Goal: Task Accomplishment & Management: Use online tool/utility

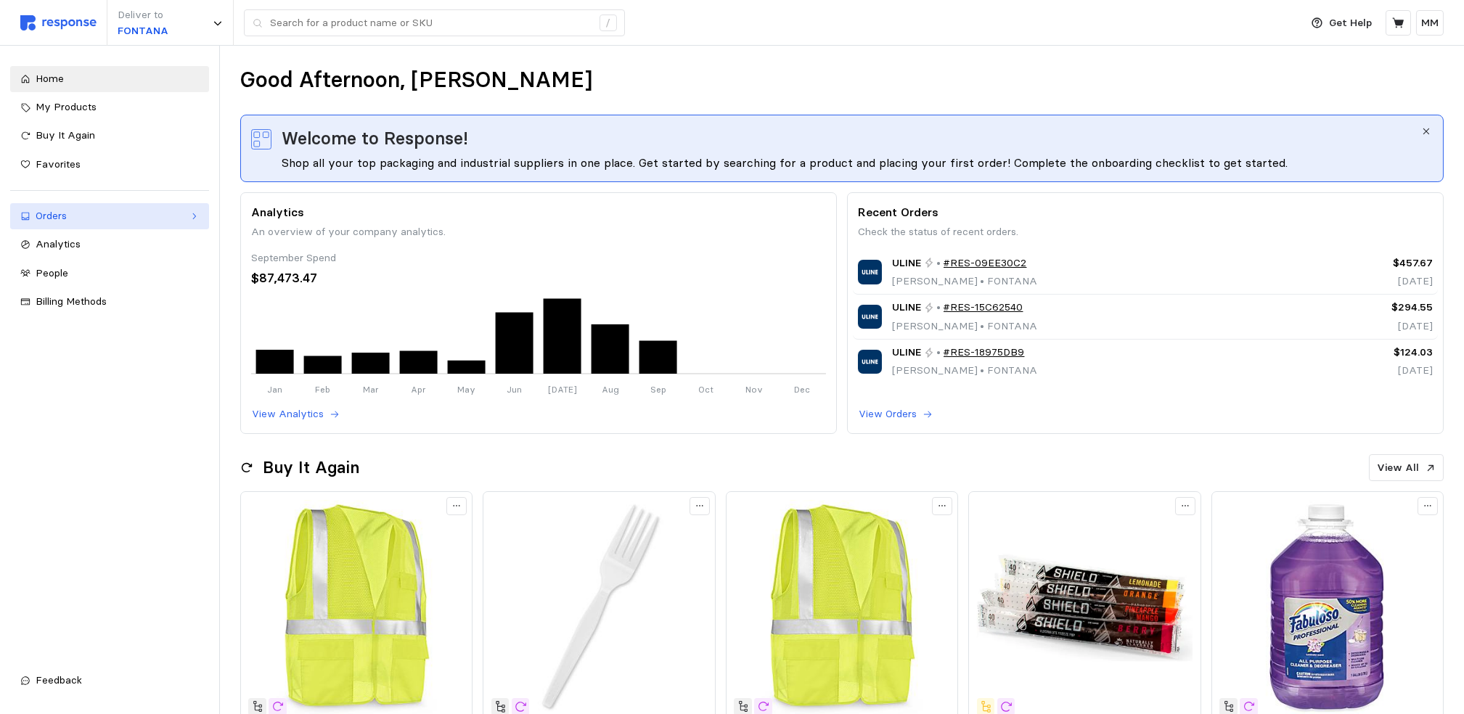
click at [79, 219] on div "Orders" at bounding box center [110, 216] width 148 height 16
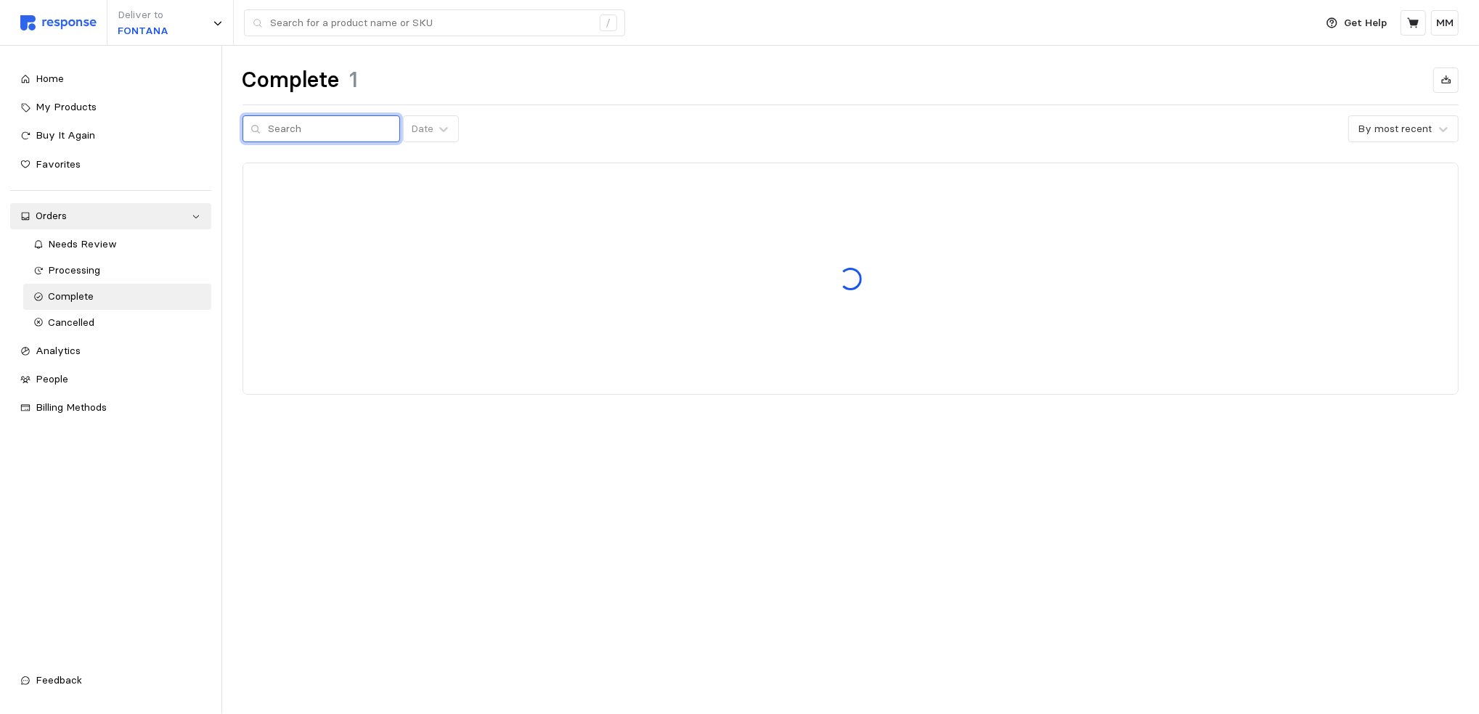
click at [293, 123] on input "text" at bounding box center [330, 129] width 123 height 26
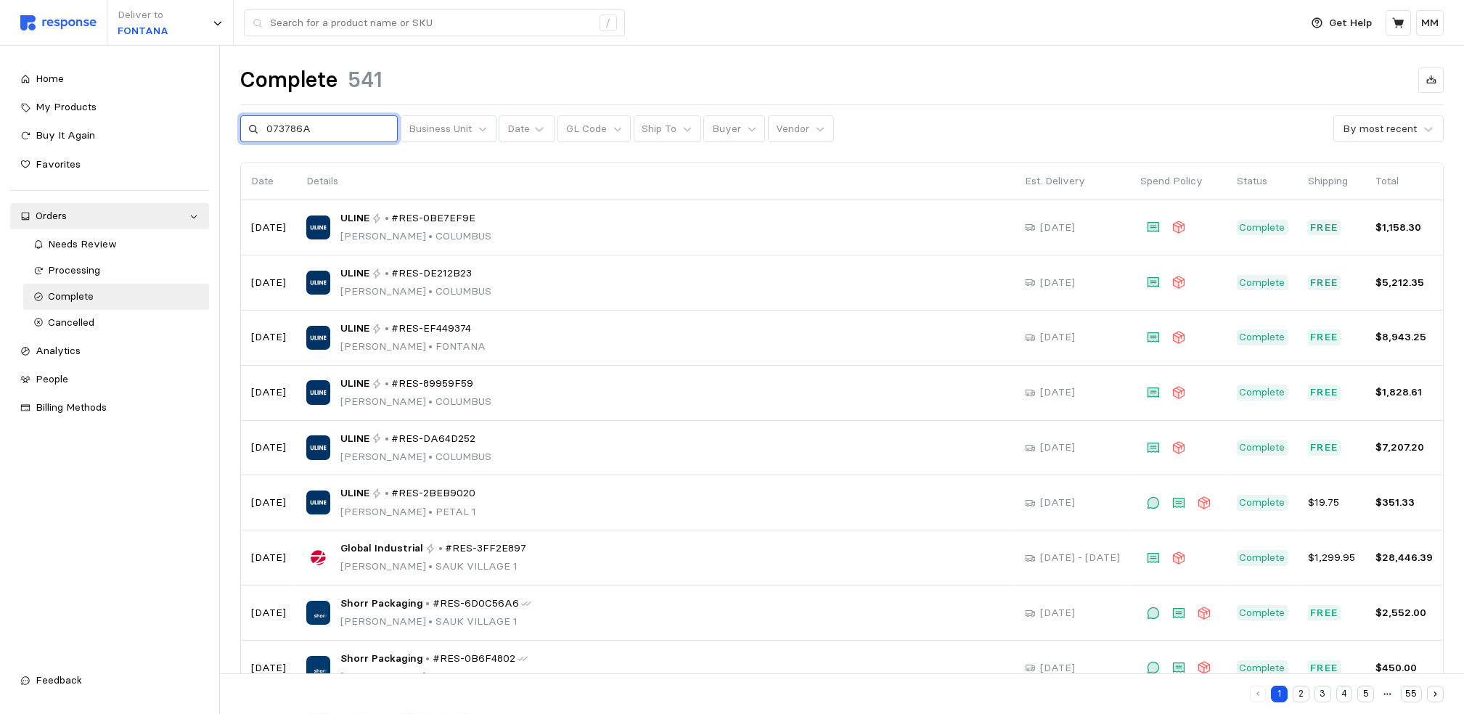
click at [339, 131] on input "073786A" at bounding box center [327, 129] width 123 height 26
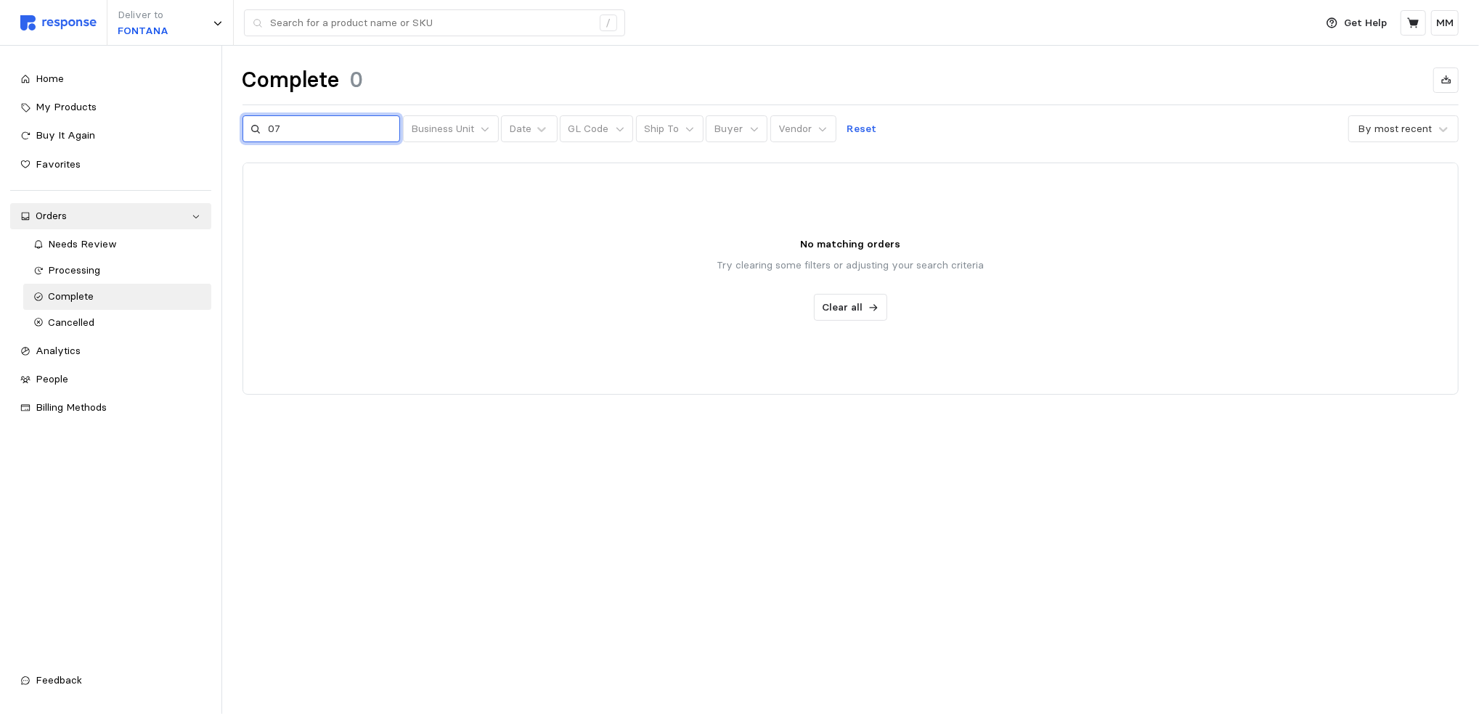
type input "0"
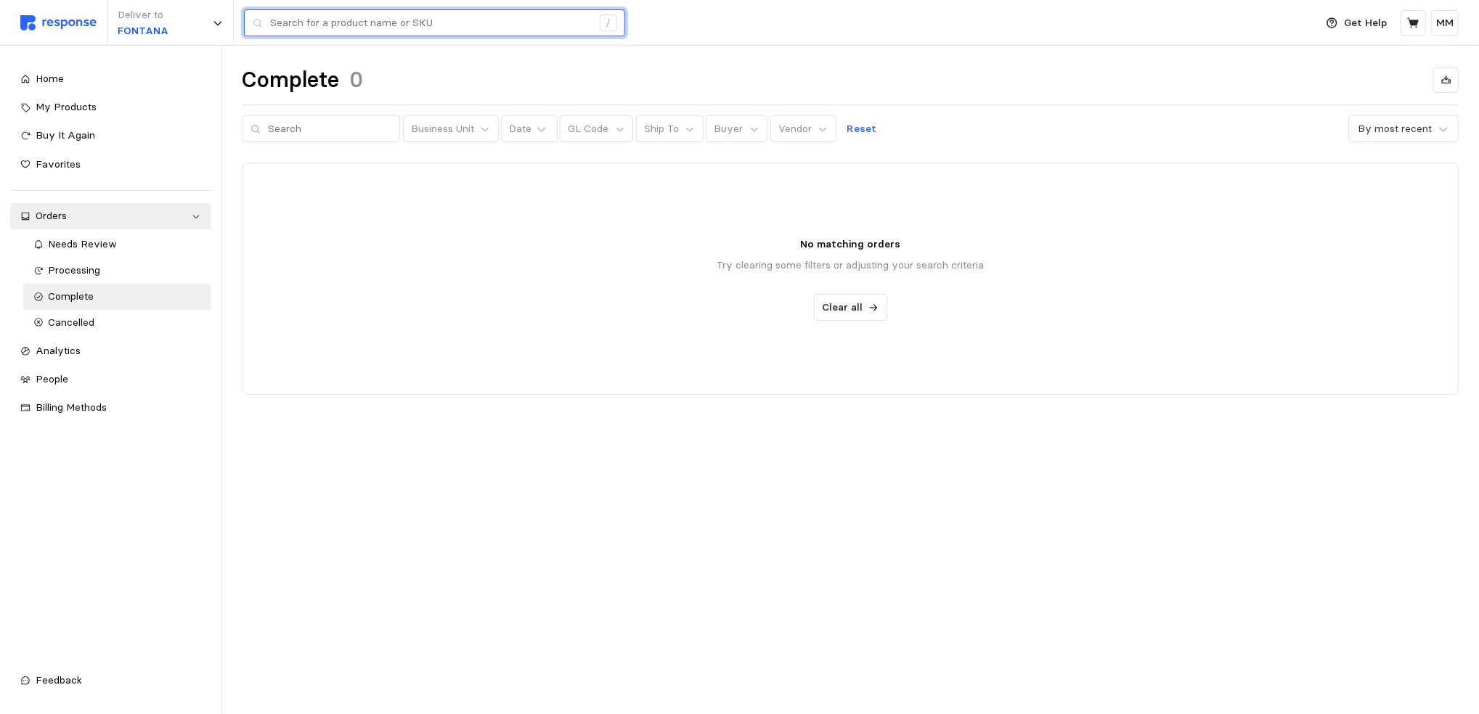
click at [356, 28] on input "text" at bounding box center [431, 23] width 322 height 26
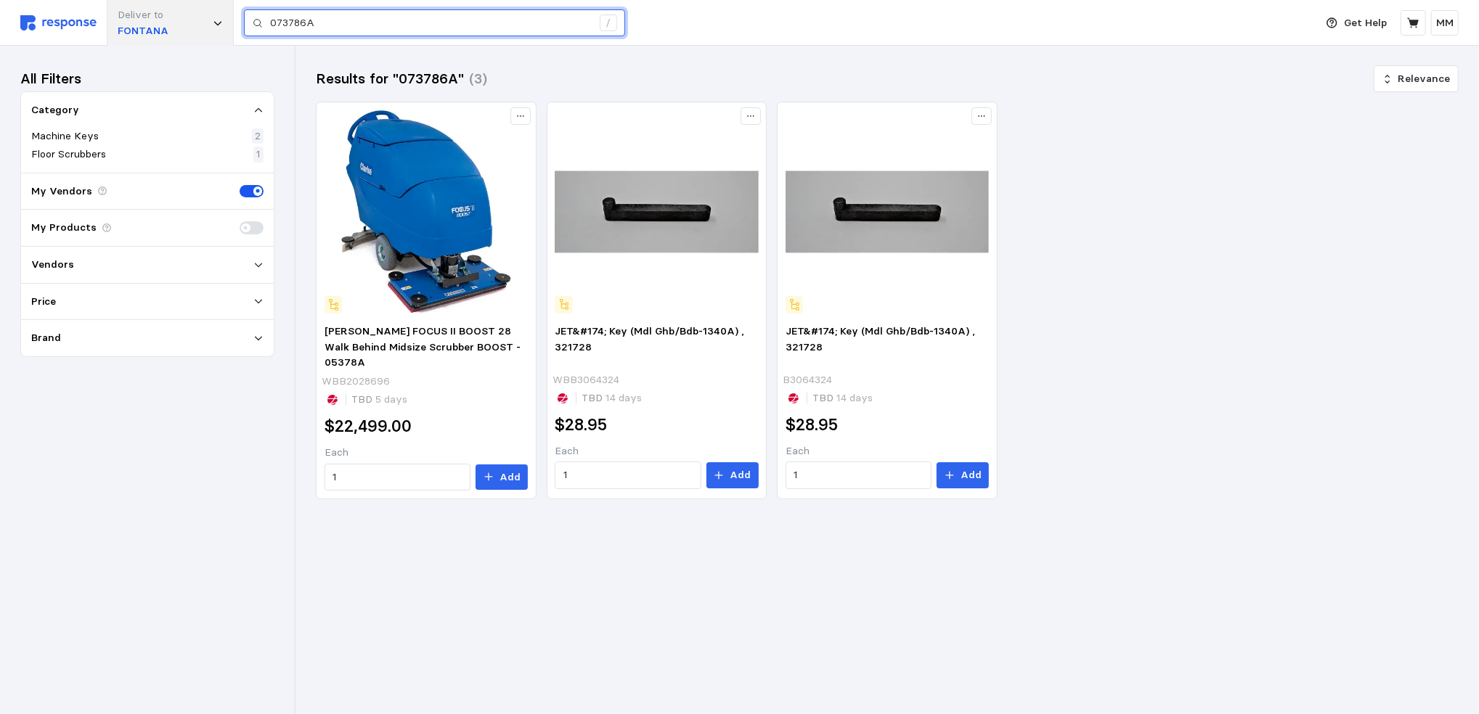
drag, startPoint x: 353, startPoint y: 17, endPoint x: 167, endPoint y: 0, distance: 186.6
click at [167, 0] on div "Deliver to FONTANA 073786A /" at bounding box center [663, 23] width 1287 height 46
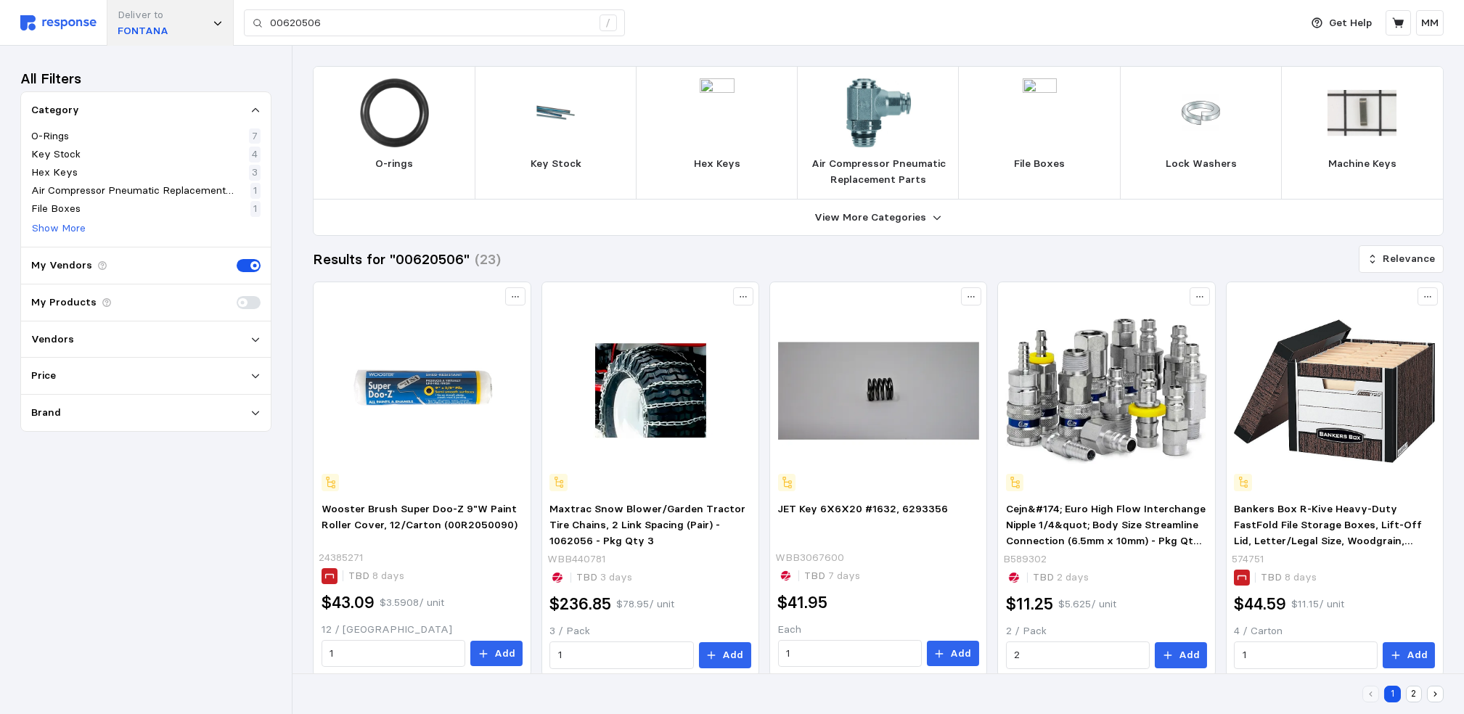
click at [209, 34] on div "Deliver to FONTANA" at bounding box center [170, 23] width 127 height 46
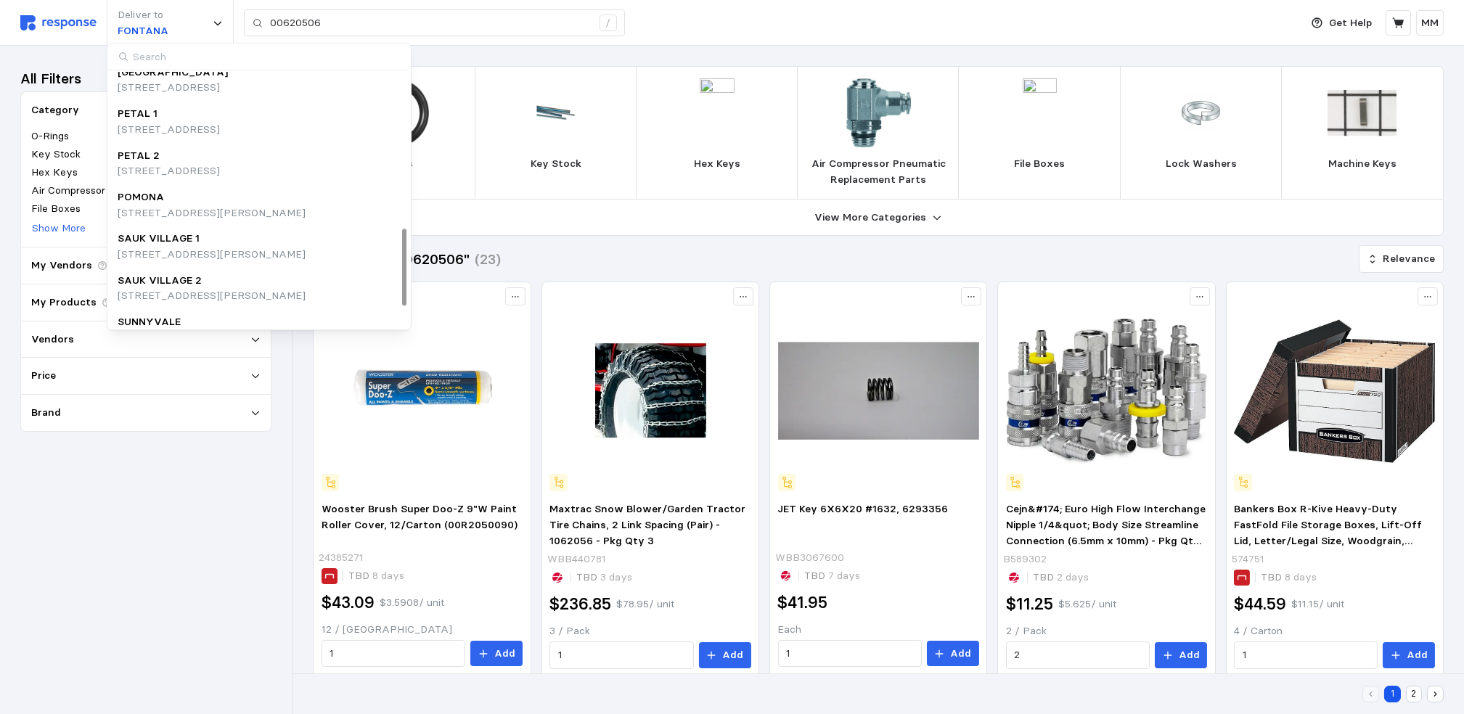
scroll to position [514, 0]
click at [279, 194] on div "POMONA" at bounding box center [212, 197] width 188 height 16
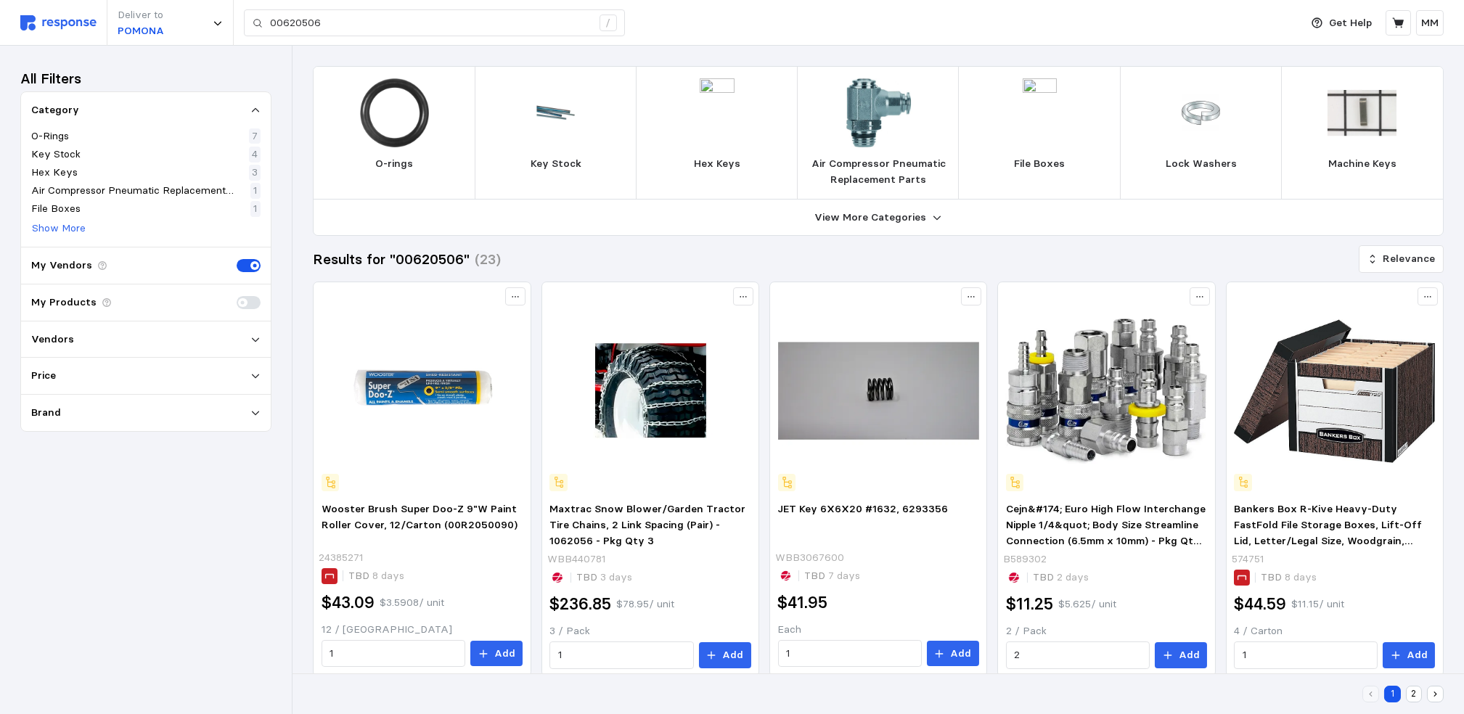
type input "073786A"
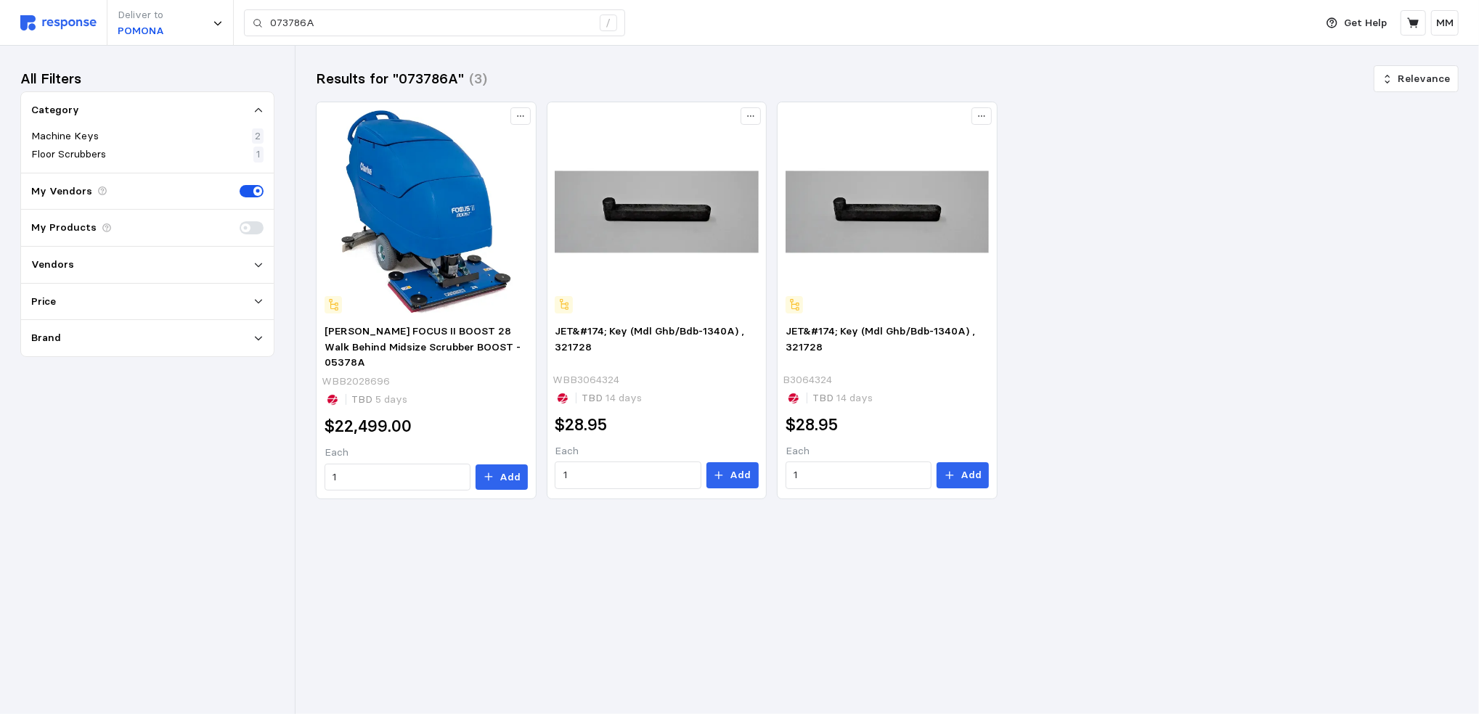
click at [48, 19] on img at bounding box center [58, 22] width 76 height 15
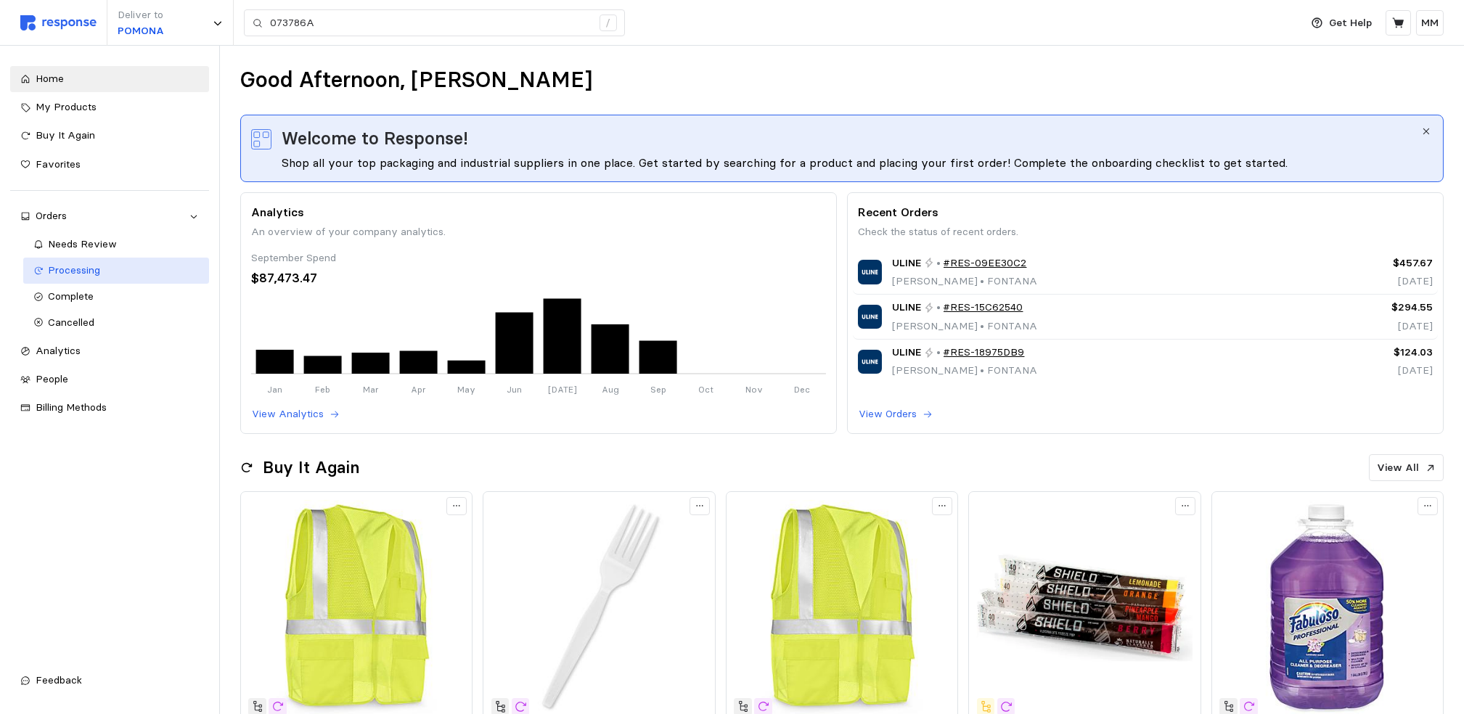
click at [122, 281] on link "Processing" at bounding box center [116, 271] width 186 height 26
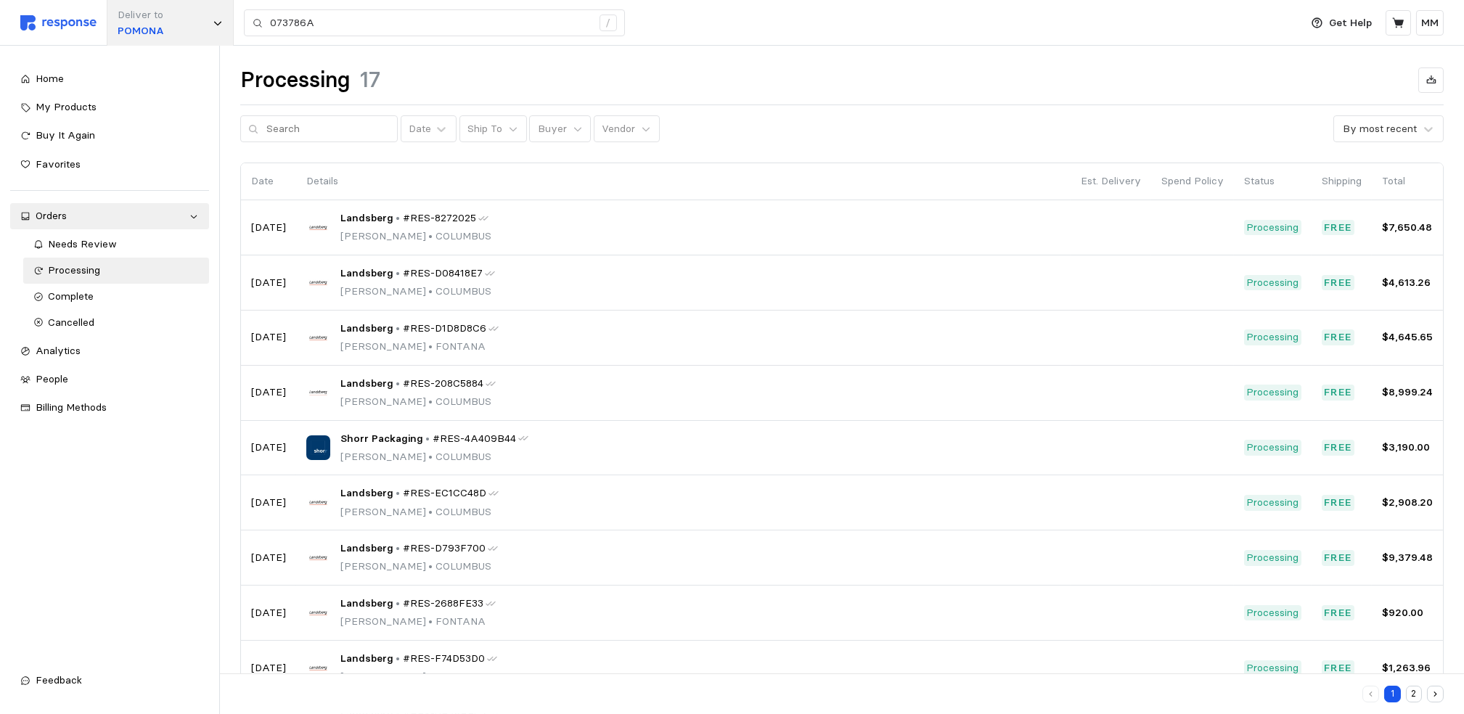
click at [223, 22] on div "Deliver to POMONA" at bounding box center [170, 23] width 127 height 46
type input "5"
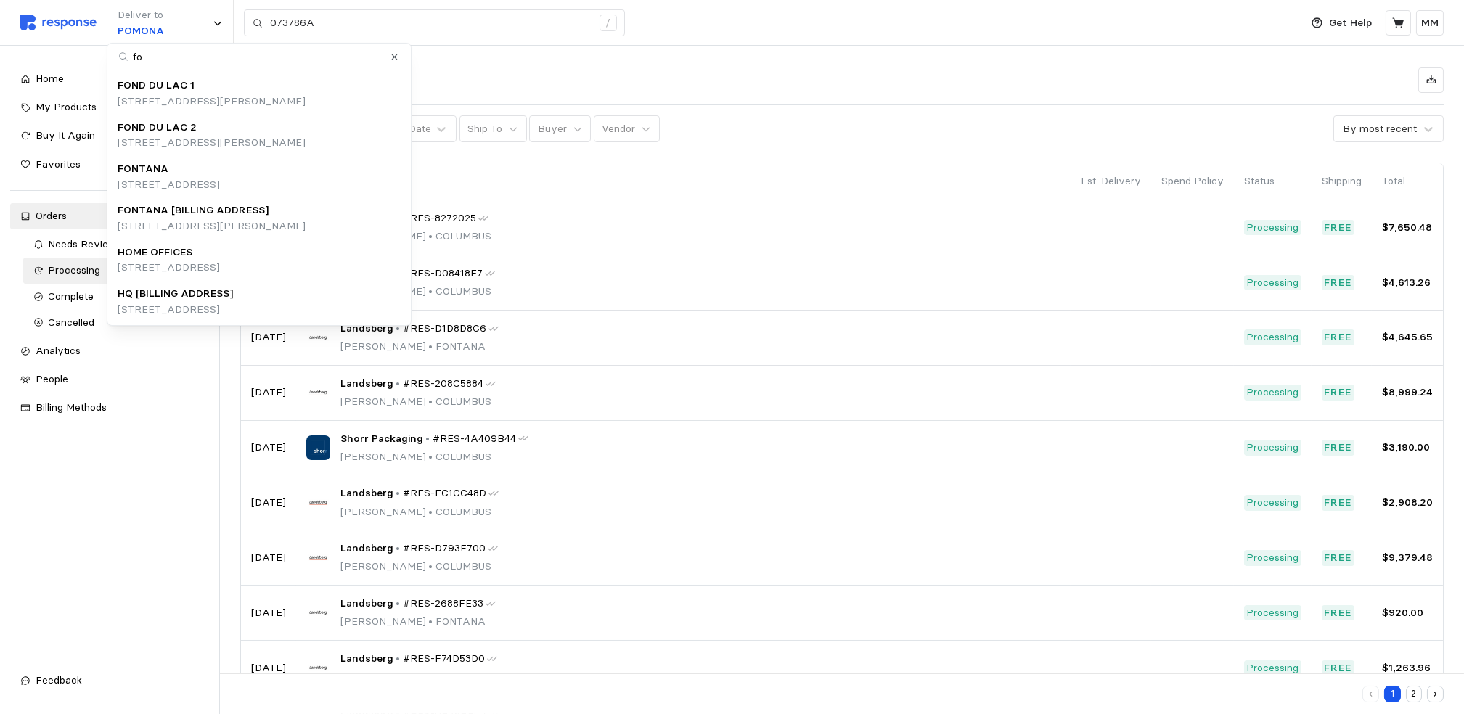
type input "fon"
click at [220, 184] on p "[STREET_ADDRESS]" at bounding box center [169, 185] width 102 height 16
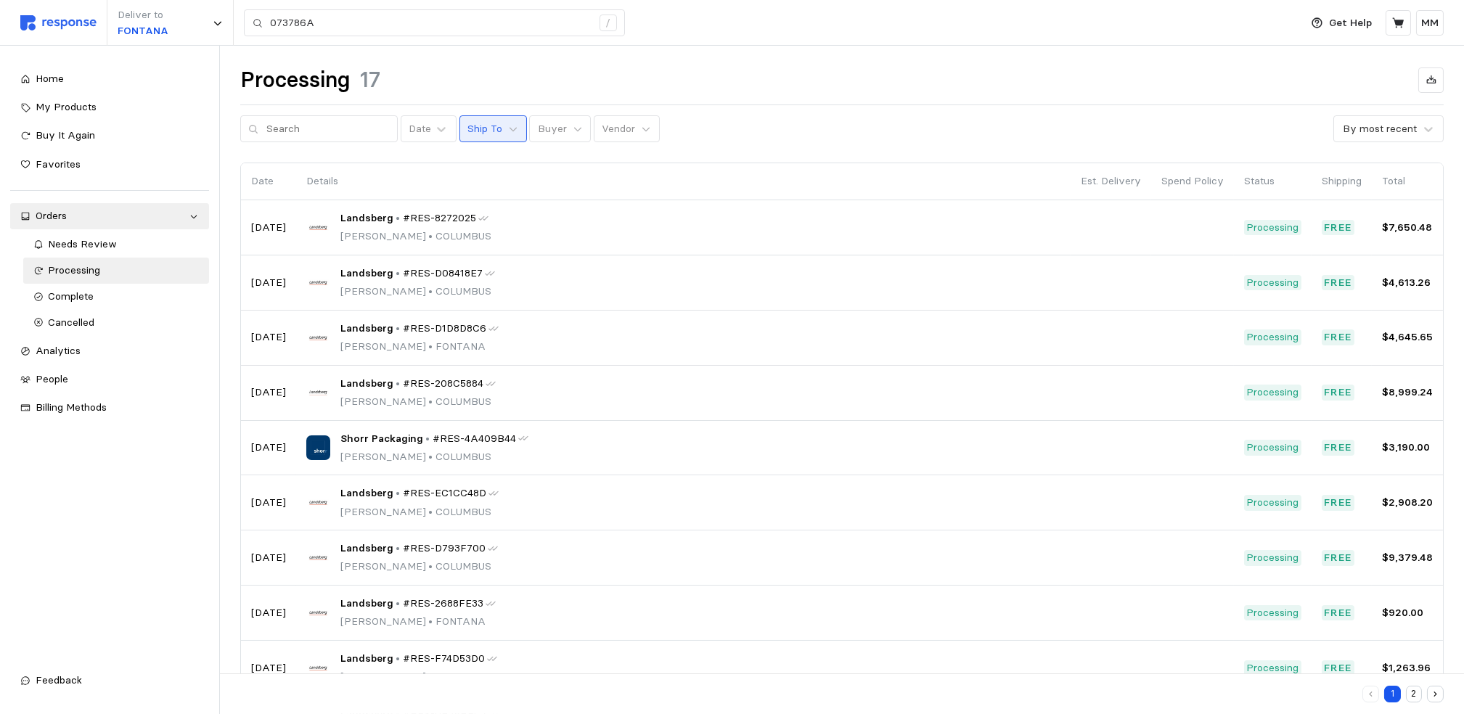
click at [488, 134] on button "Ship To" at bounding box center [493, 129] width 68 height 28
click at [782, 136] on div "Date Ship To Buyer Vendor By most recent" at bounding box center [842, 129] width 1204 height 28
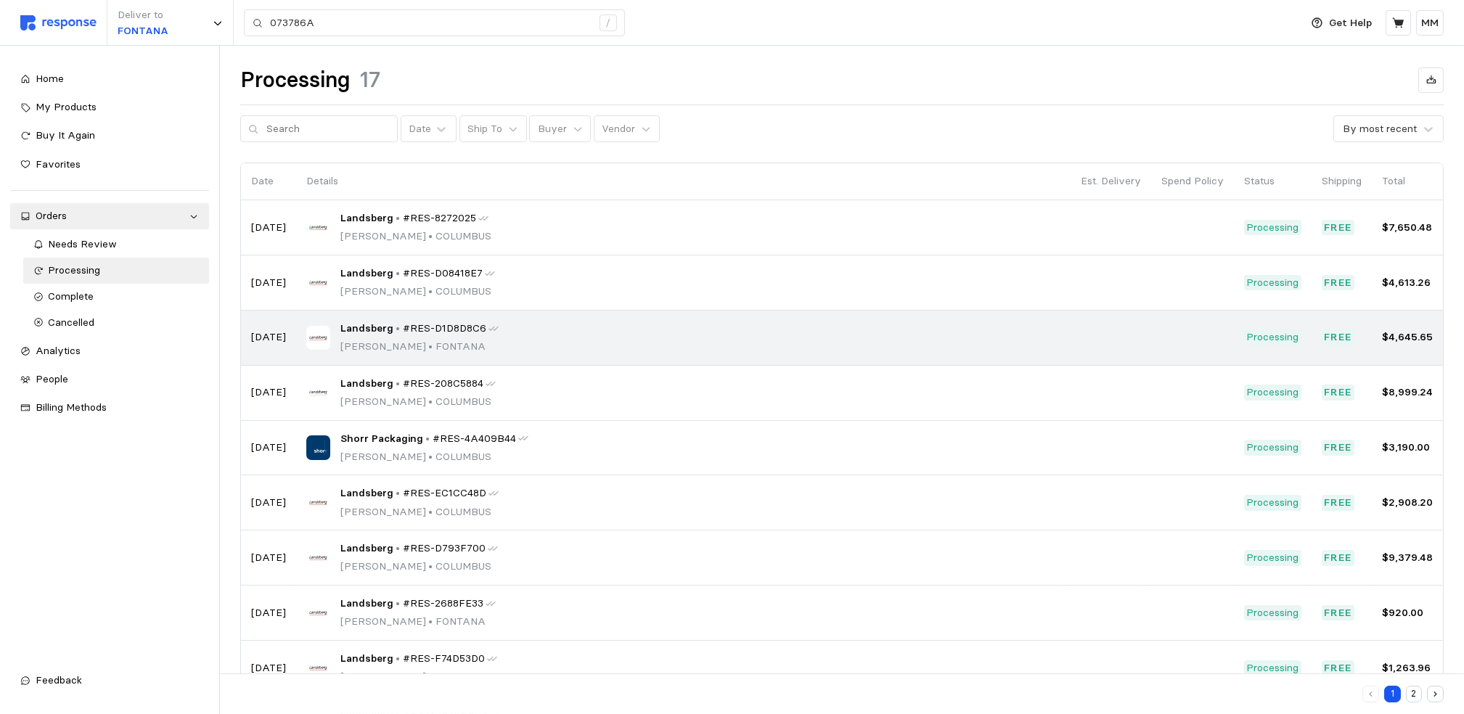
scroll to position [98, 0]
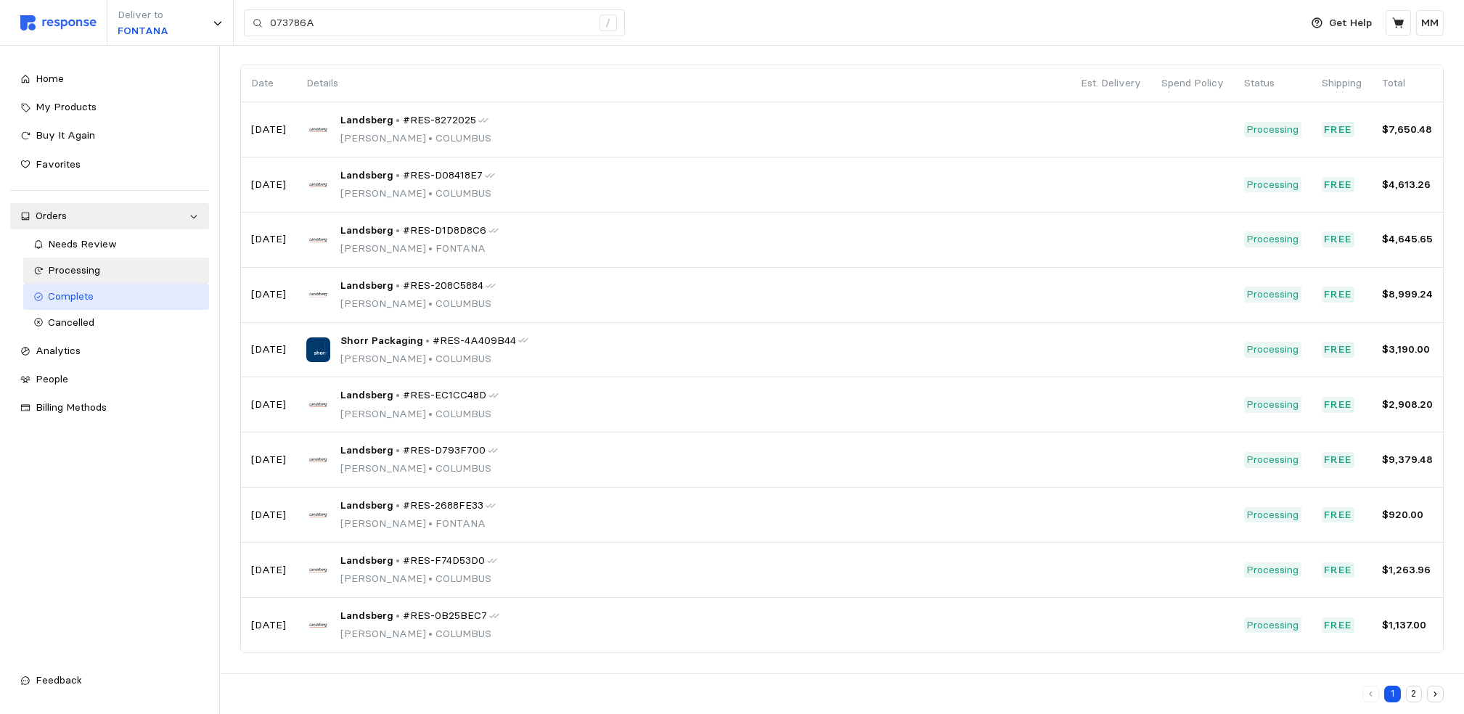
click at [65, 291] on span "Complete" at bounding box center [72, 296] width 46 height 13
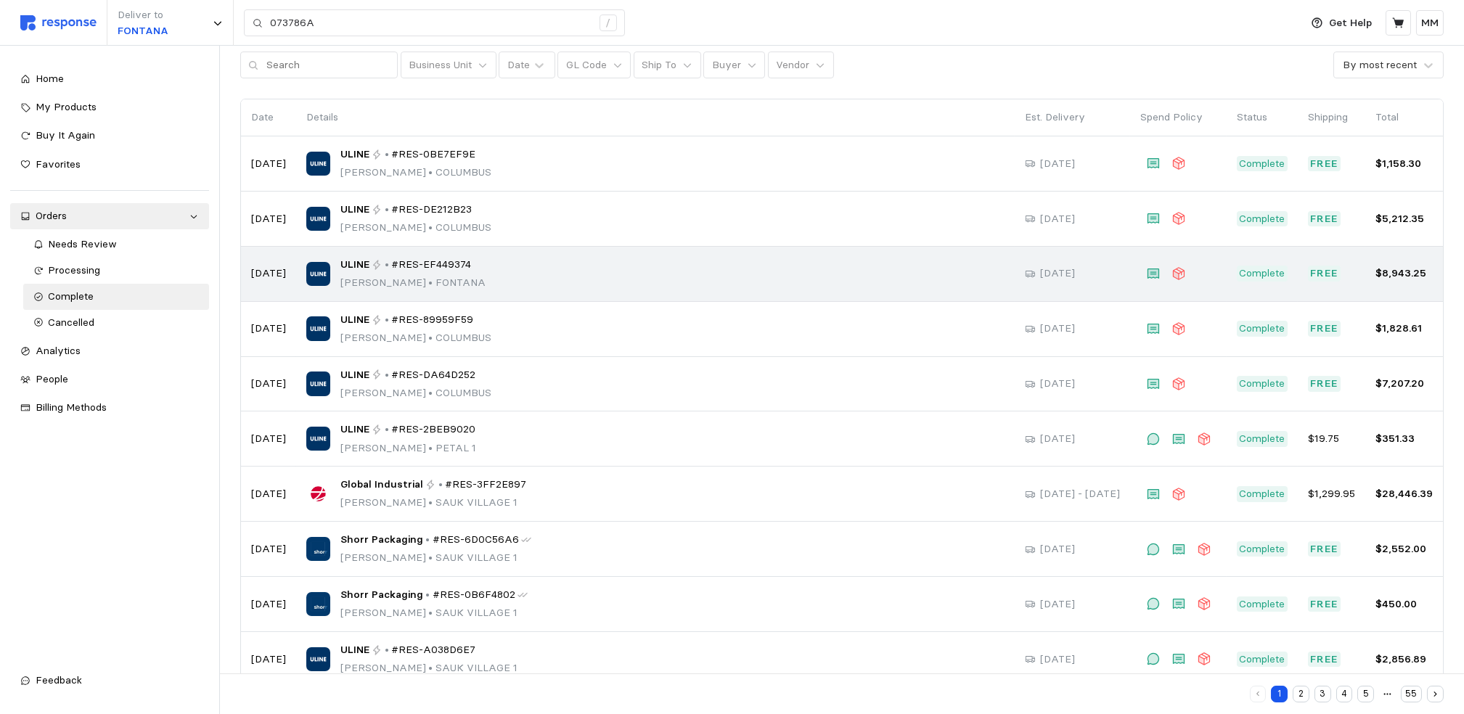
scroll to position [98, 0]
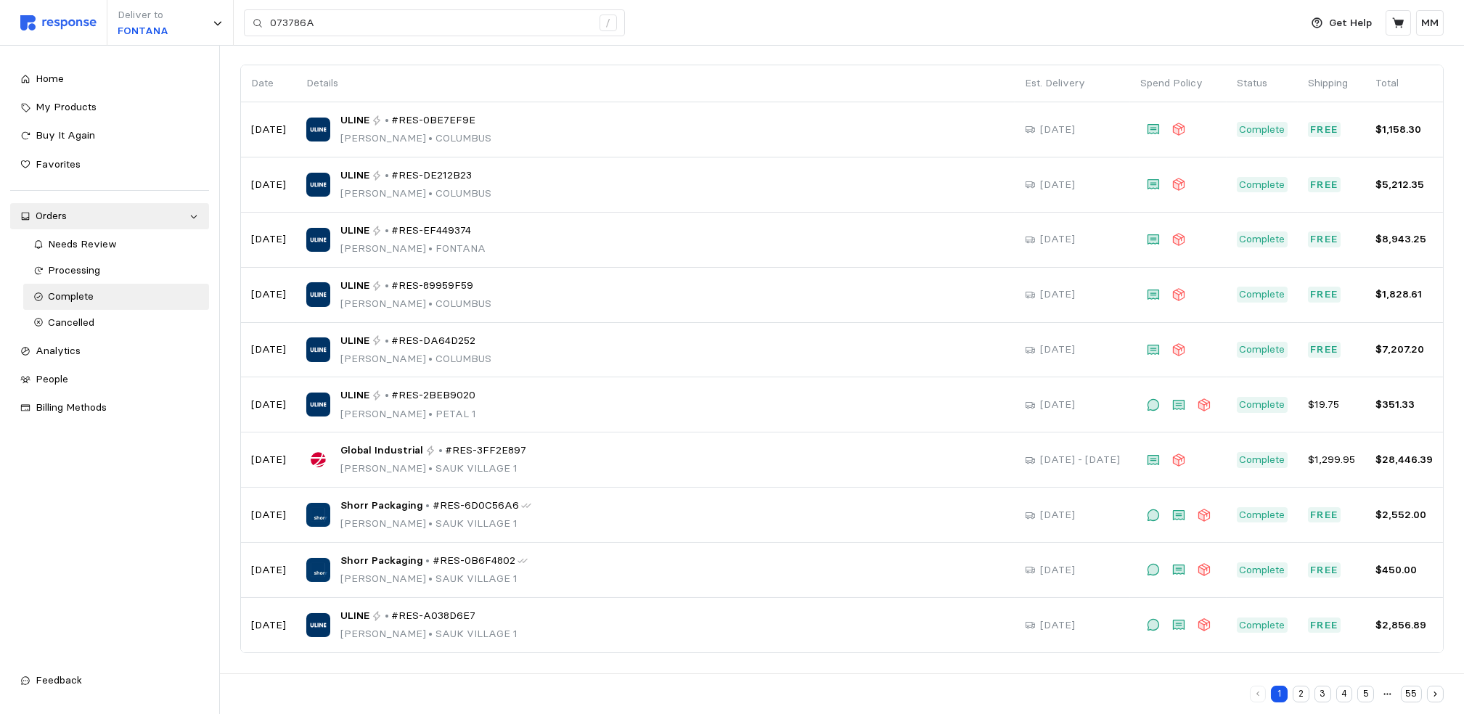
click at [1297, 687] on button "2" at bounding box center [1301, 694] width 17 height 17
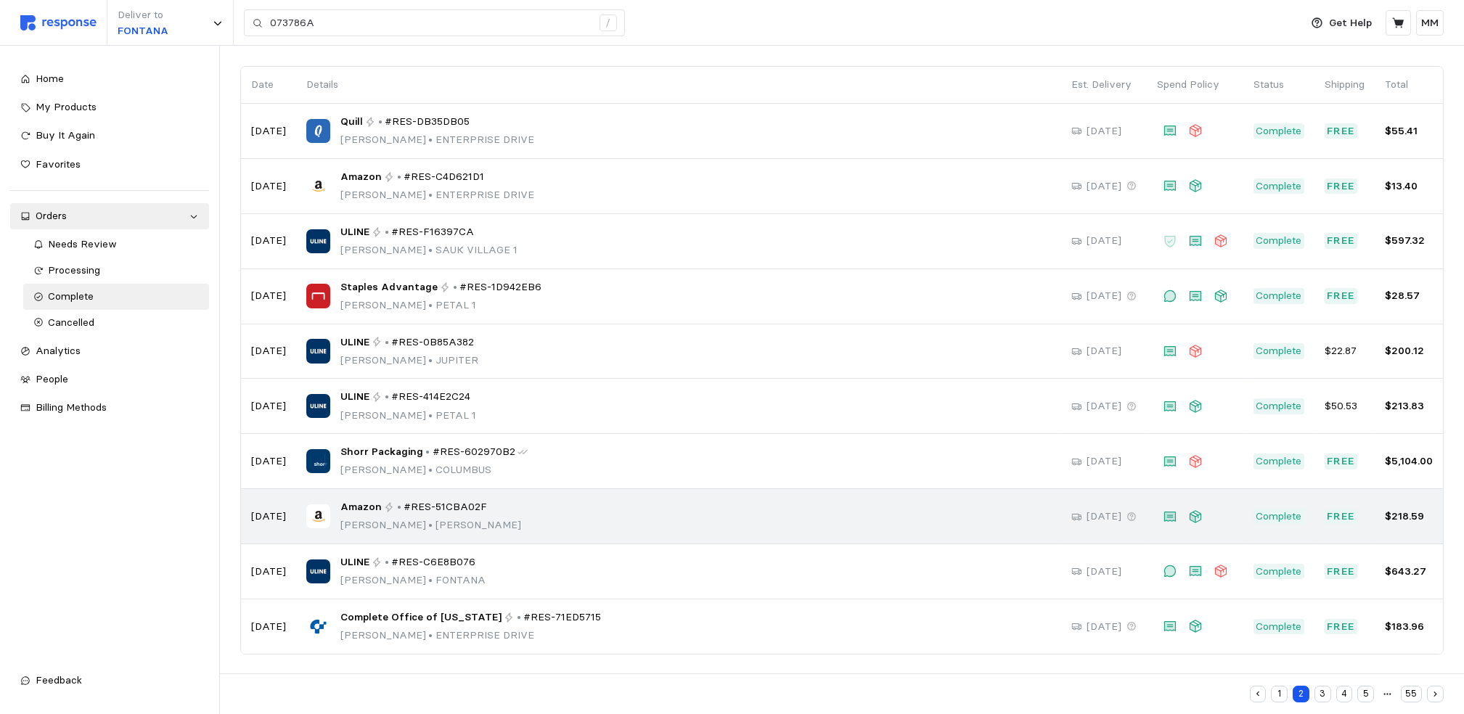
scroll to position [98, 0]
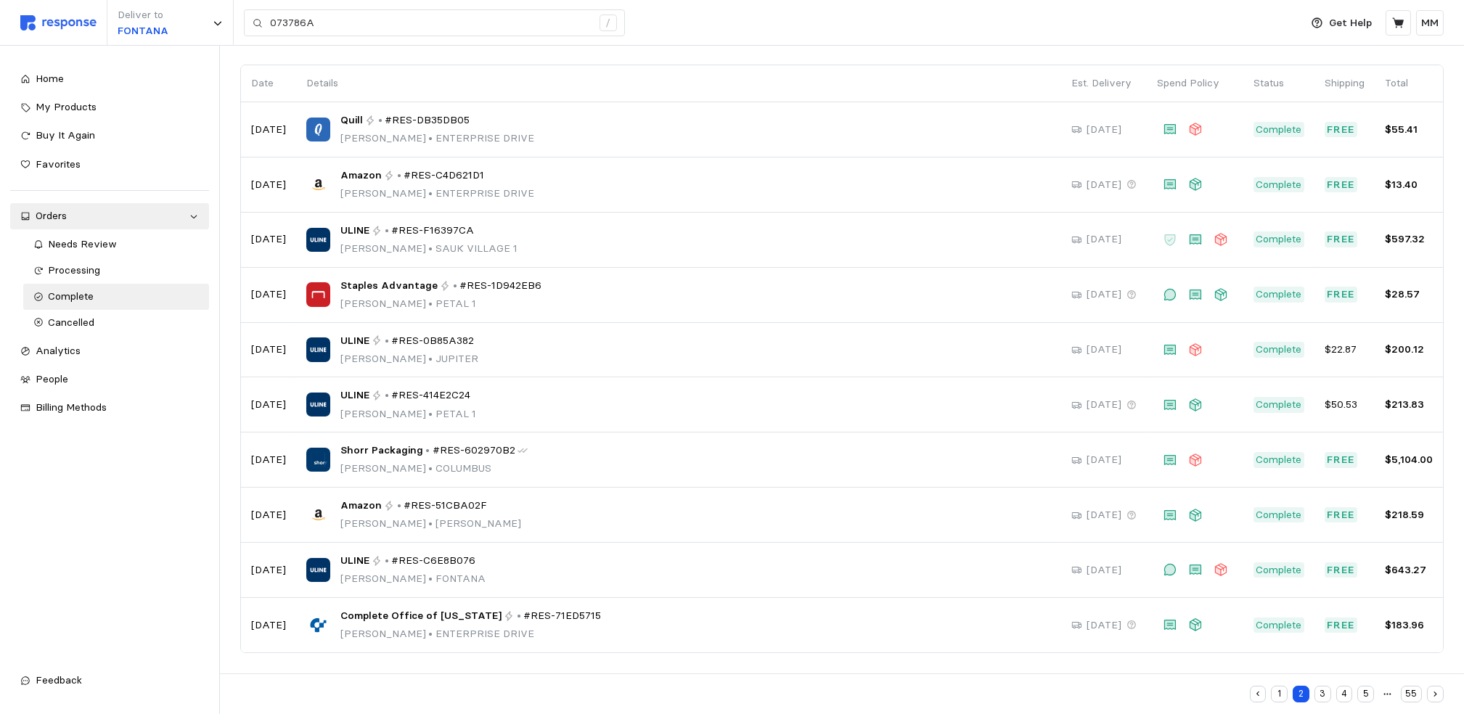
click at [1321, 687] on button "3" at bounding box center [1323, 694] width 17 height 17
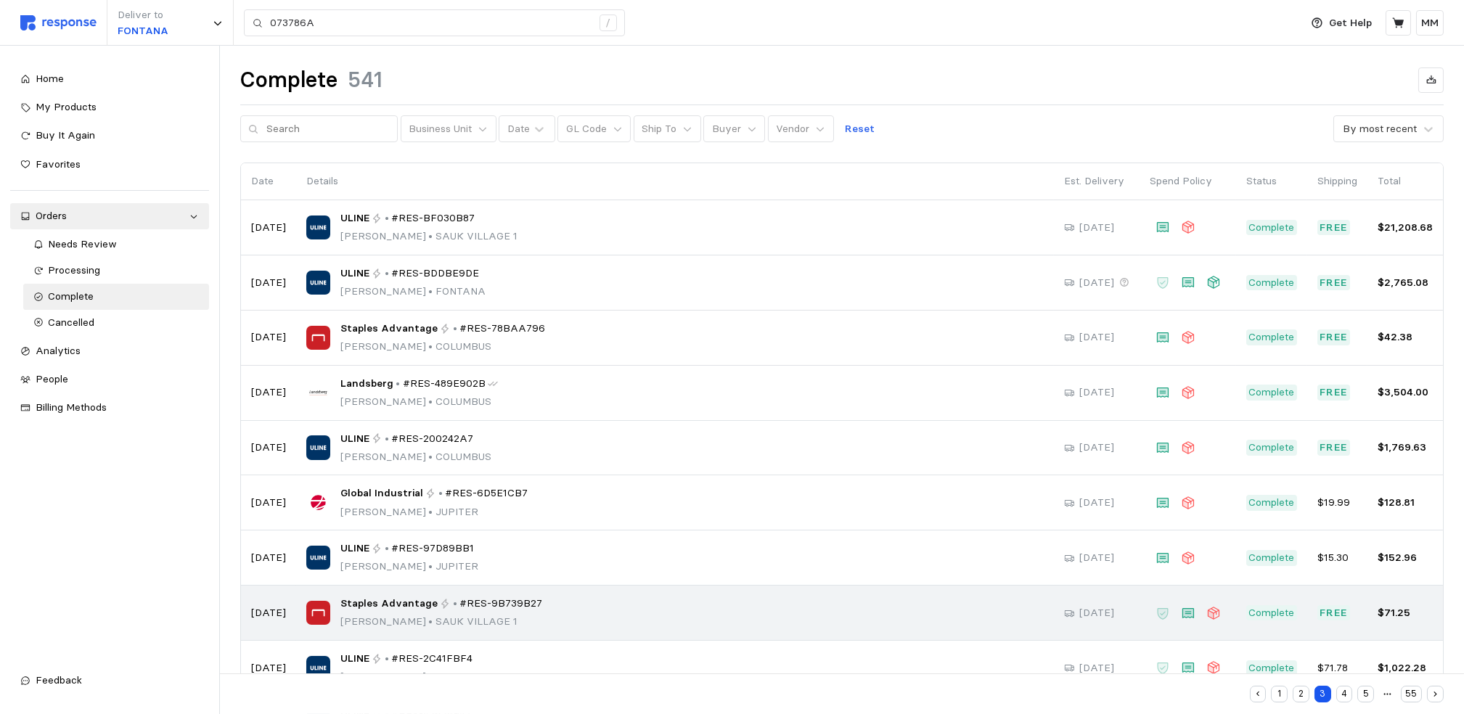
scroll to position [98, 0]
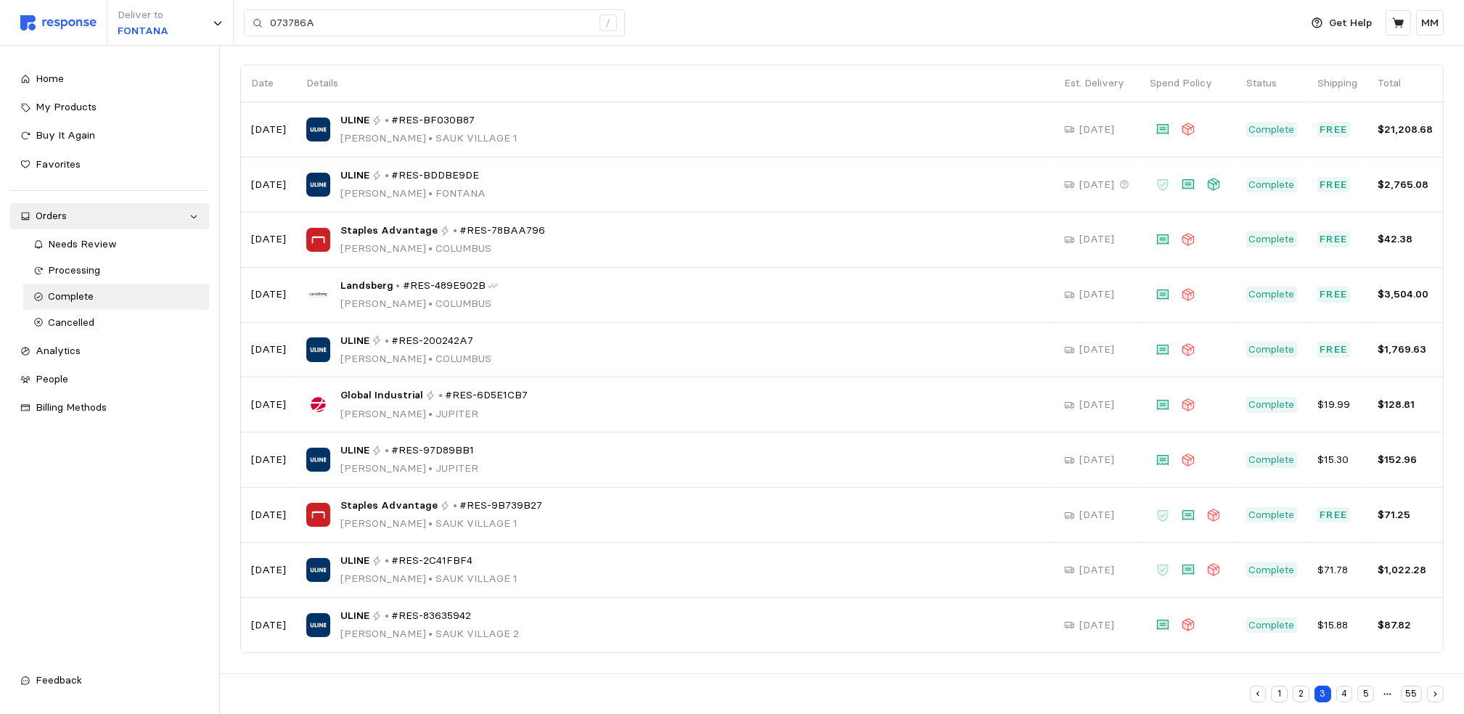
click at [1345, 687] on button "4" at bounding box center [1344, 694] width 17 height 17
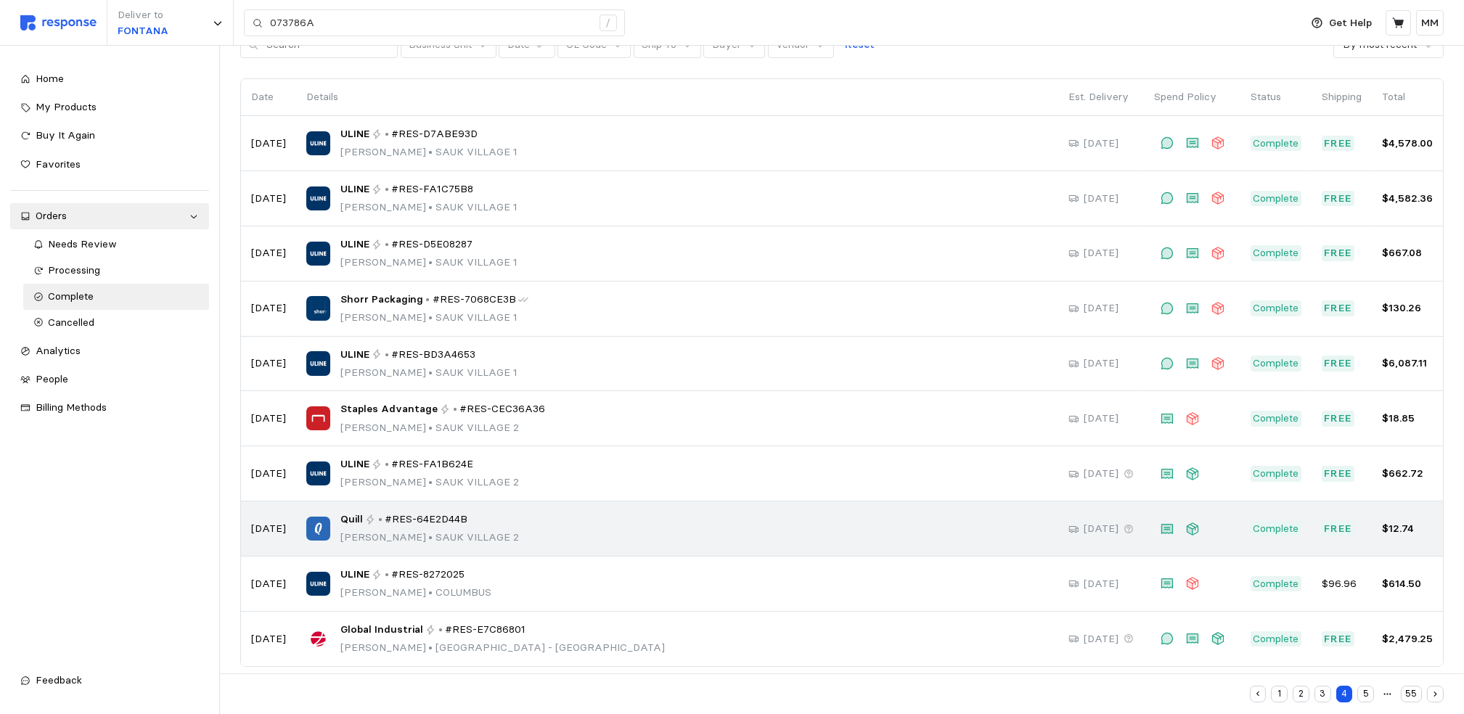
scroll to position [98, 0]
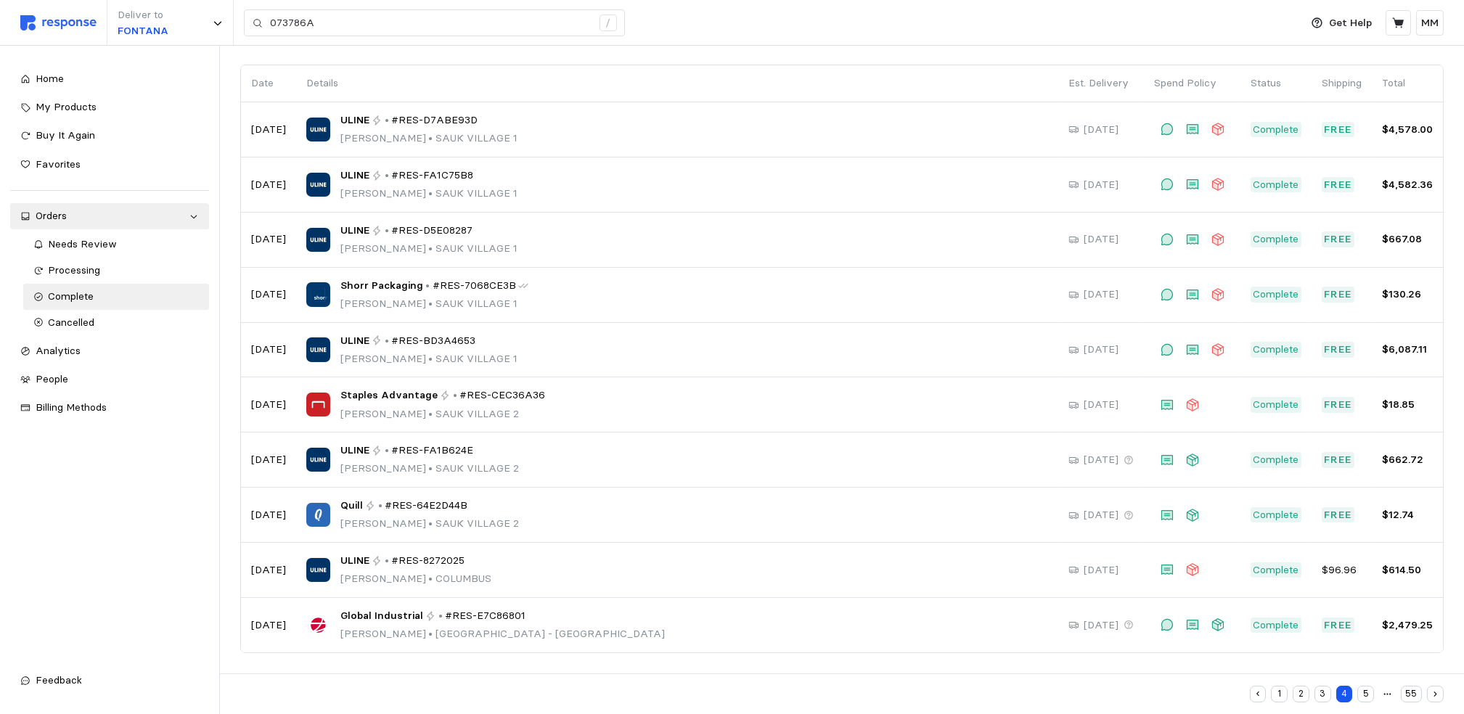
click at [1368, 687] on button "5" at bounding box center [1365, 694] width 17 height 17
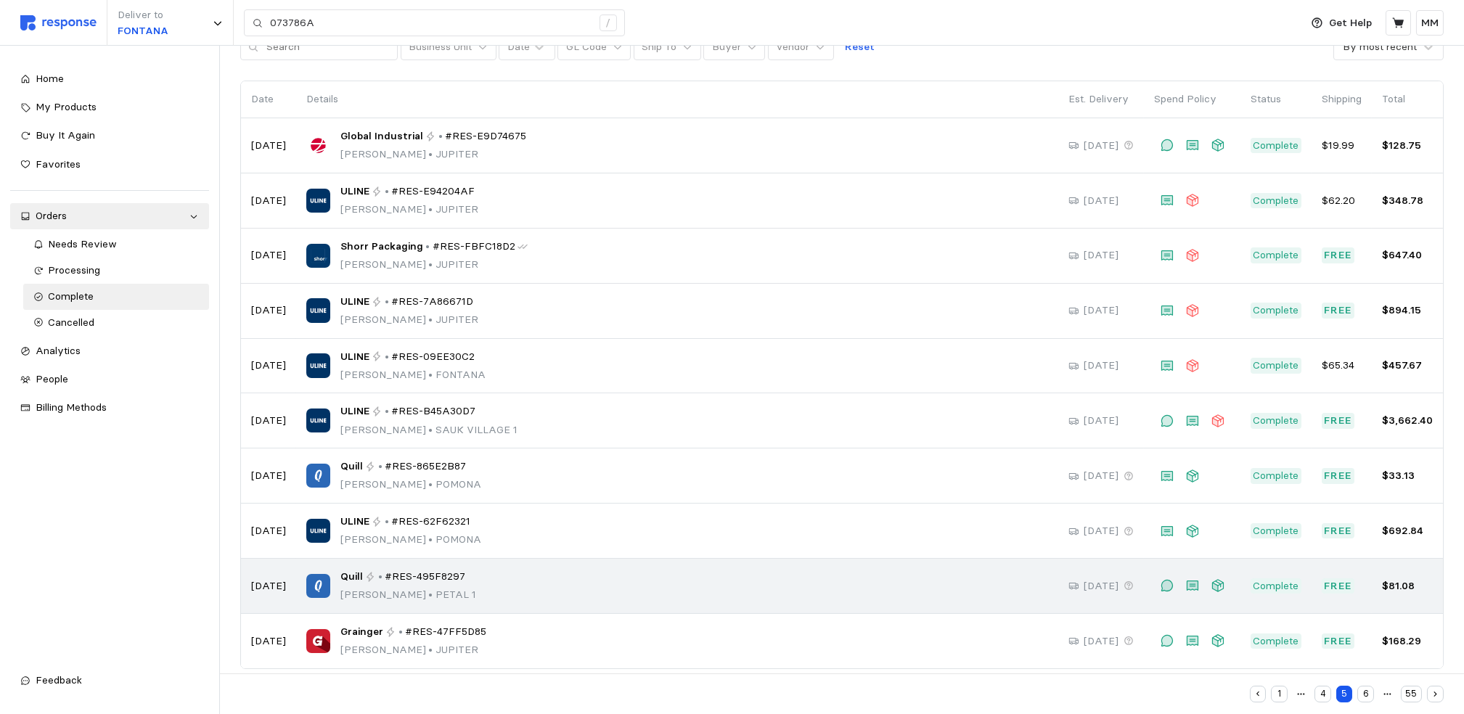
scroll to position [98, 0]
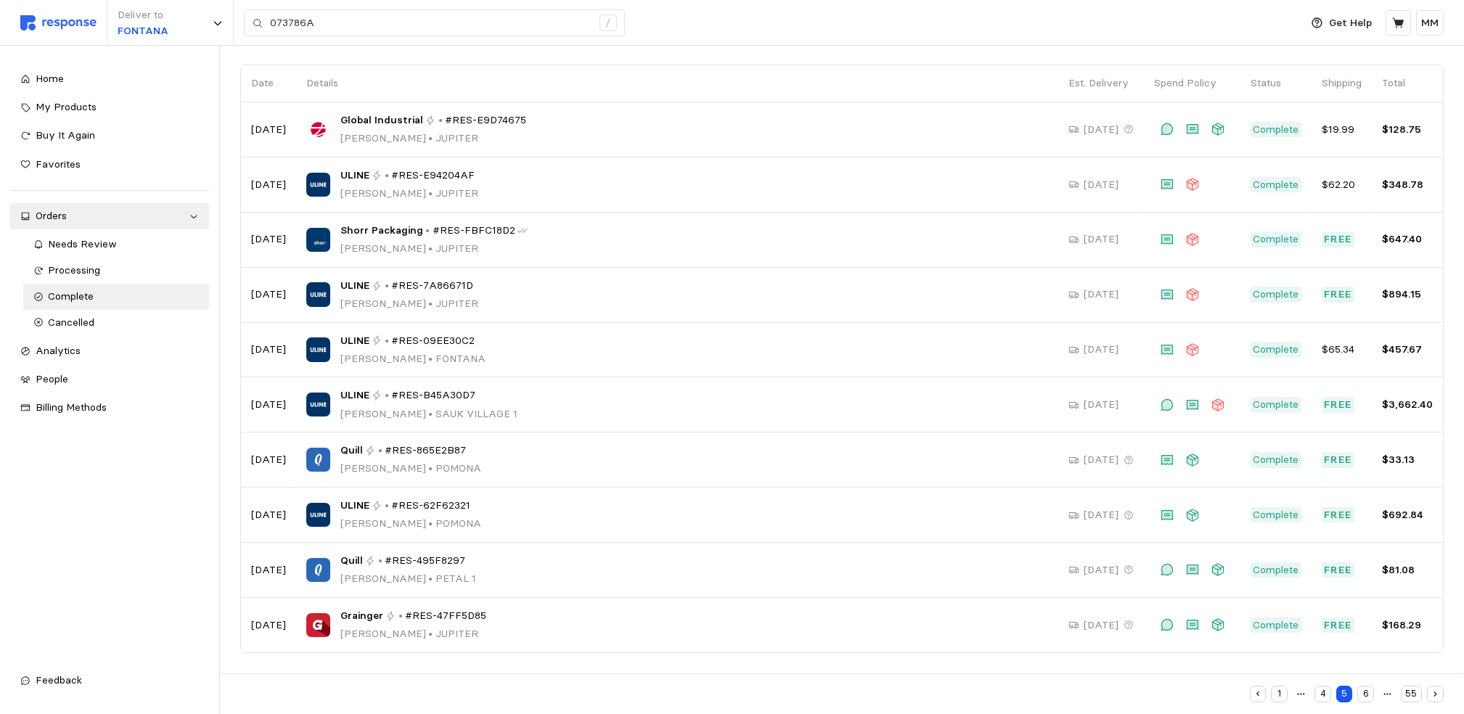
click at [1367, 687] on button "6" at bounding box center [1365, 694] width 17 height 17
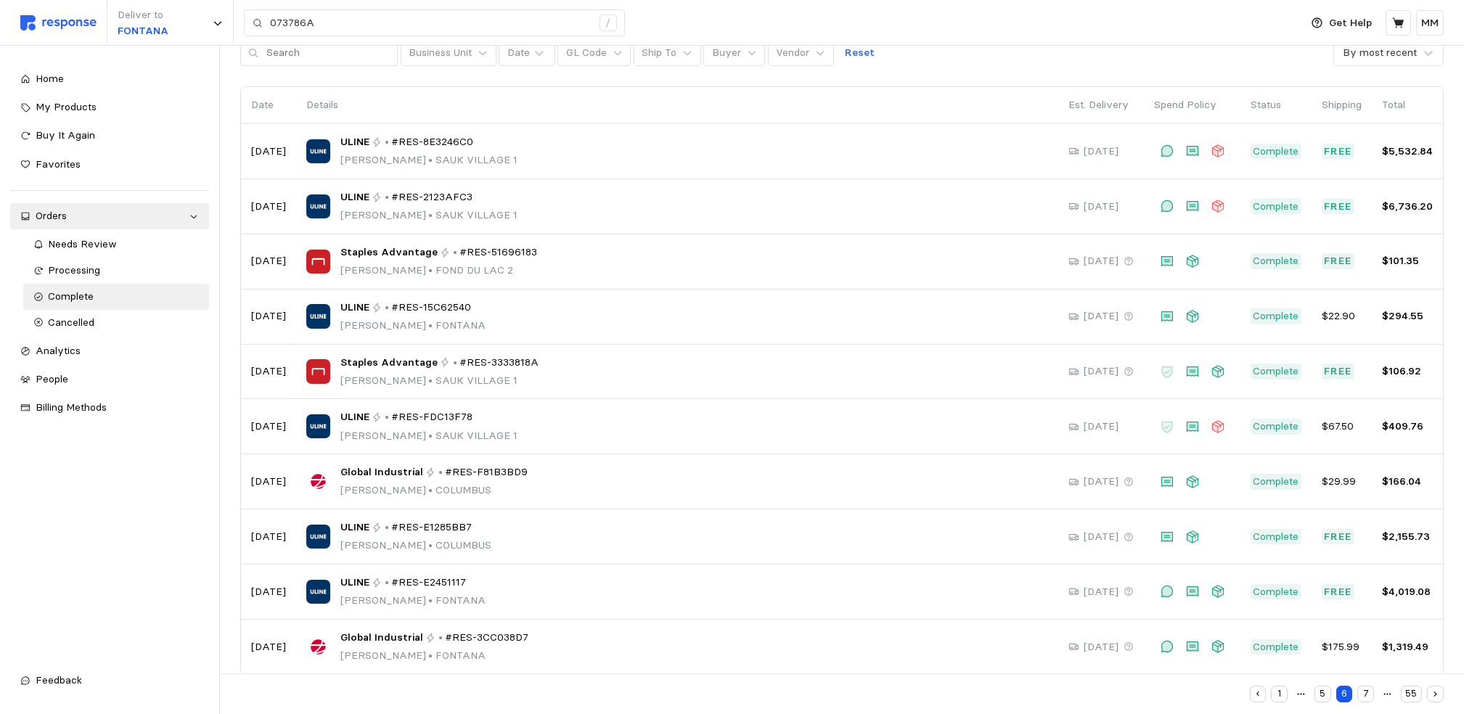
scroll to position [98, 0]
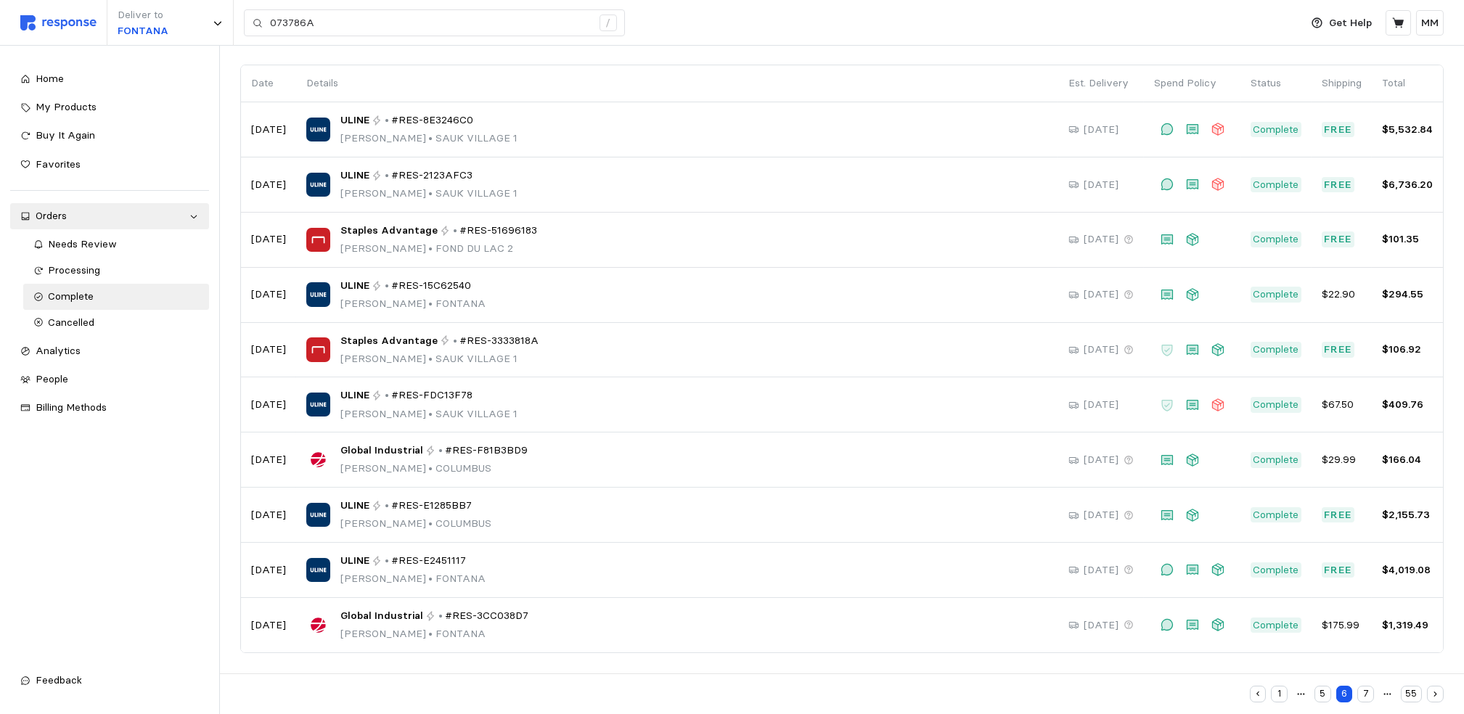
click at [1364, 687] on button "7" at bounding box center [1365, 694] width 17 height 17
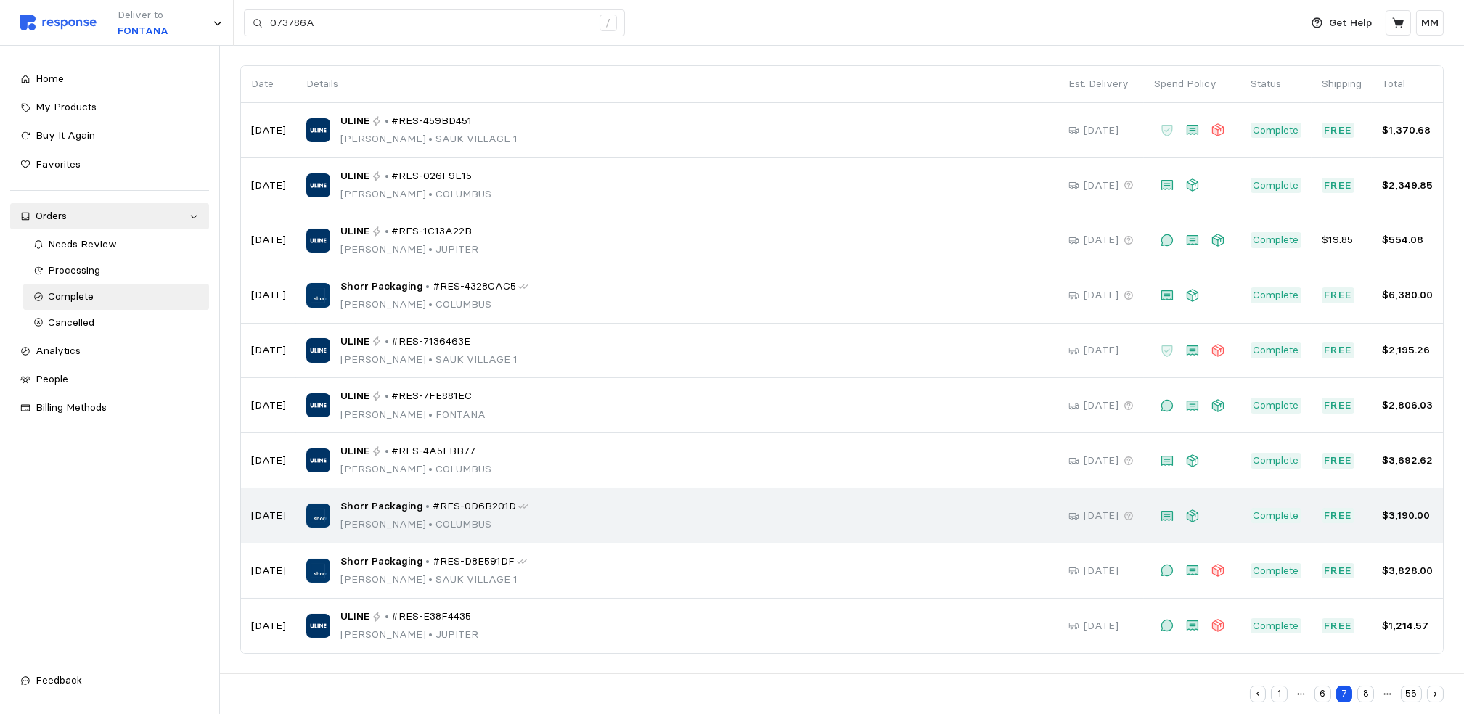
scroll to position [98, 0]
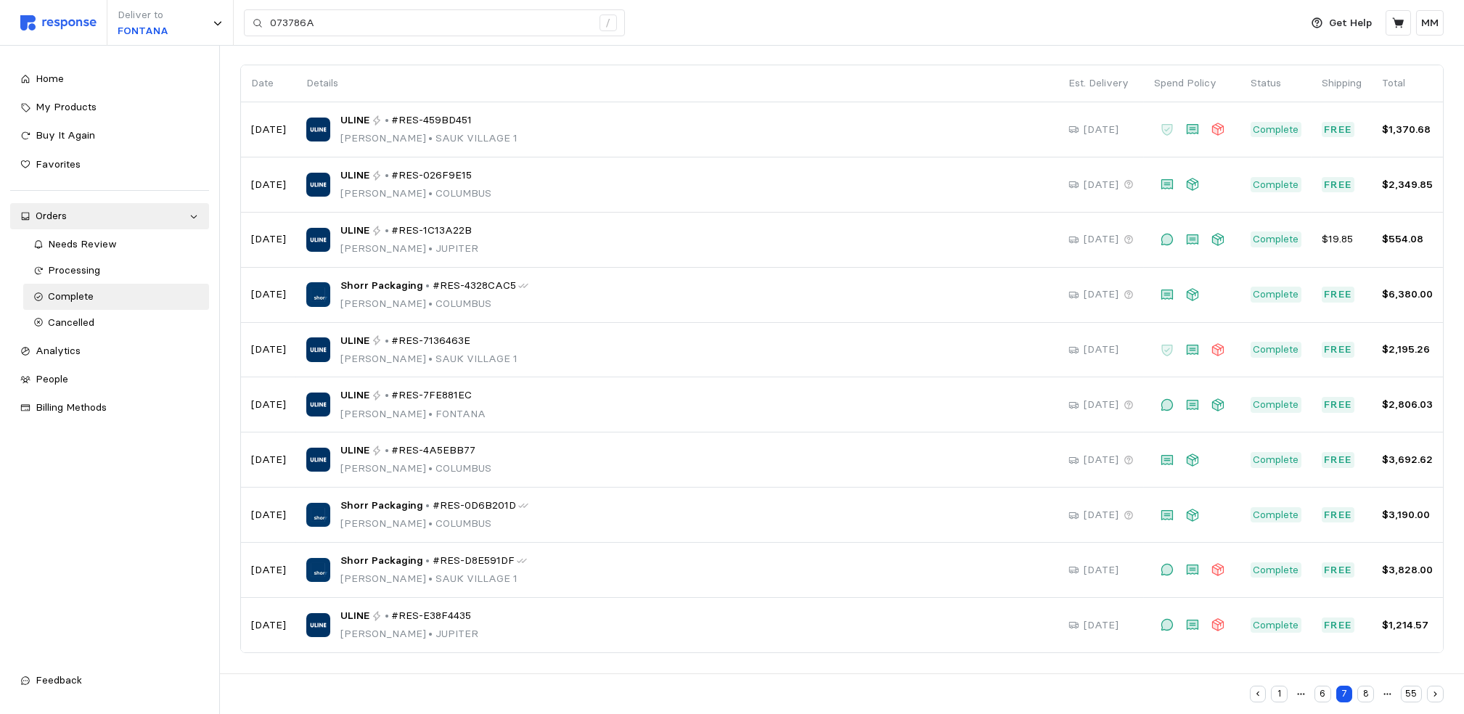
click at [1369, 687] on button "8" at bounding box center [1365, 694] width 17 height 17
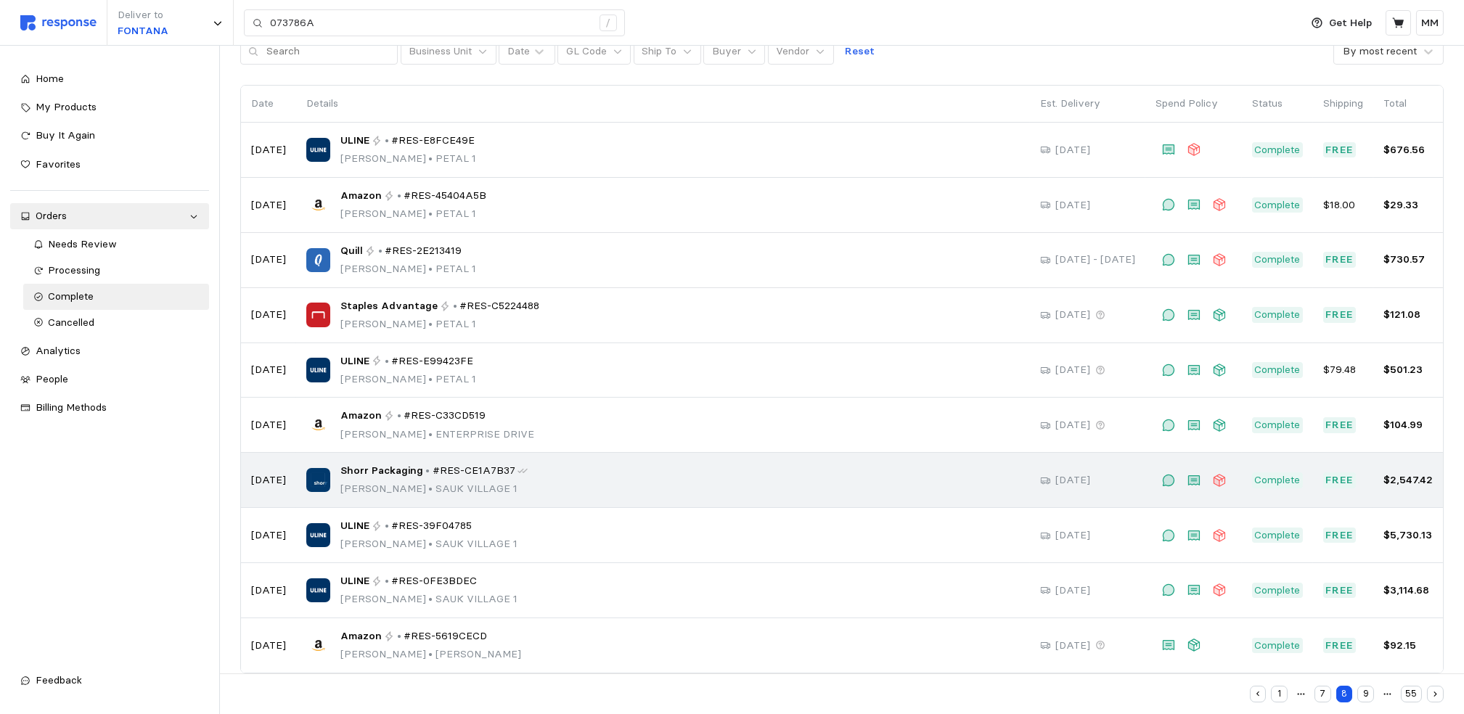
scroll to position [98, 0]
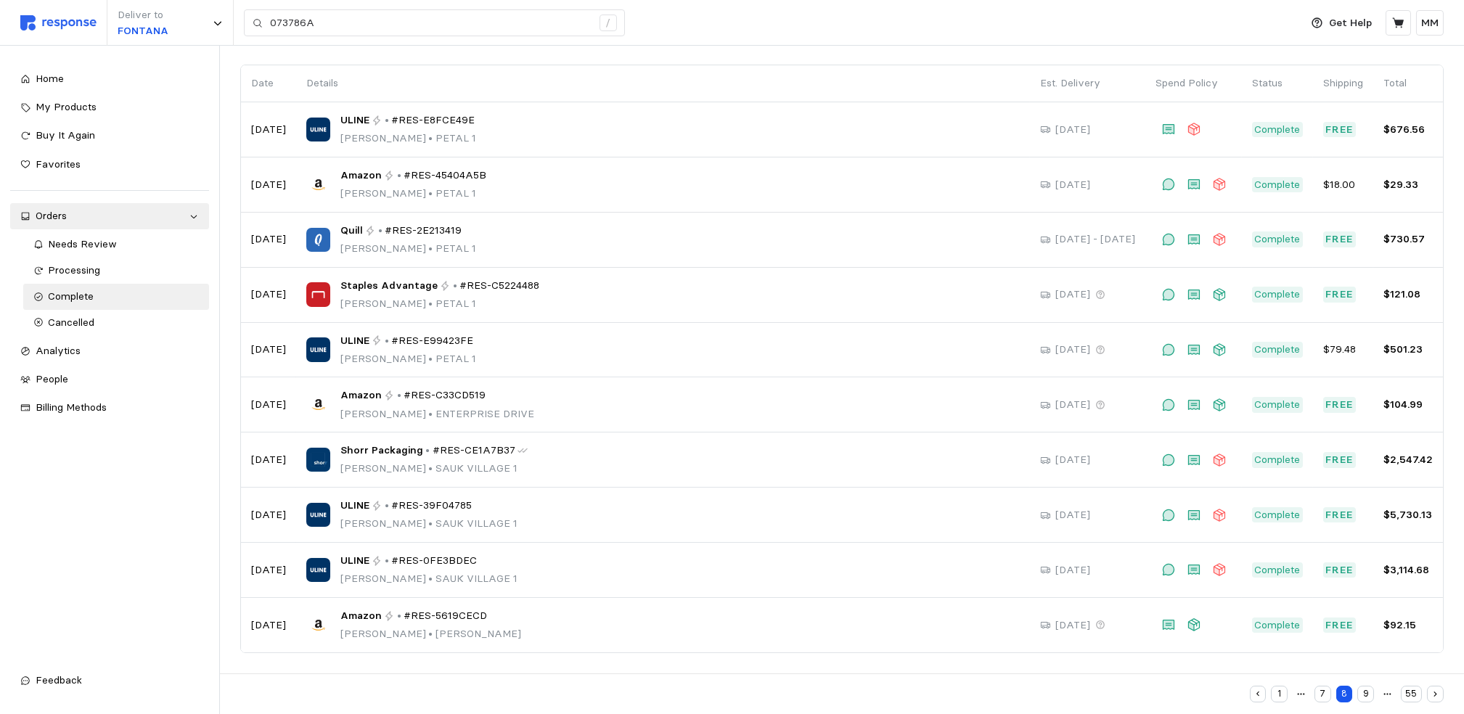
click at [1365, 687] on button "9" at bounding box center [1365, 694] width 17 height 17
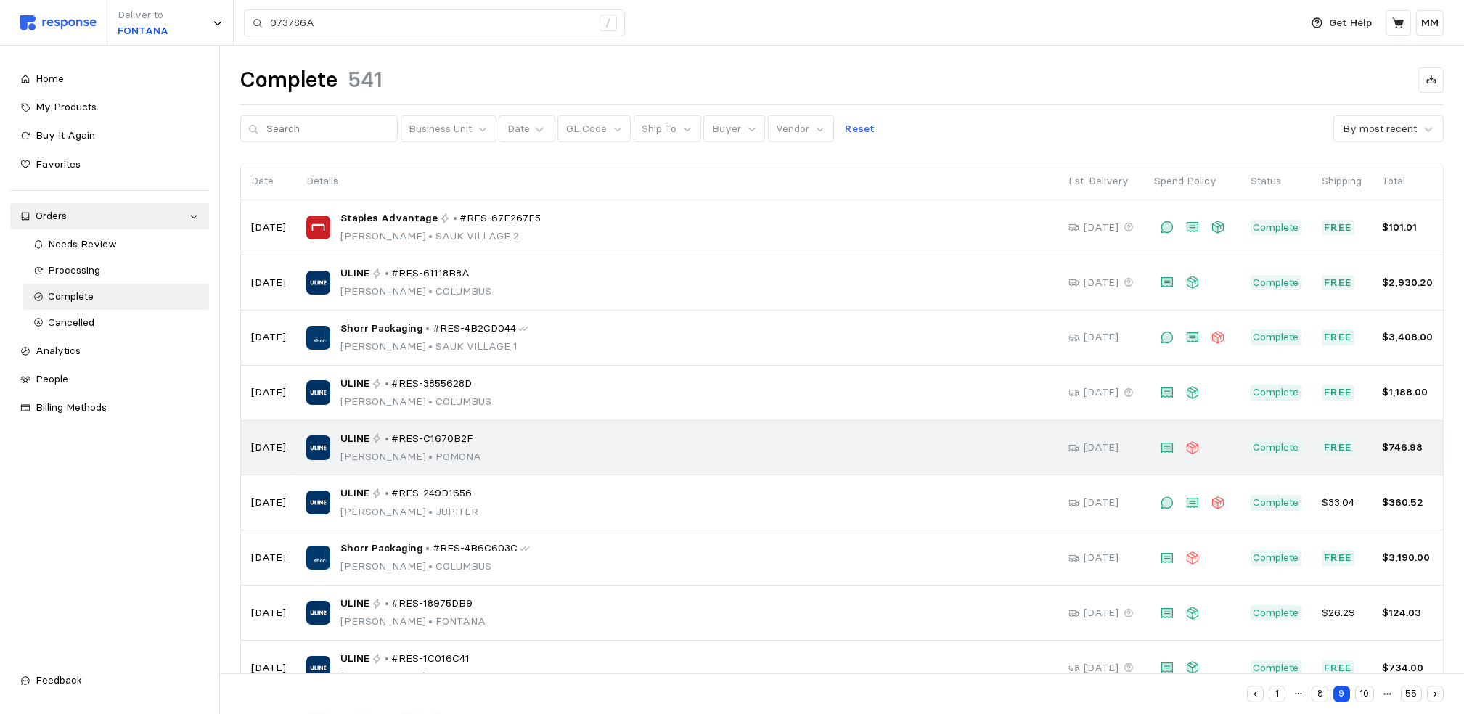
click at [424, 445] on span "#RES-C1670B2F" at bounding box center [432, 439] width 82 height 16
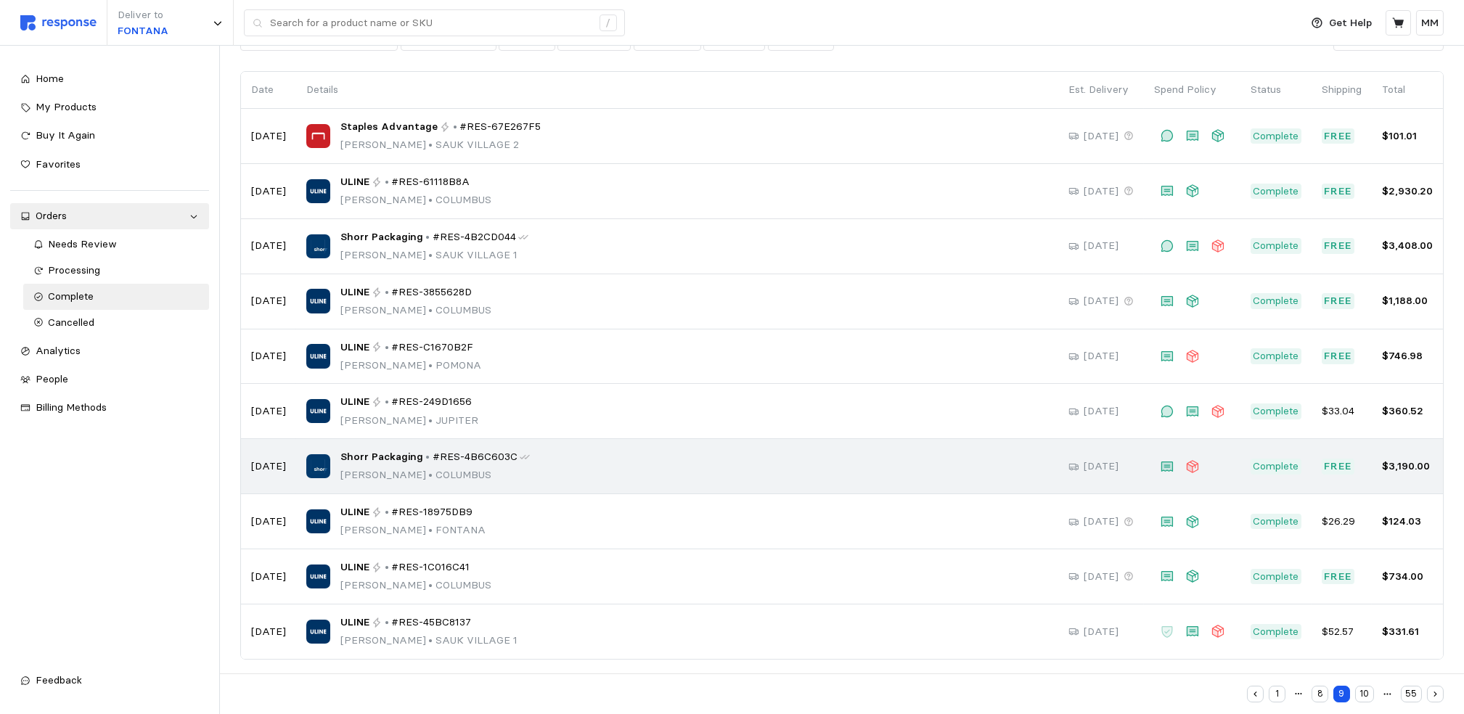
scroll to position [98, 0]
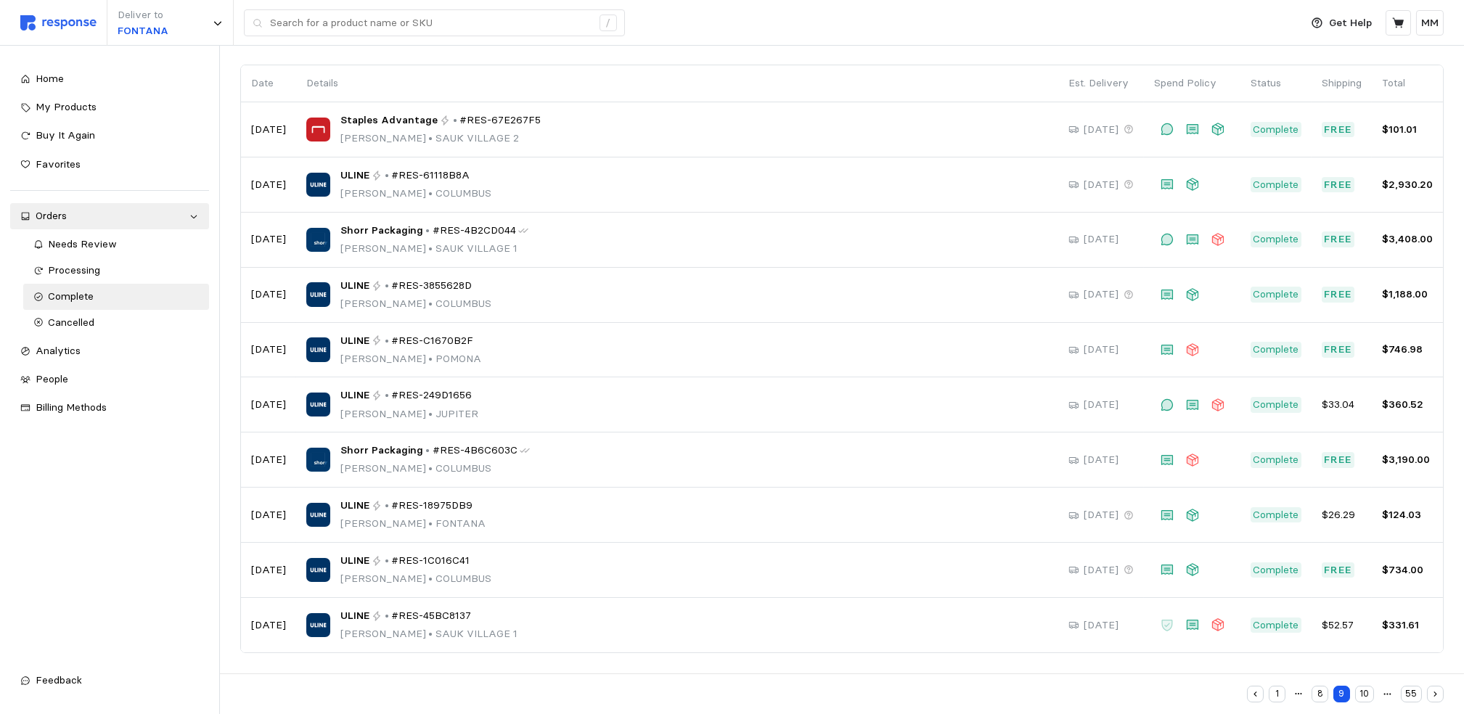
click at [1362, 687] on button "10" at bounding box center [1364, 694] width 19 height 17
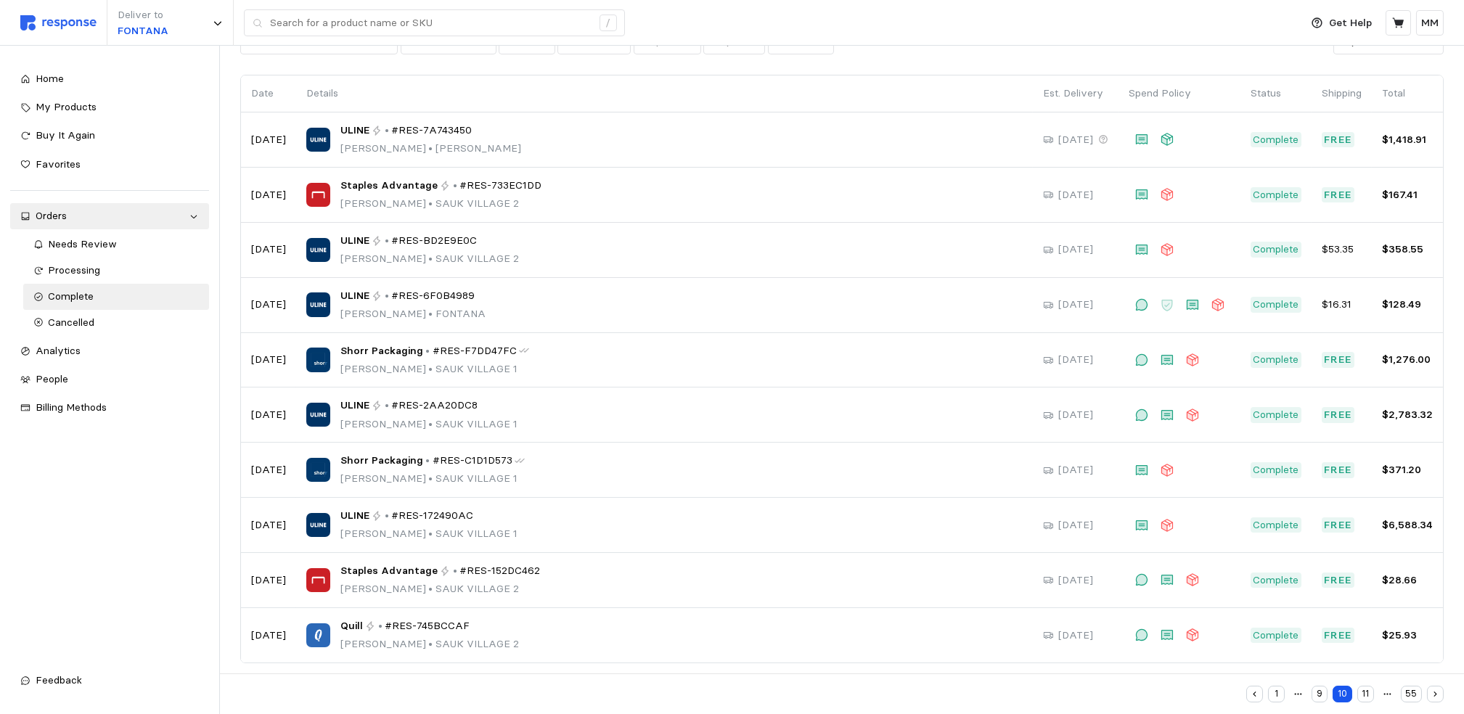
scroll to position [98, 0]
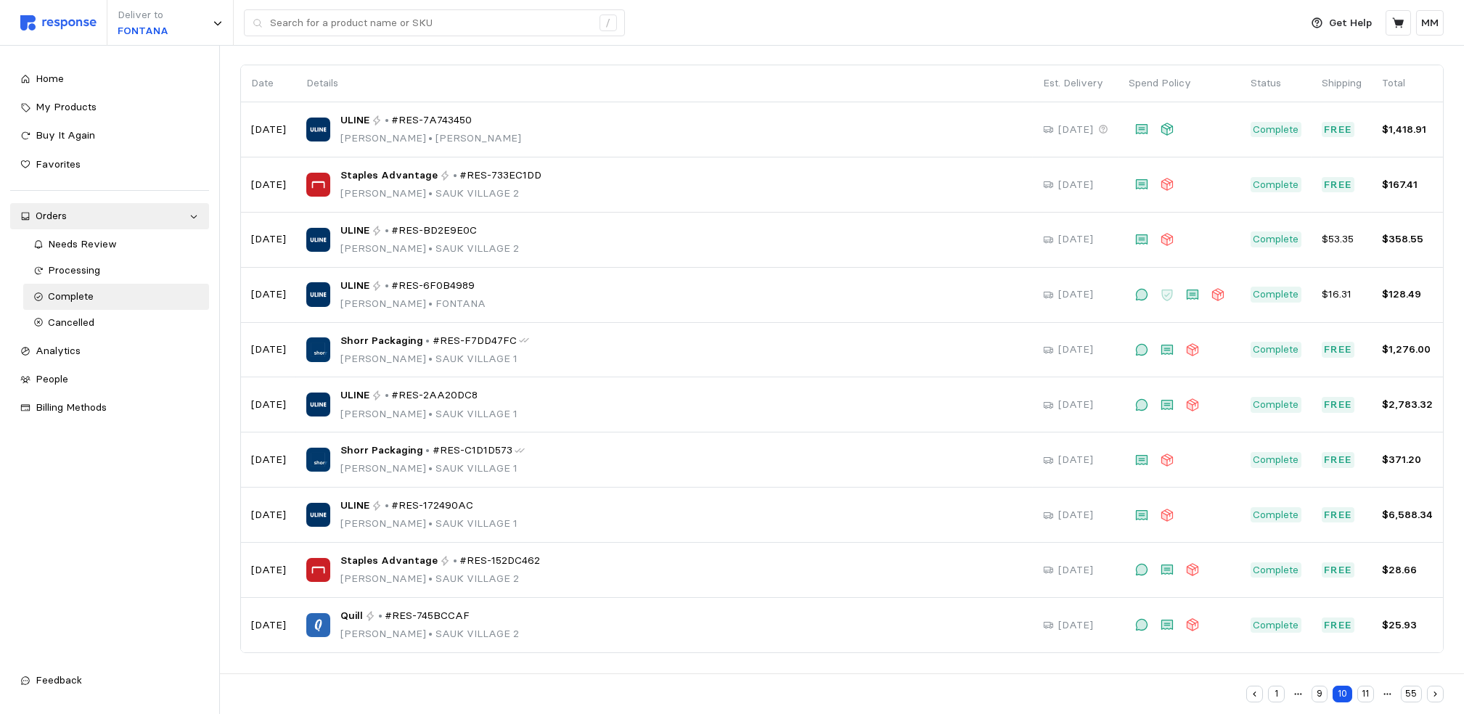
click at [1368, 687] on div "1 9 10 11 55" at bounding box center [842, 694] width 1204 height 30
click at [1364, 687] on button "11" at bounding box center [1365, 694] width 17 height 17
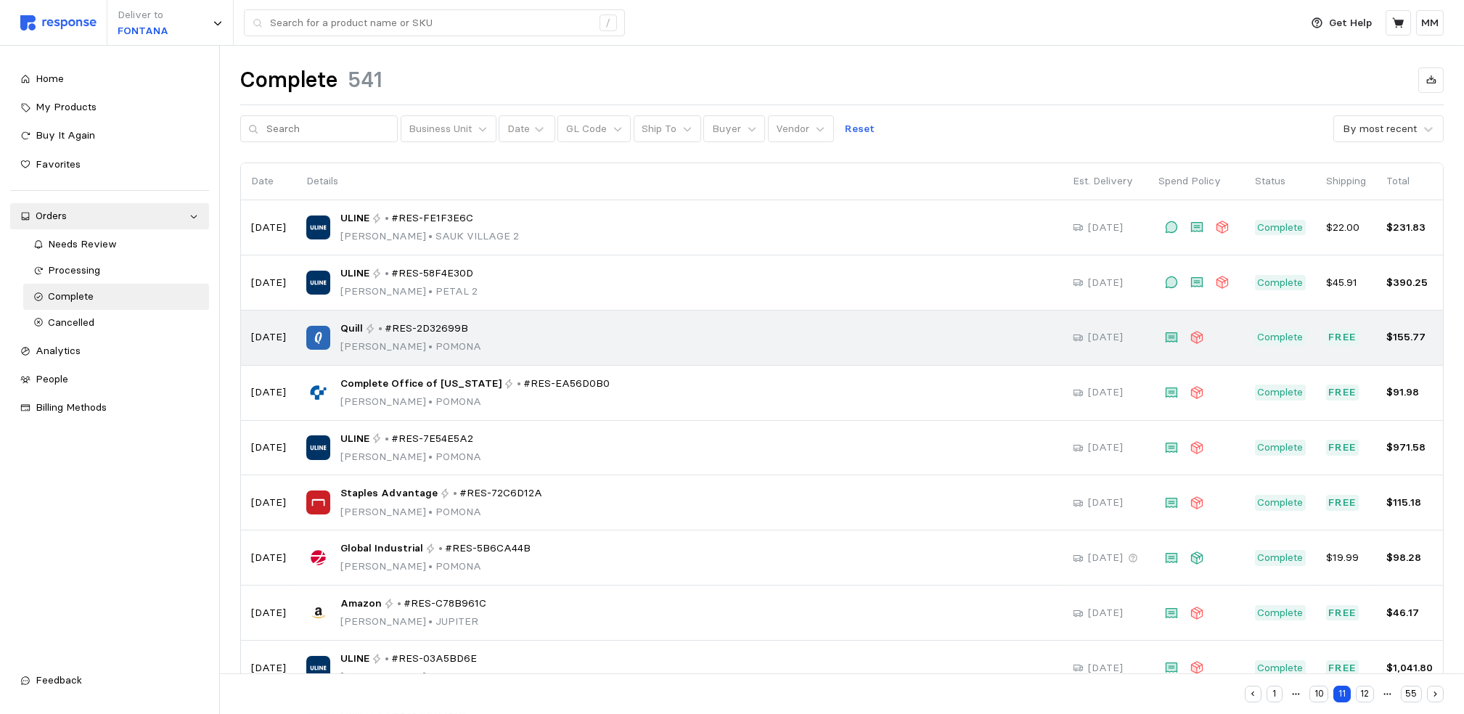
click at [423, 326] on span "#RES-2D32699B" at bounding box center [426, 329] width 83 height 16
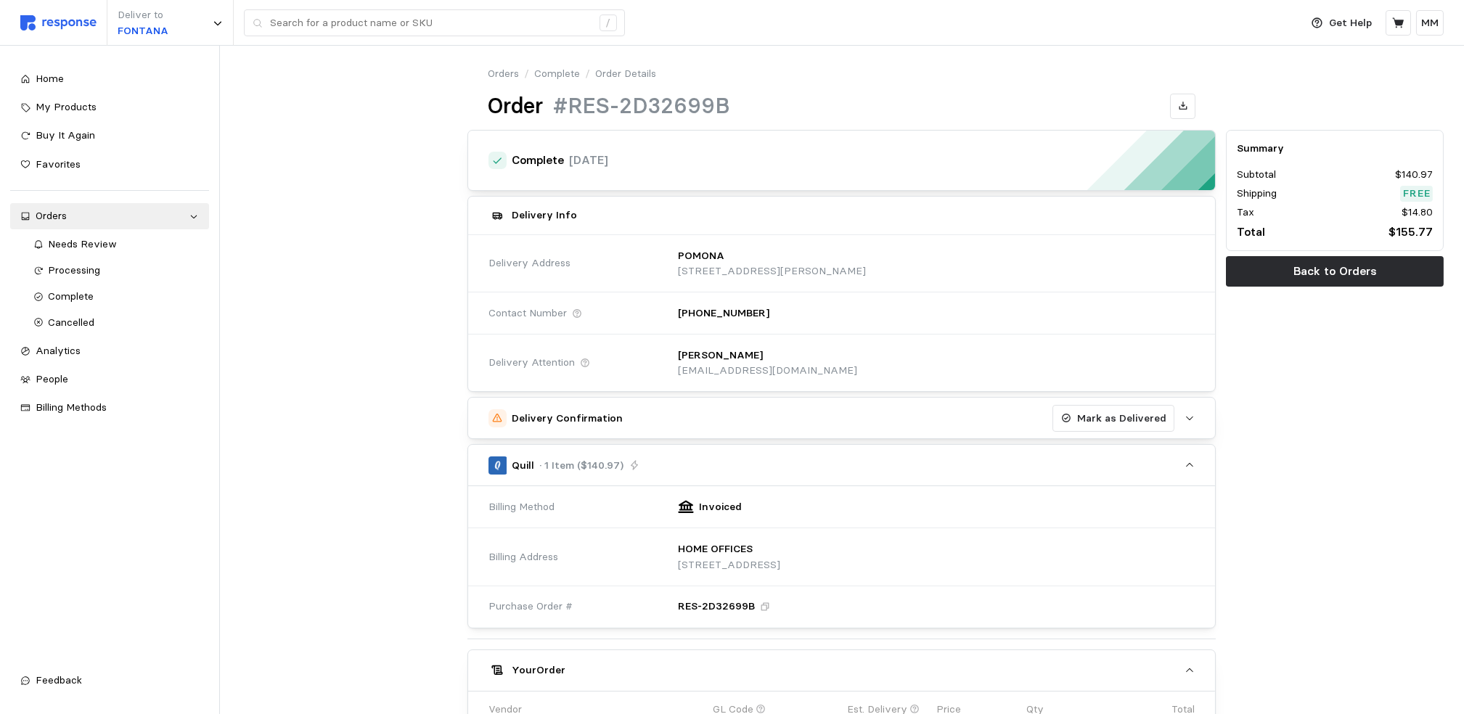
scroll to position [340, 0]
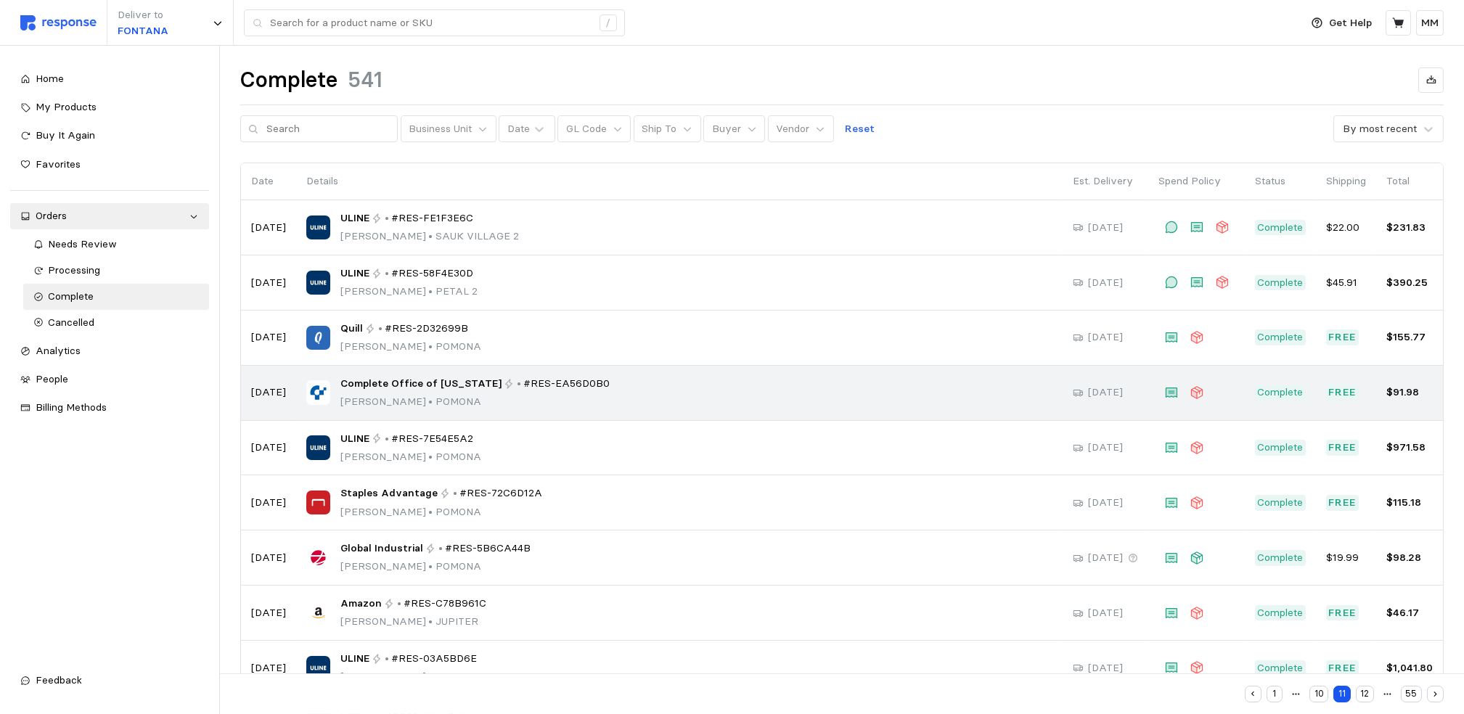
click at [467, 370] on td "Complete Office of [US_STATE] • #RES-EA56D0B0 [PERSON_NAME][GEOGRAPHIC_DATA]" at bounding box center [679, 393] width 767 height 55
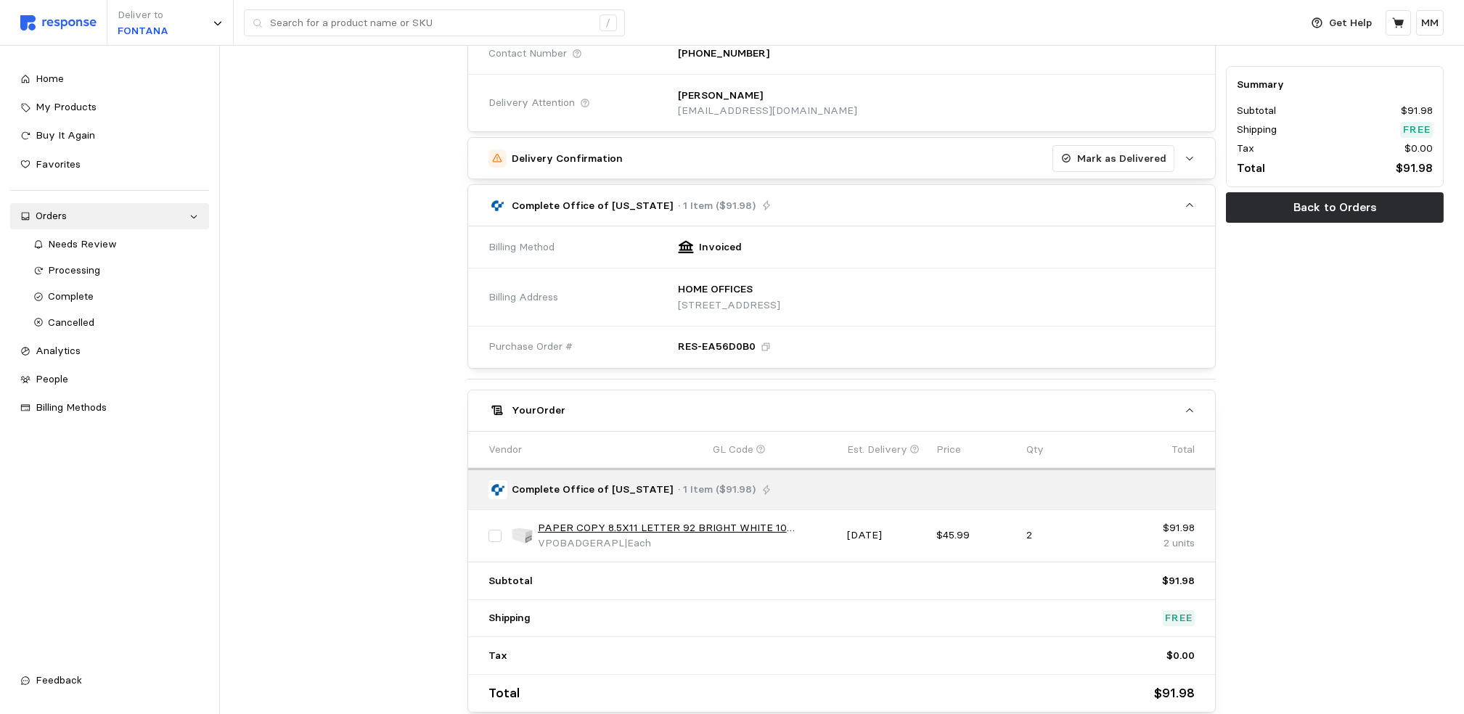
scroll to position [331, 0]
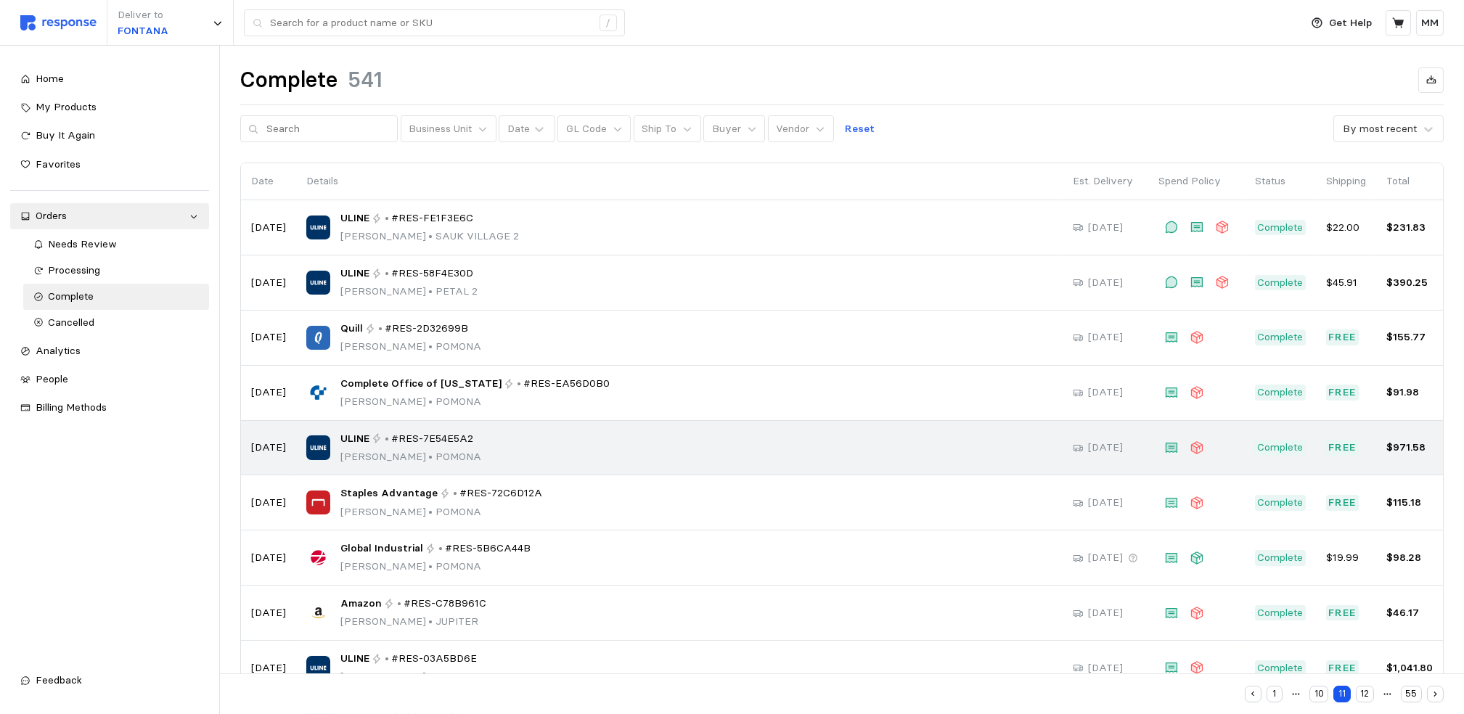
click at [489, 452] on div "ULINE • #RES-7E54E5A2 [PERSON_NAME][GEOGRAPHIC_DATA]" at bounding box center [679, 448] width 746 height 34
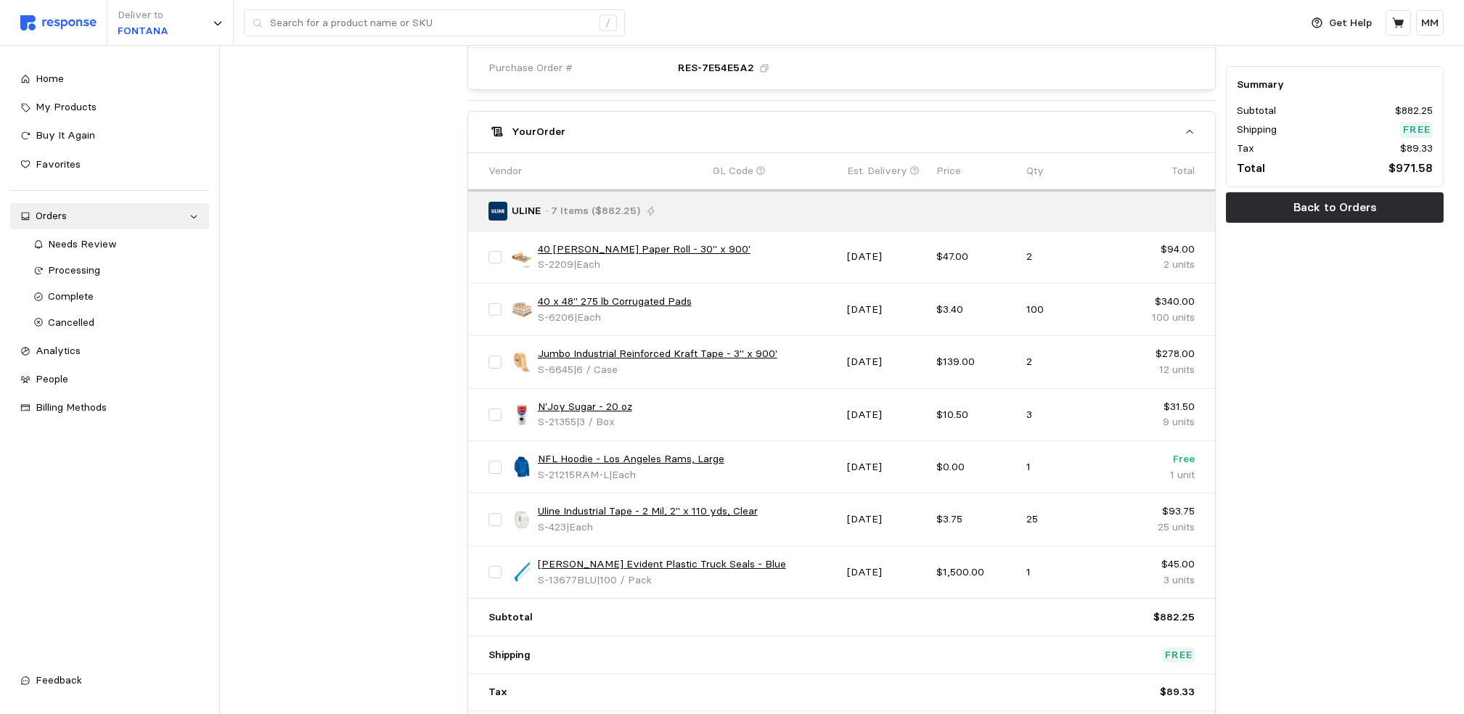
scroll to position [536, 0]
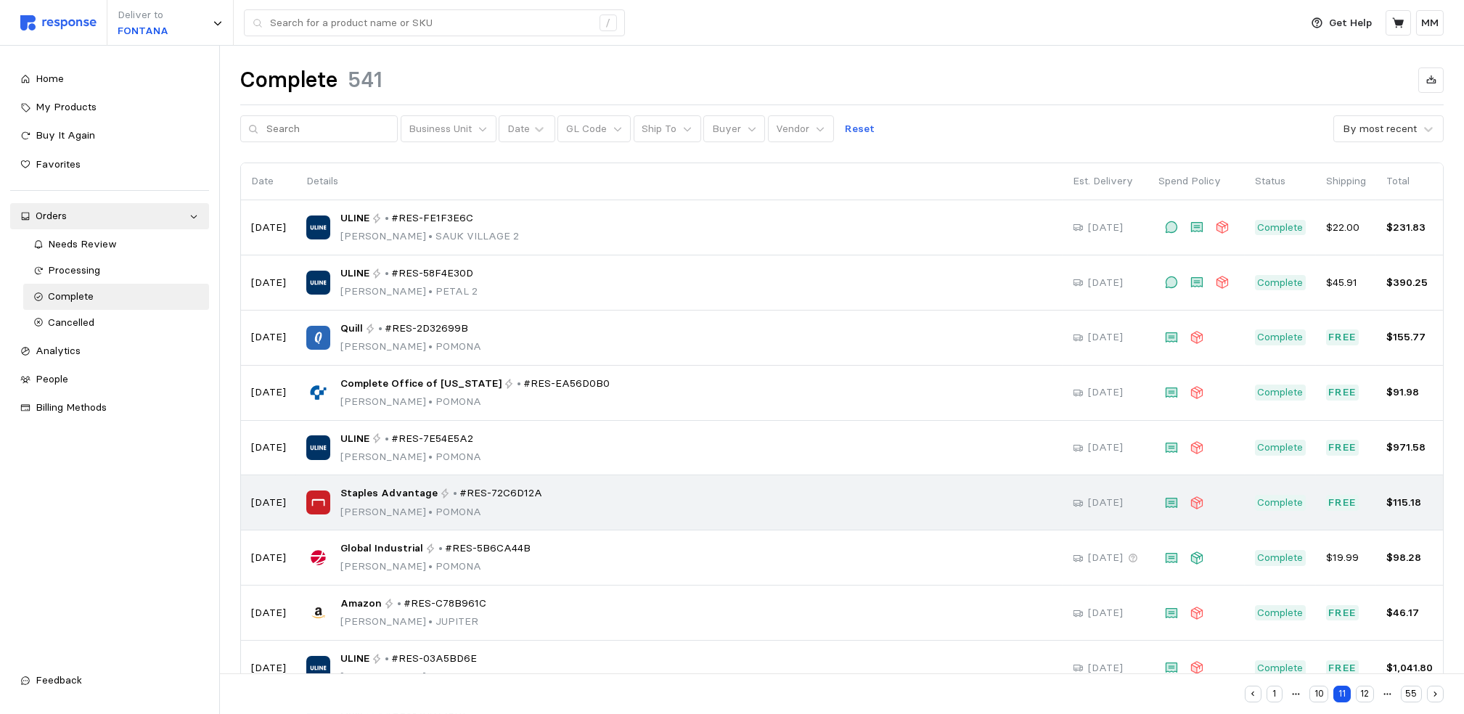
click at [583, 490] on div "Staples Advantage • #RES-72C6D12A [PERSON_NAME][GEOGRAPHIC_DATA]" at bounding box center [679, 503] width 746 height 34
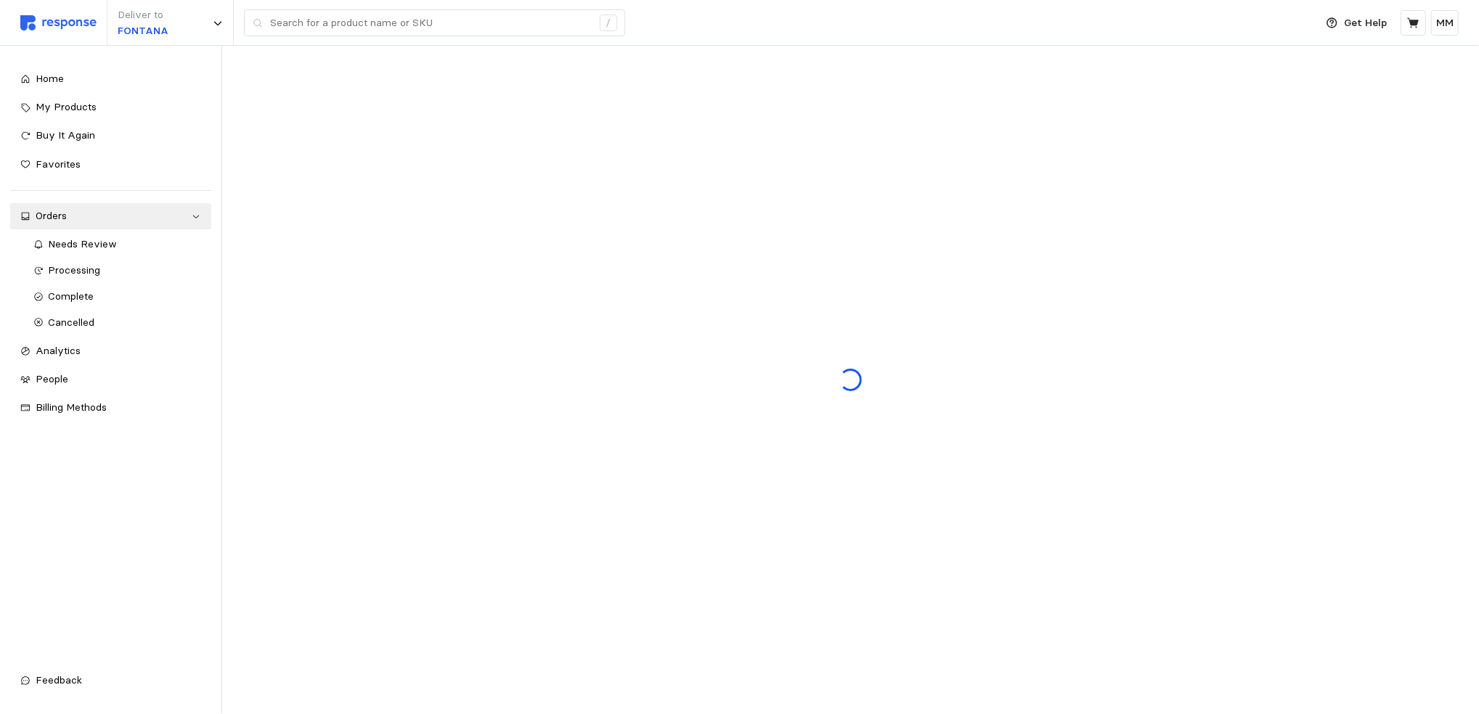
click at [583, 490] on div at bounding box center [850, 380] width 1257 height 669
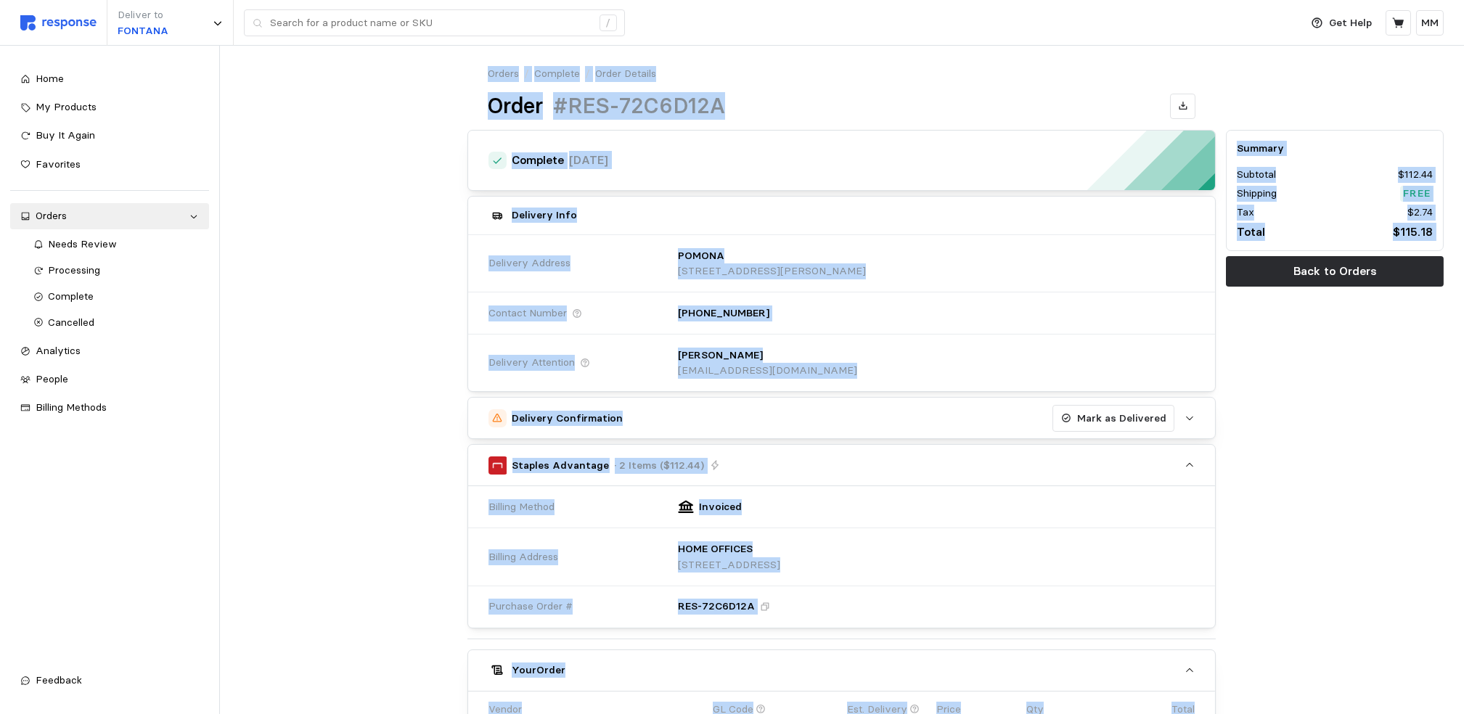
click at [358, 495] on div at bounding box center [349, 577] width 228 height 905
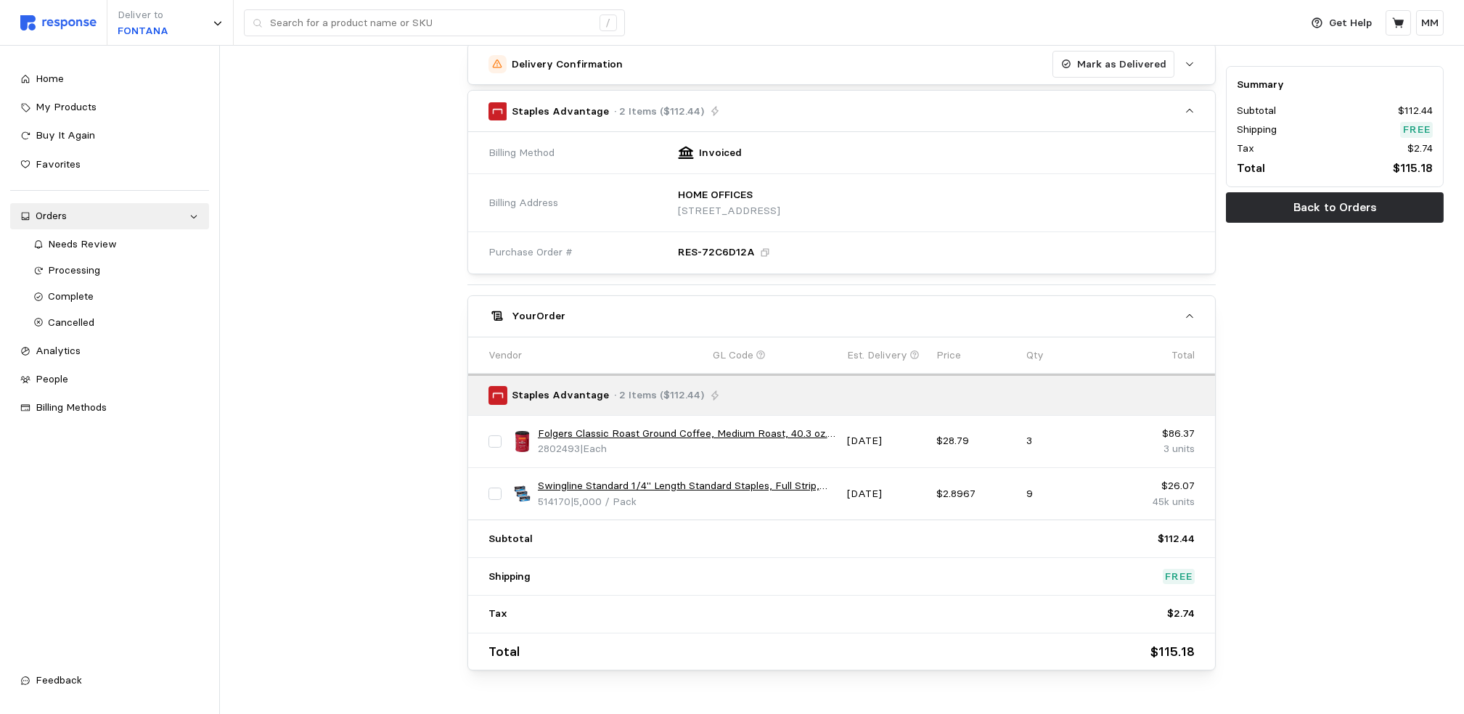
scroll to position [392, 0]
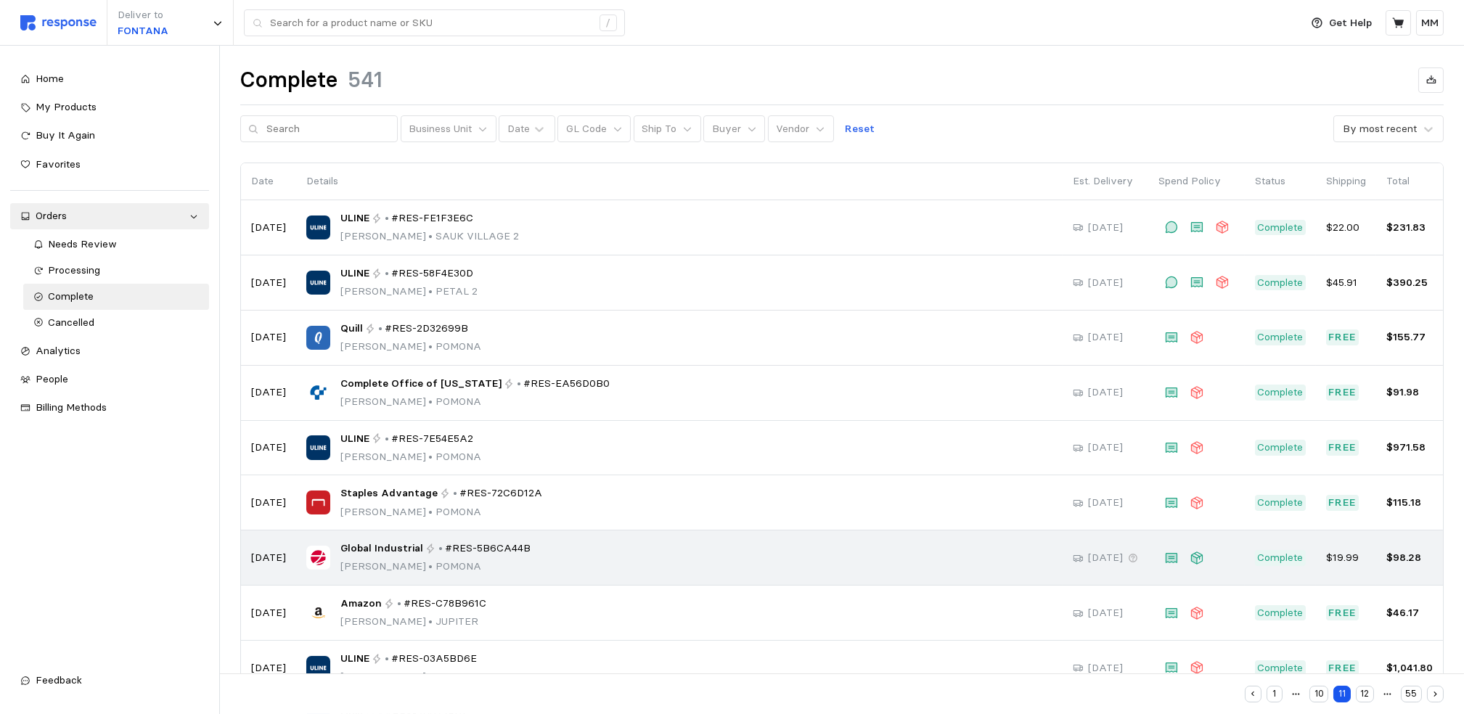
click at [549, 563] on div "Global Industrial • #RES-5B6CA44B [PERSON_NAME][GEOGRAPHIC_DATA]" at bounding box center [679, 558] width 746 height 34
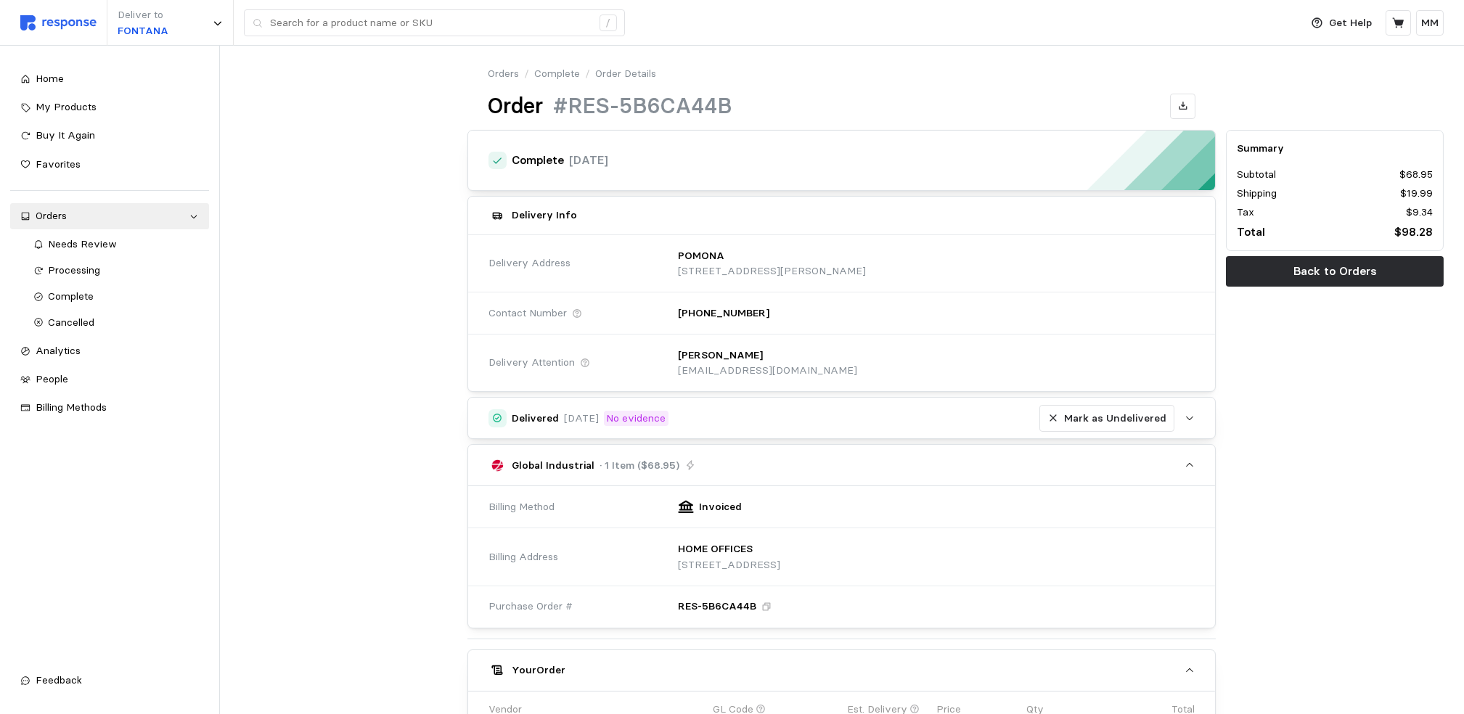
scroll to position [340, 0]
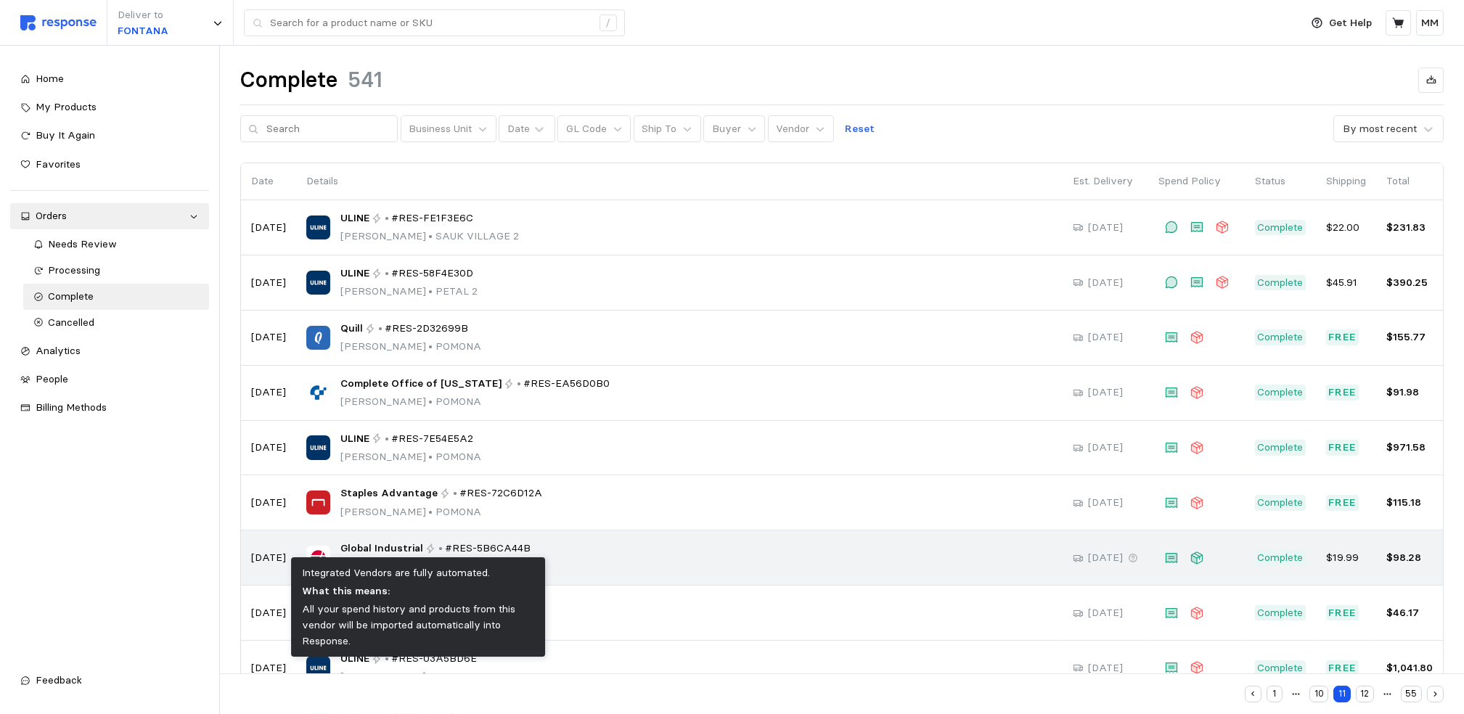
scroll to position [98, 0]
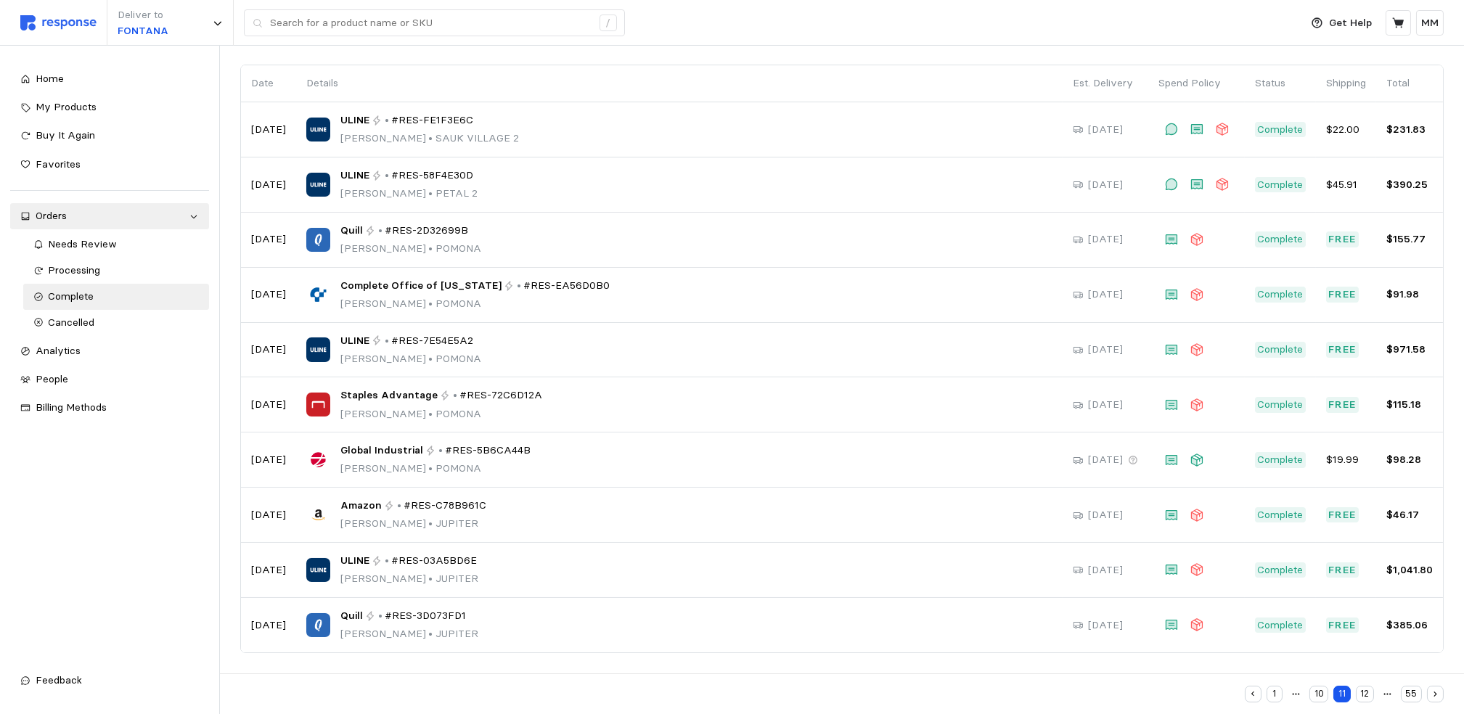
click at [1363, 687] on button "12" at bounding box center [1365, 694] width 18 height 17
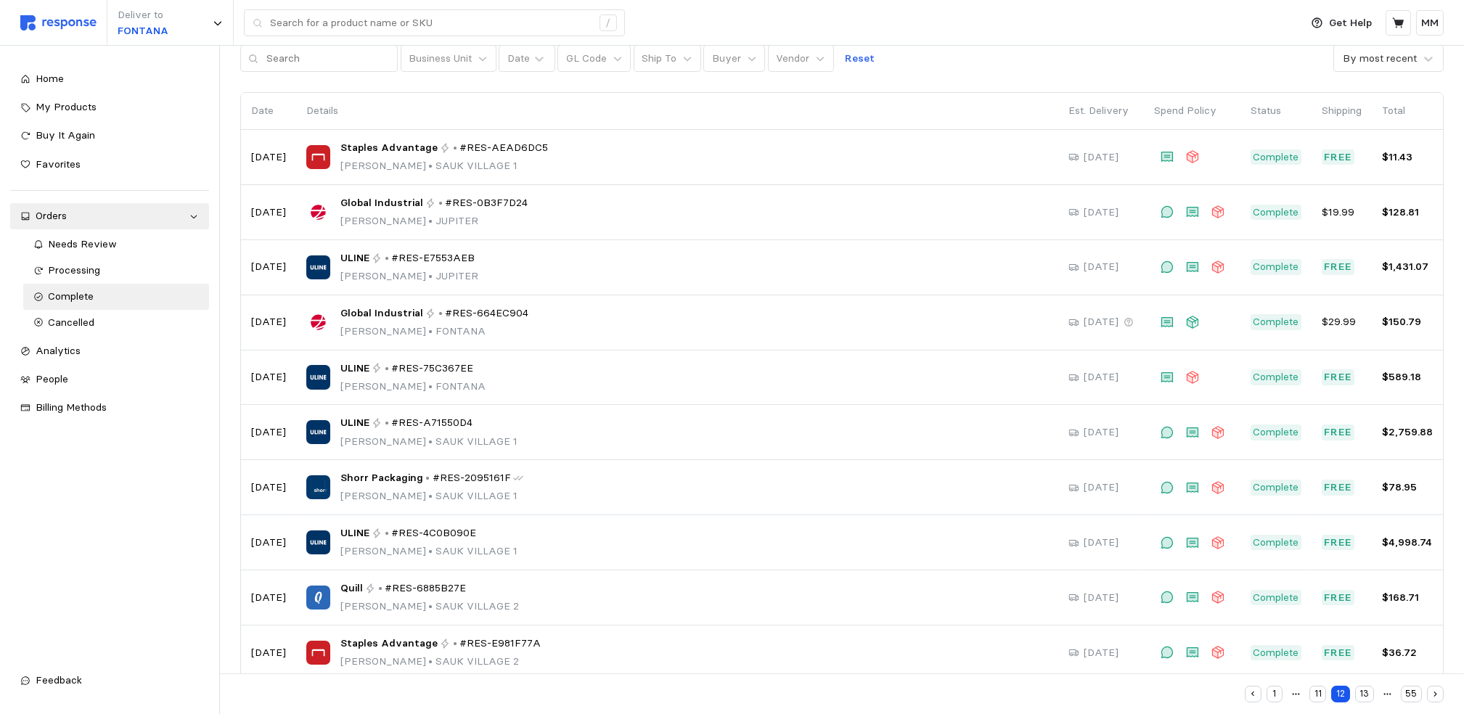
scroll to position [98, 0]
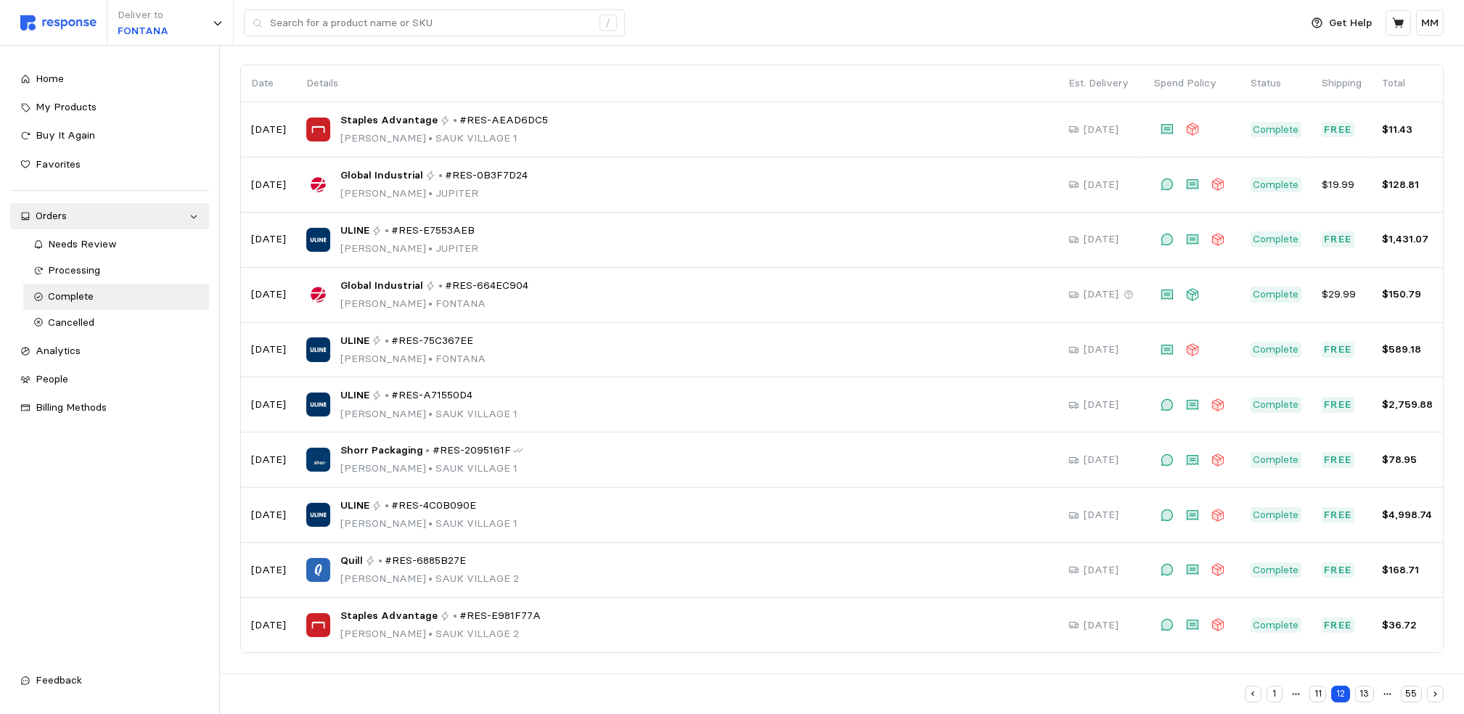
click at [1366, 687] on button "13" at bounding box center [1364, 694] width 19 height 17
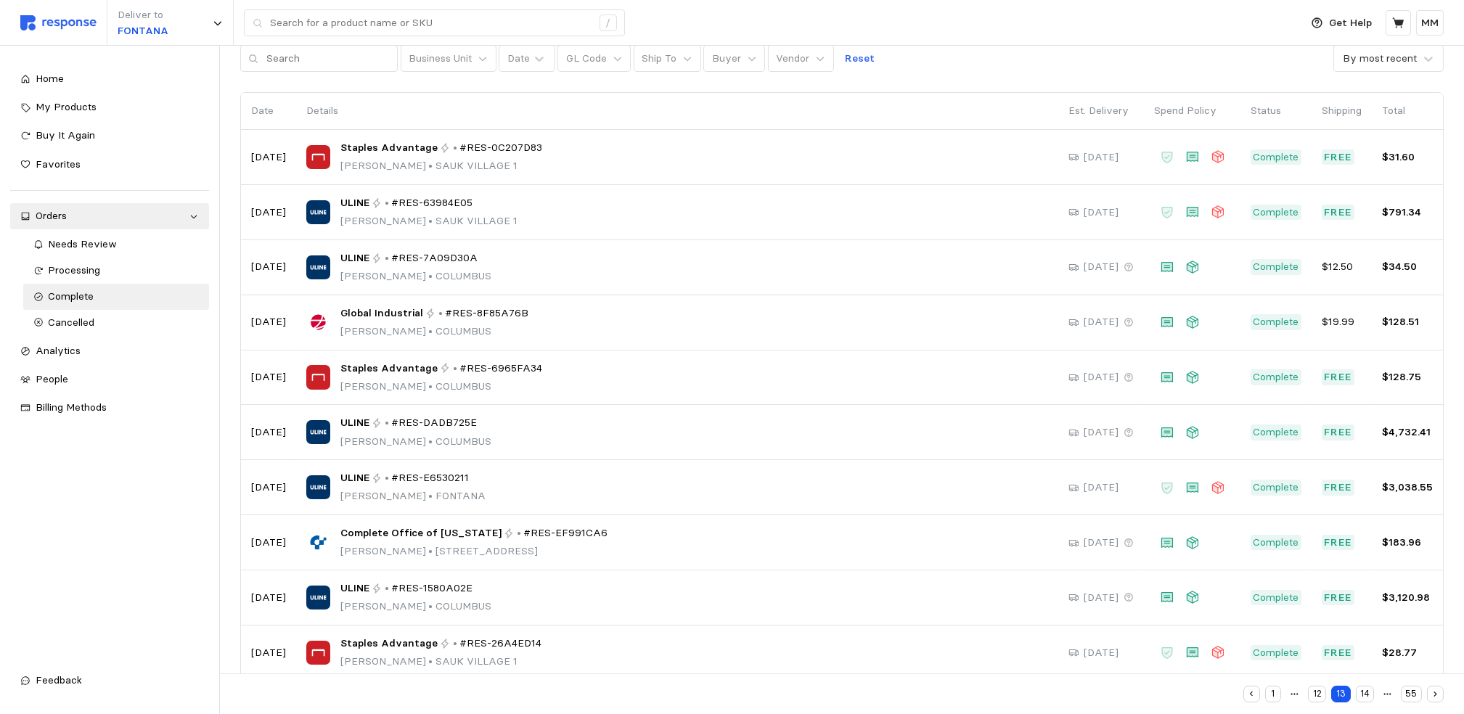
scroll to position [98, 0]
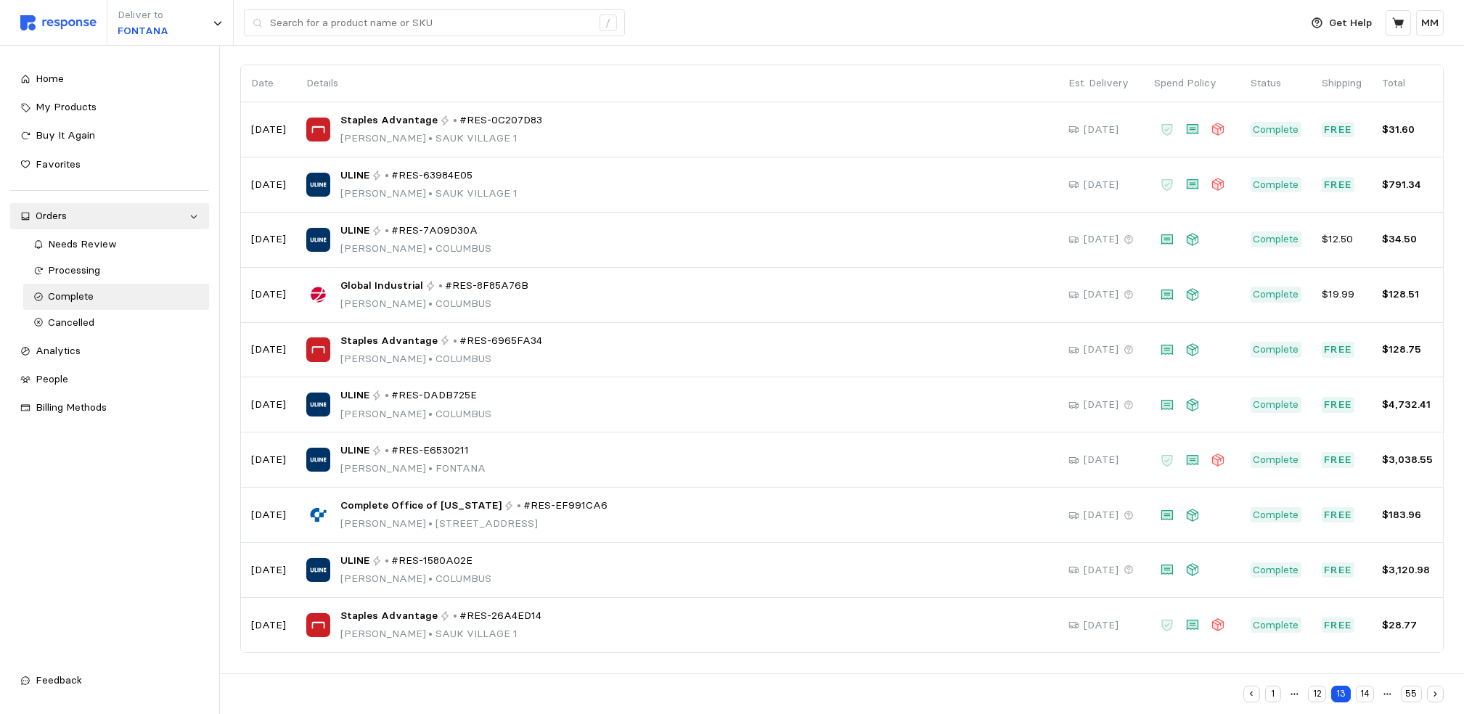
click at [1366, 687] on button "14" at bounding box center [1365, 694] width 18 height 17
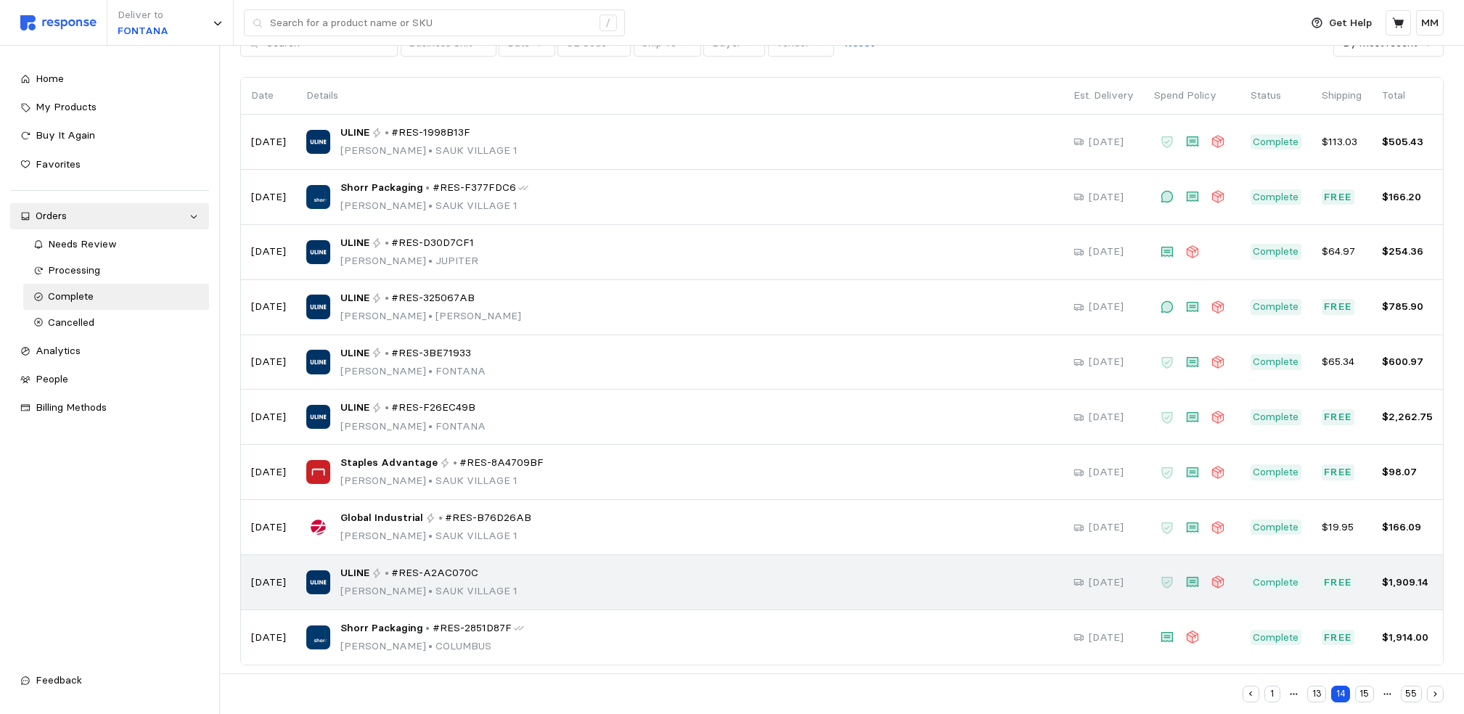
scroll to position [98, 0]
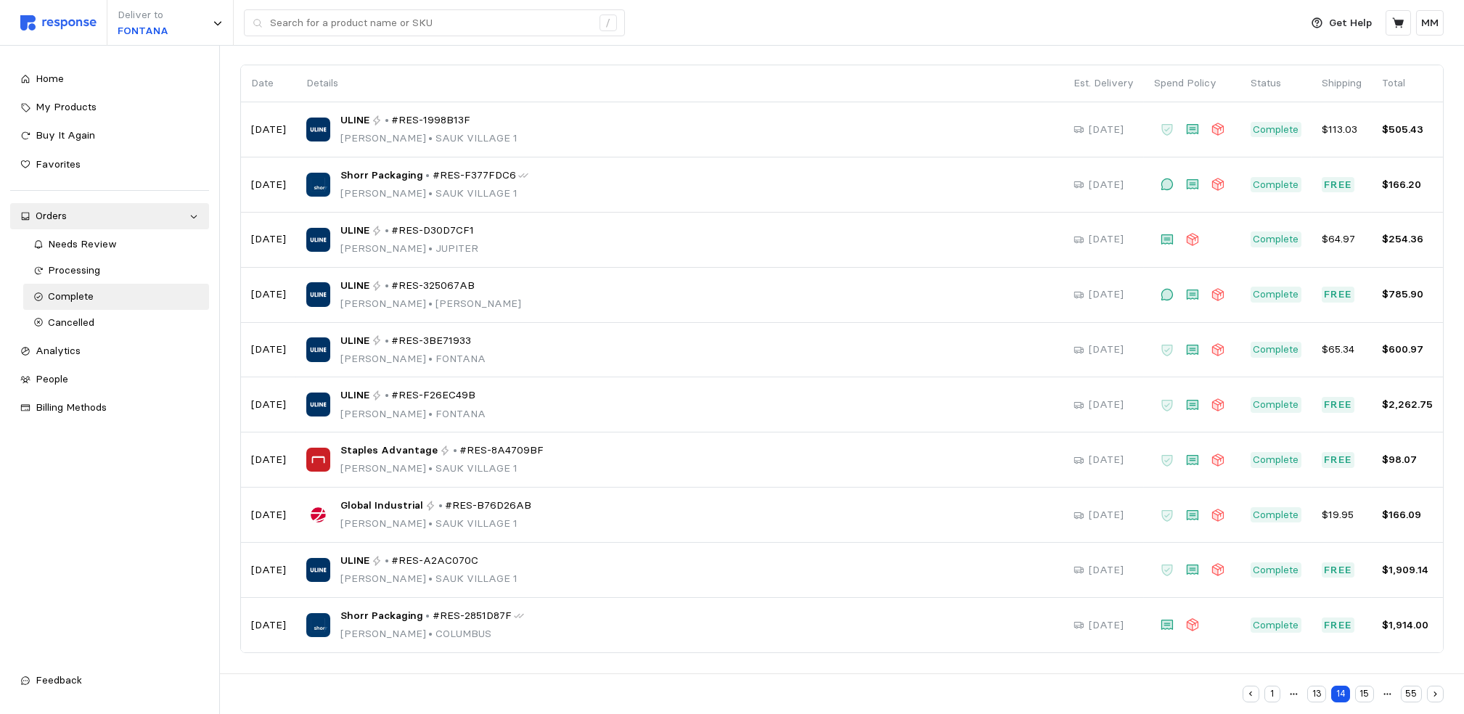
click at [1364, 687] on button "15" at bounding box center [1364, 694] width 19 height 17
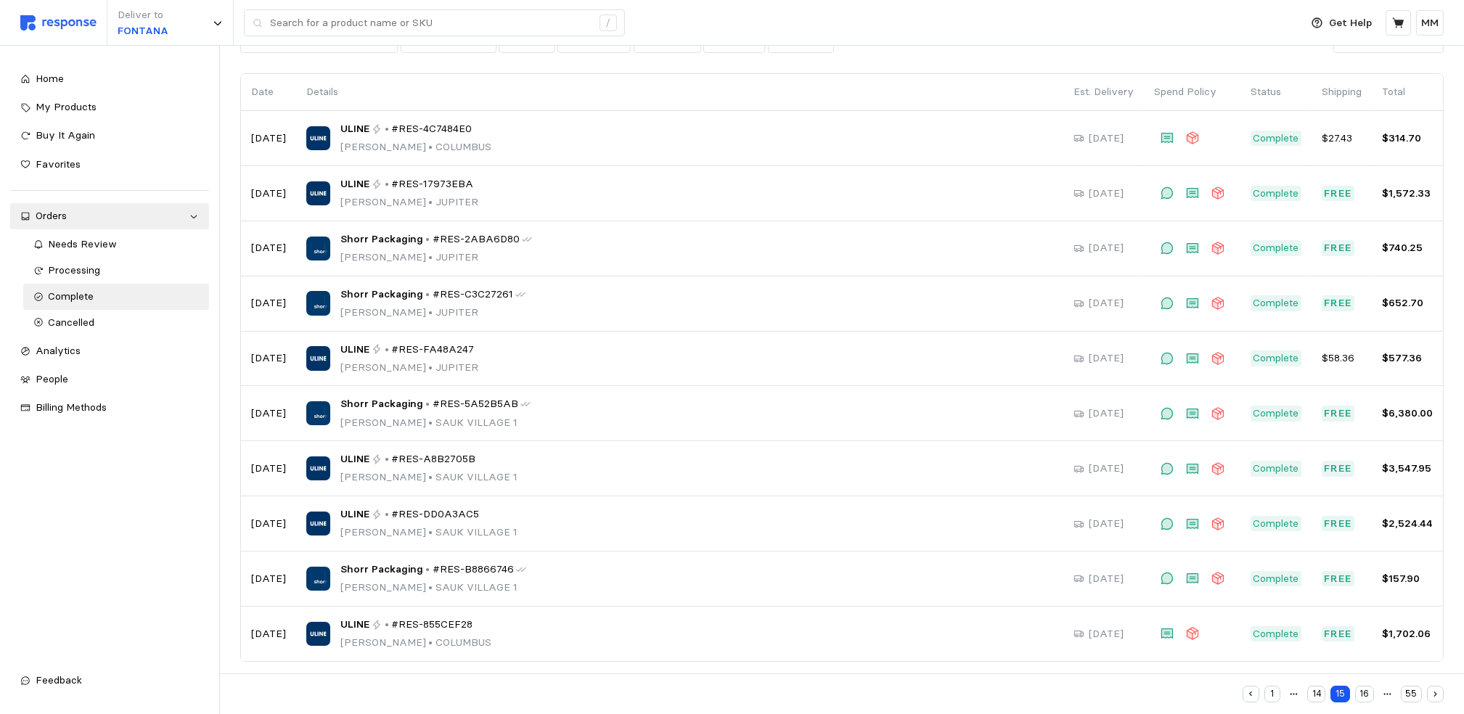
scroll to position [98, 0]
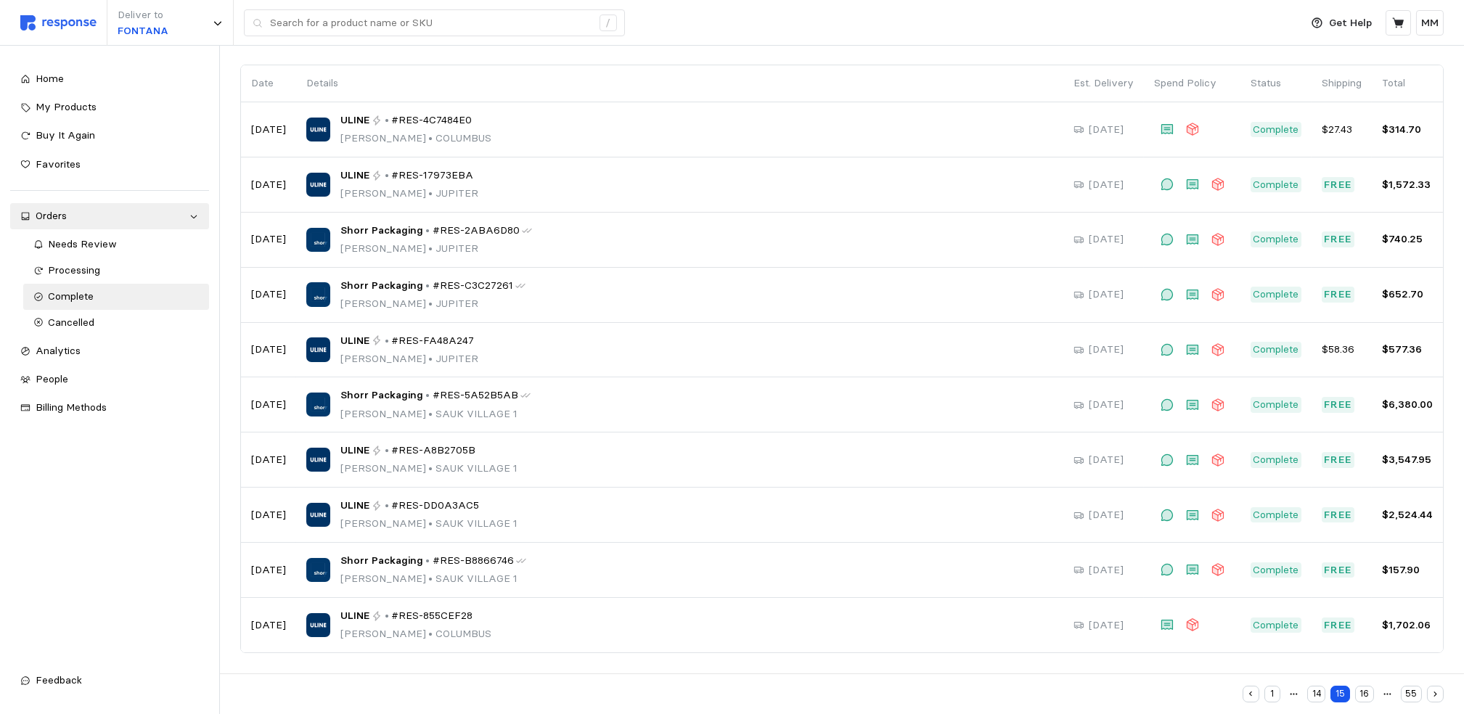
click at [1365, 687] on button "16" at bounding box center [1364, 694] width 19 height 17
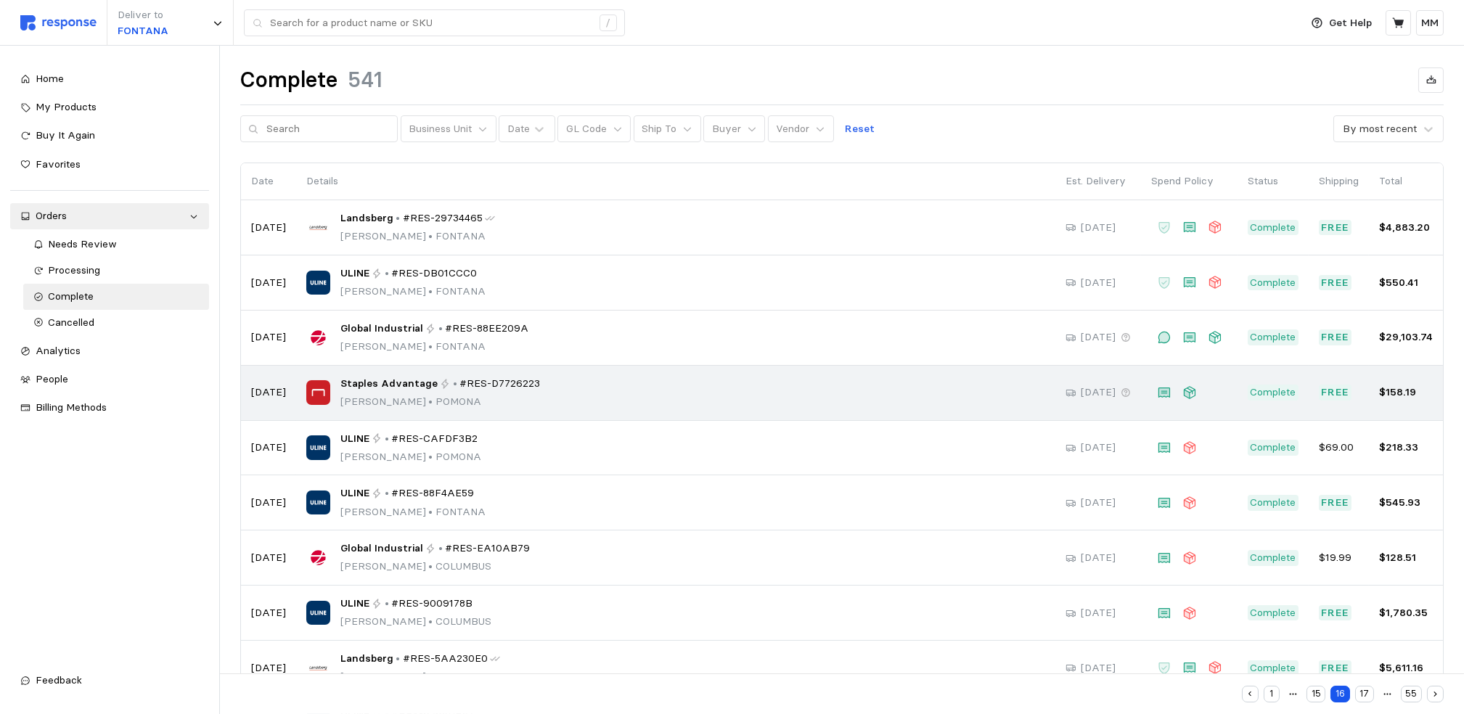
click at [408, 389] on span "Staples Advantage" at bounding box center [388, 384] width 97 height 16
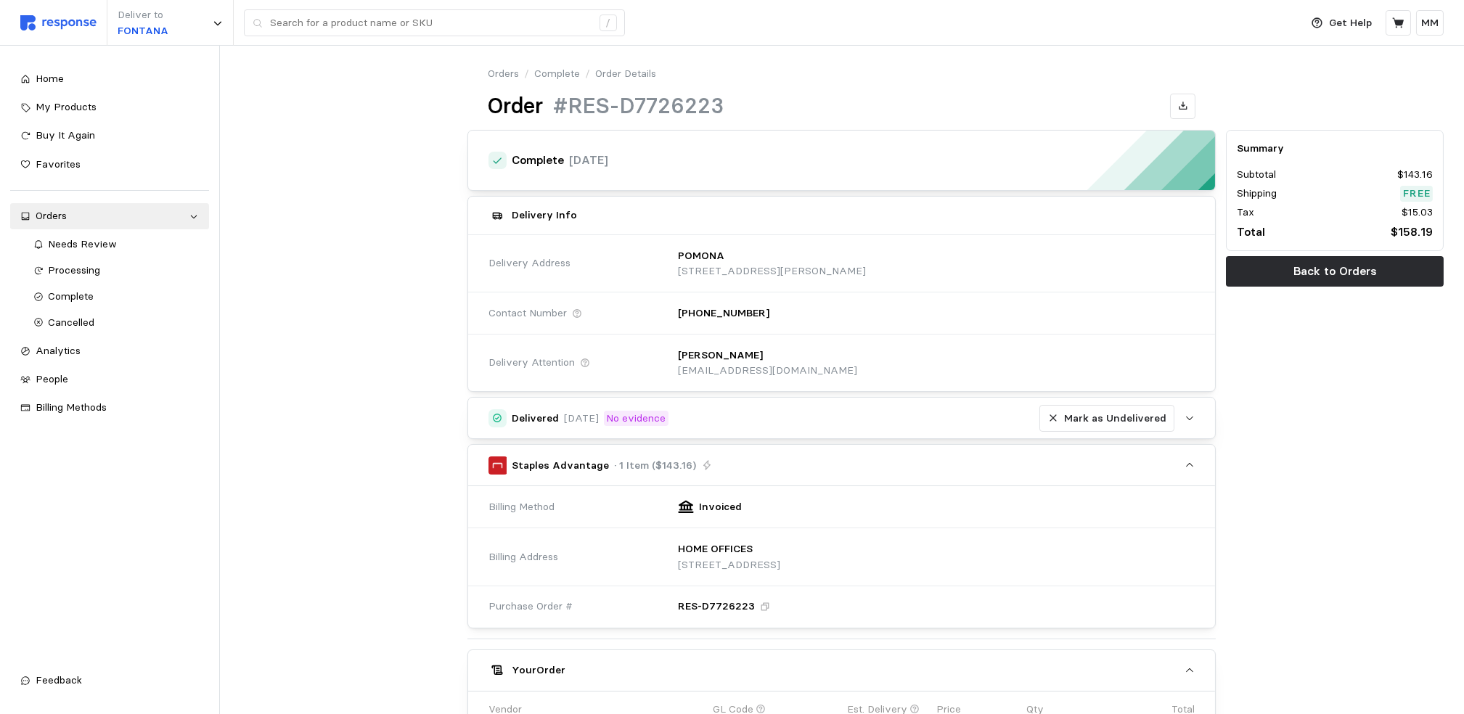
scroll to position [340, 0]
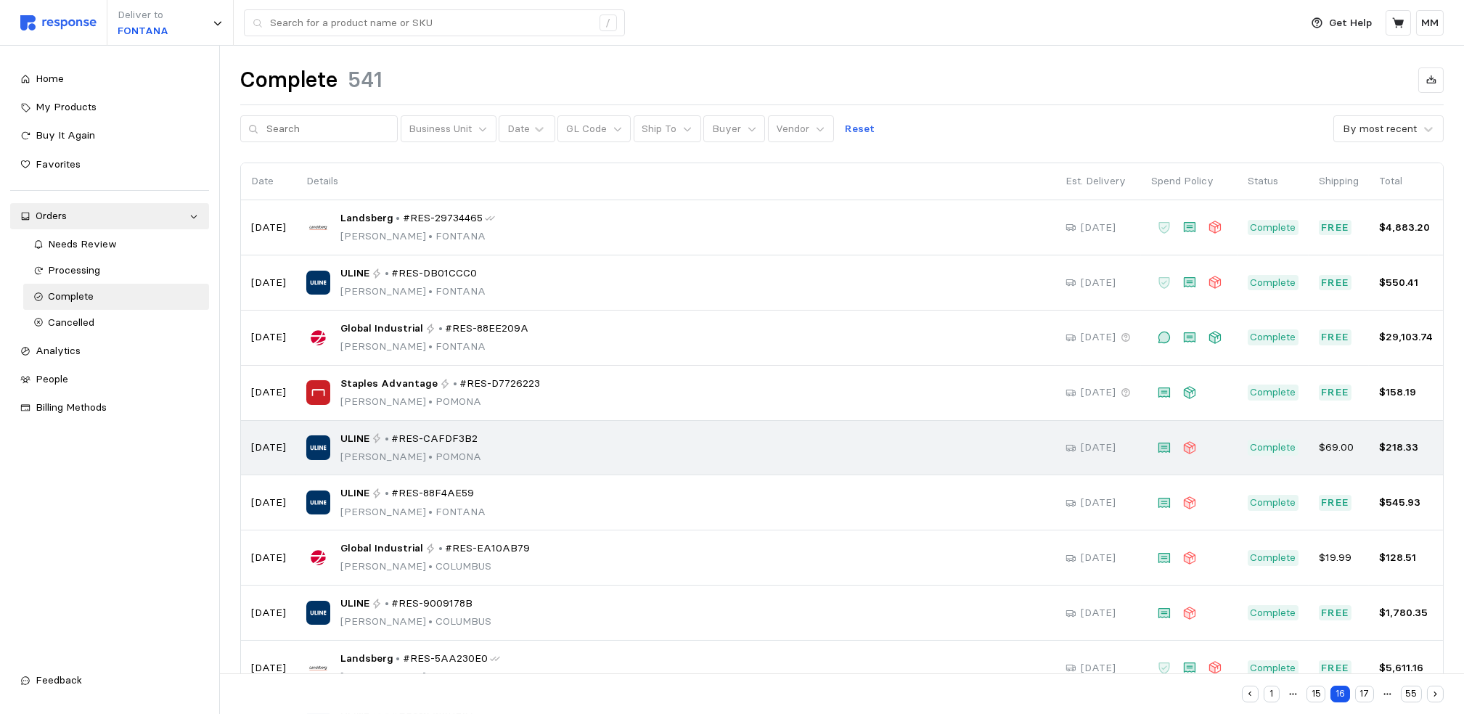
click at [591, 445] on div "ULINE • #RES-CAFDF3B2 [PERSON_NAME] • [GEOGRAPHIC_DATA]" at bounding box center [675, 448] width 739 height 34
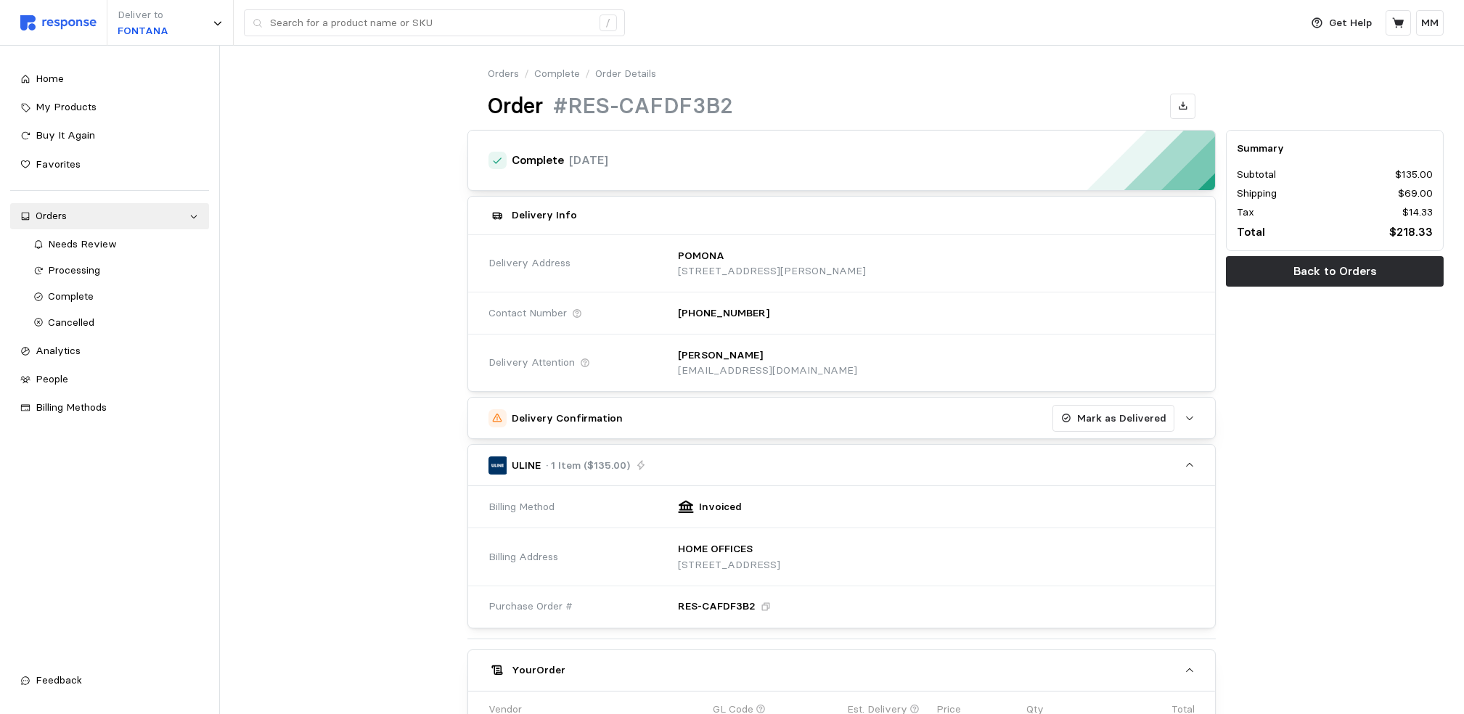
scroll to position [340, 0]
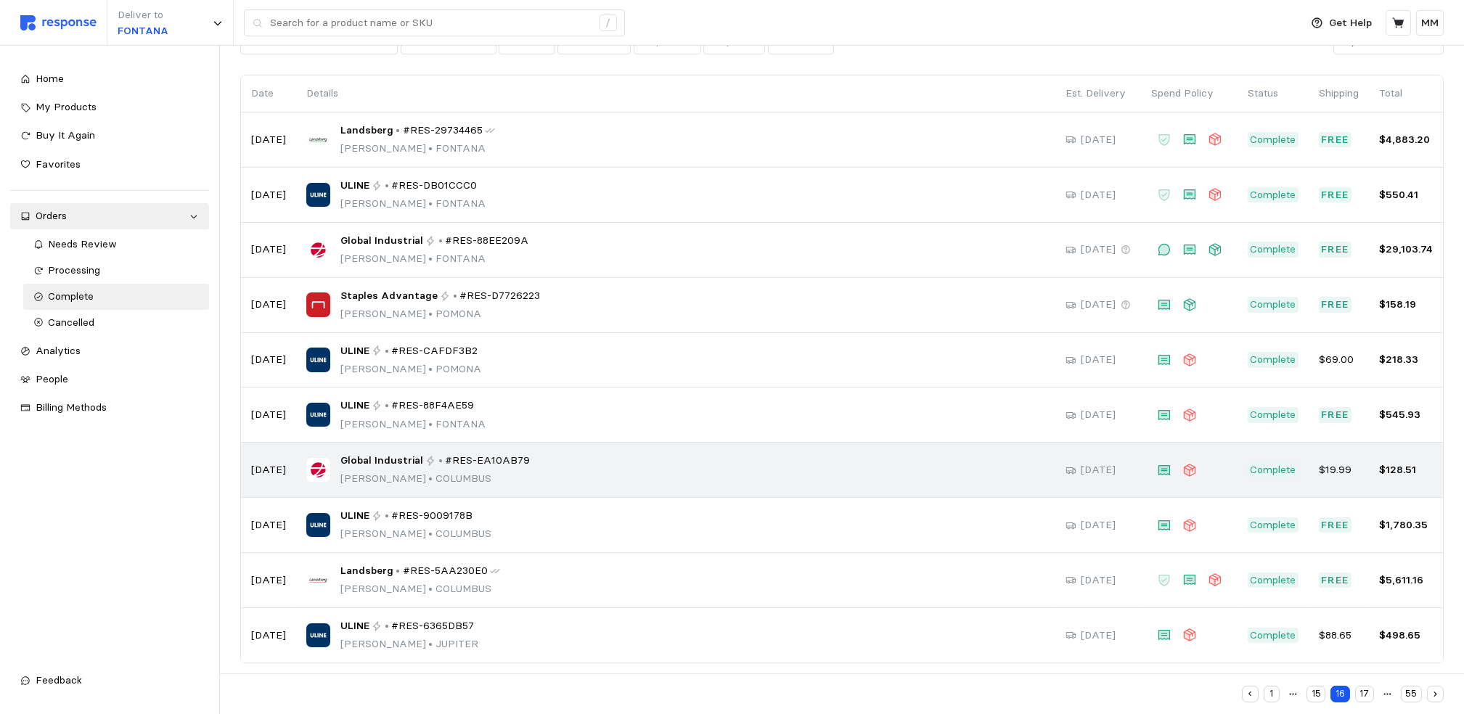
scroll to position [98, 0]
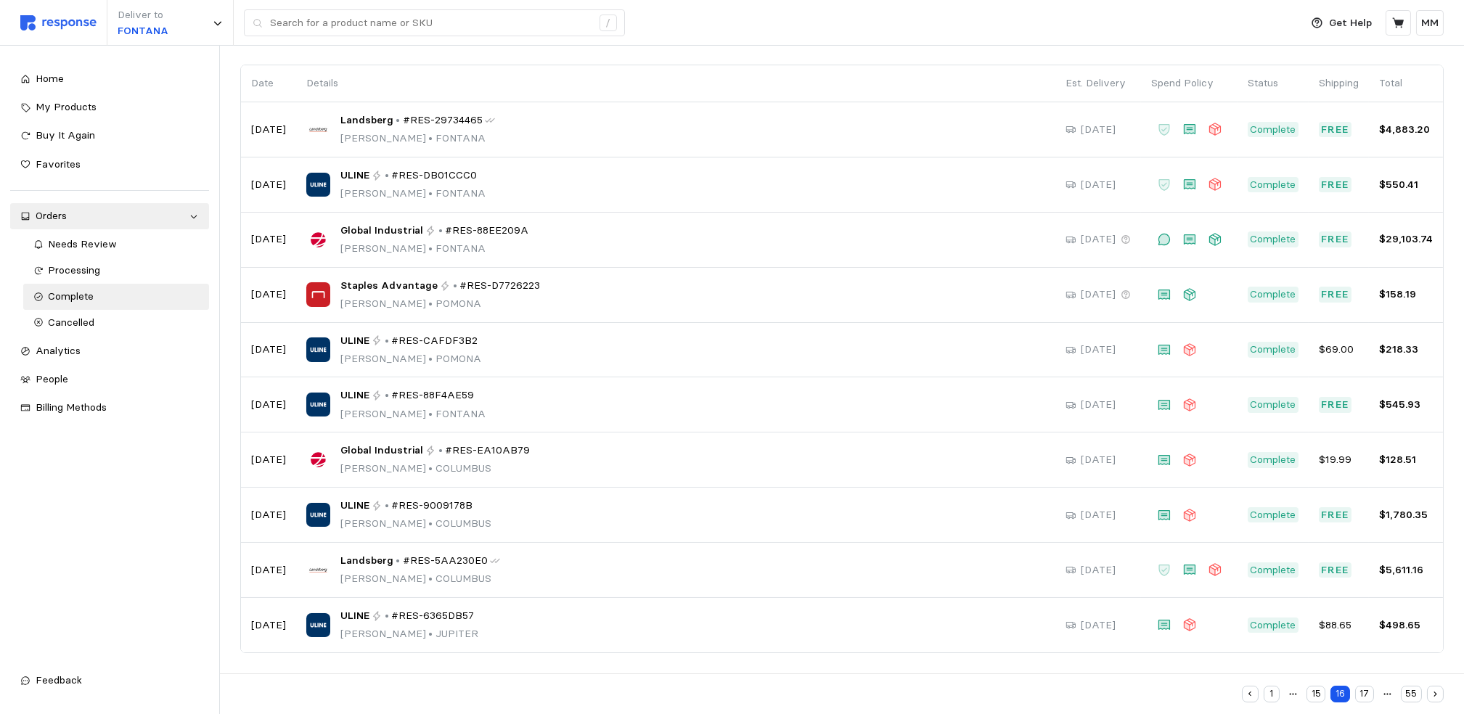
click at [1361, 687] on button "17" at bounding box center [1364, 694] width 19 height 17
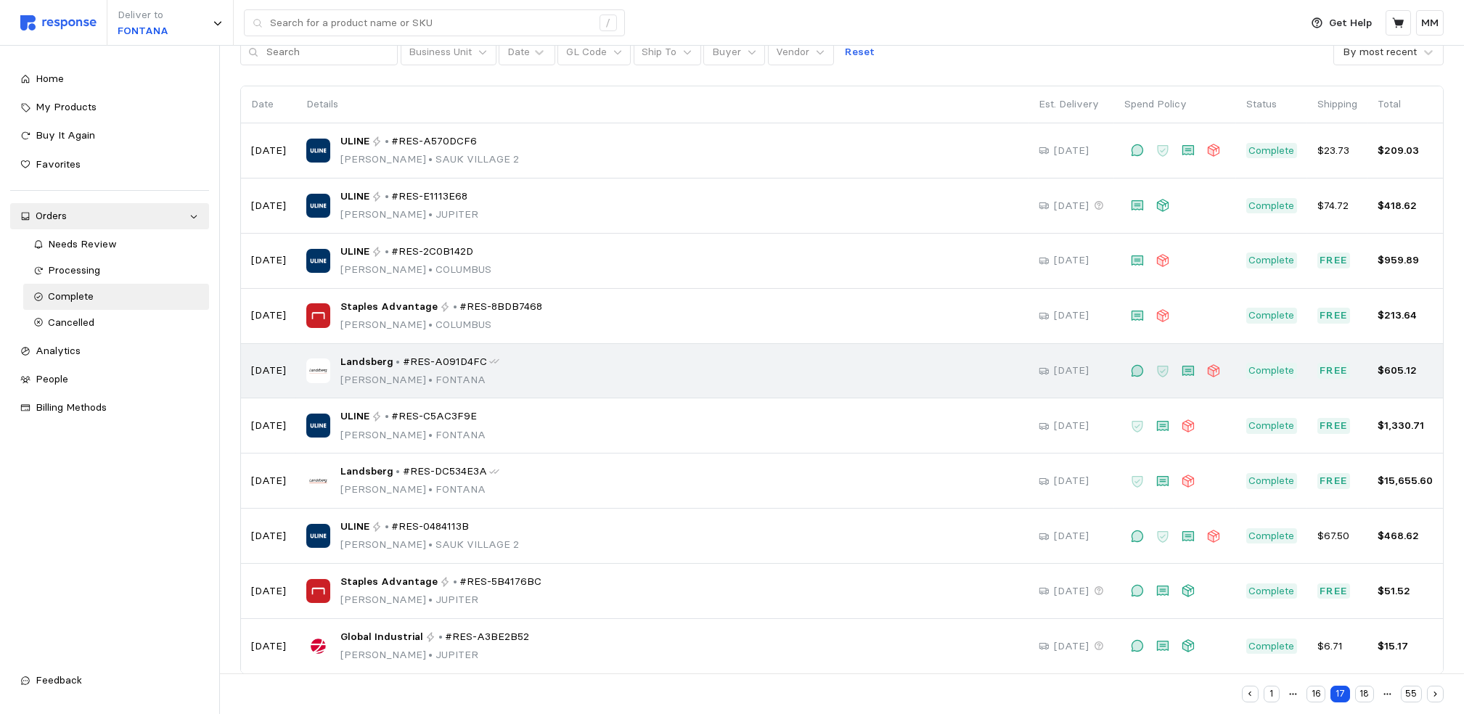
scroll to position [98, 0]
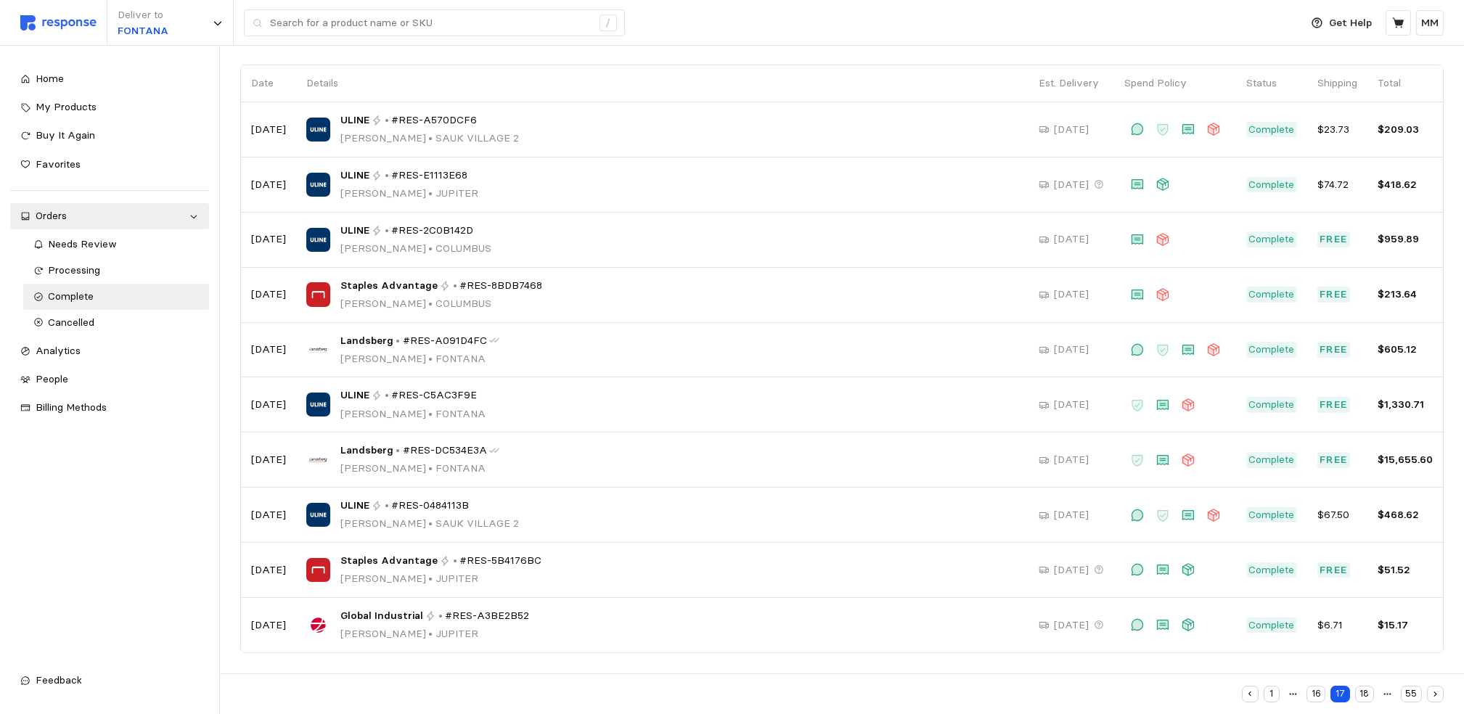
click at [1360, 687] on button "18" at bounding box center [1364, 694] width 19 height 17
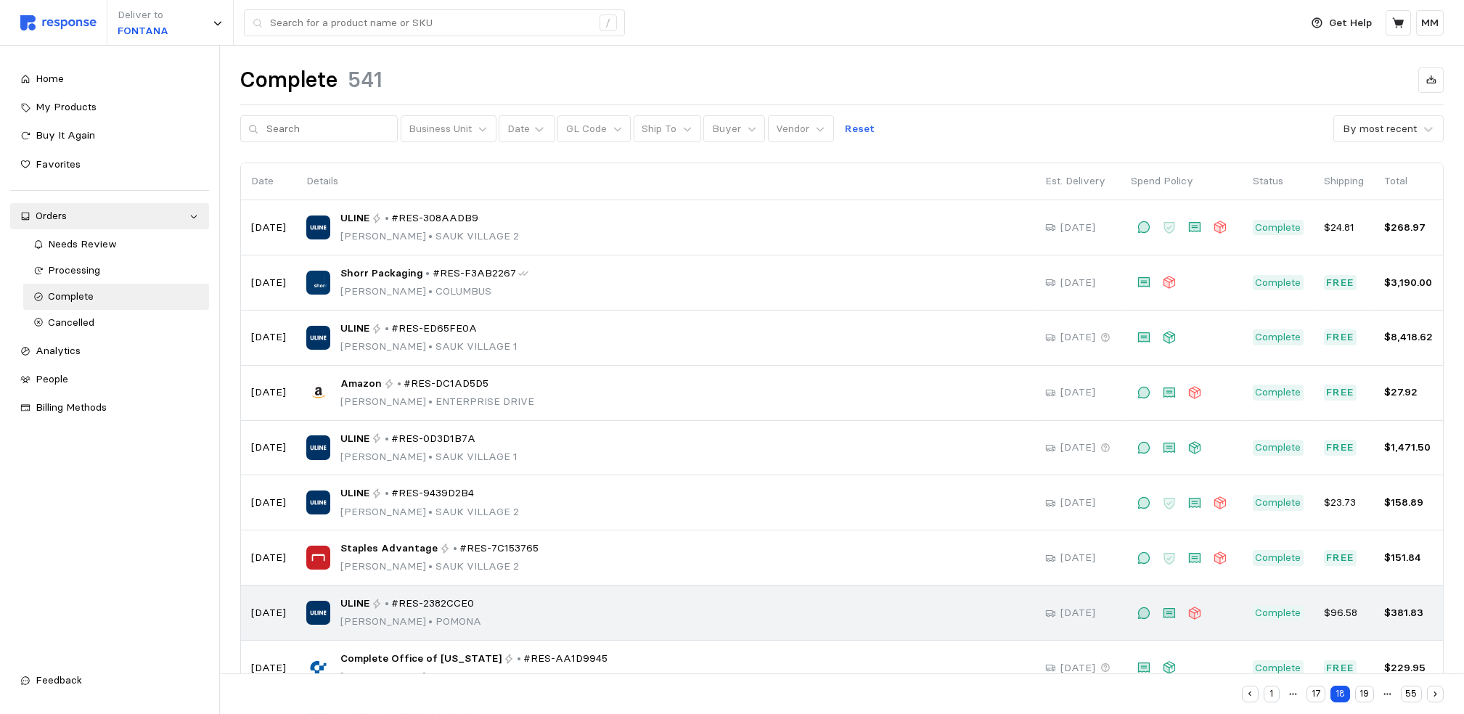
click at [734, 615] on div "ULINE • #RES-2382CCE0 [PERSON_NAME] • [GEOGRAPHIC_DATA]" at bounding box center [665, 613] width 719 height 34
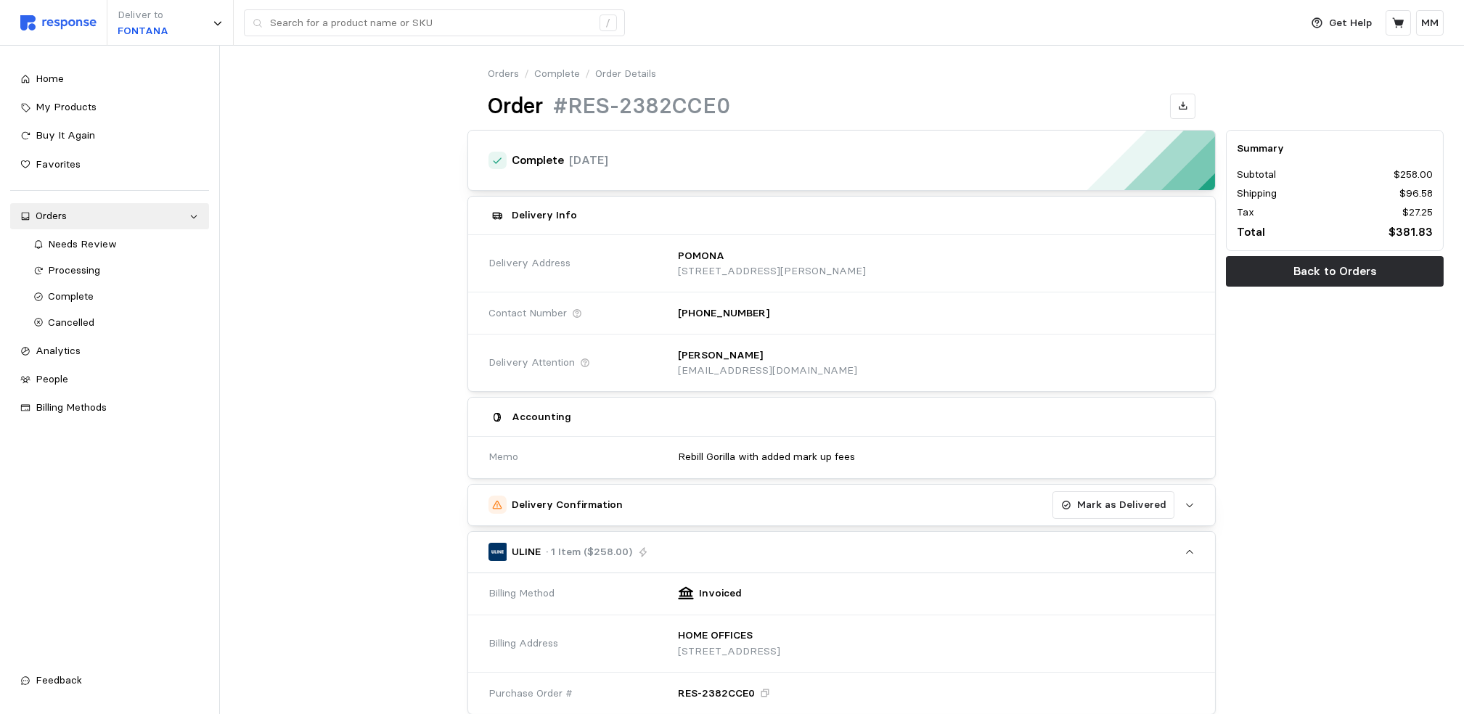
scroll to position [426, 0]
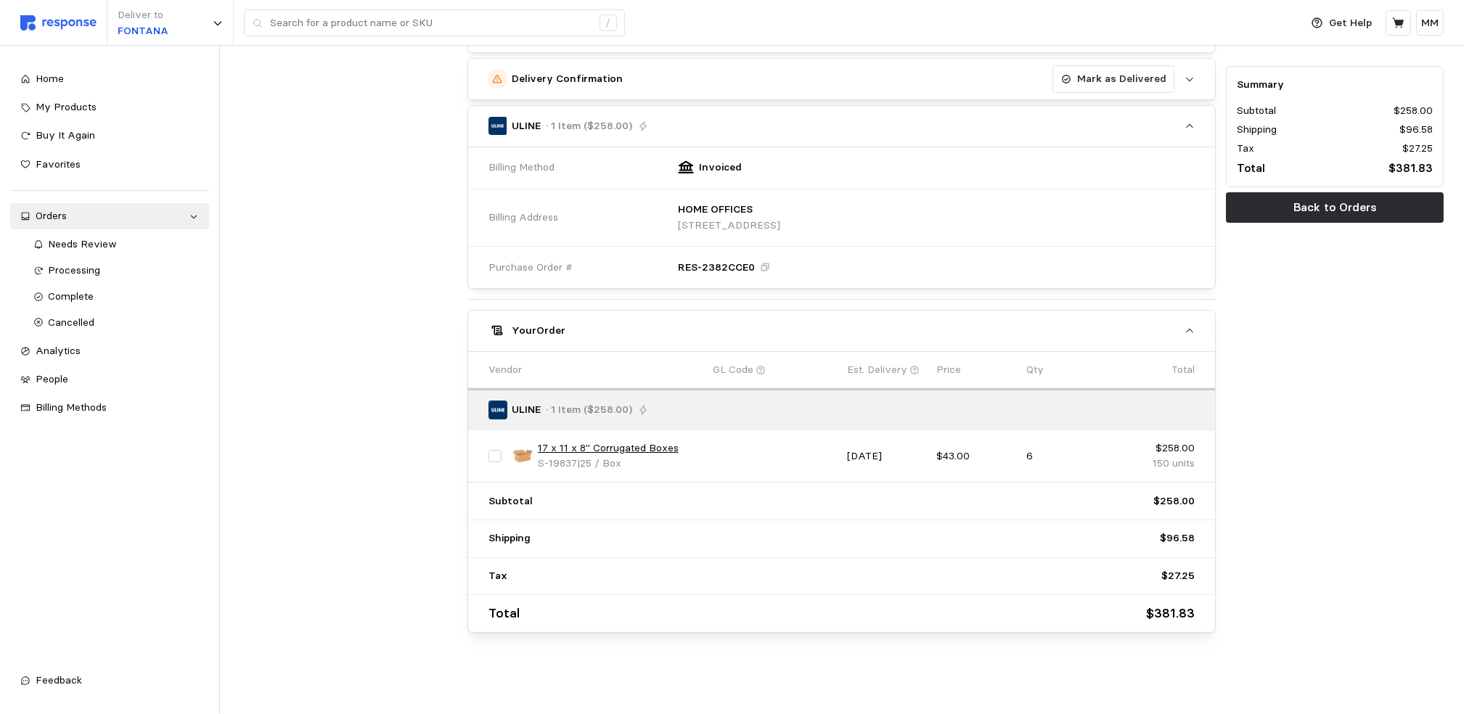
click at [656, 446] on link "17 x 11 x 8" Corrugated Boxes" at bounding box center [608, 449] width 141 height 16
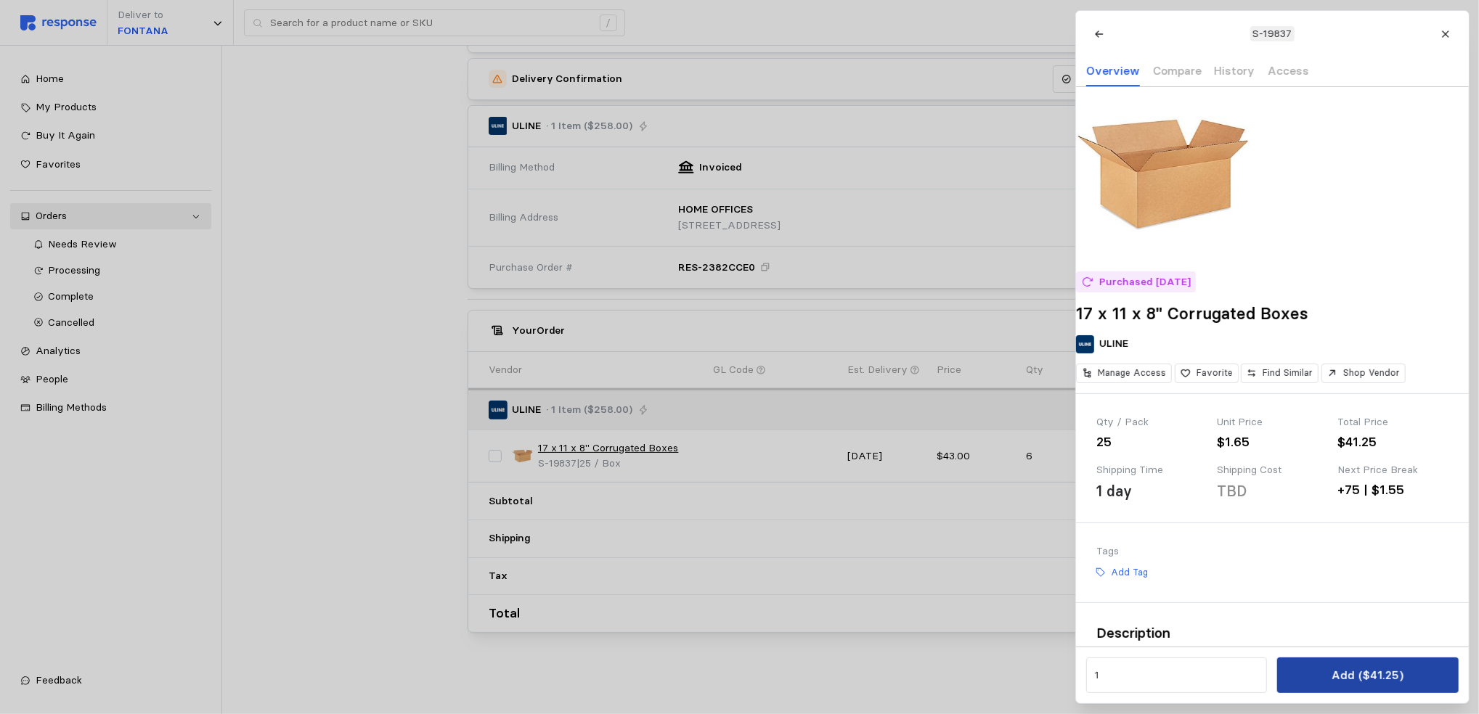
click at [1349, 665] on button "Add ($41.25)" at bounding box center [1367, 676] width 181 height 36
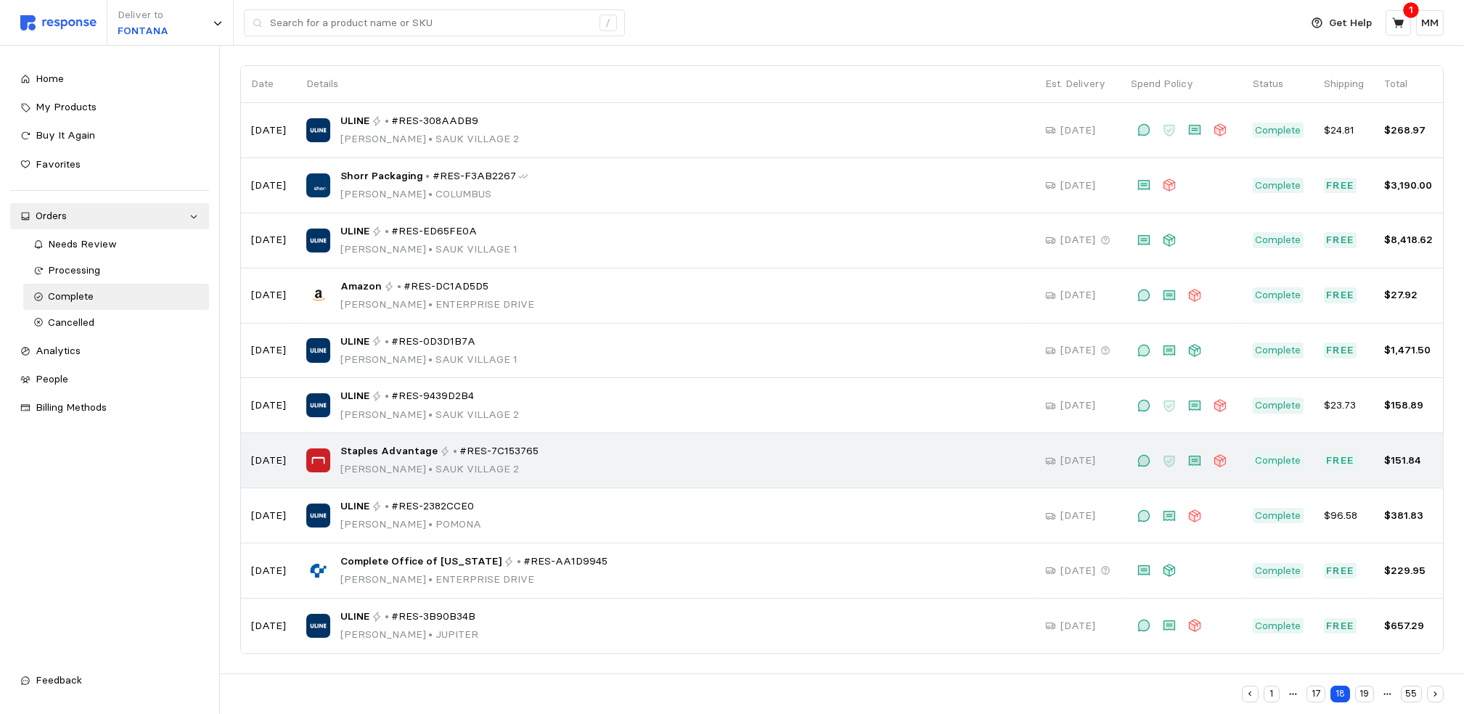
scroll to position [98, 0]
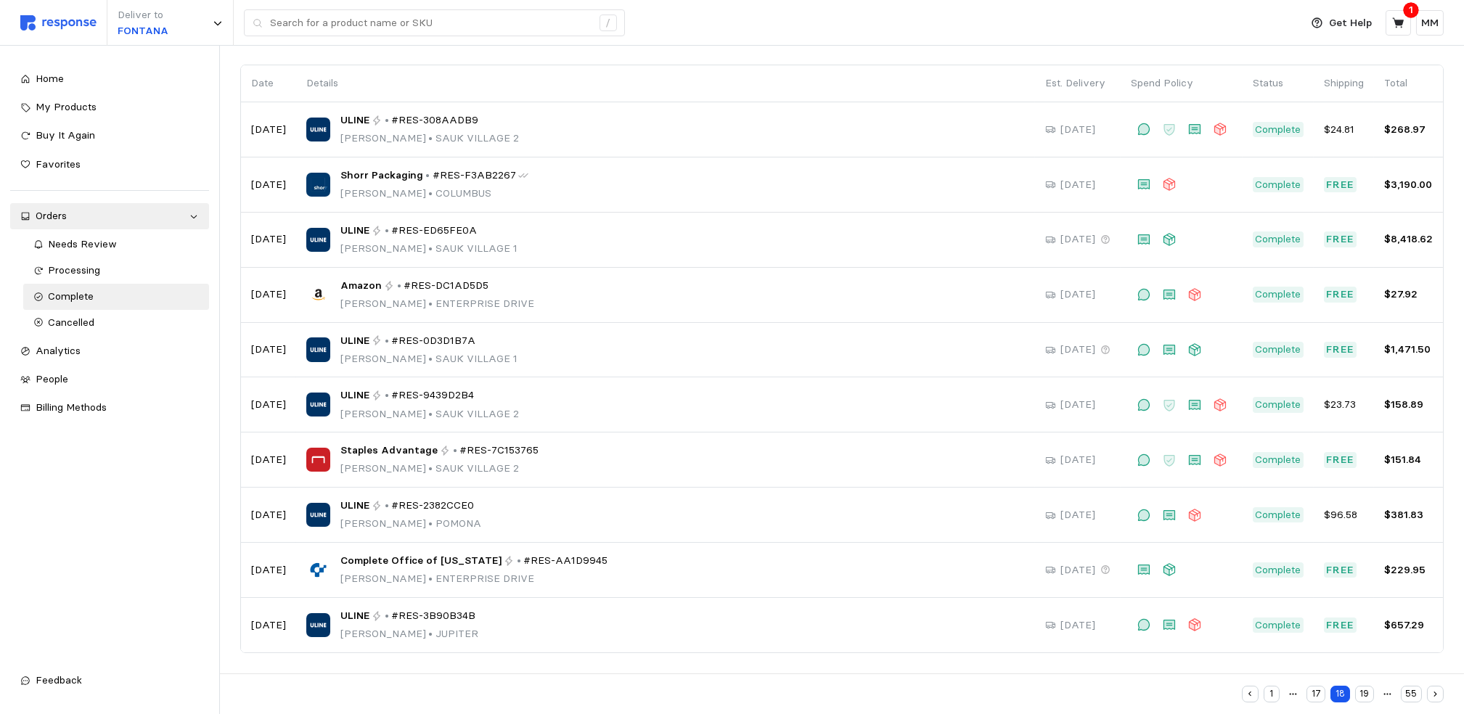
click at [1362, 687] on button "19" at bounding box center [1364, 694] width 19 height 17
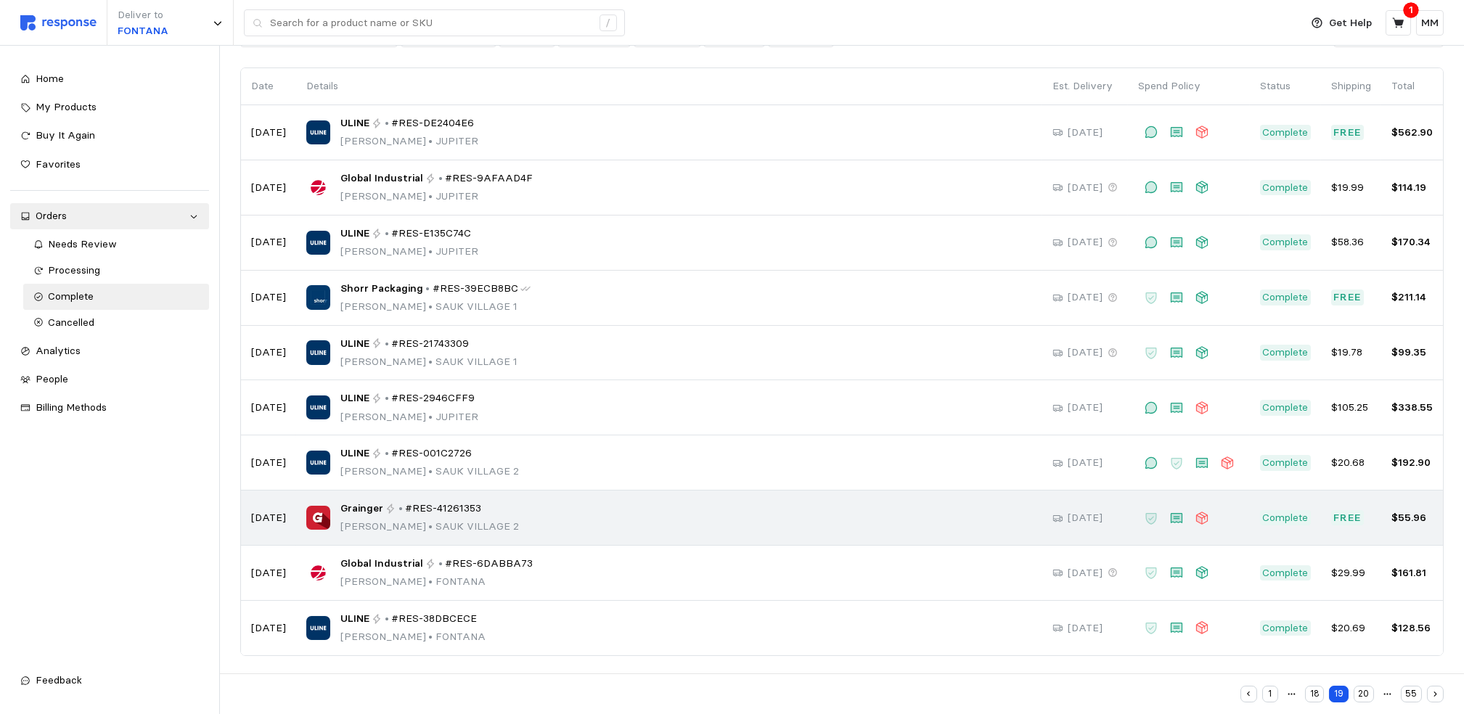
scroll to position [98, 0]
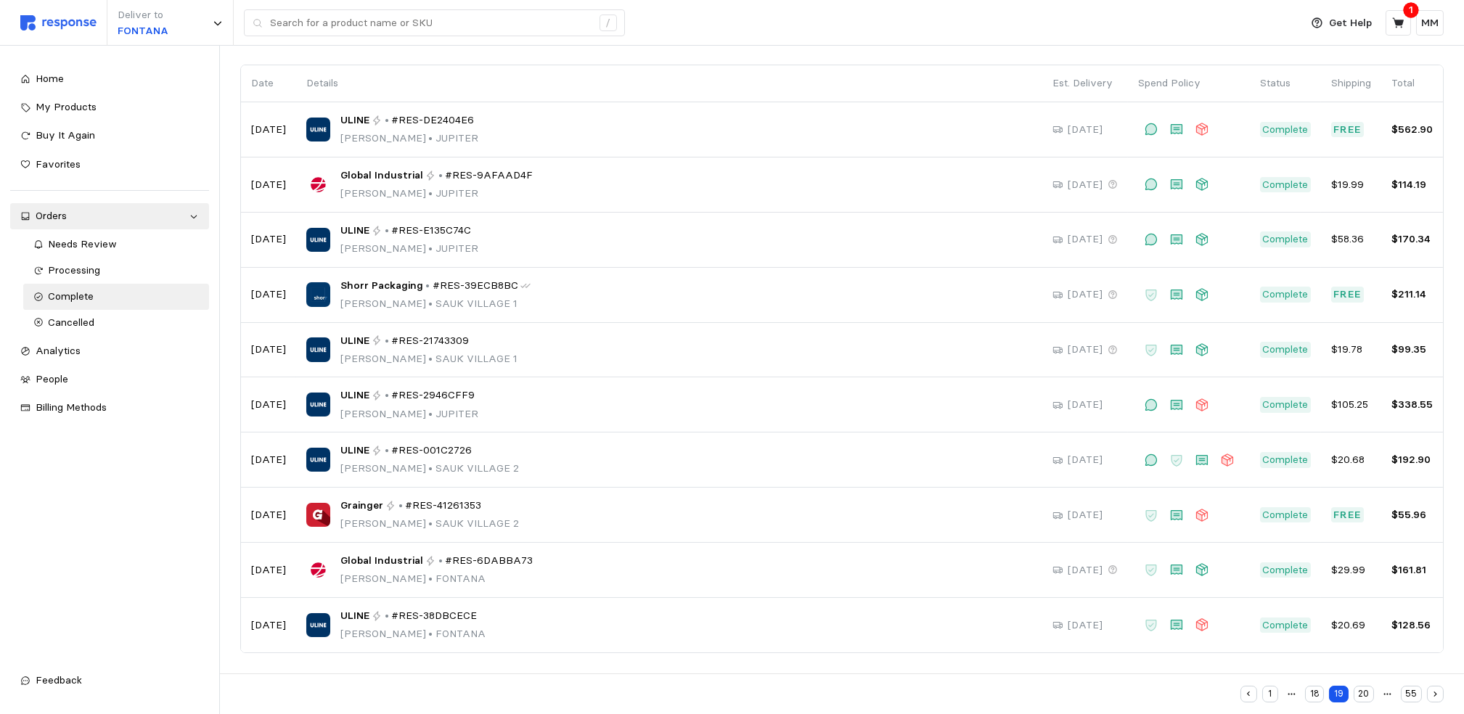
click at [1360, 687] on button "20" at bounding box center [1364, 694] width 20 height 17
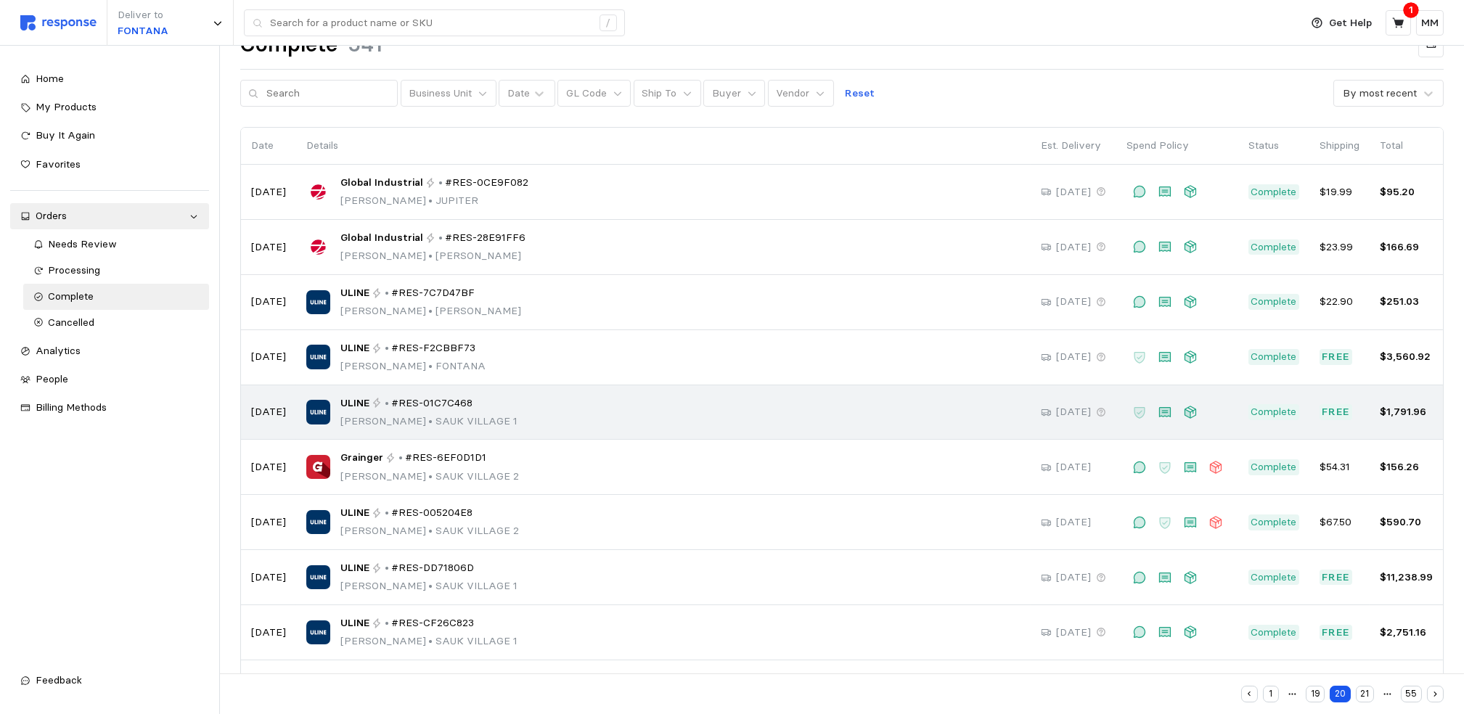
scroll to position [98, 0]
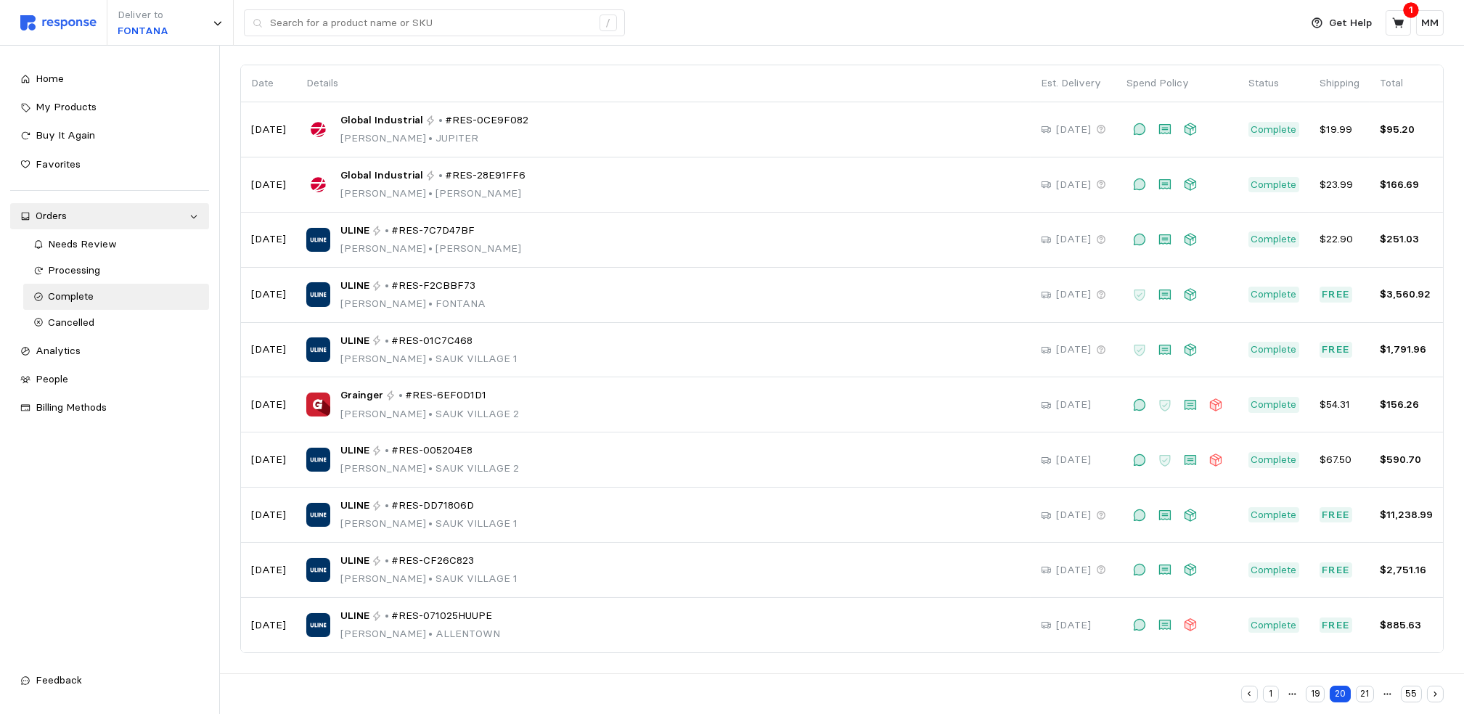
click at [1365, 687] on button "21" at bounding box center [1365, 694] width 18 height 17
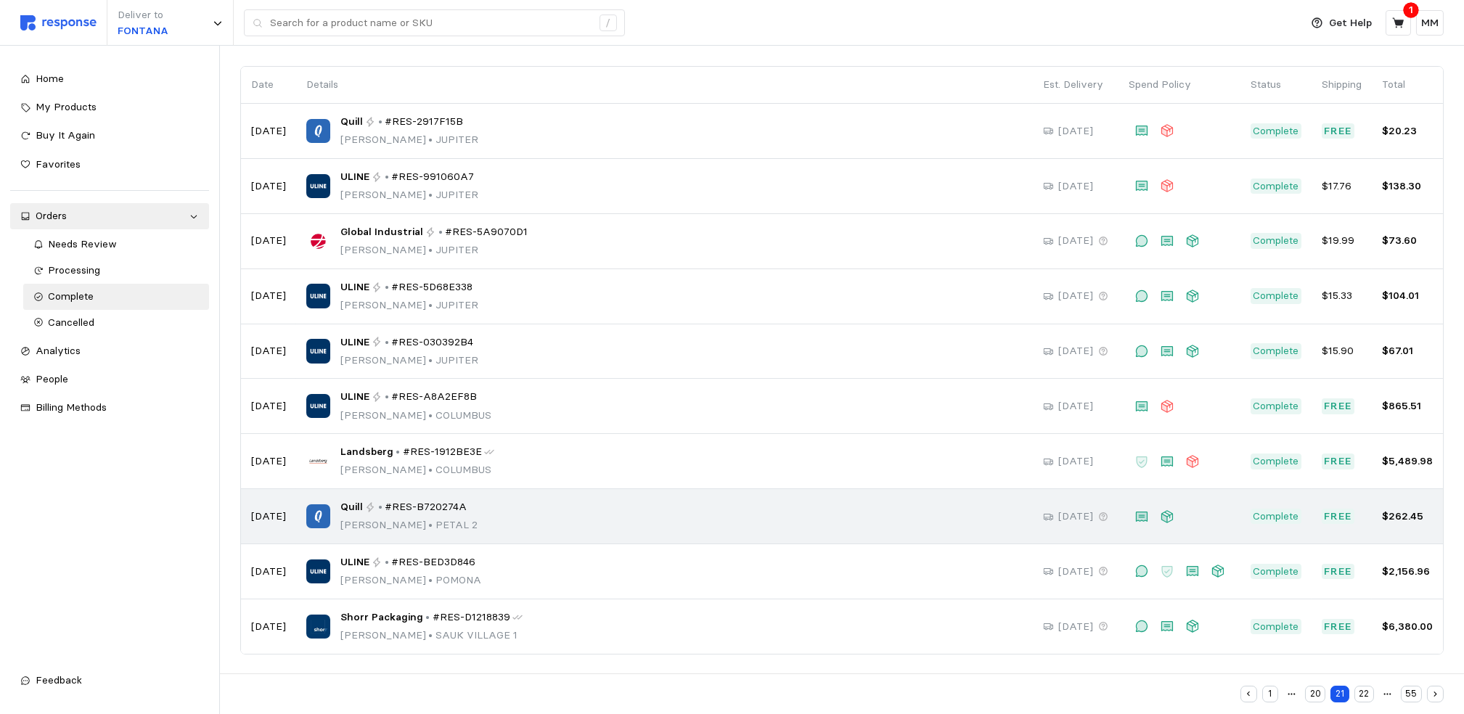
scroll to position [98, 0]
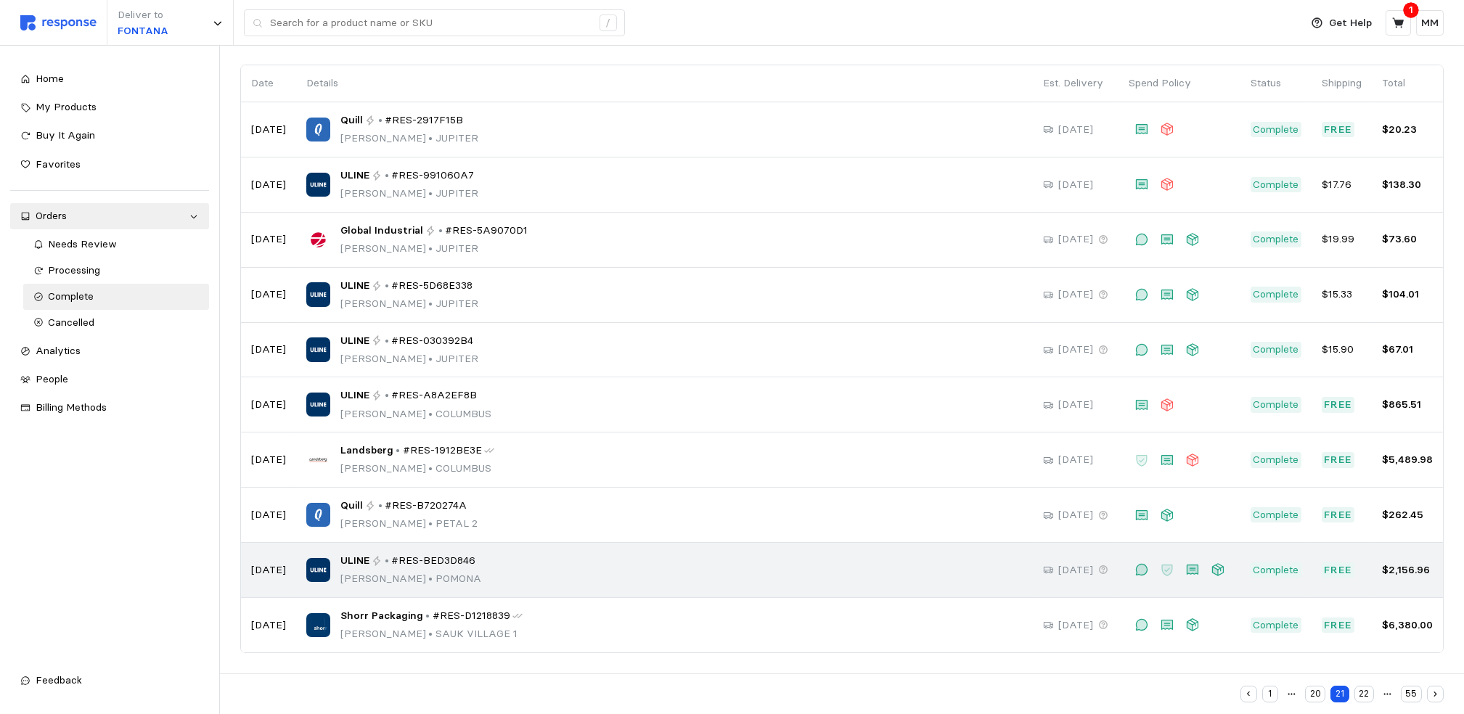
click at [540, 571] on div "ULINE • #RES-BED3D846 [PERSON_NAME][GEOGRAPHIC_DATA]" at bounding box center [664, 570] width 716 height 34
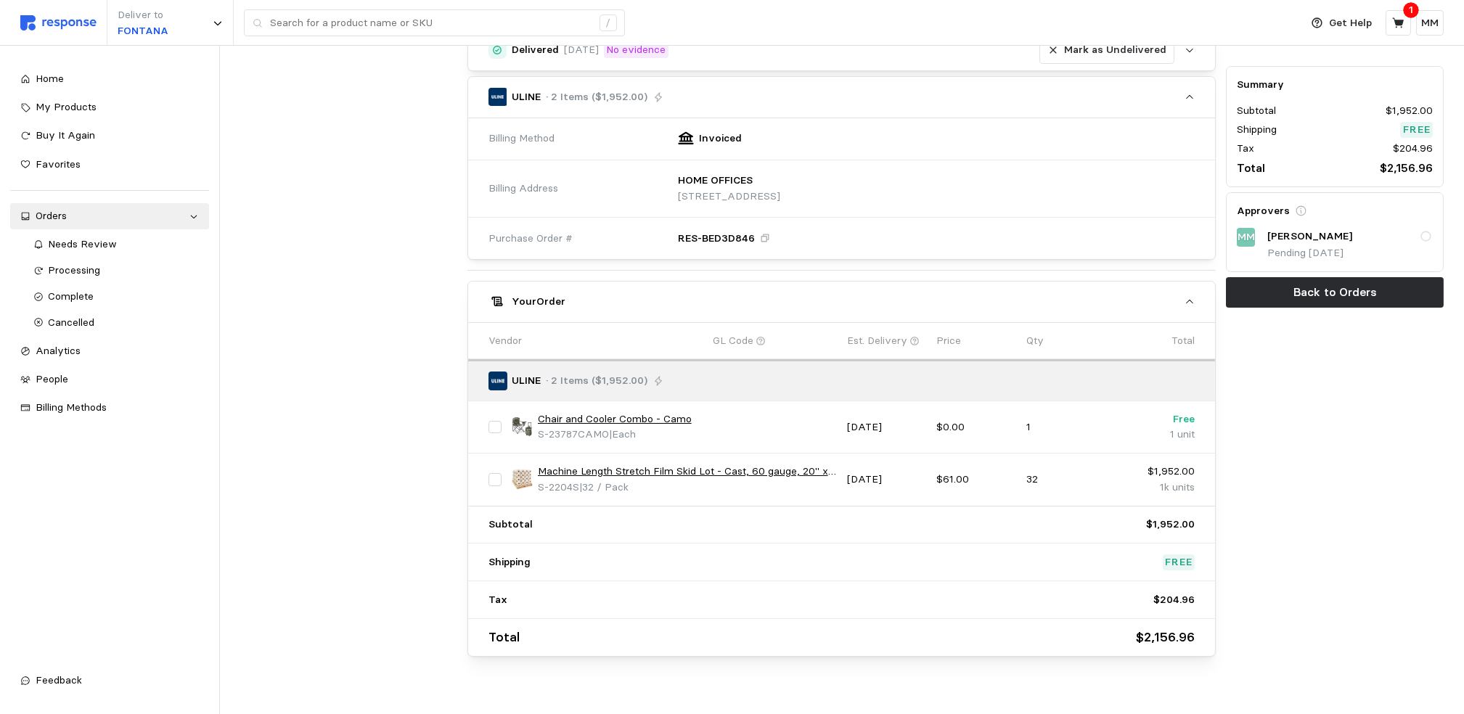
scroll to position [479, 0]
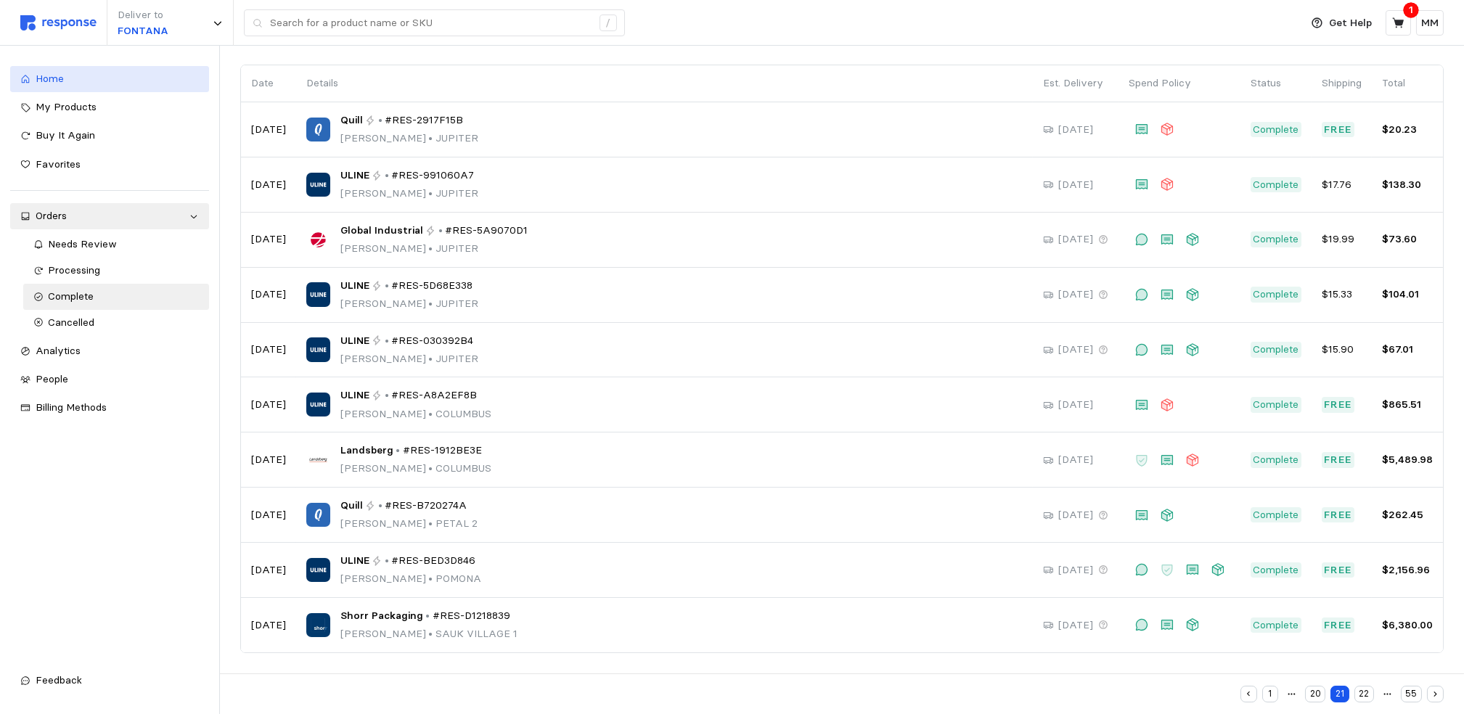
scroll to position [98, 0]
click at [1369, 687] on button "22" at bounding box center [1365, 694] width 20 height 17
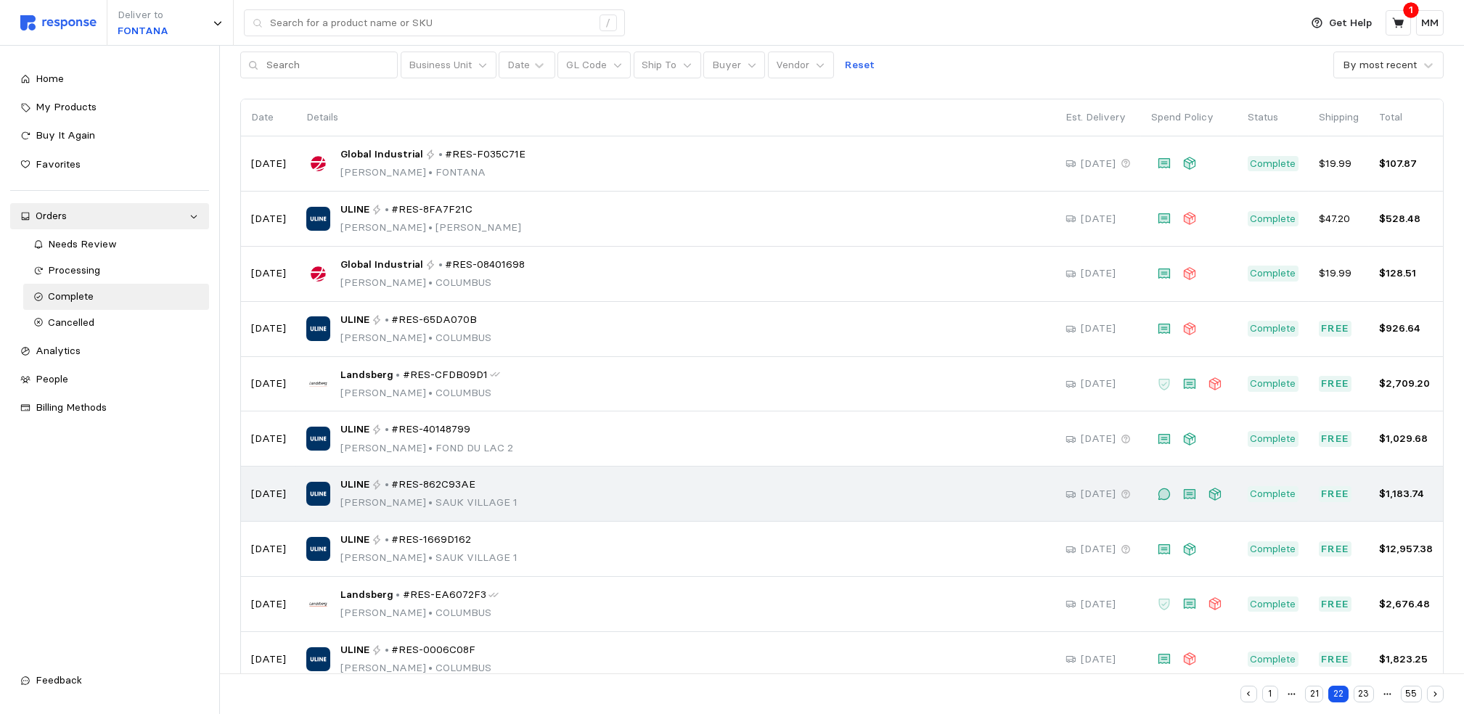
scroll to position [98, 0]
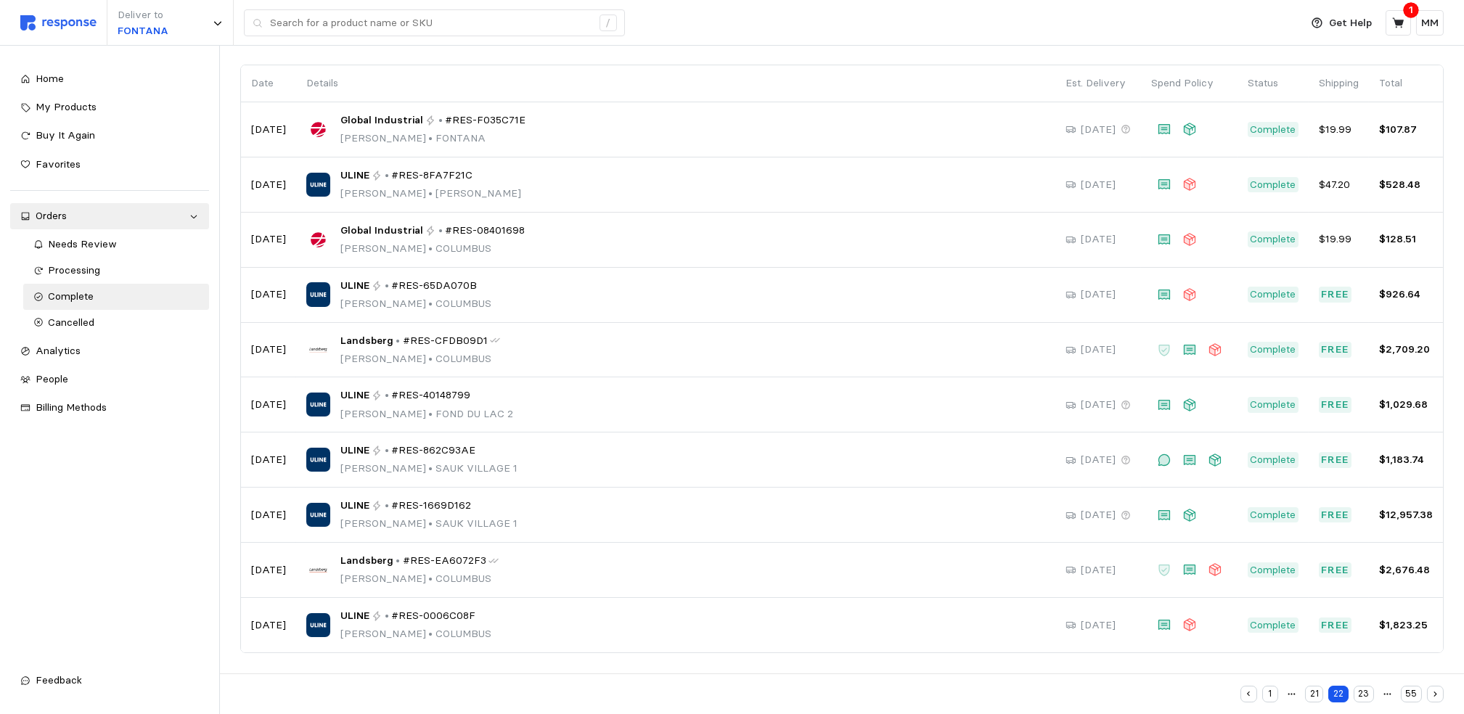
click at [1365, 687] on button "23" at bounding box center [1364, 694] width 20 height 17
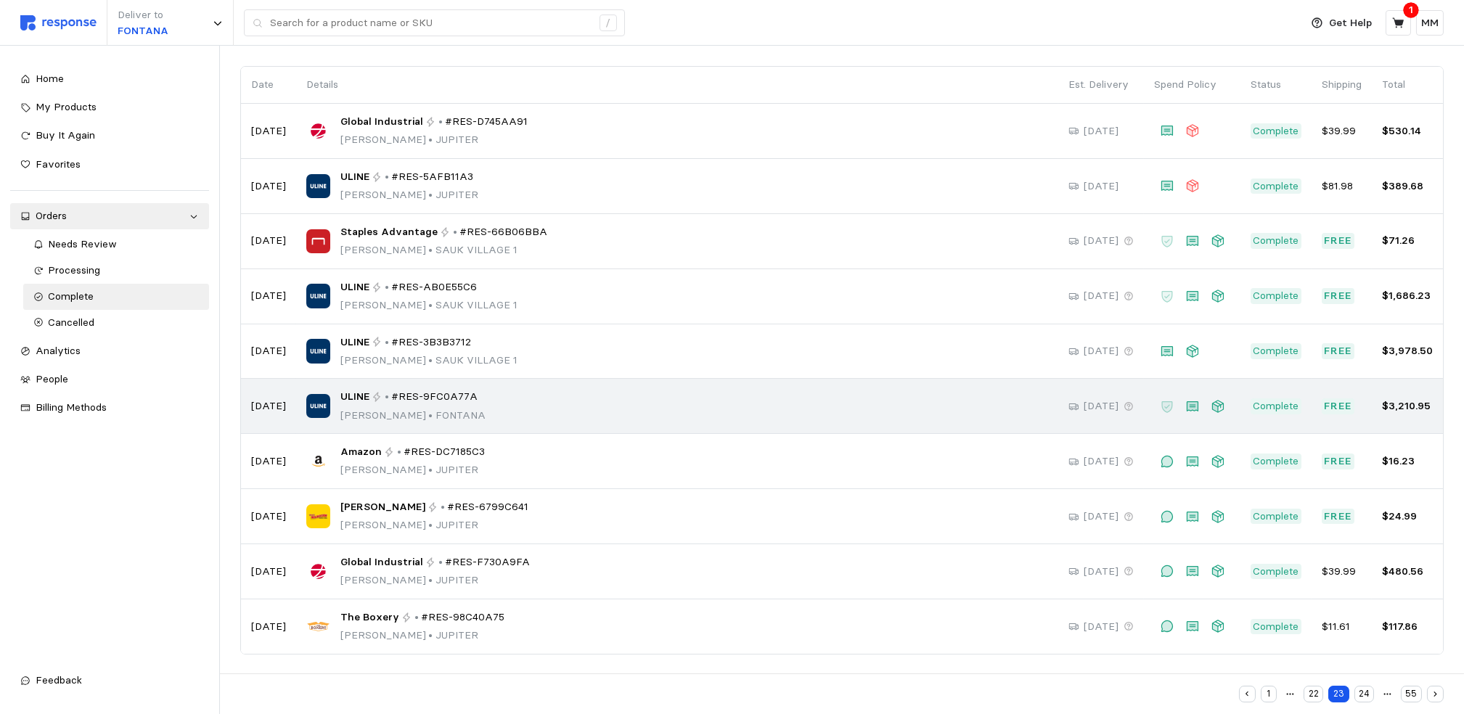
scroll to position [98, 0]
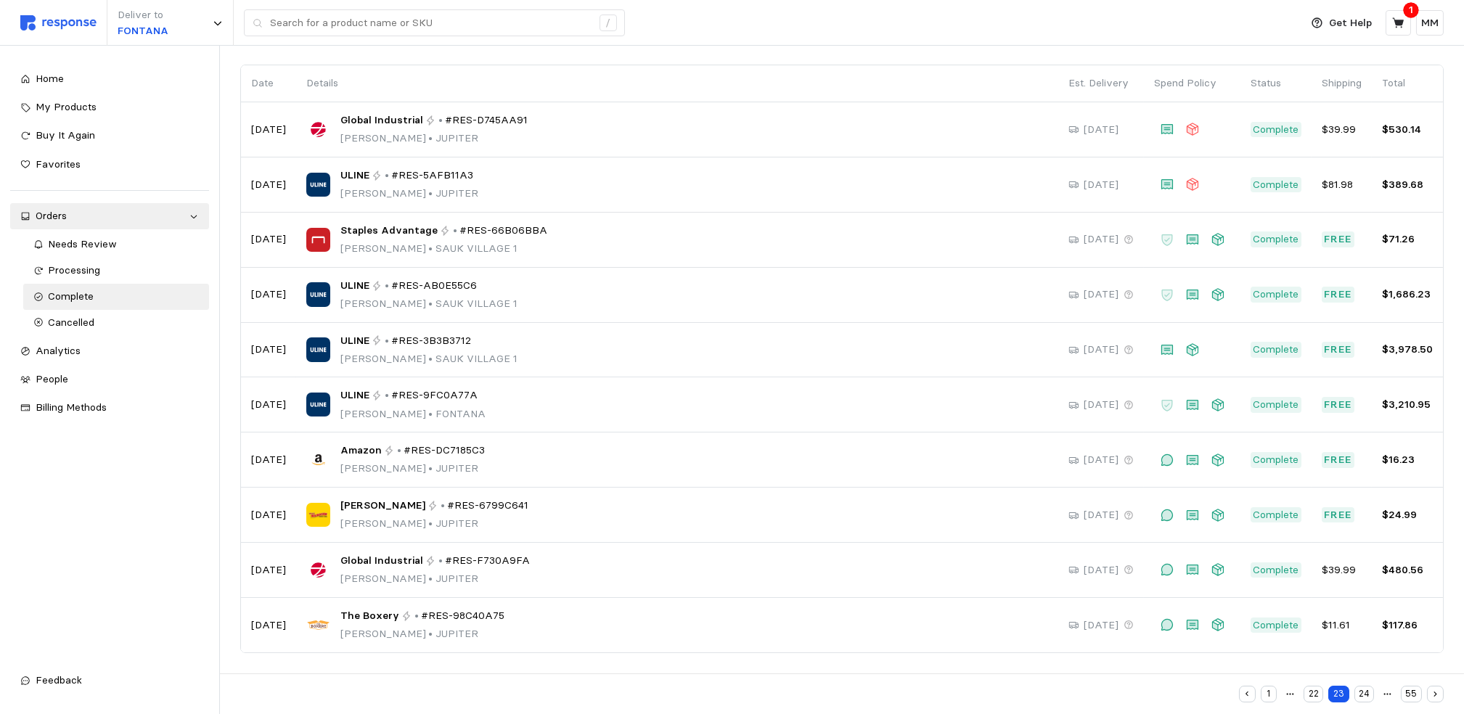
click at [1362, 687] on button "24" at bounding box center [1365, 694] width 20 height 17
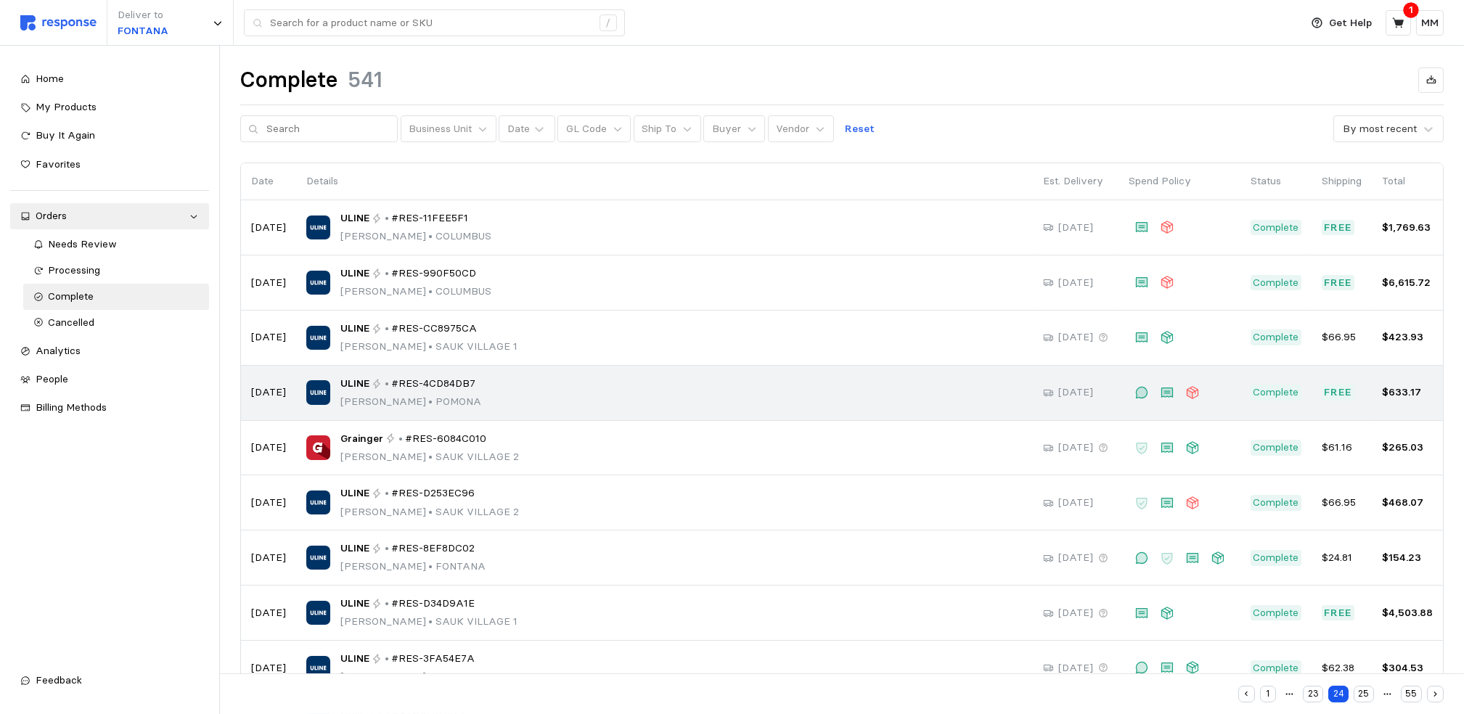
click at [571, 396] on div "ULINE • #RES-4CD84DB7 [PERSON_NAME][GEOGRAPHIC_DATA]" at bounding box center [664, 393] width 716 height 34
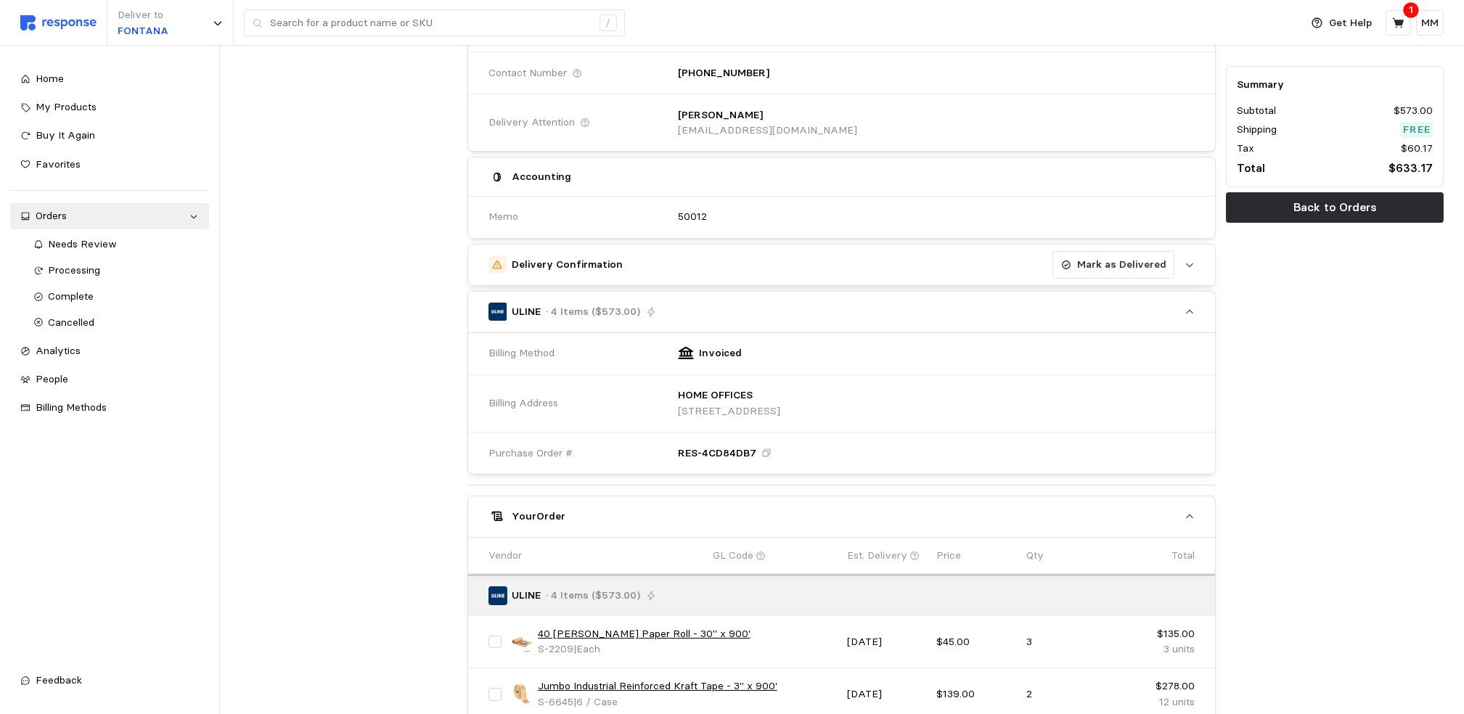
scroll to position [584, 0]
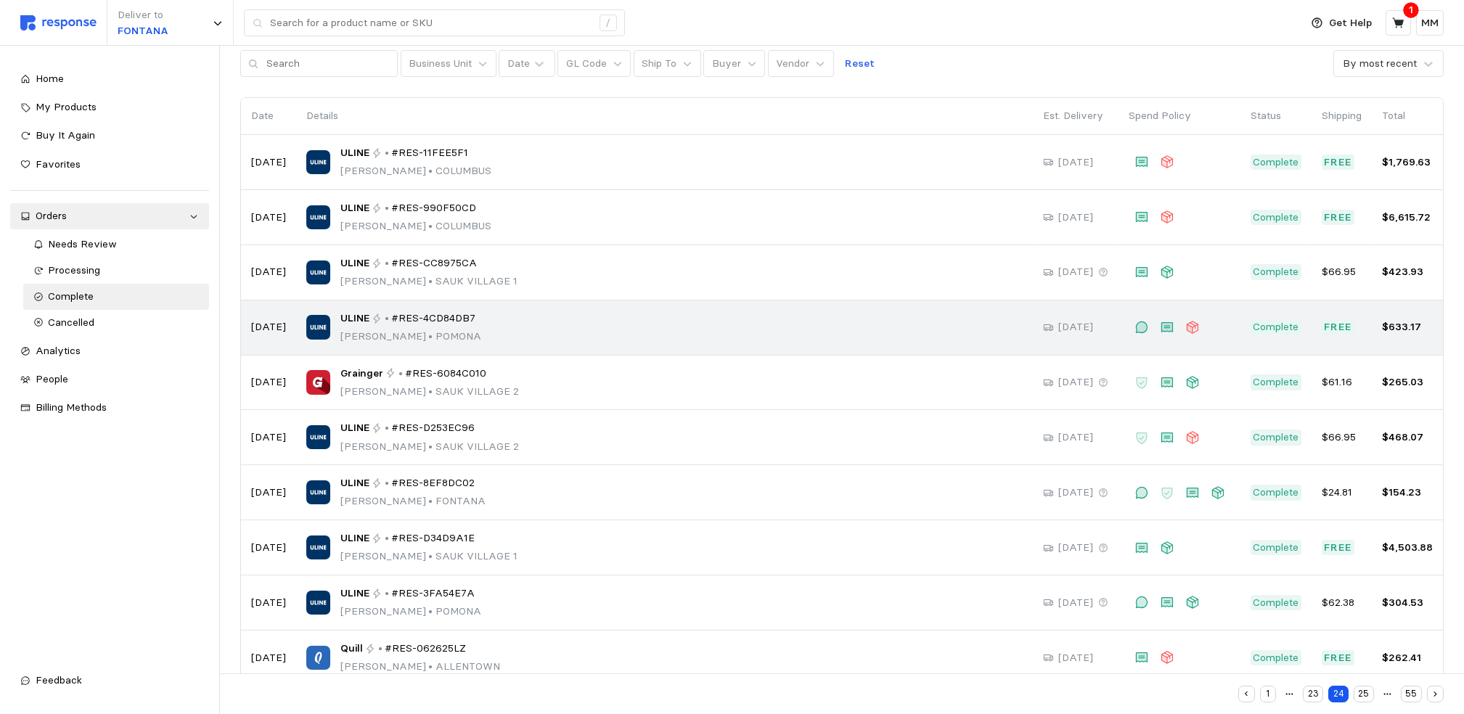
scroll to position [98, 0]
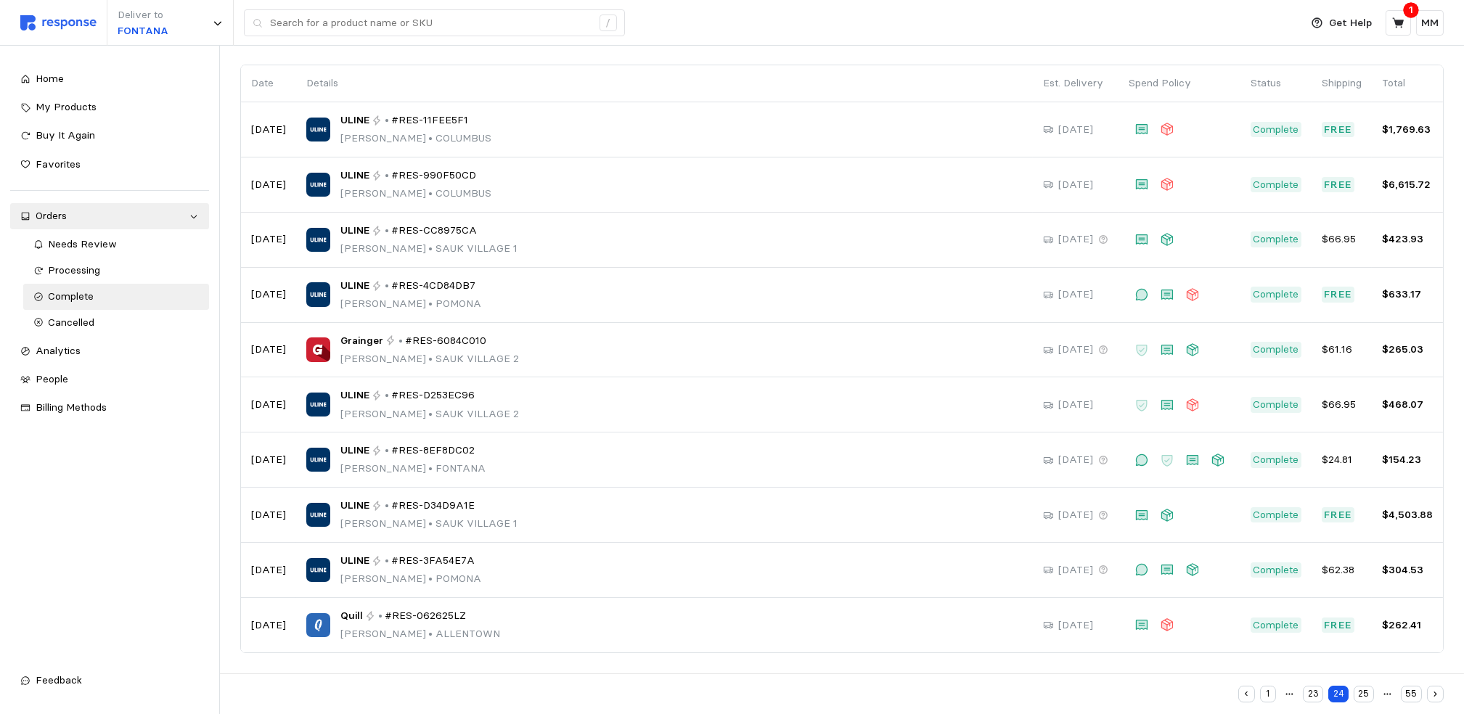
click at [1363, 687] on button "25" at bounding box center [1364, 694] width 20 height 17
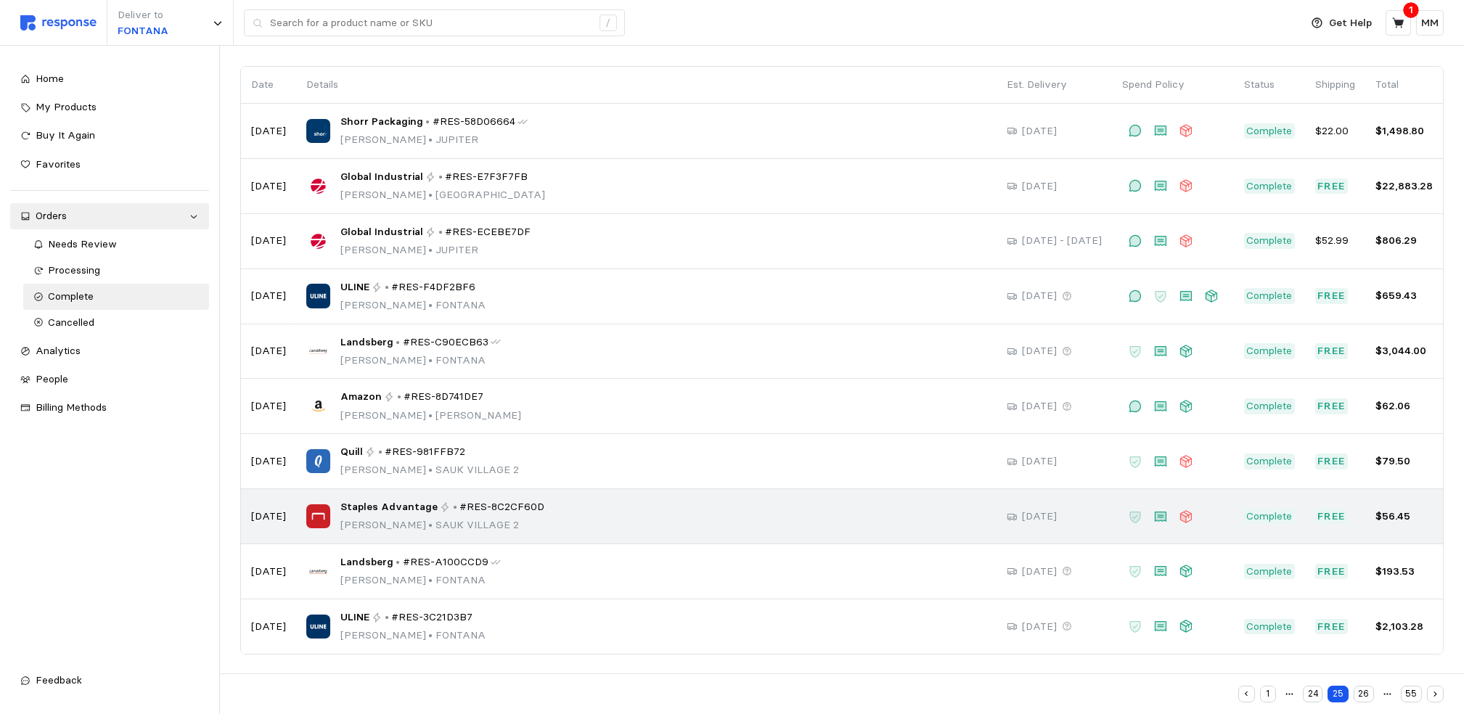
scroll to position [98, 0]
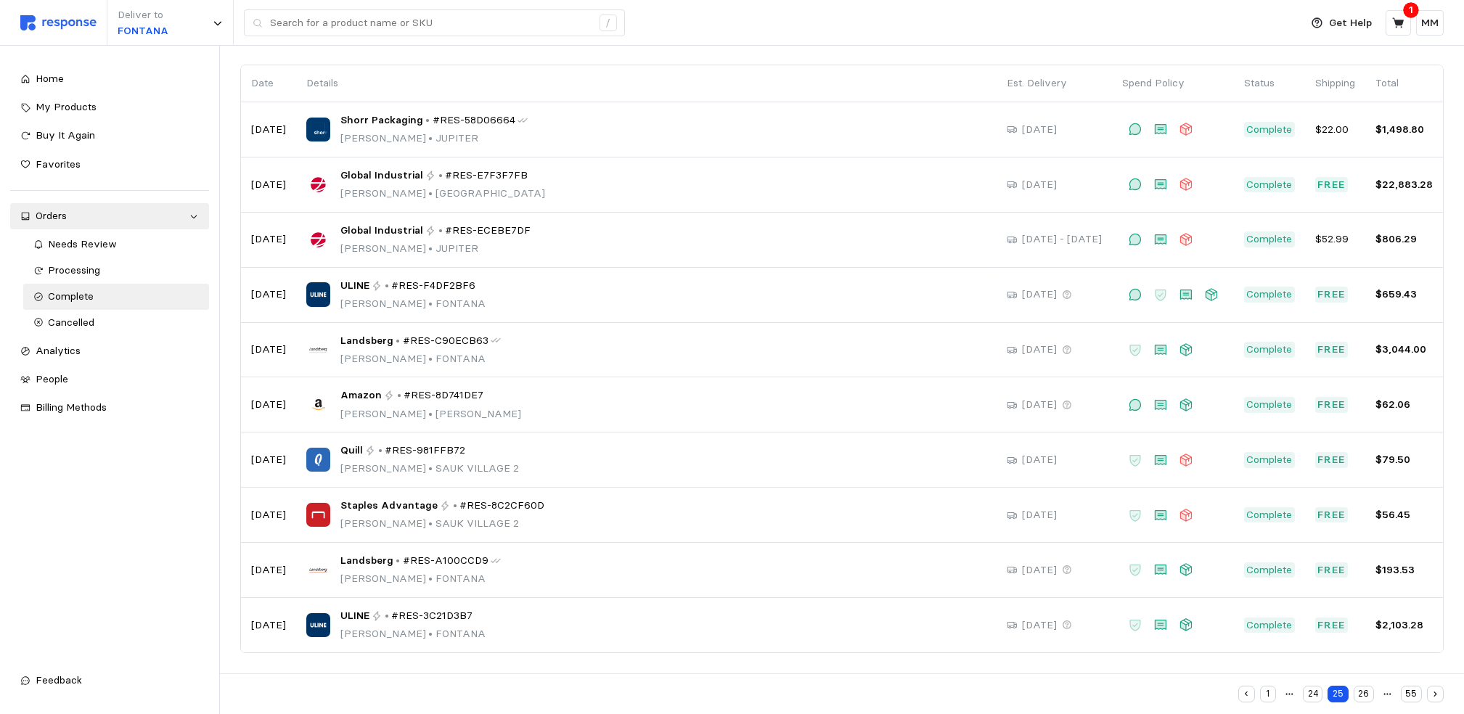
click at [1370, 687] on button "26" at bounding box center [1364, 694] width 20 height 17
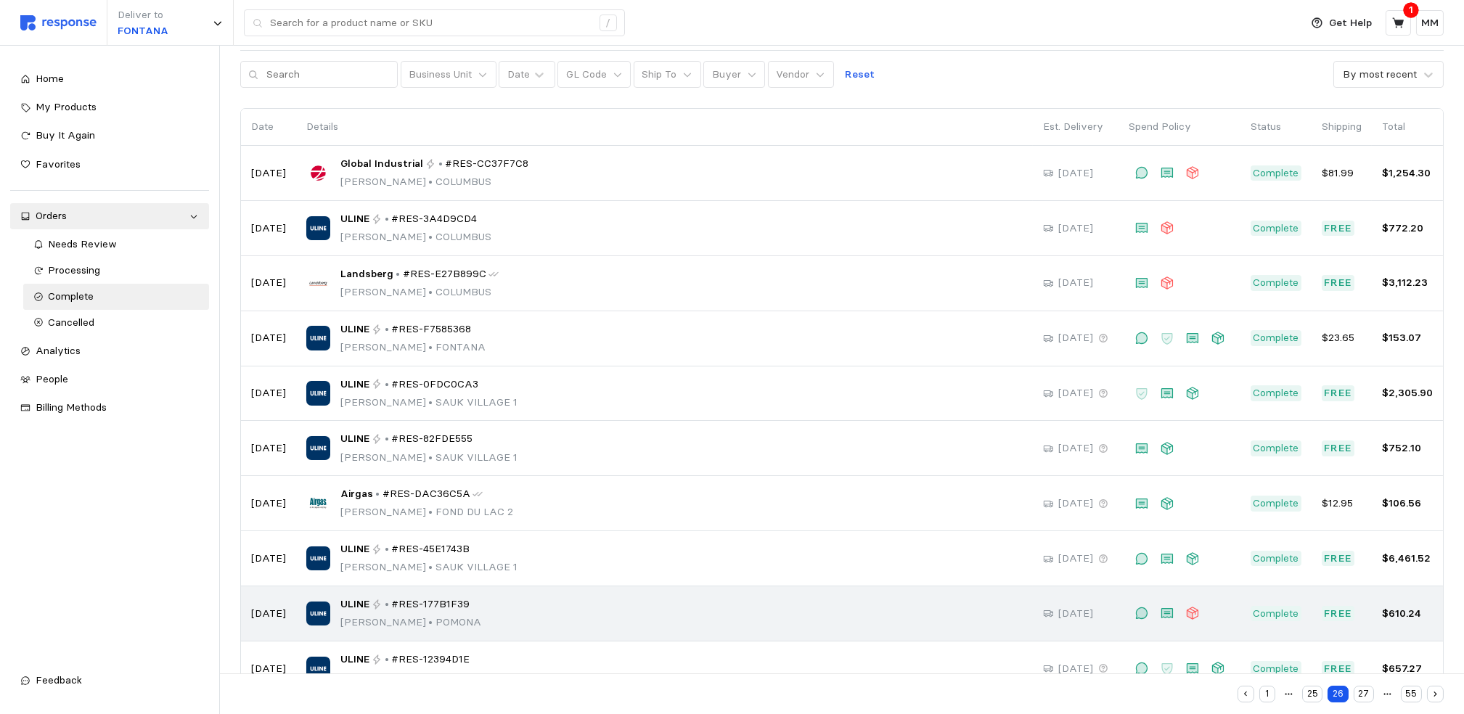
scroll to position [98, 0]
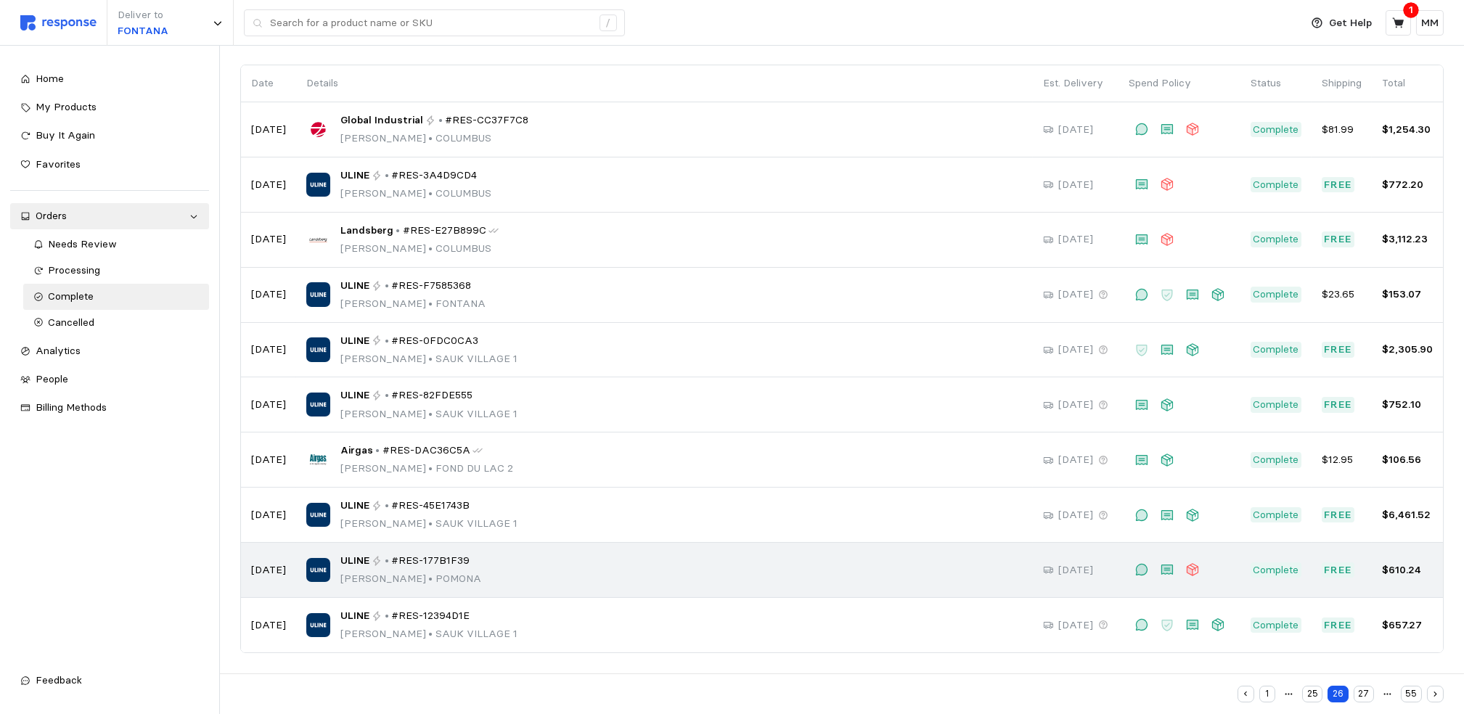
click at [629, 568] on div "ULINE • #RES-177B1F39 [PERSON_NAME][GEOGRAPHIC_DATA]" at bounding box center [664, 570] width 716 height 34
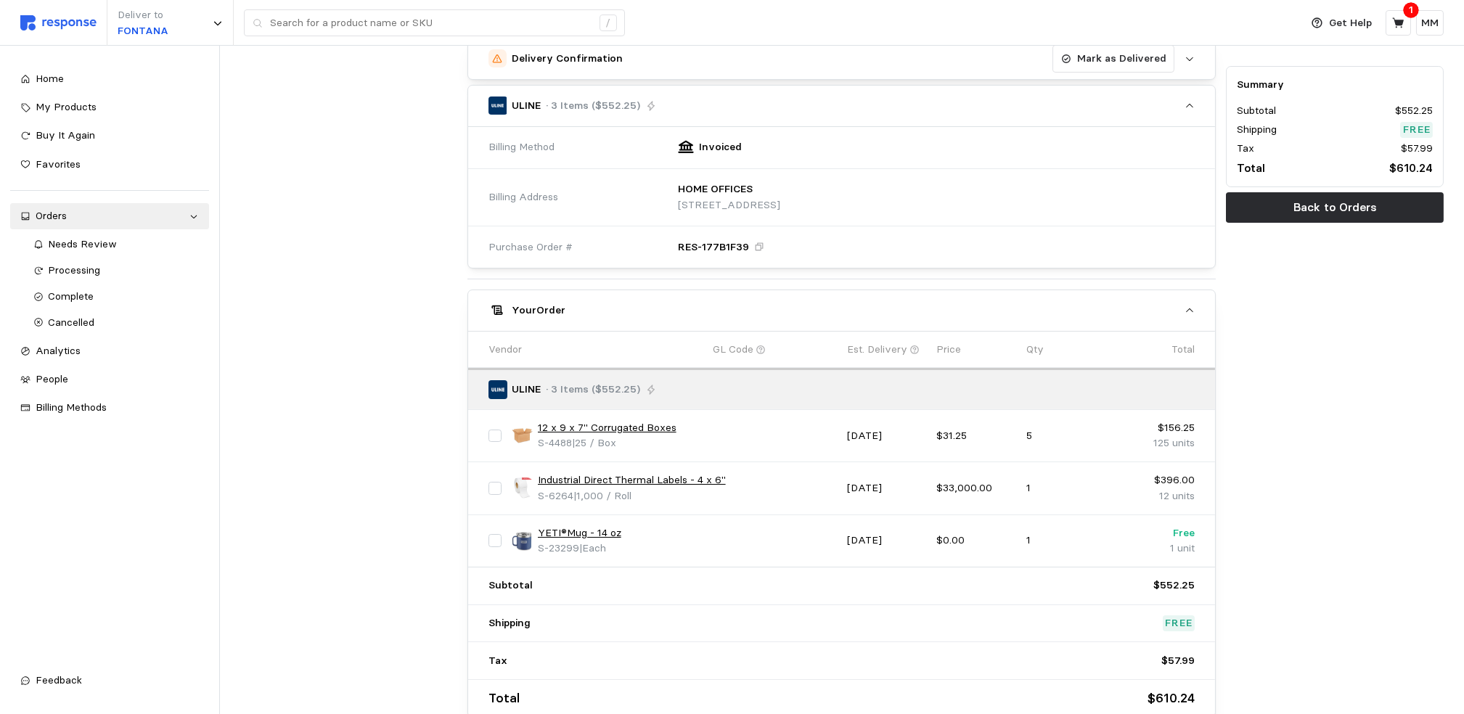
scroll to position [531, 0]
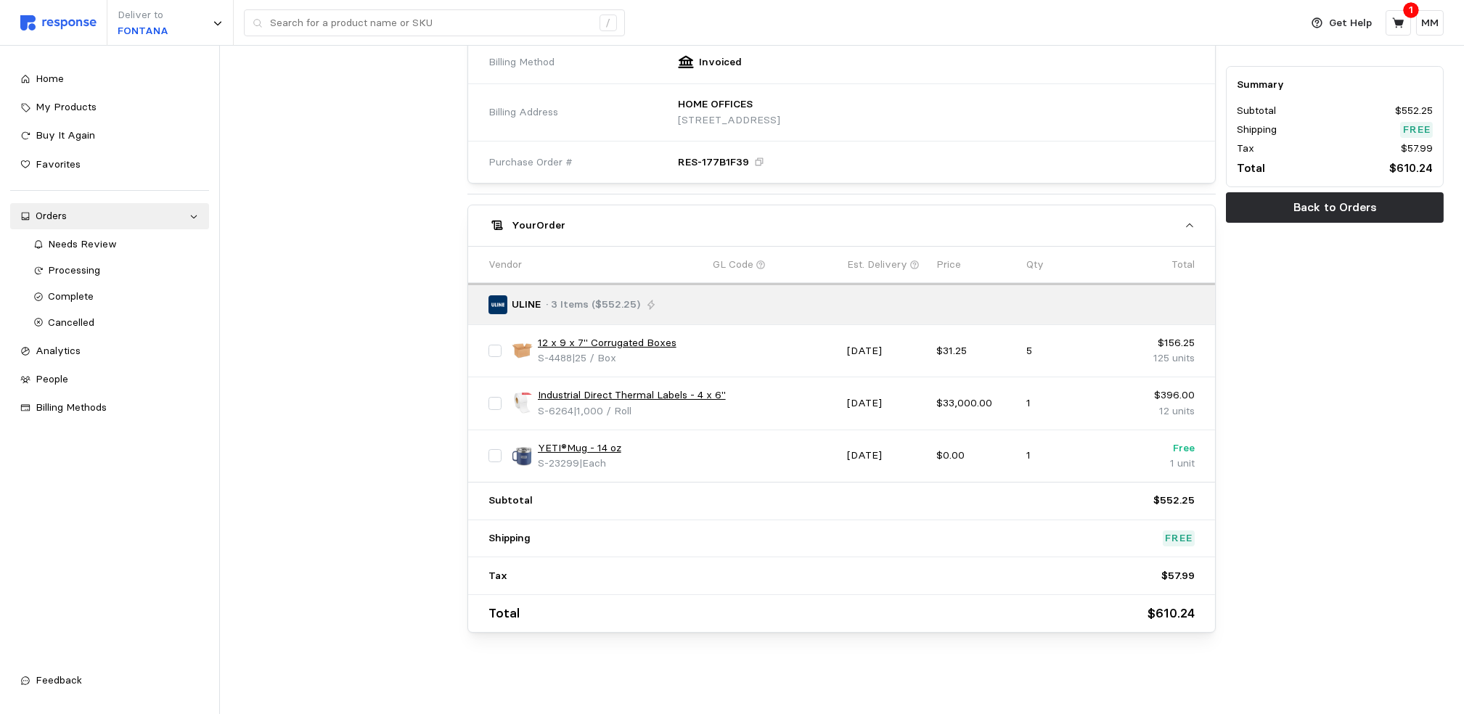
click at [594, 341] on link "12 x 9 x 7" Corrugated Boxes" at bounding box center [607, 343] width 139 height 16
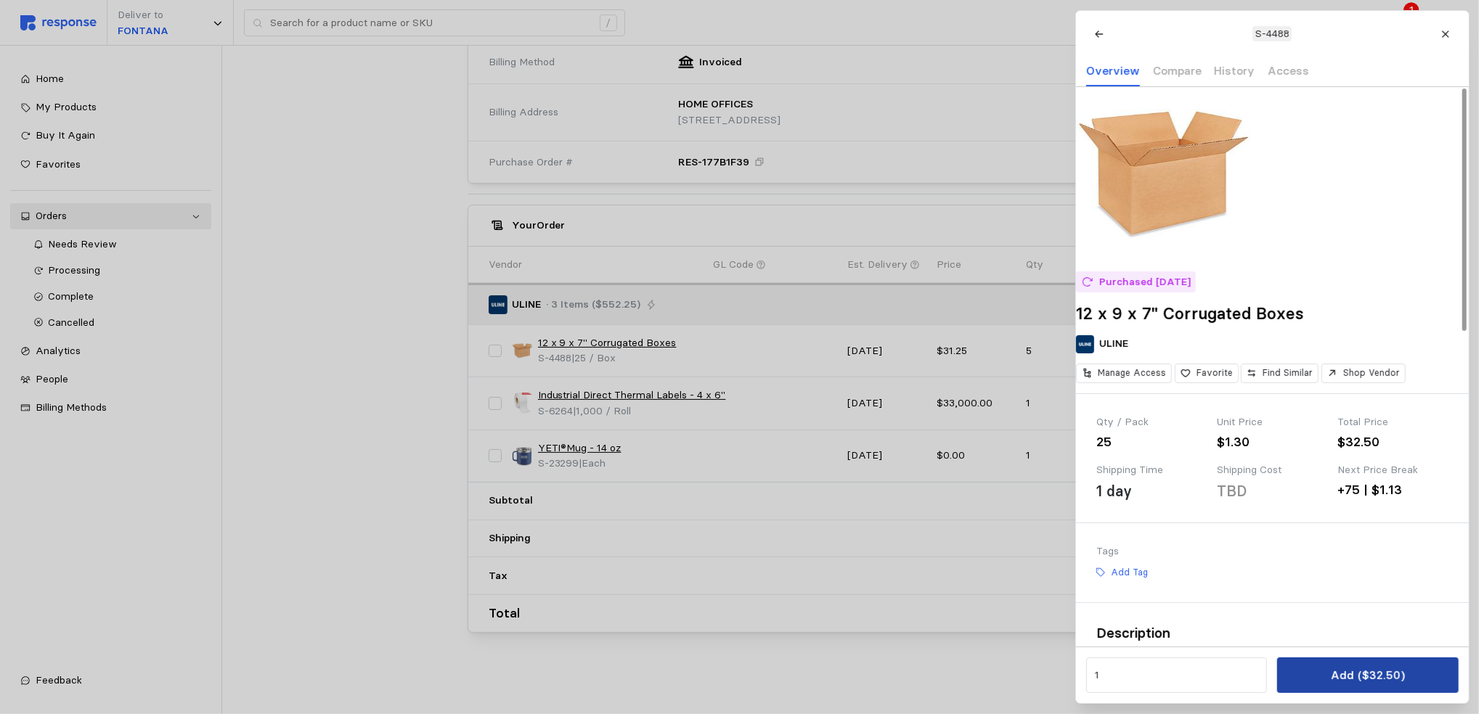
click at [1331, 674] on p "Add ($32.50)" at bounding box center [1367, 675] width 74 height 18
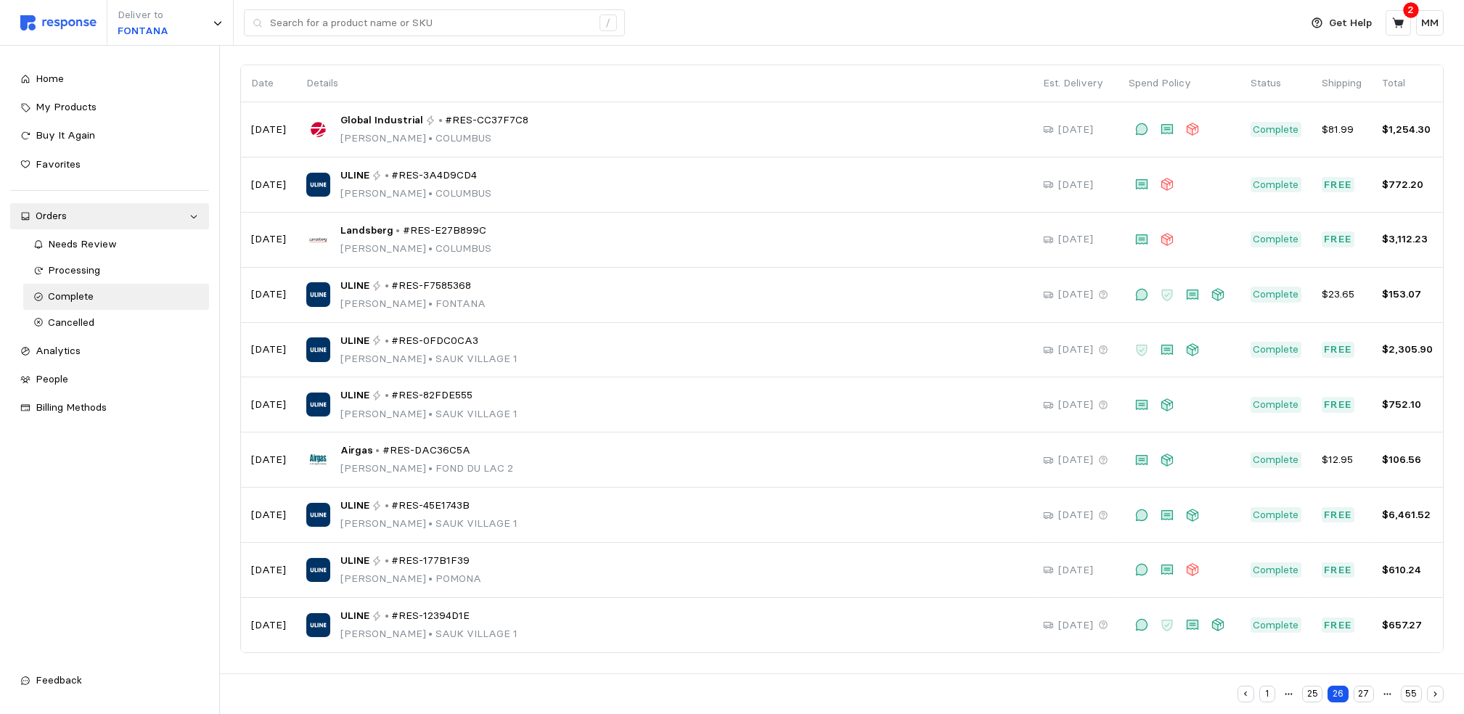
scroll to position [98, 0]
click at [1368, 687] on button "27" at bounding box center [1364, 694] width 20 height 17
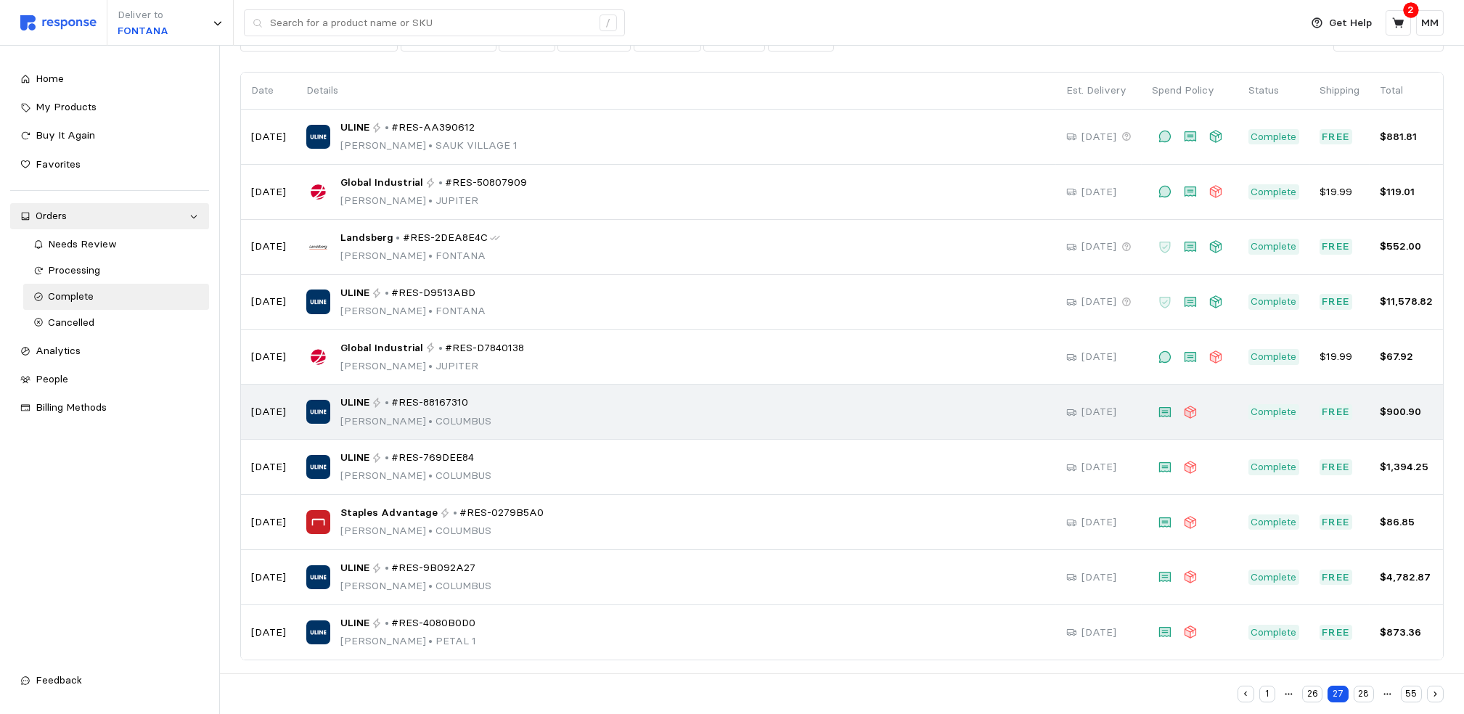
scroll to position [98, 0]
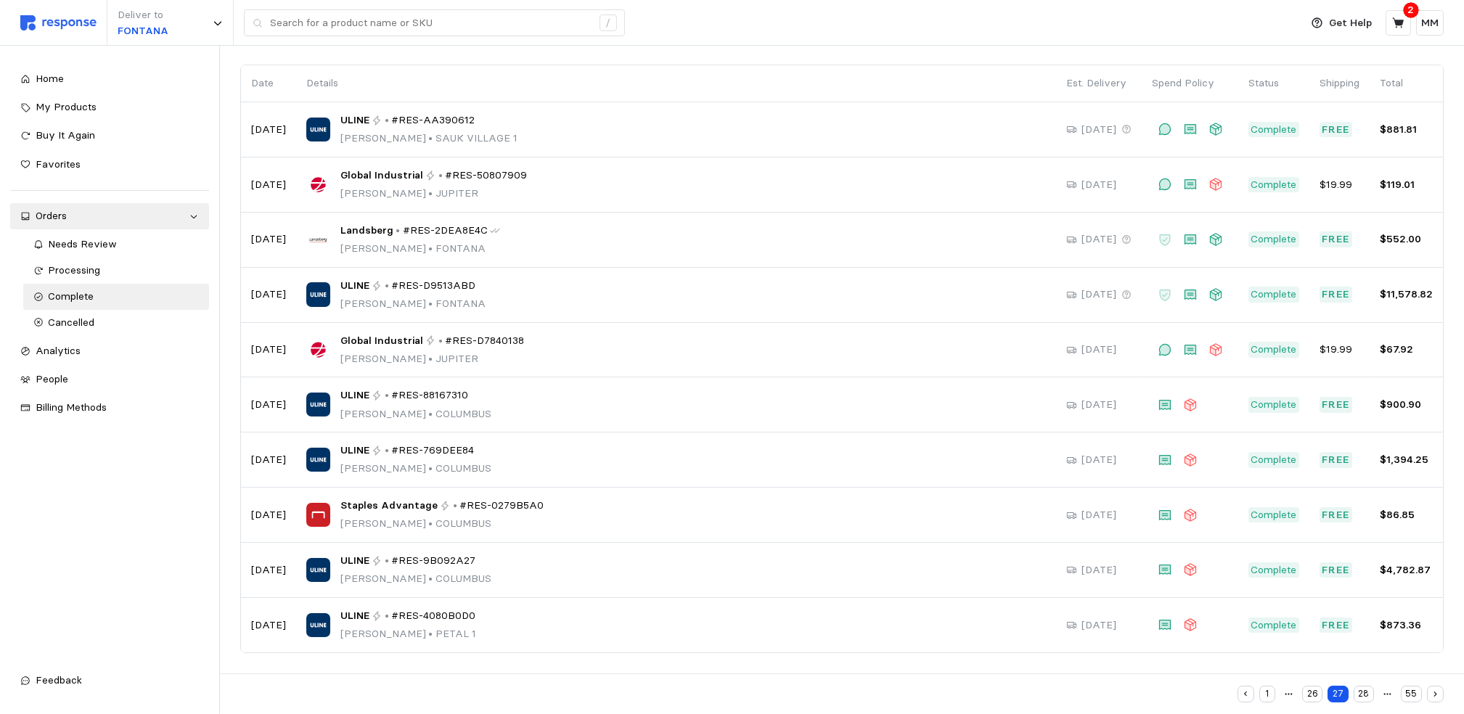
click at [1368, 687] on button "28" at bounding box center [1364, 694] width 20 height 17
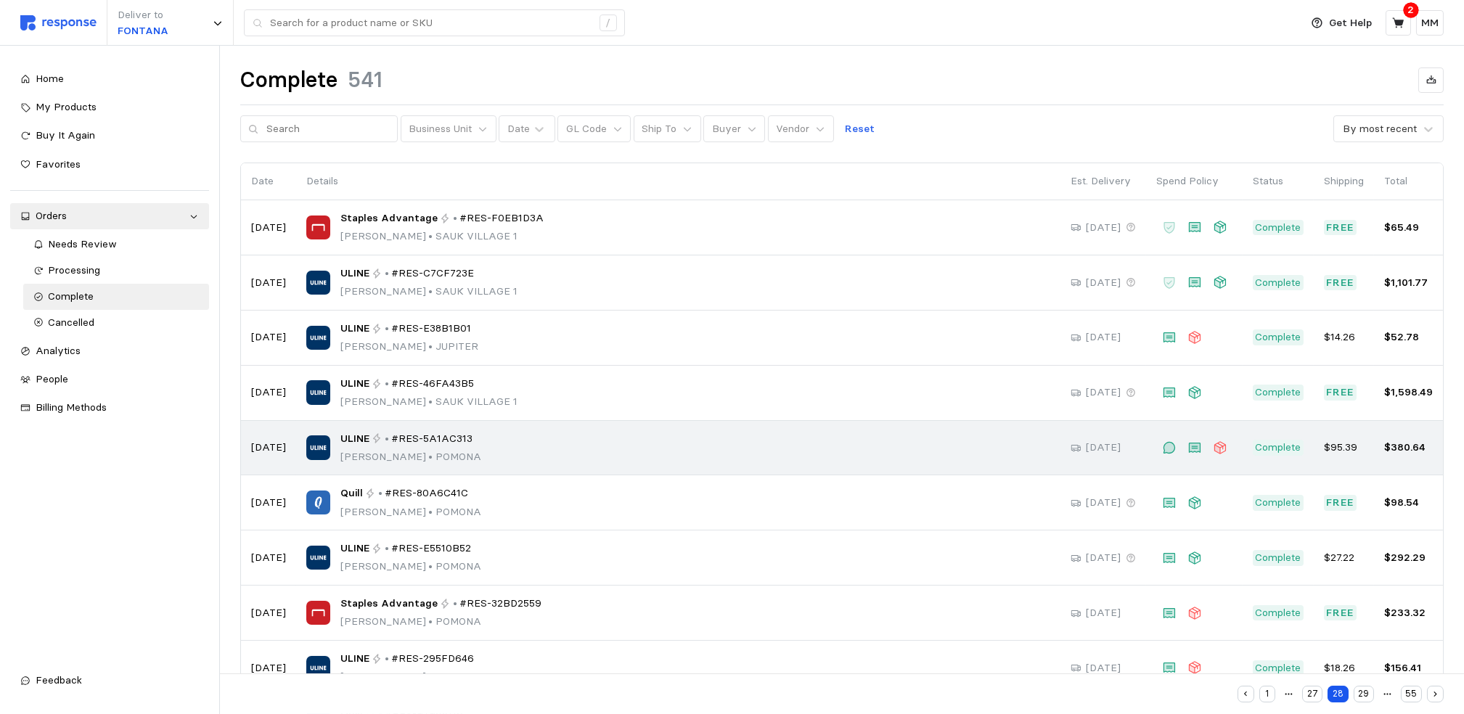
click at [752, 444] on div "ULINE • #RES-5A1AC313 [PERSON_NAME][GEOGRAPHIC_DATA]" at bounding box center [678, 448] width 744 height 34
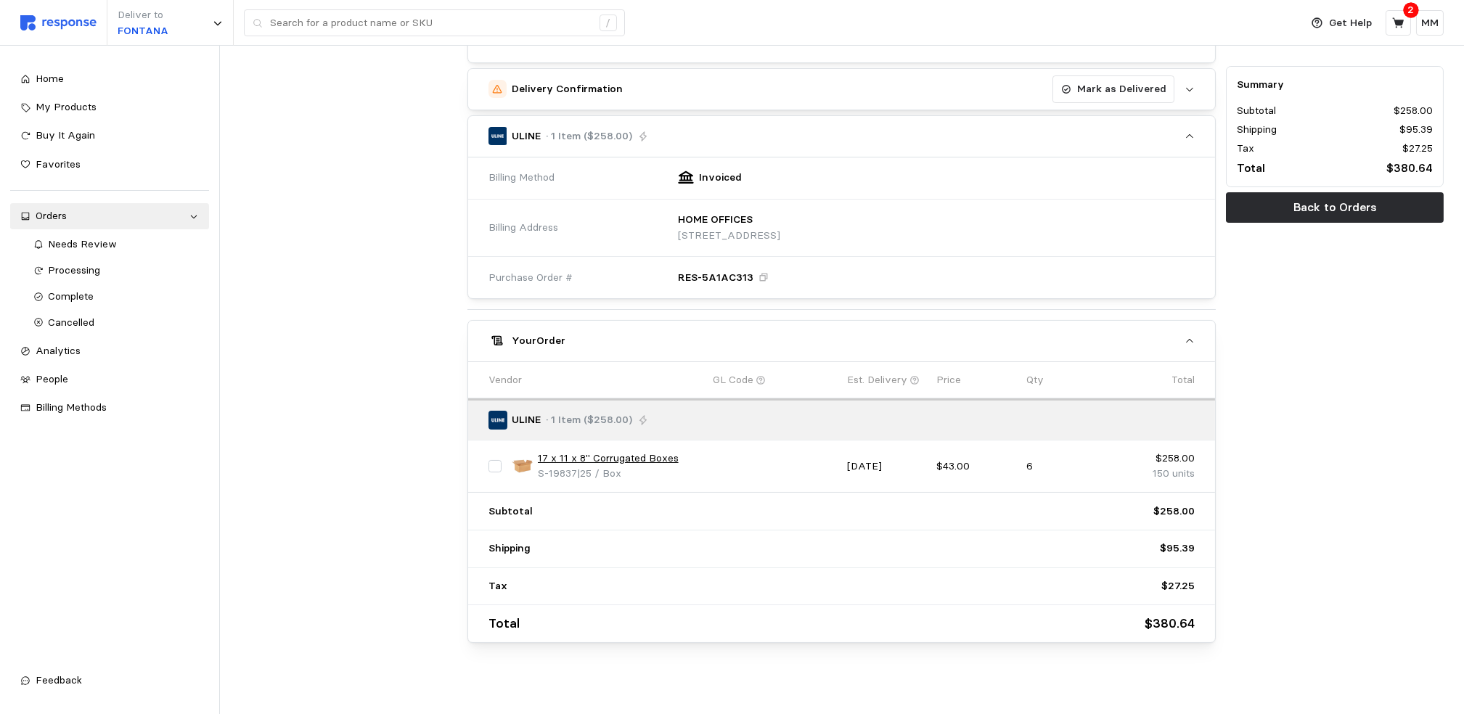
scroll to position [426, 0]
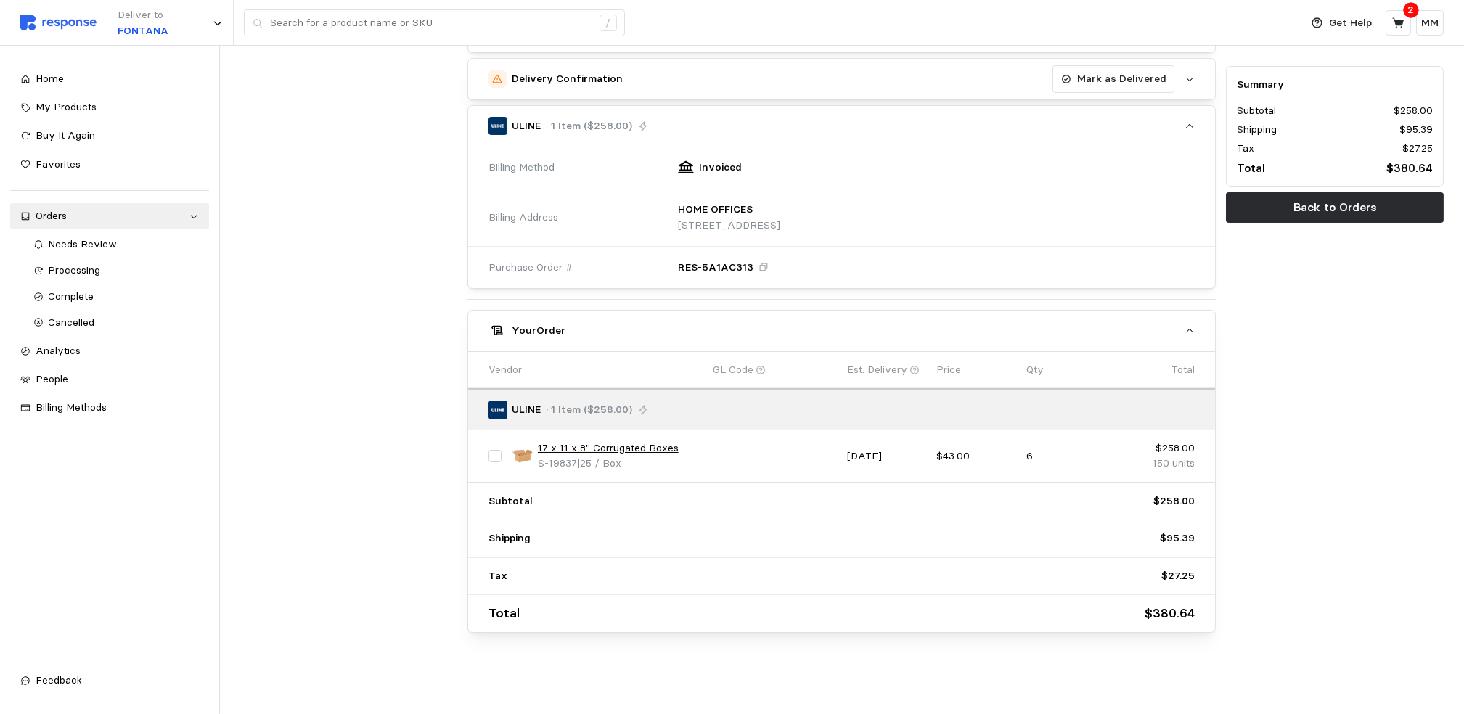
click at [662, 446] on link "17 x 11 x 8" Corrugated Boxes" at bounding box center [608, 449] width 141 height 16
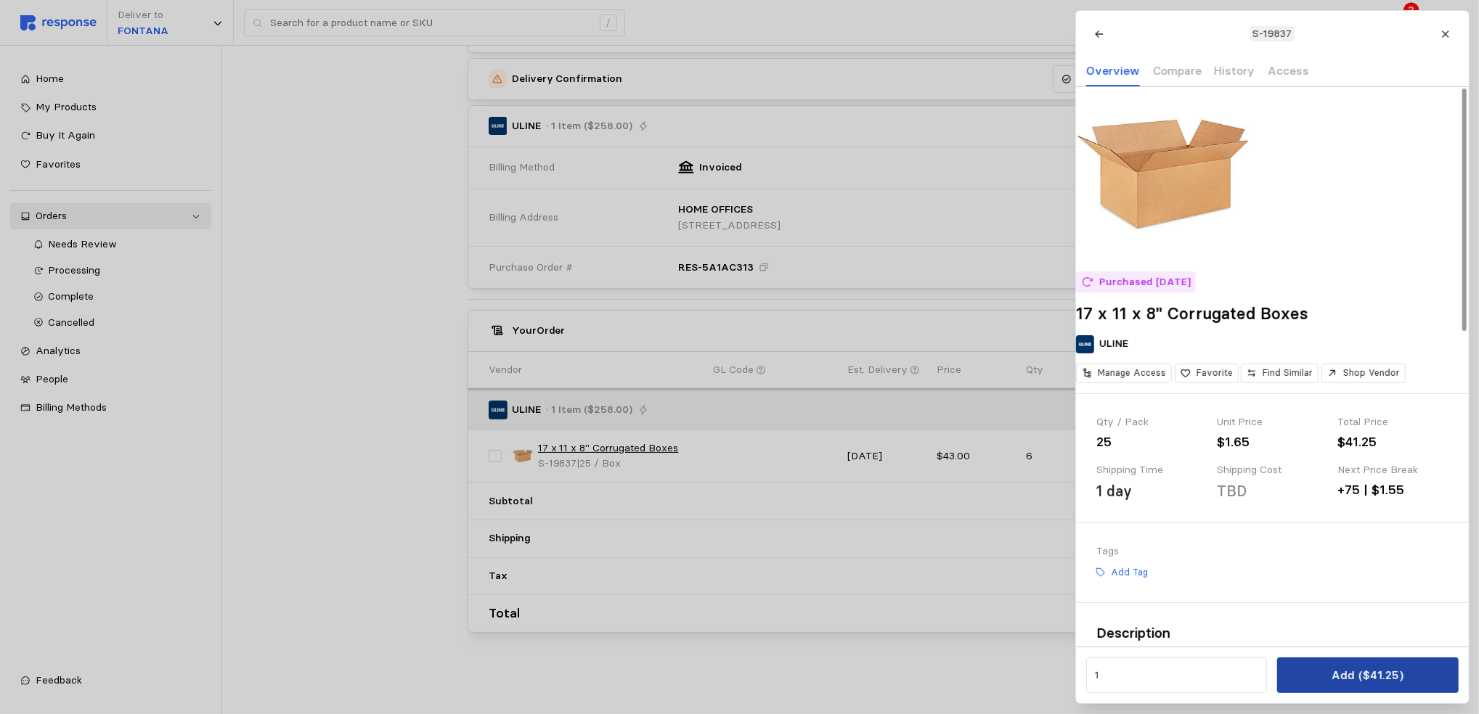
click at [1333, 672] on p "Add ($41.25)" at bounding box center [1367, 675] width 72 height 18
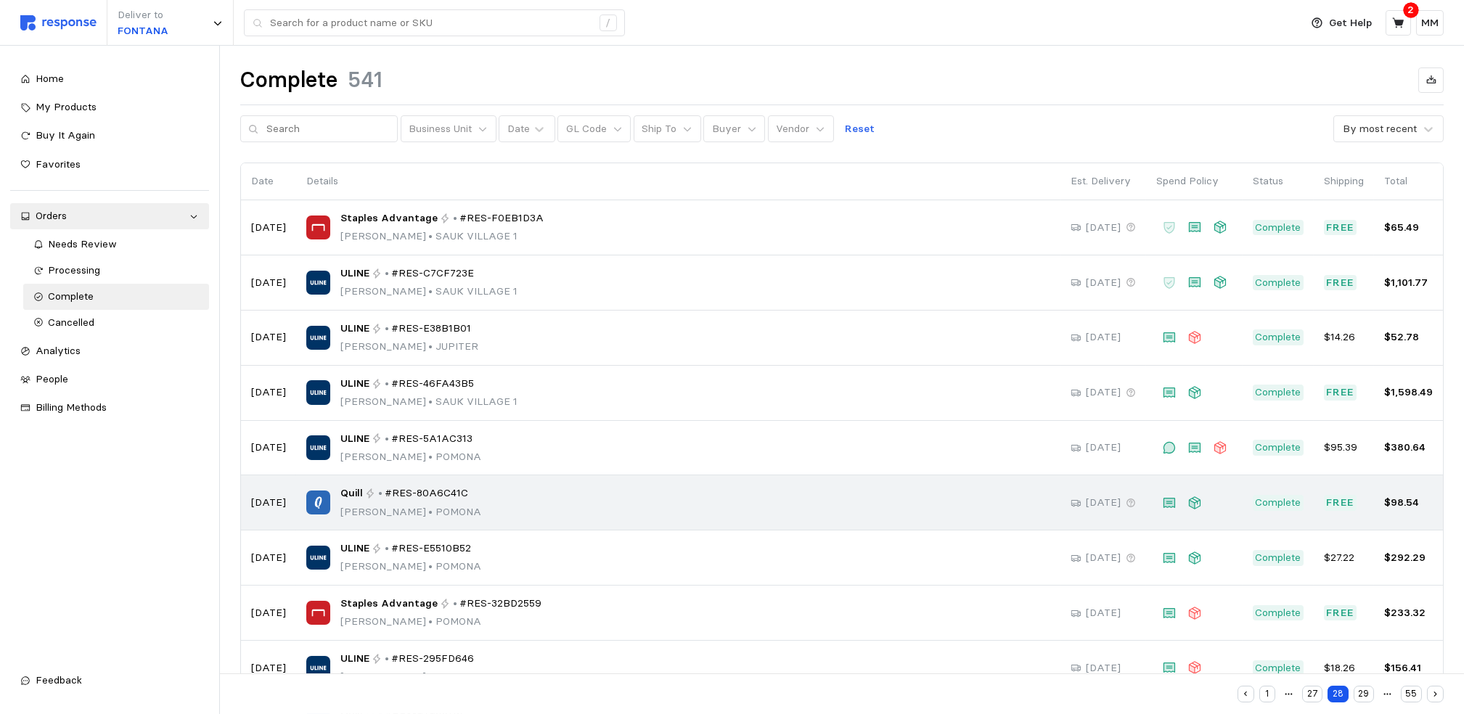
click at [424, 507] on p "[PERSON_NAME][GEOGRAPHIC_DATA]" at bounding box center [410, 512] width 141 height 16
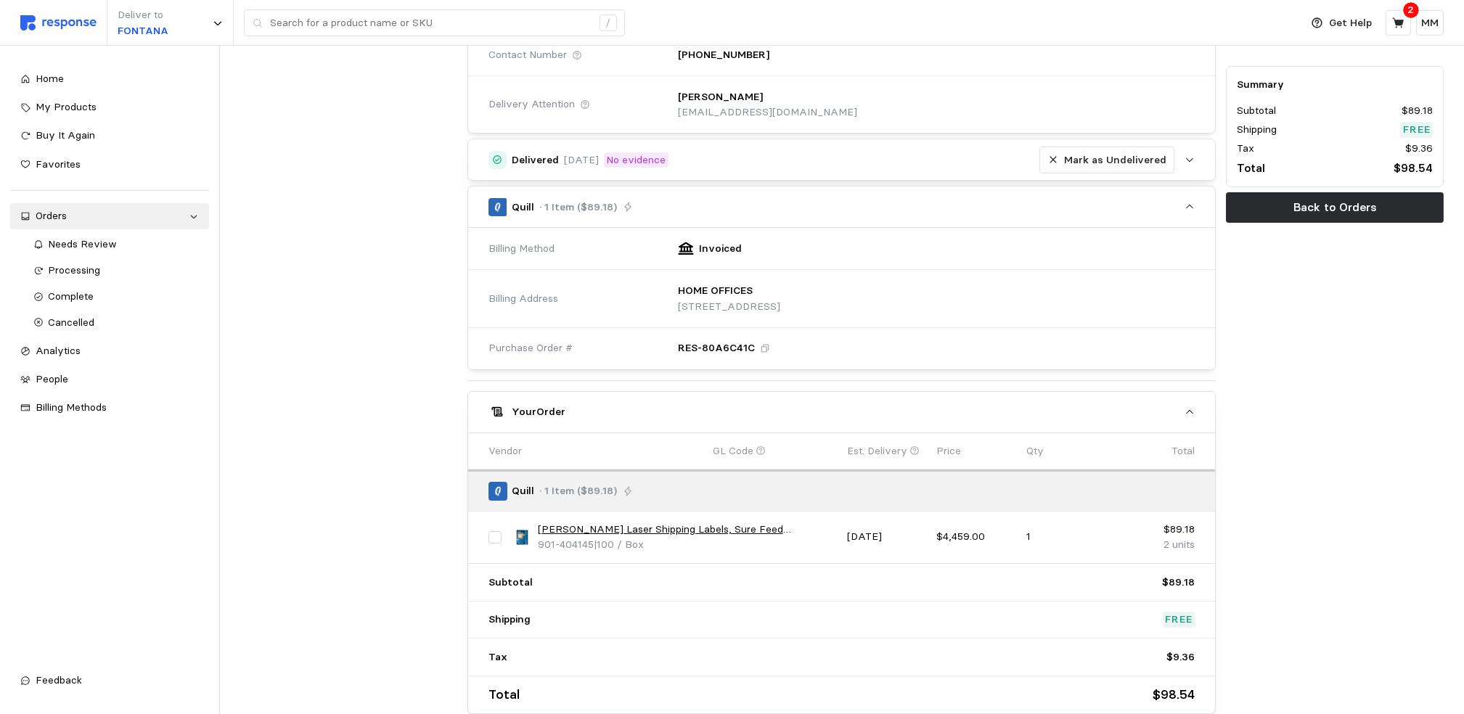
scroll to position [340, 0]
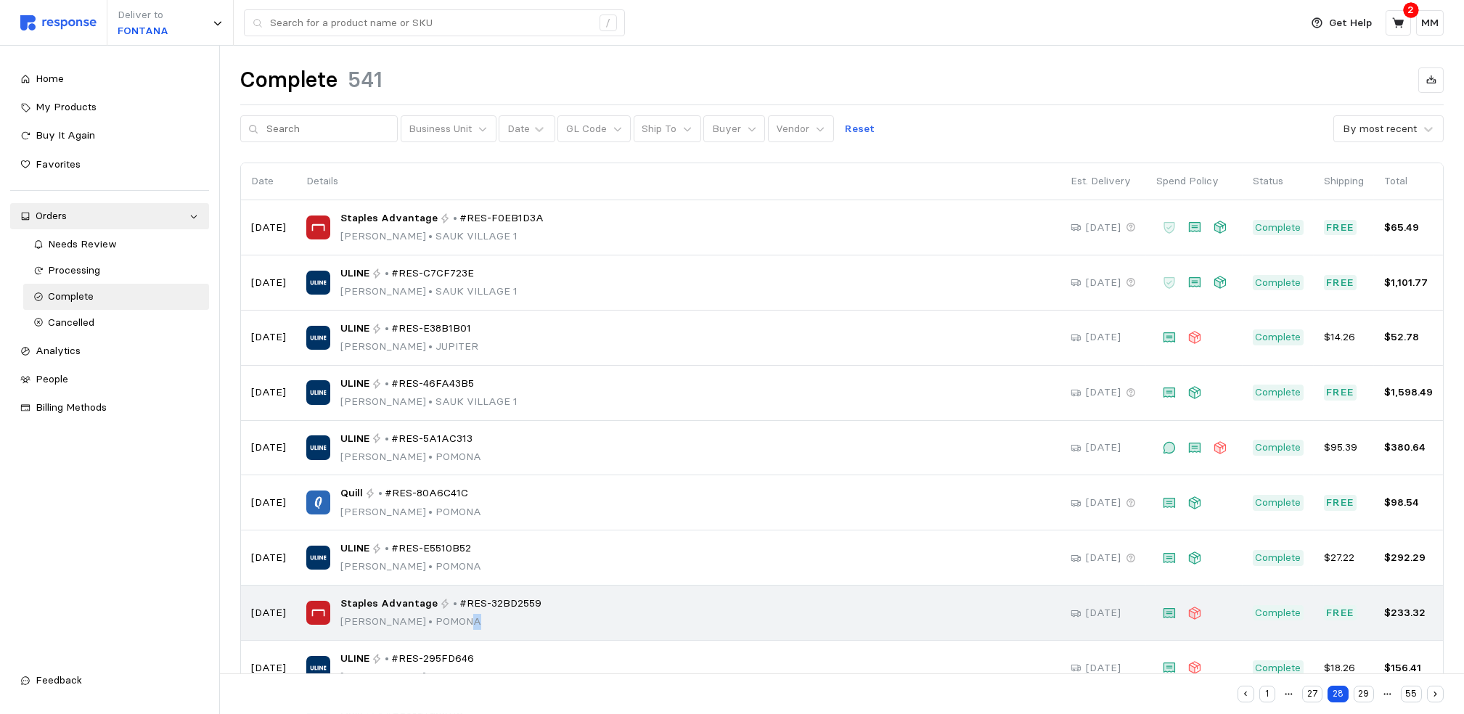
click at [458, 625] on p "[PERSON_NAME][GEOGRAPHIC_DATA]" at bounding box center [441, 622] width 202 height 16
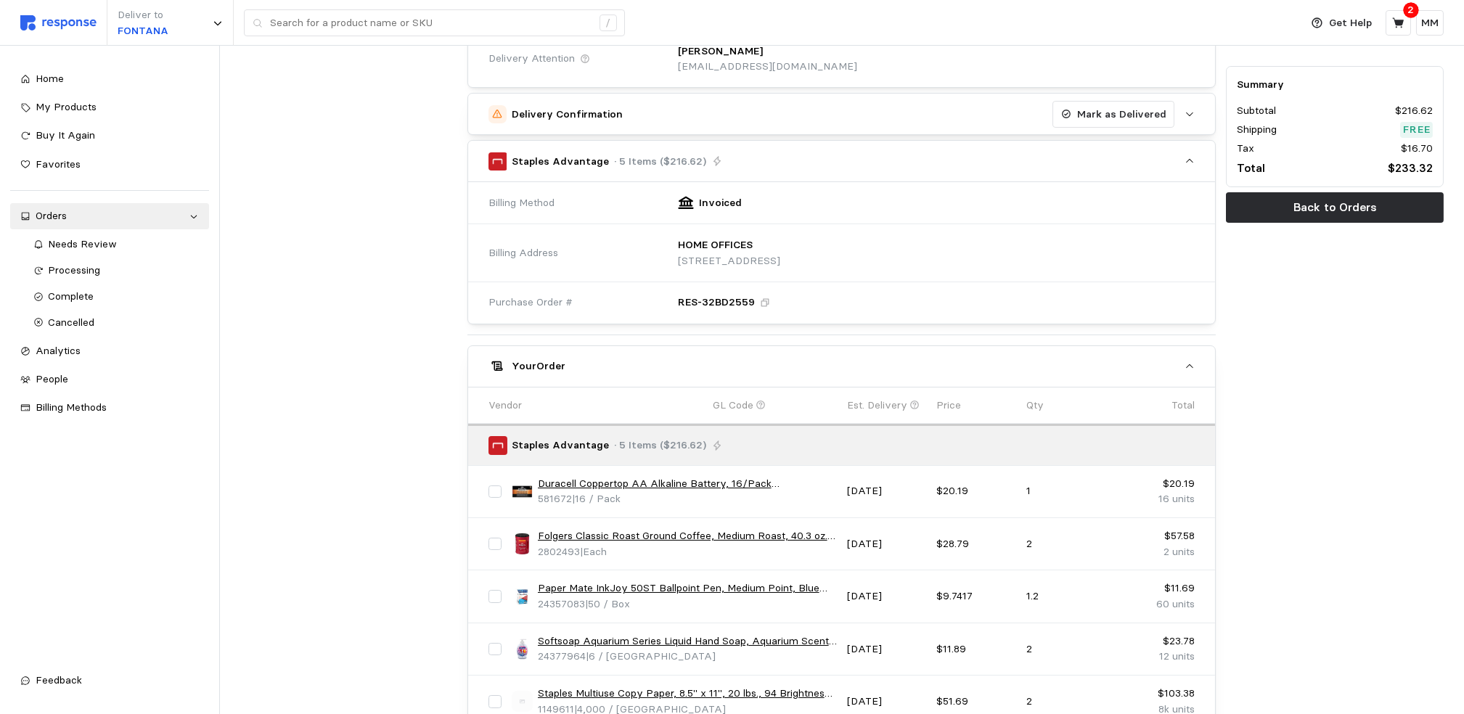
scroll to position [550, 0]
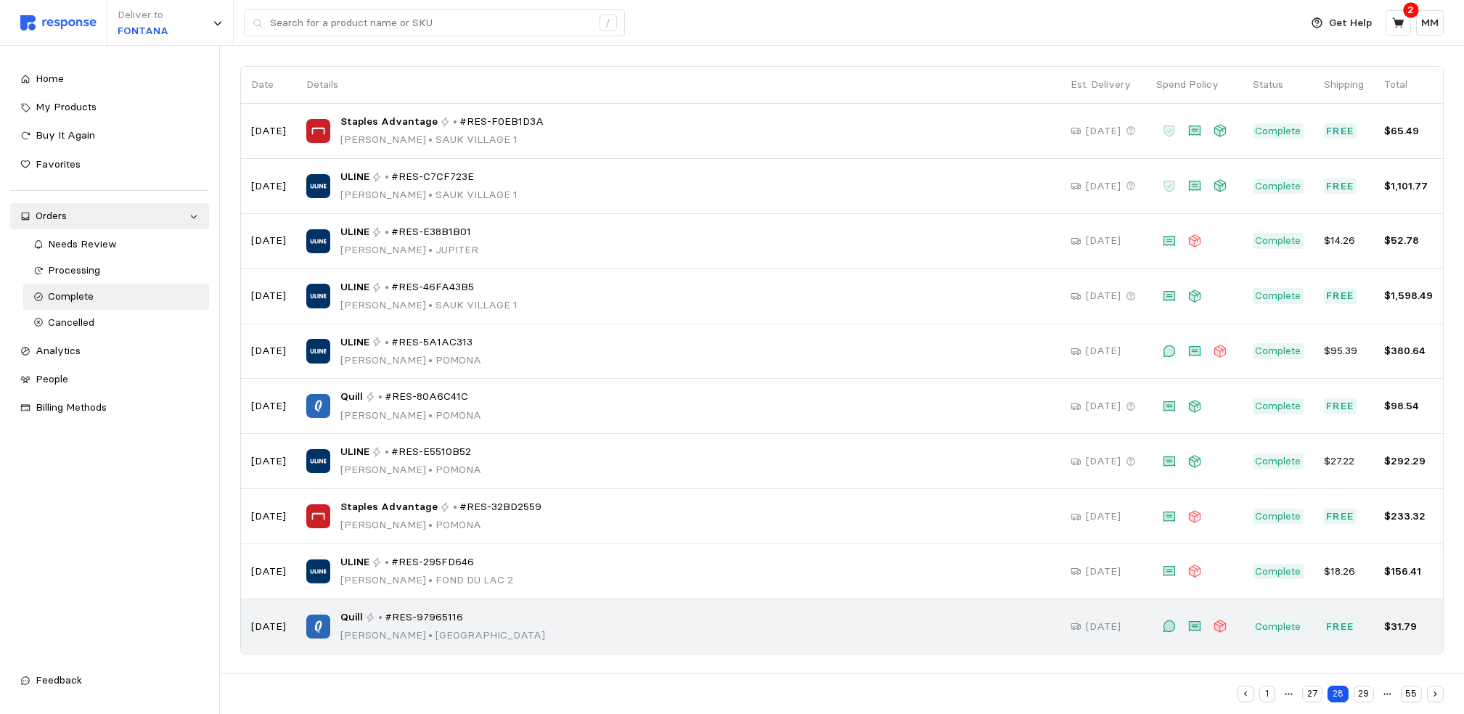
scroll to position [98, 0]
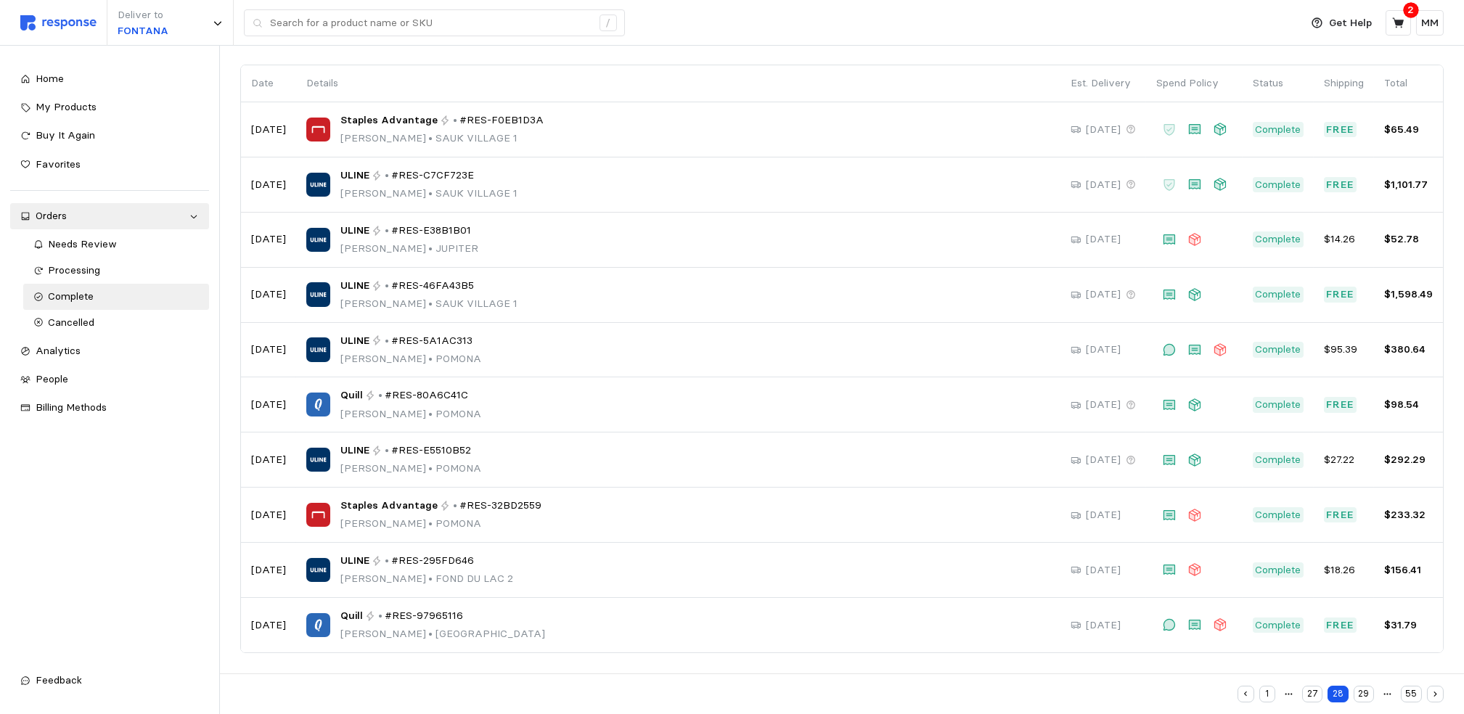
click at [1368, 687] on button "29" at bounding box center [1364, 694] width 20 height 17
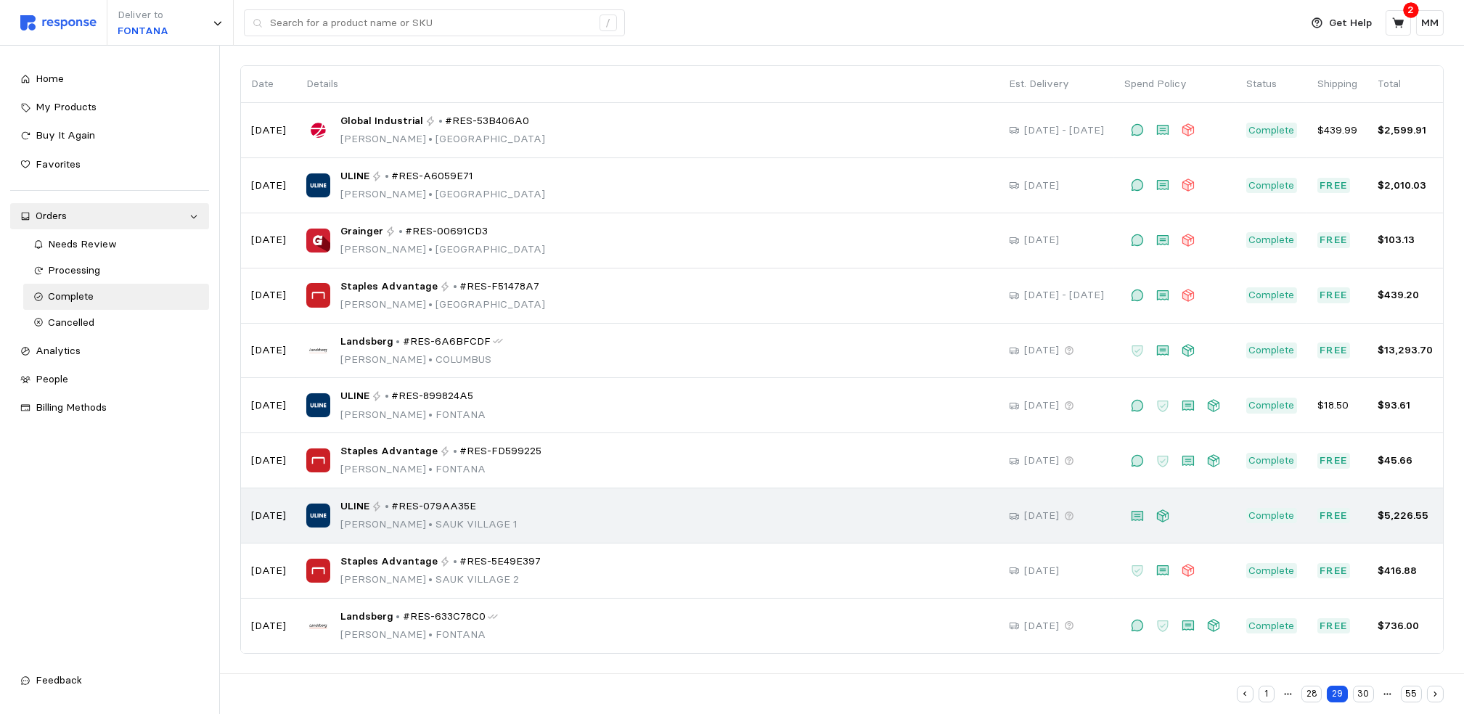
scroll to position [98, 0]
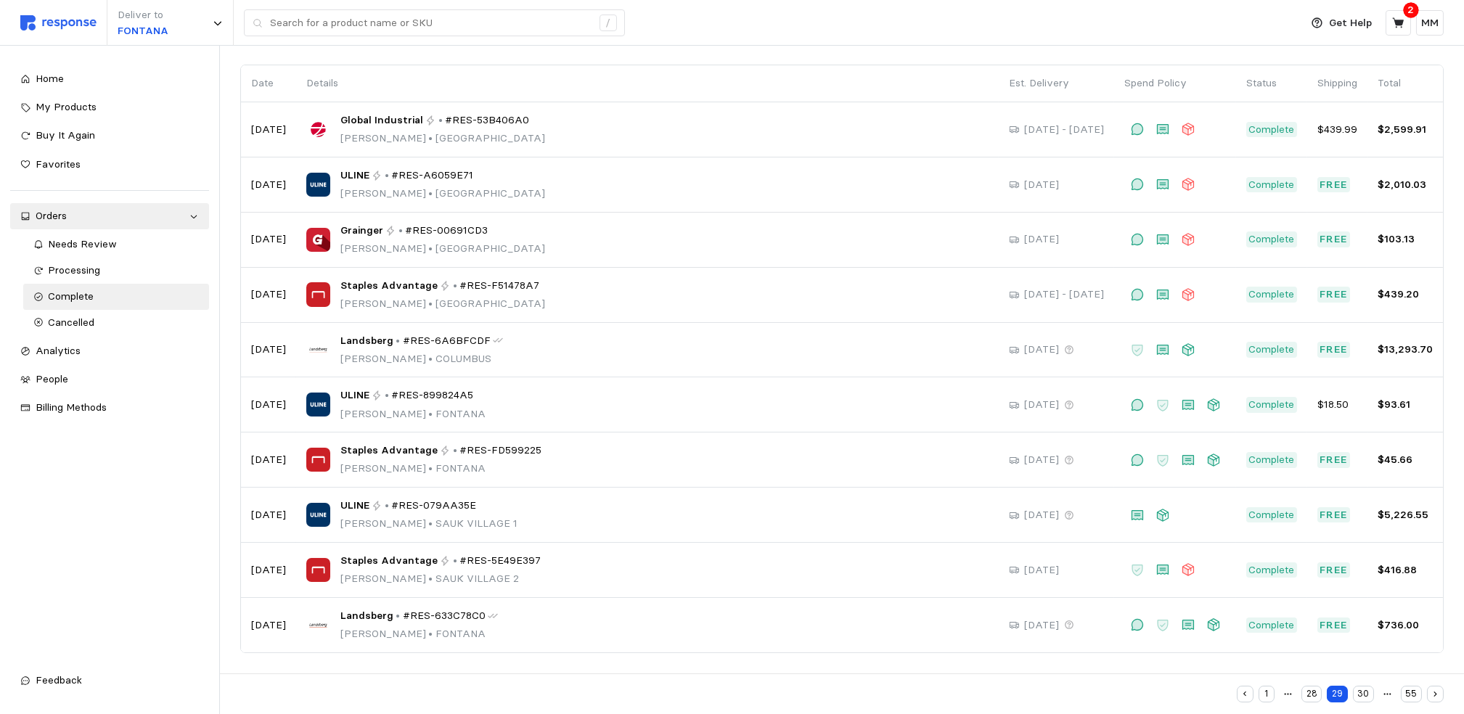
click at [1361, 687] on button "30" at bounding box center [1363, 694] width 21 height 17
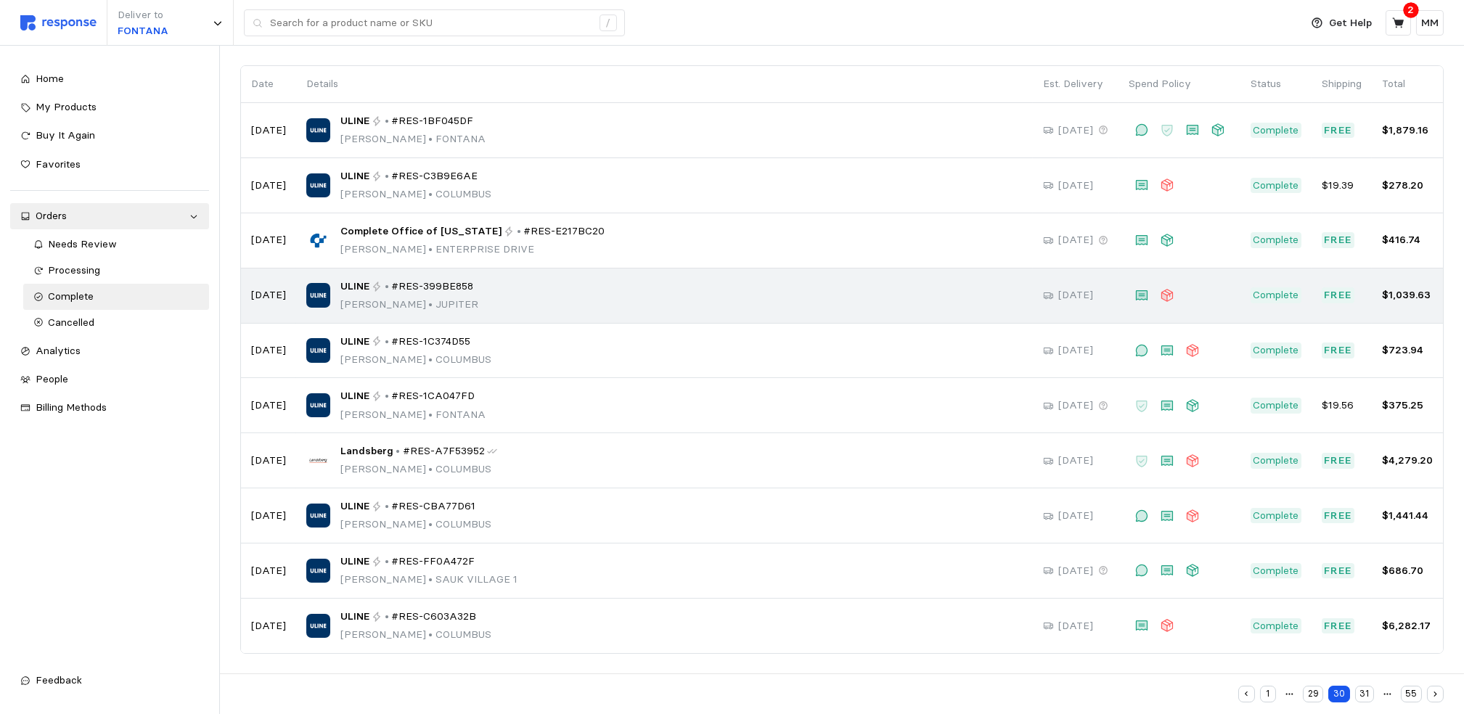
scroll to position [98, 0]
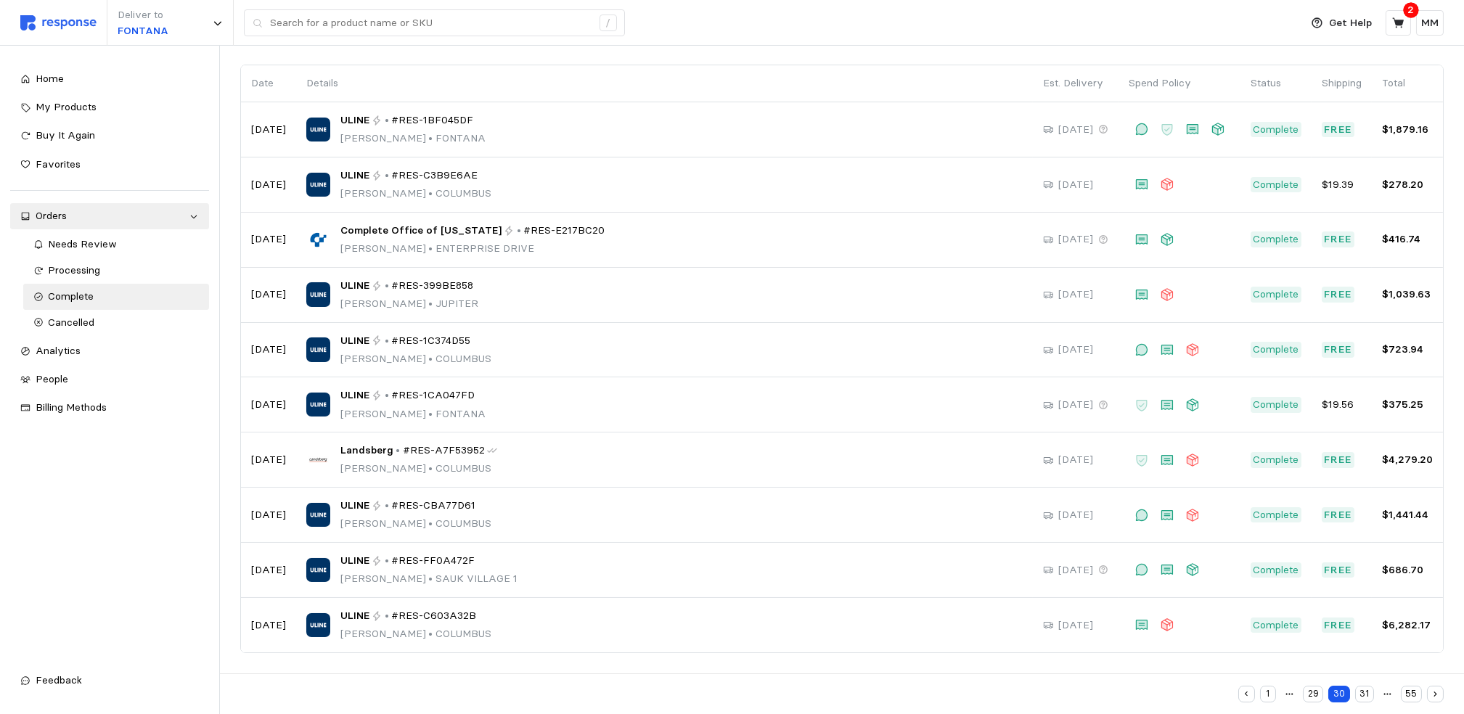
click at [1365, 687] on button "31" at bounding box center [1364, 694] width 19 height 17
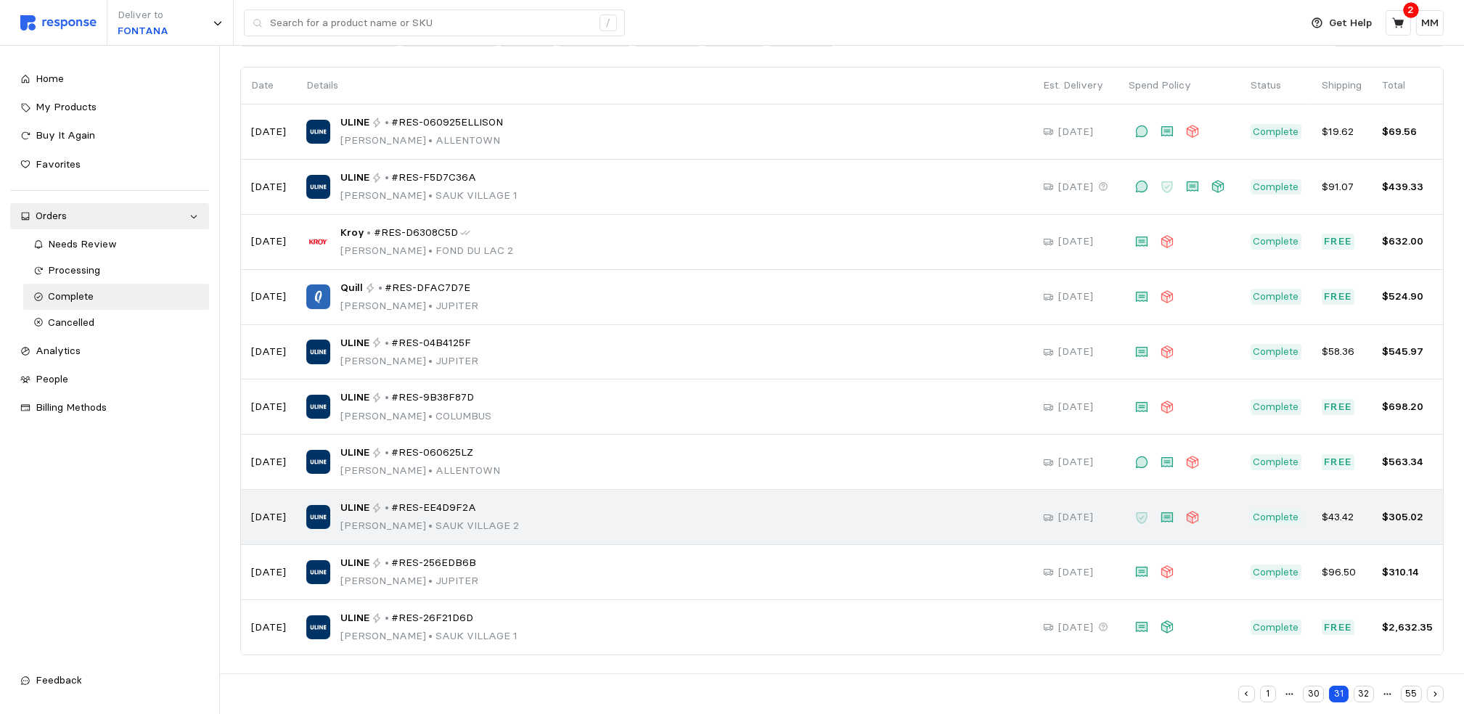
scroll to position [98, 0]
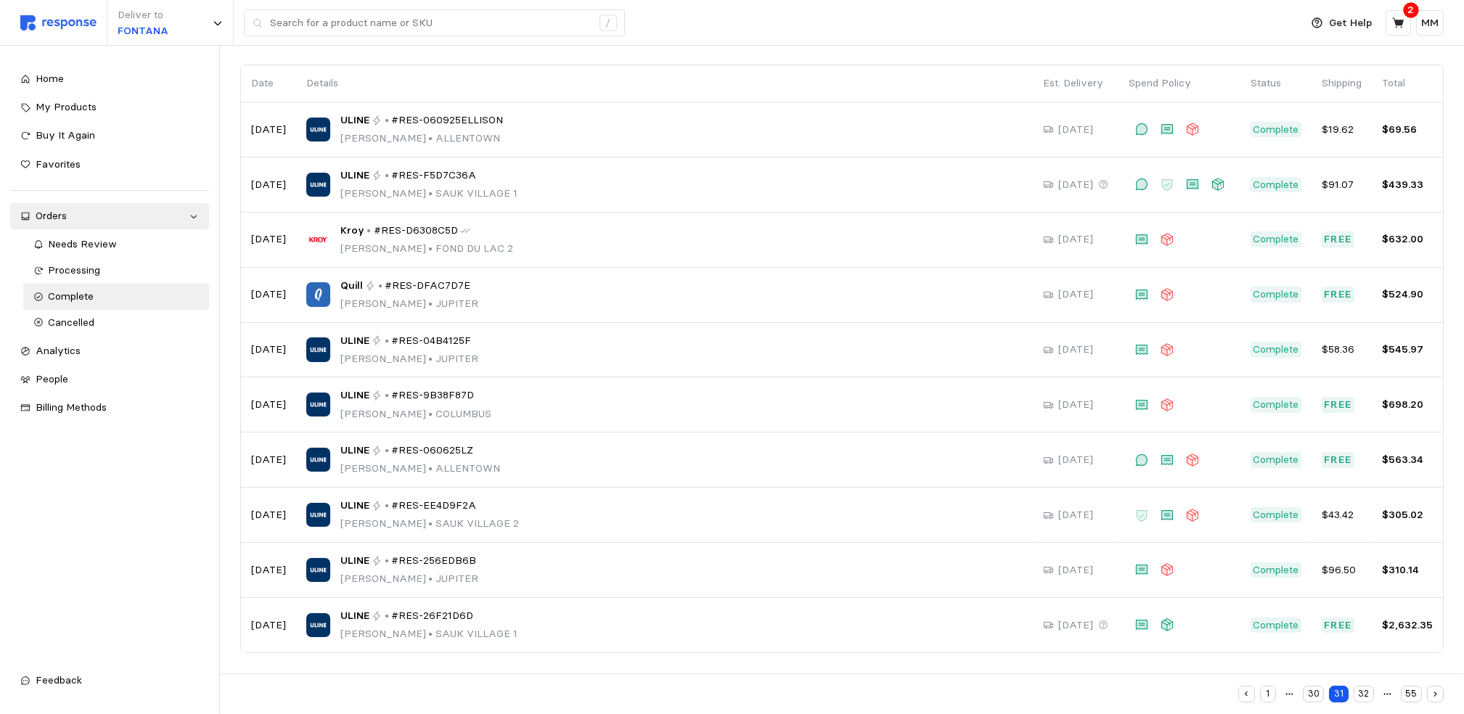
click at [1362, 687] on button "32" at bounding box center [1364, 694] width 20 height 17
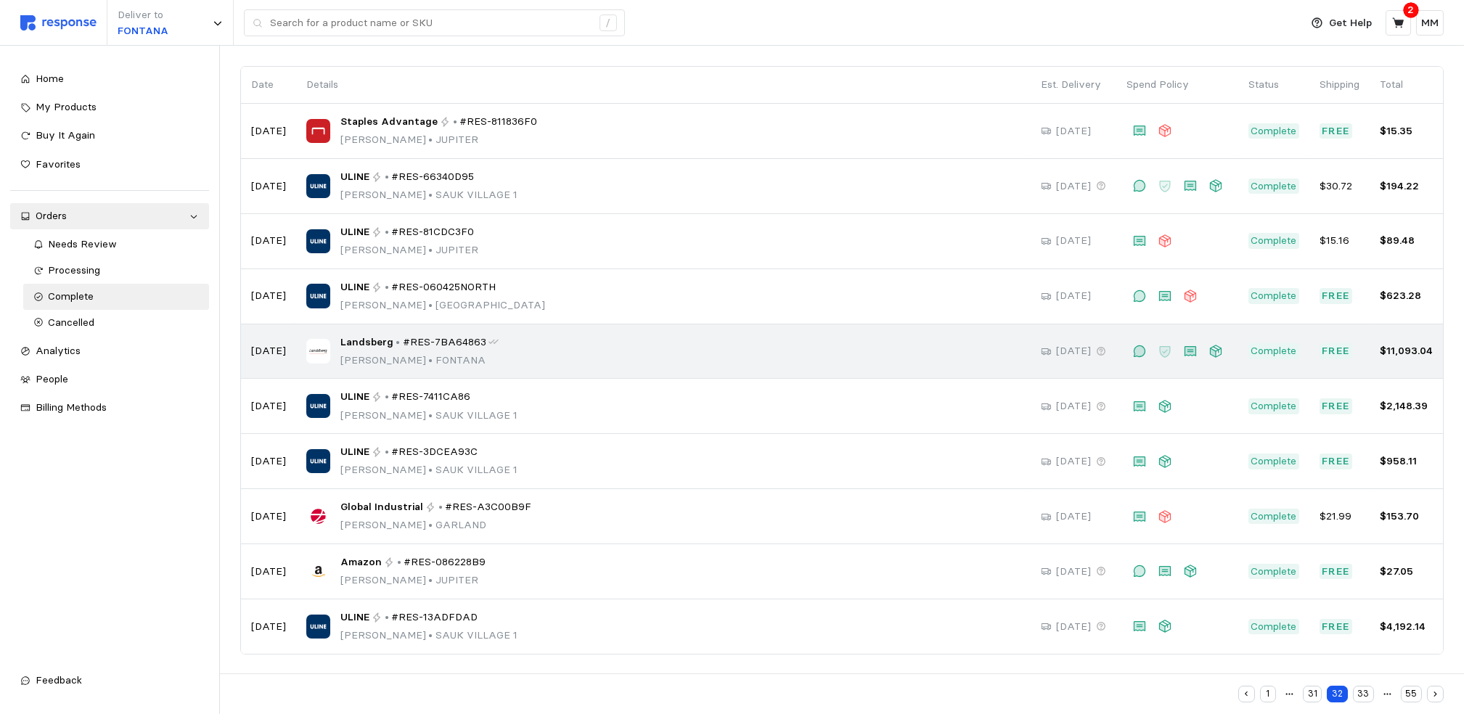
scroll to position [98, 0]
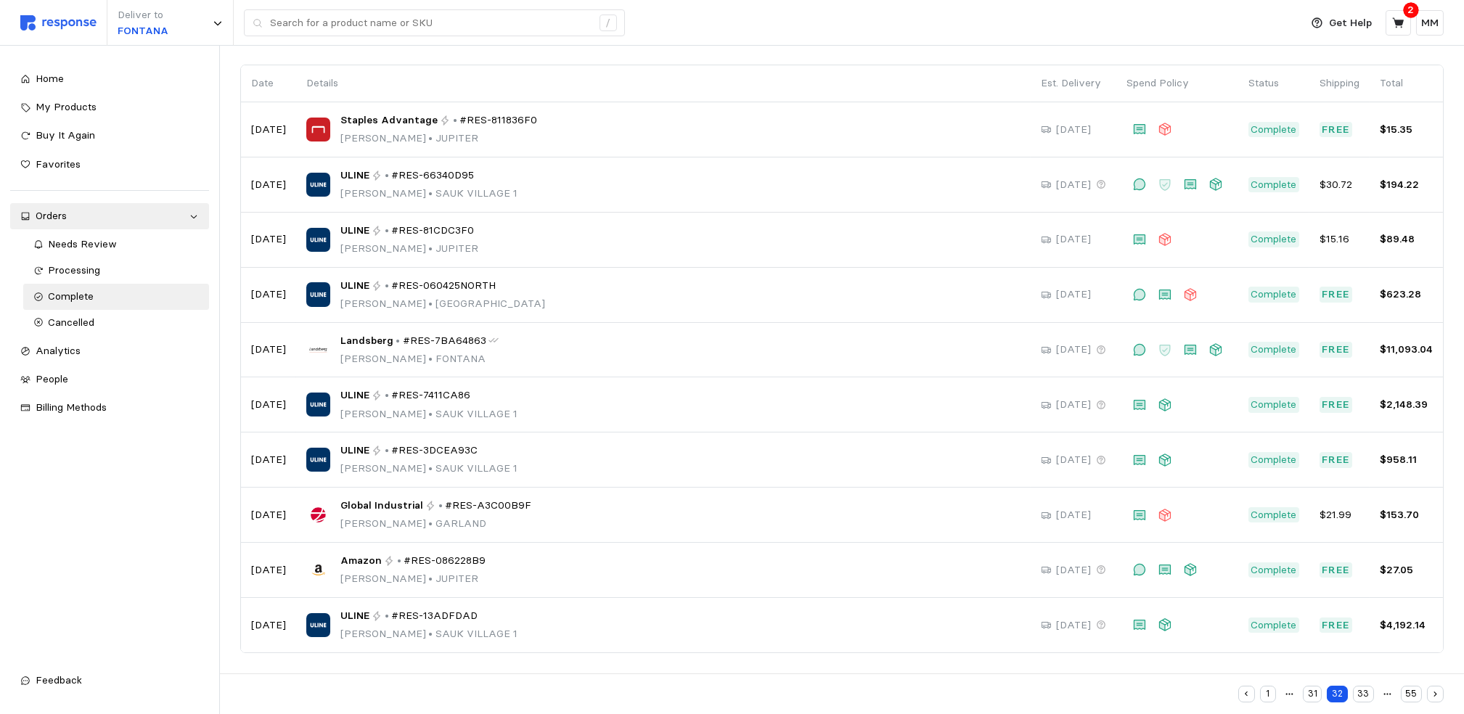
click at [1365, 687] on button "33" at bounding box center [1363, 694] width 21 height 17
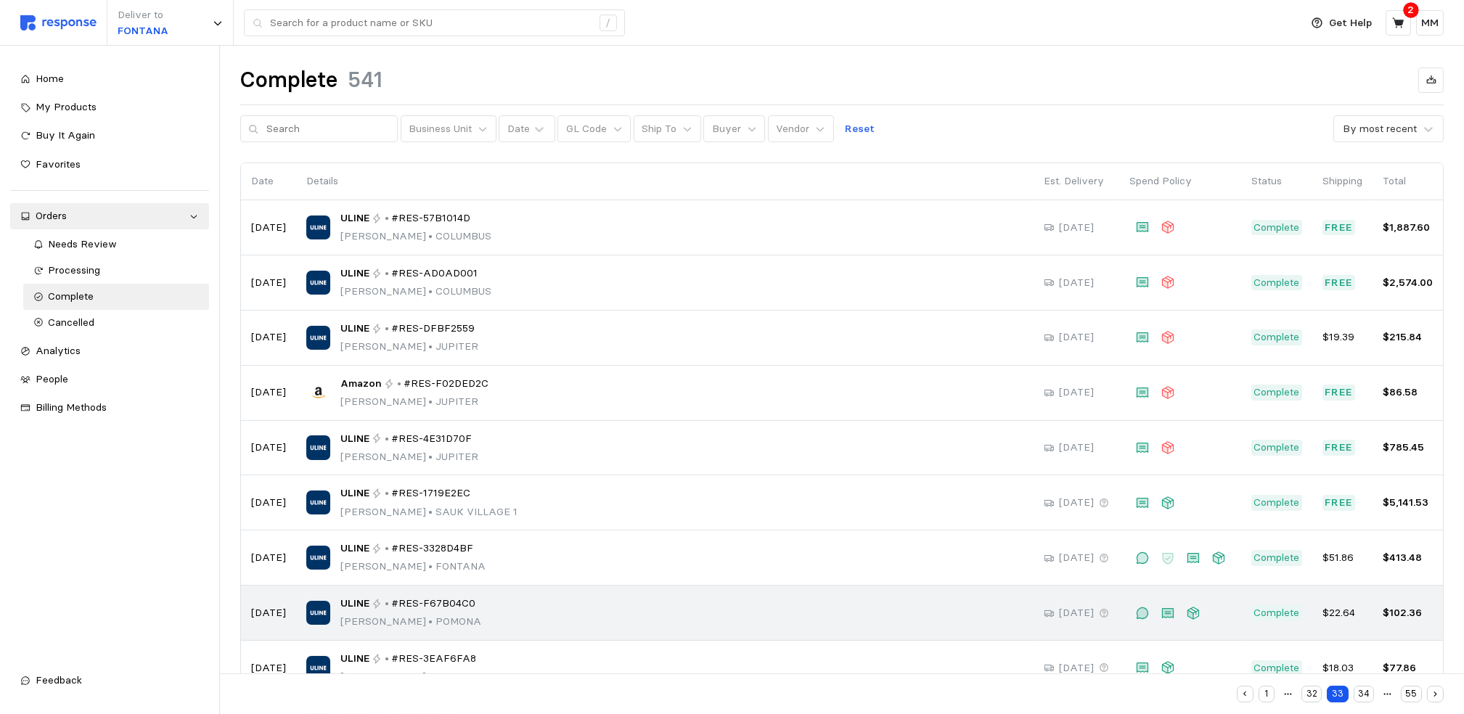
click at [929, 615] on div "ULINE • #RES-F67B04C0 [PERSON_NAME][GEOGRAPHIC_DATA]" at bounding box center [664, 613] width 717 height 34
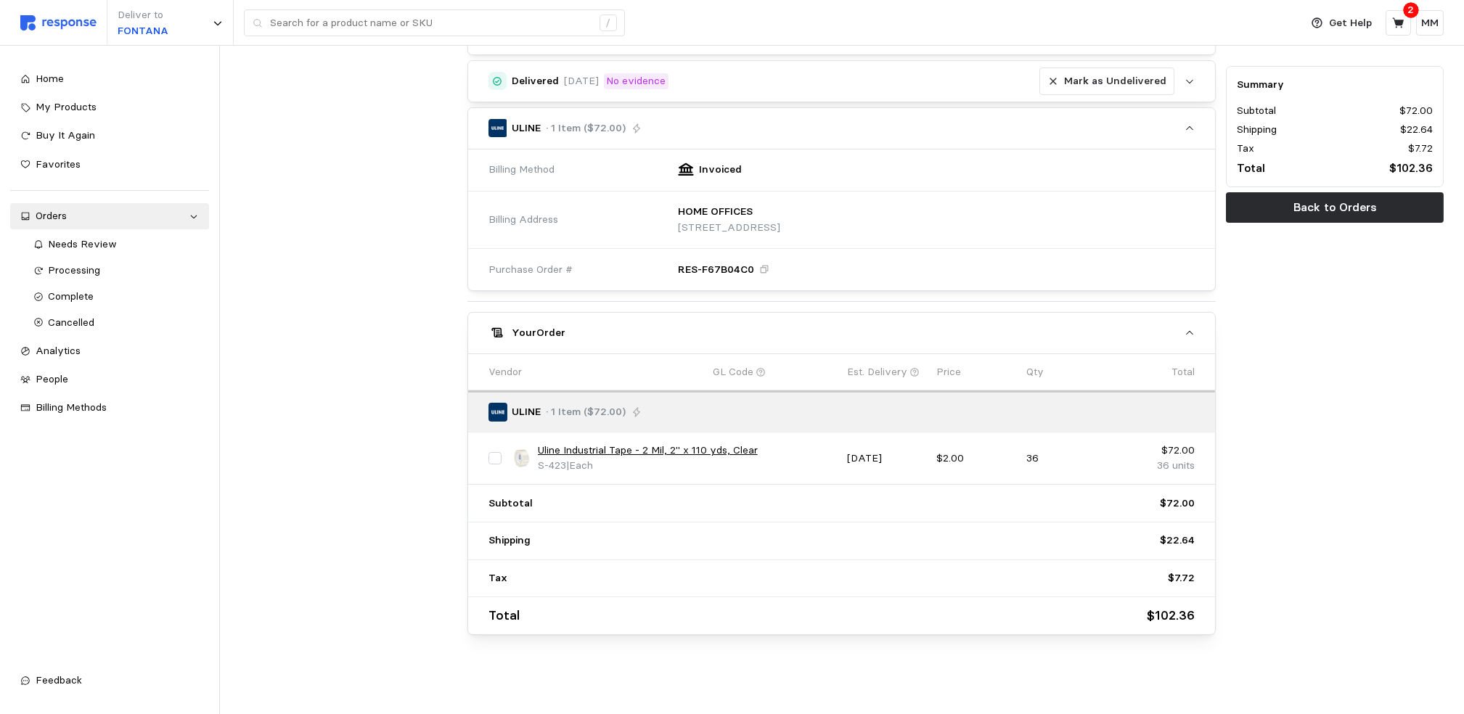
scroll to position [426, 0]
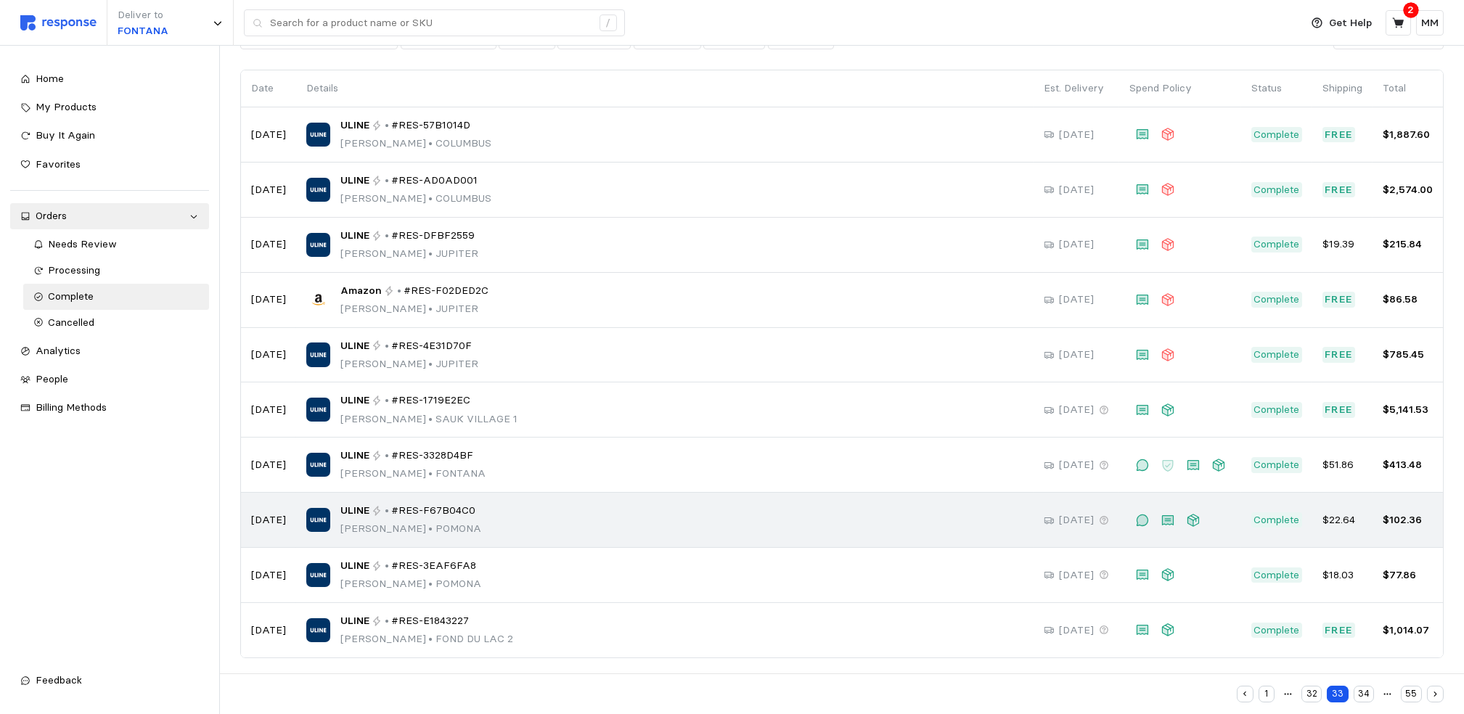
scroll to position [98, 0]
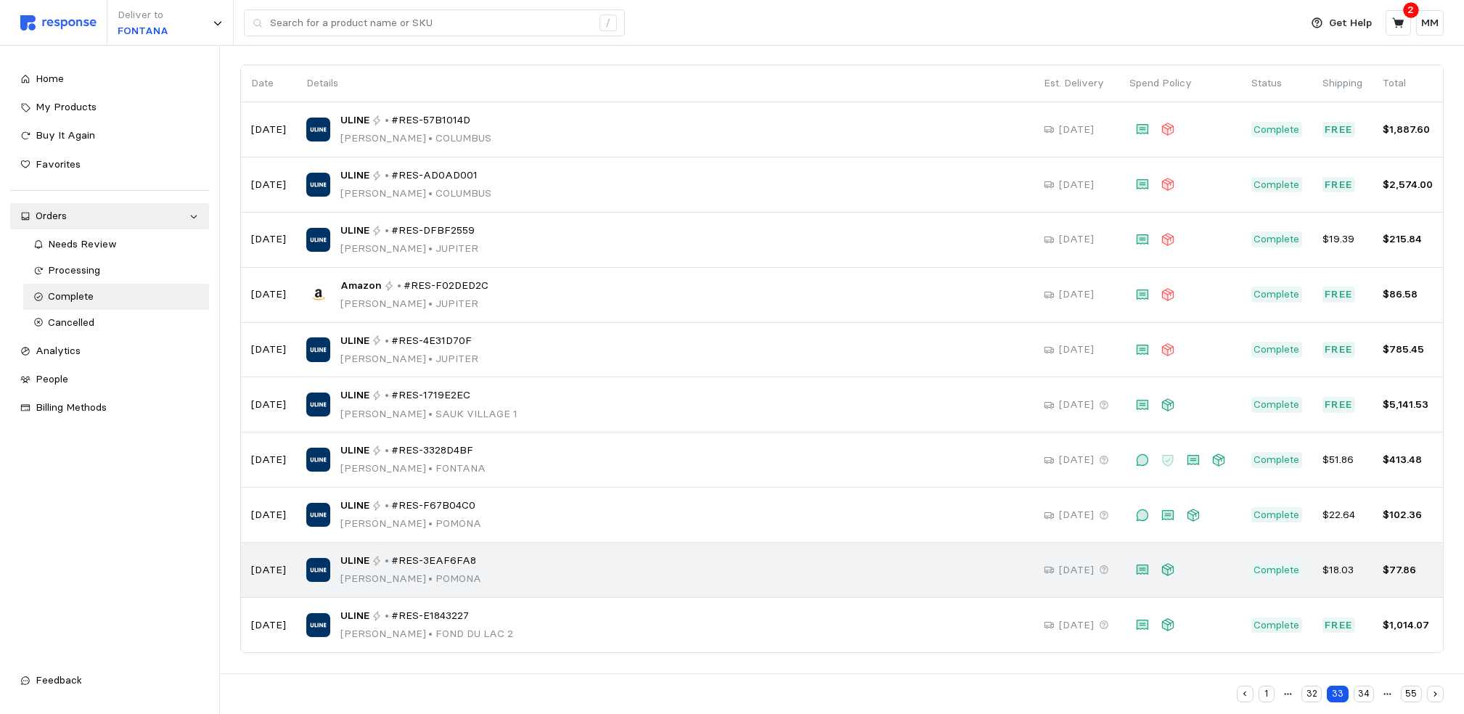
click at [763, 587] on div "ULINE • #RES-3EAF6FA8 [PERSON_NAME][GEOGRAPHIC_DATA]" at bounding box center [664, 570] width 717 height 34
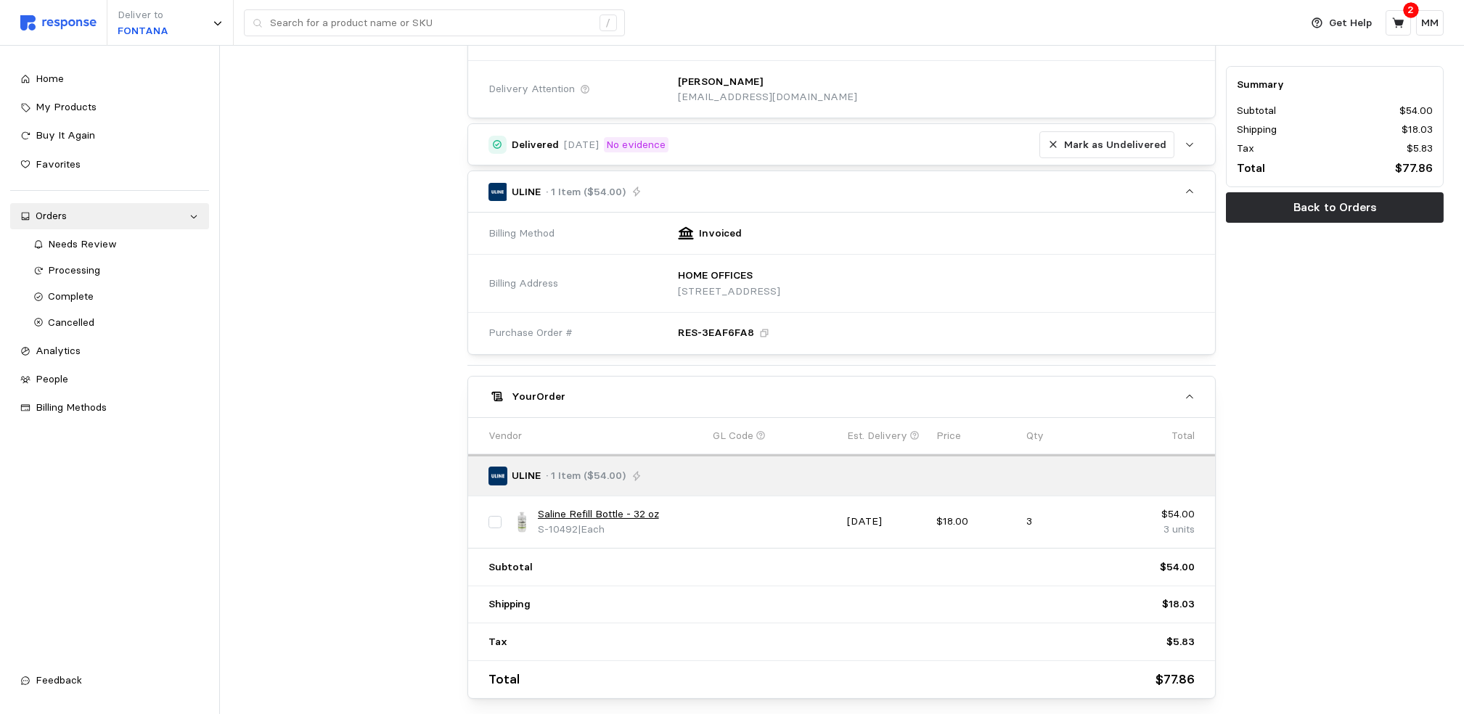
scroll to position [290, 0]
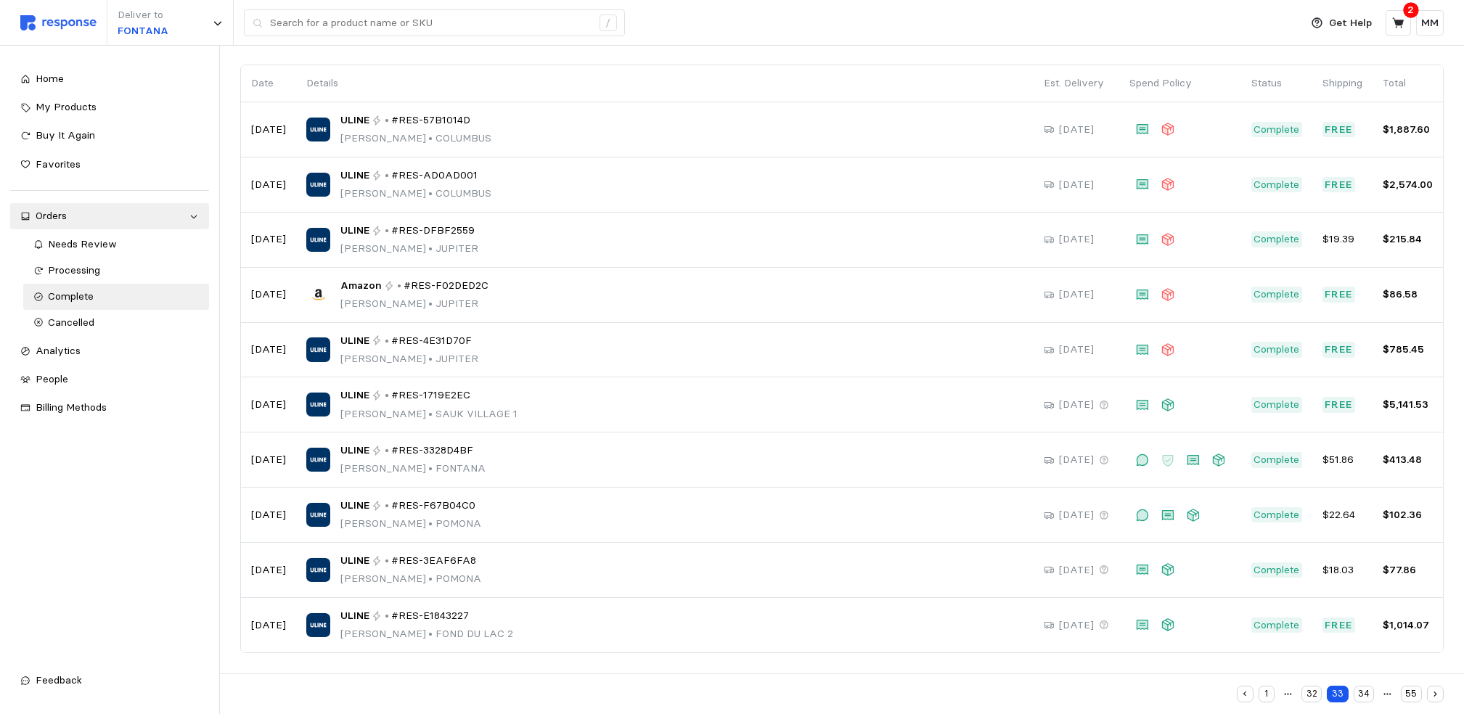
scroll to position [98, 0]
click at [1367, 687] on button "34" at bounding box center [1364, 694] width 20 height 17
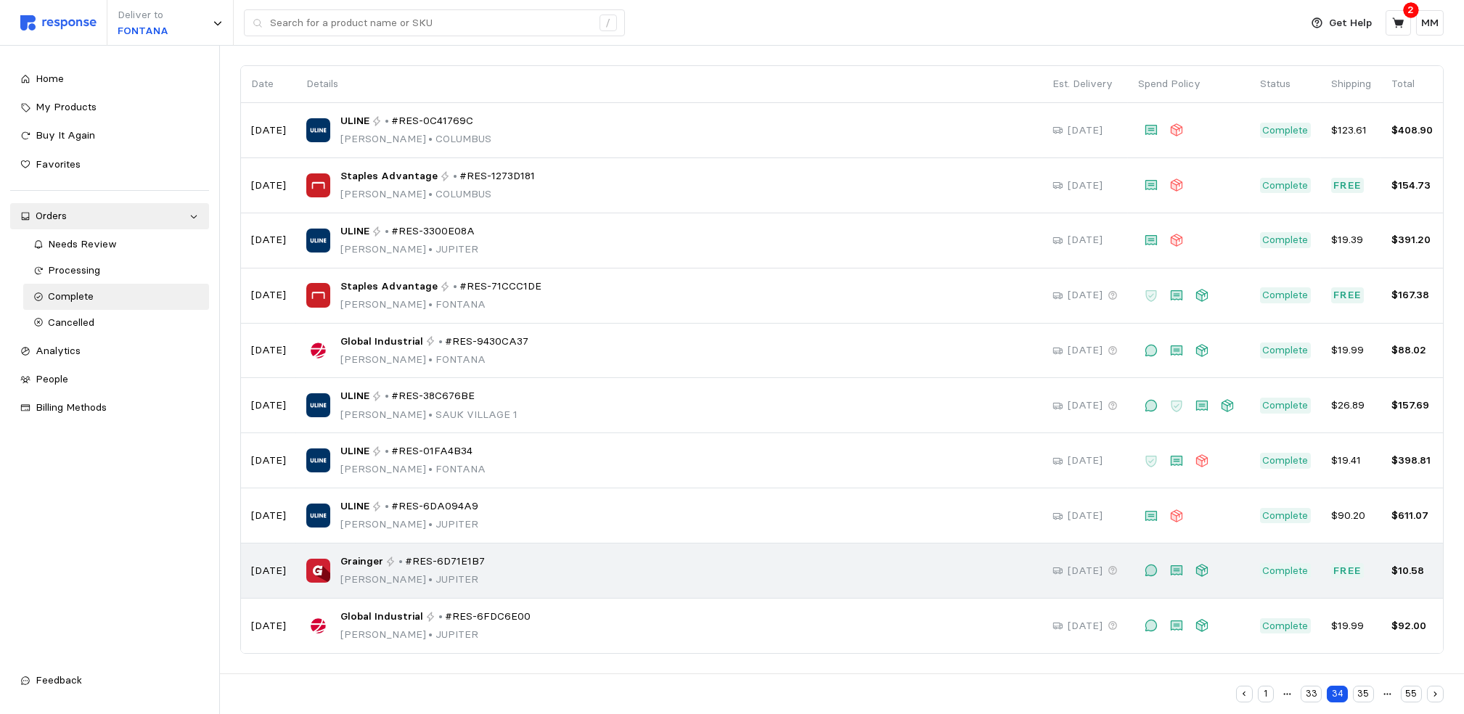
scroll to position [98, 0]
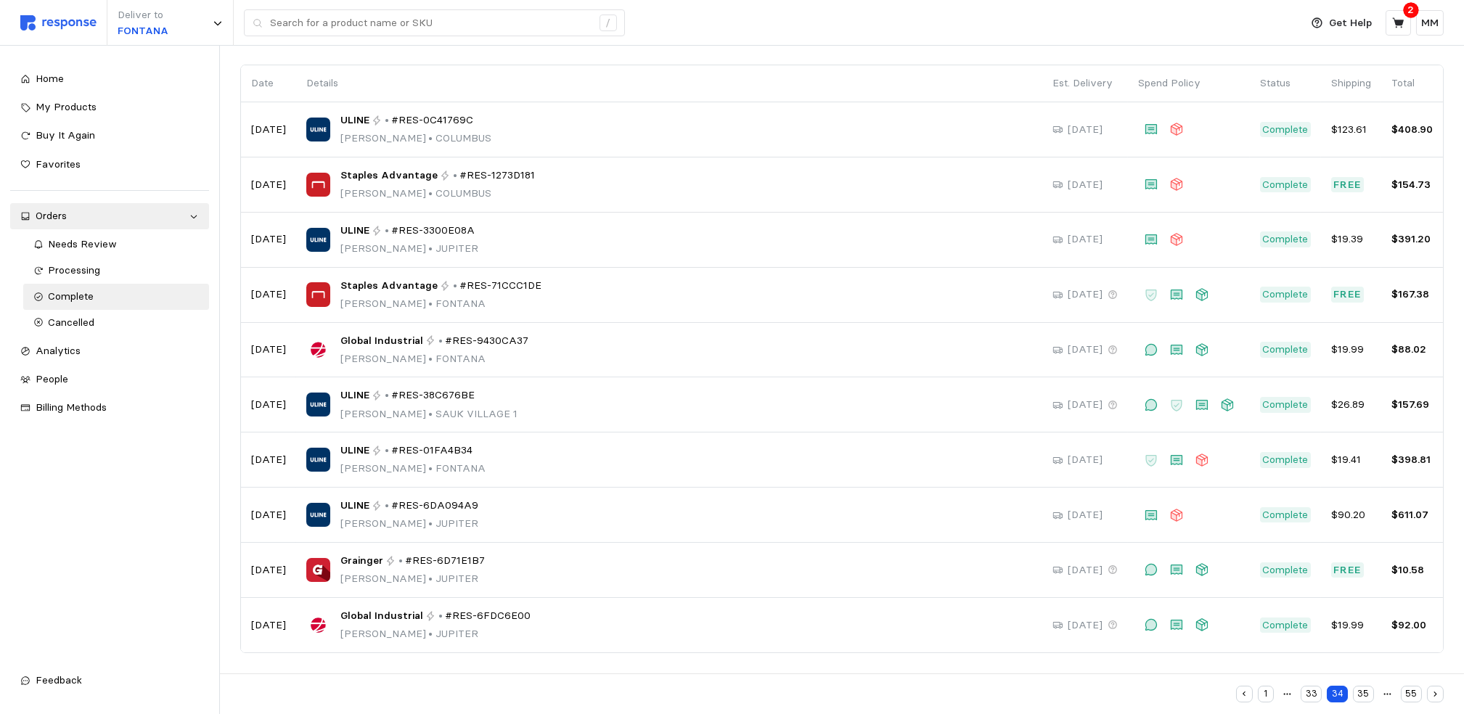
click at [1363, 687] on button "35" at bounding box center [1363, 694] width 21 height 17
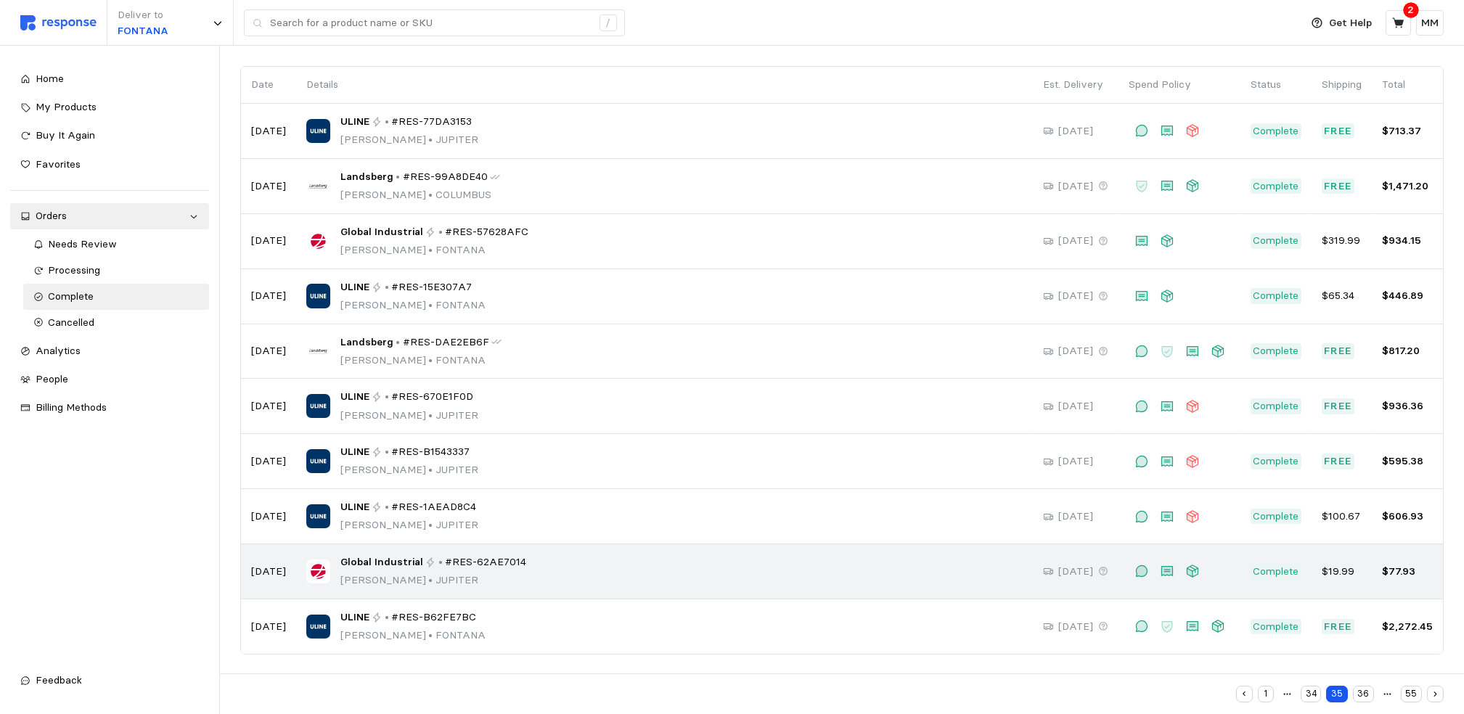
scroll to position [98, 0]
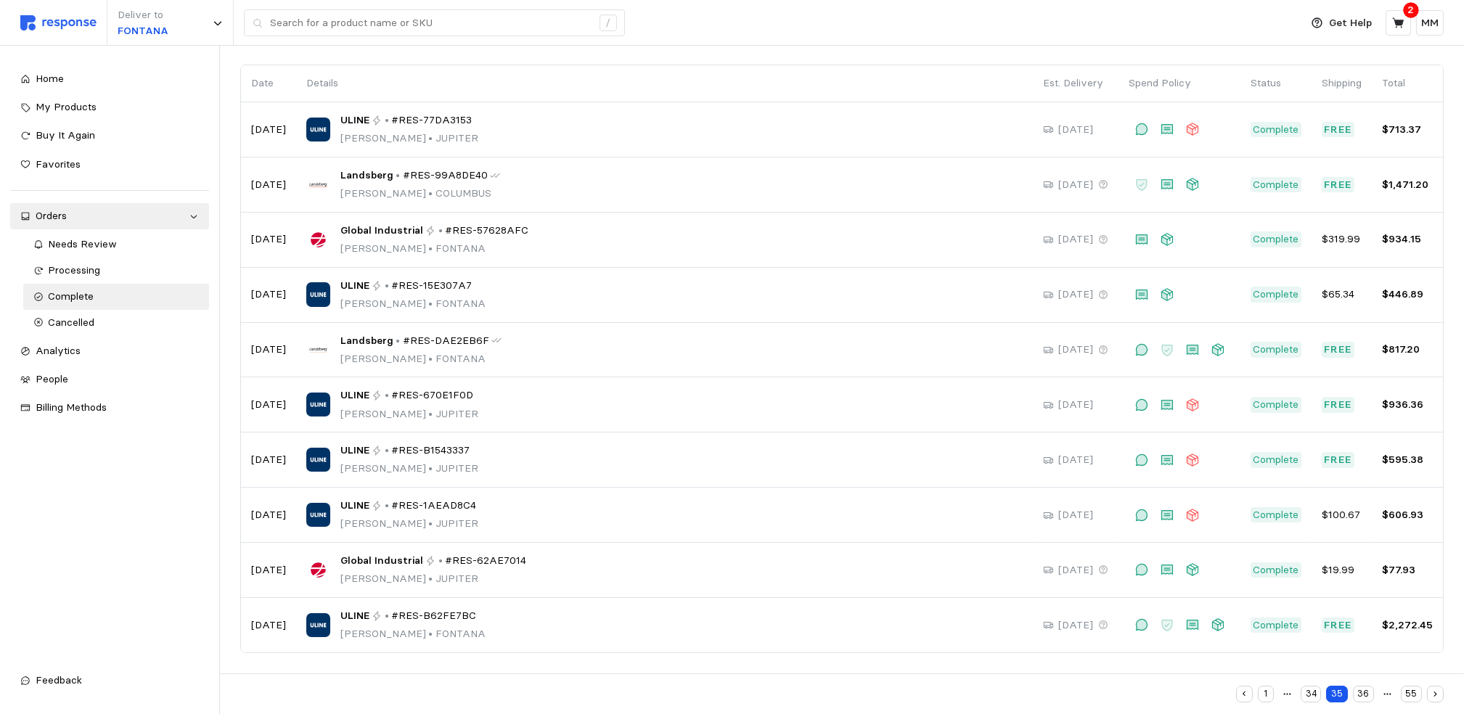
click at [1361, 687] on button "36" at bounding box center [1363, 694] width 21 height 17
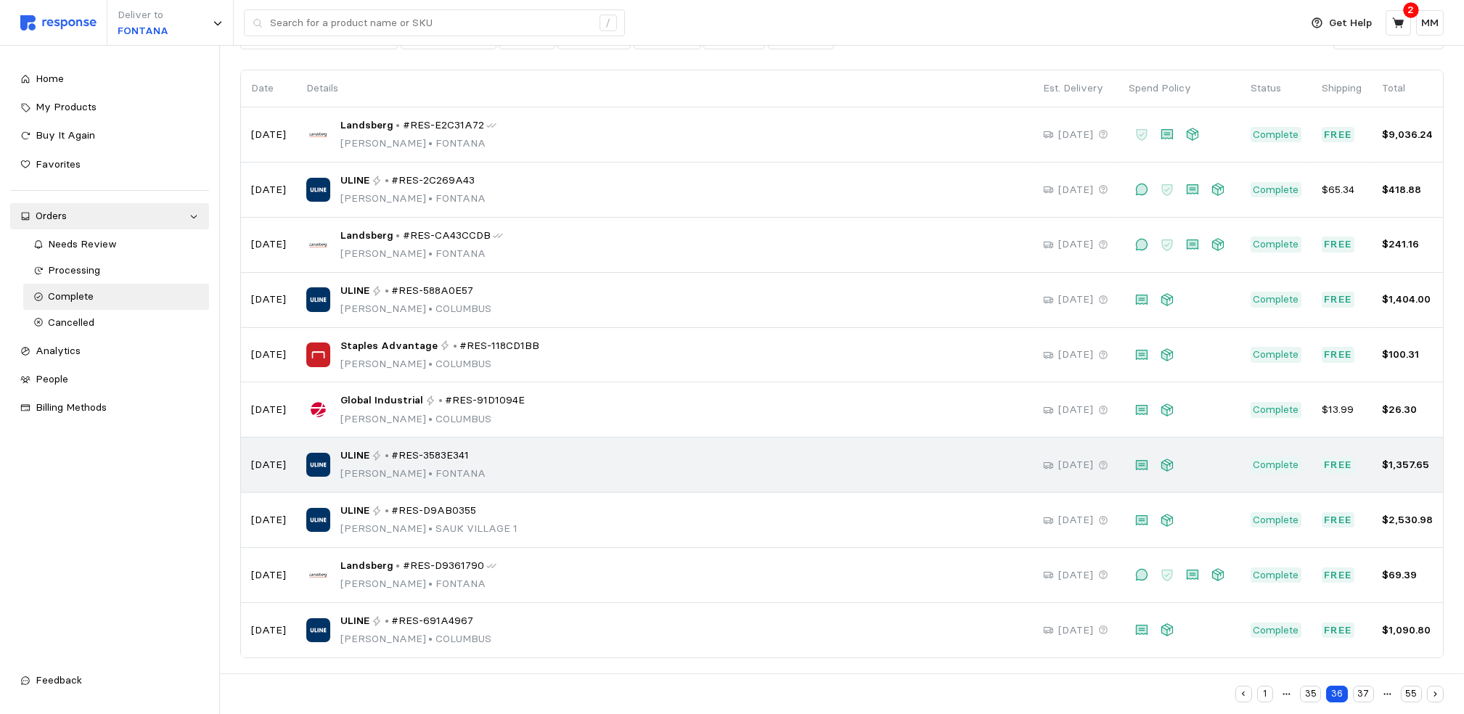
scroll to position [98, 0]
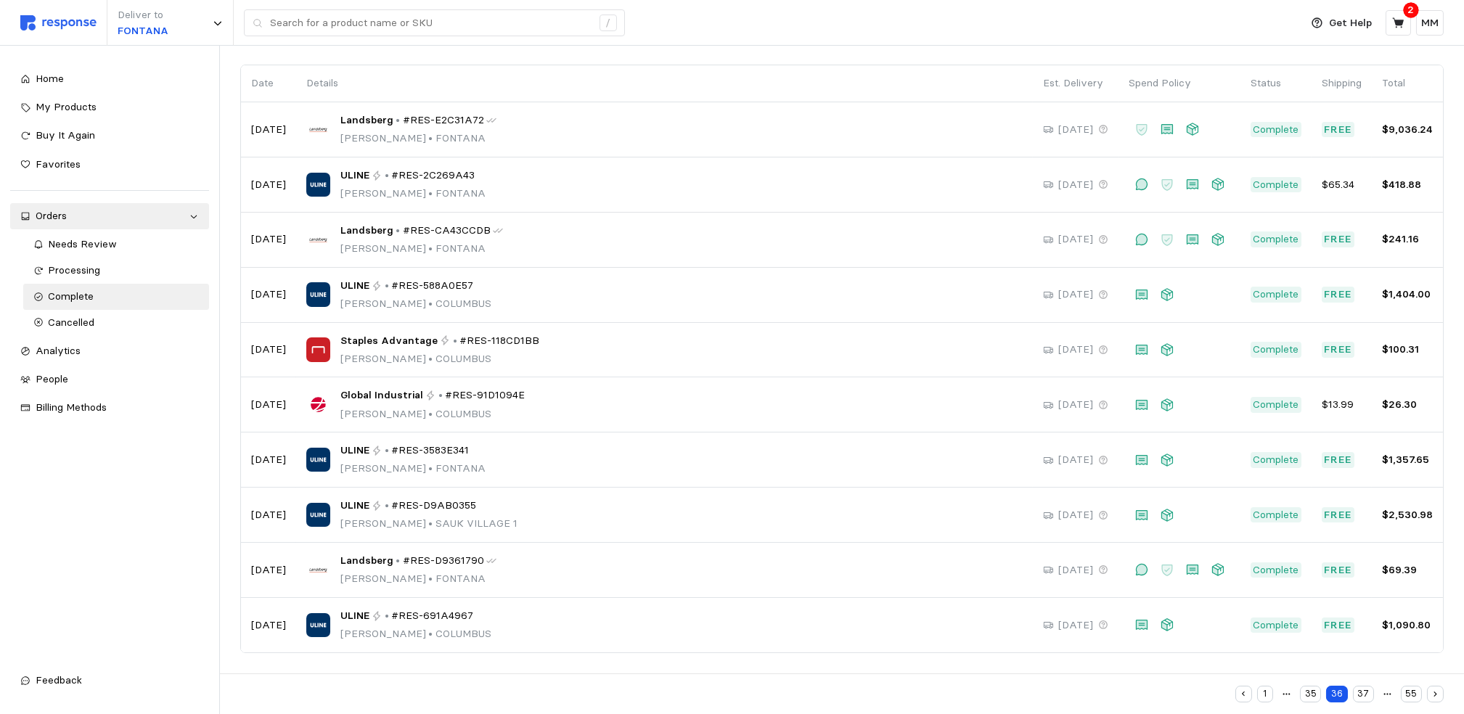
click at [1360, 687] on button "37" at bounding box center [1363, 694] width 21 height 17
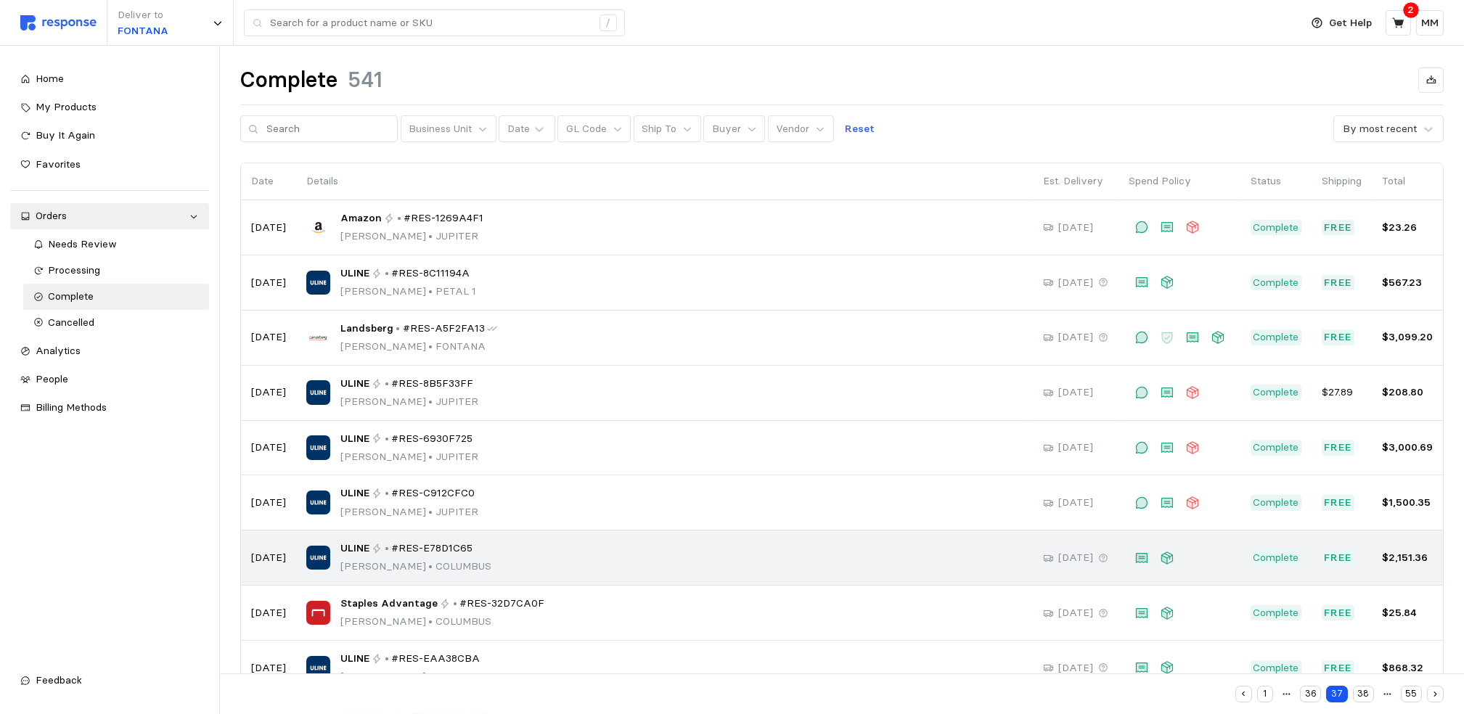
scroll to position [98, 0]
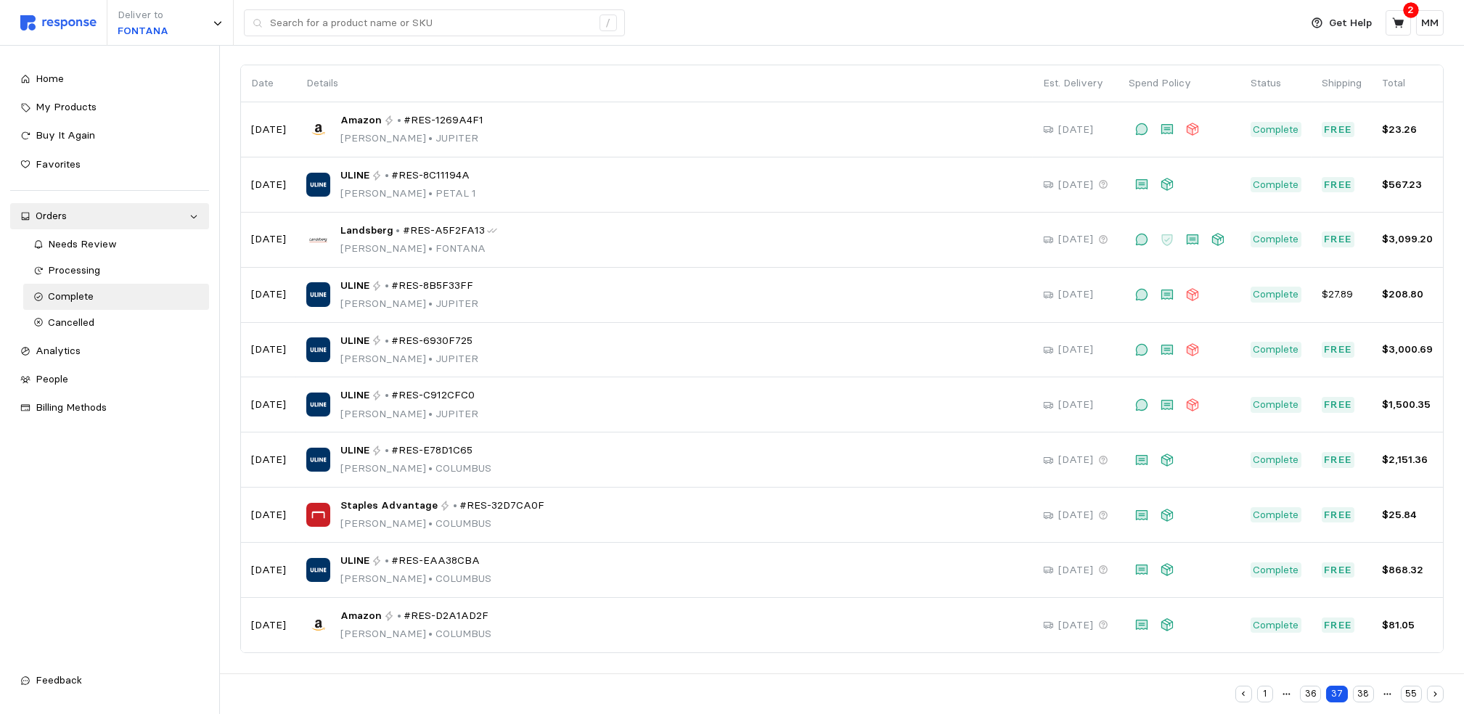
click at [1364, 687] on button "38" at bounding box center [1363, 694] width 21 height 17
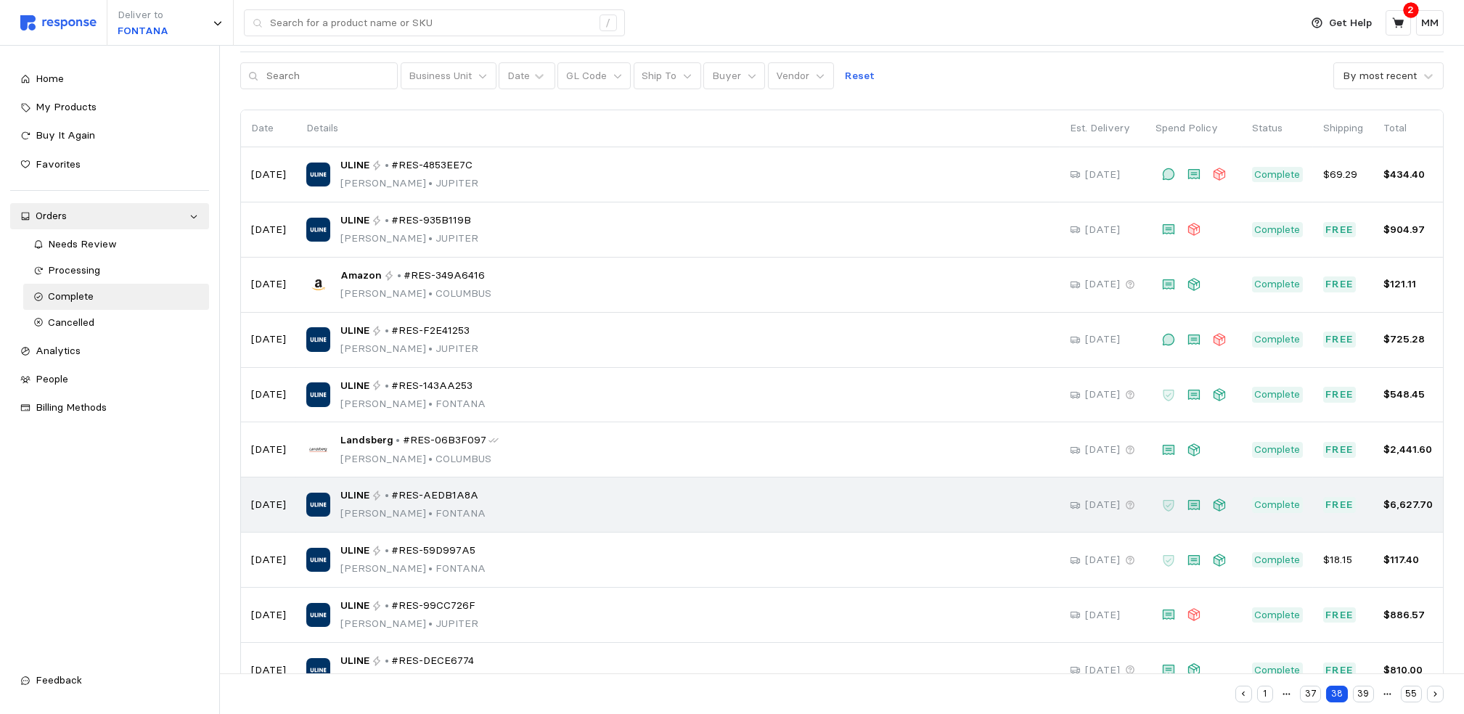
scroll to position [98, 0]
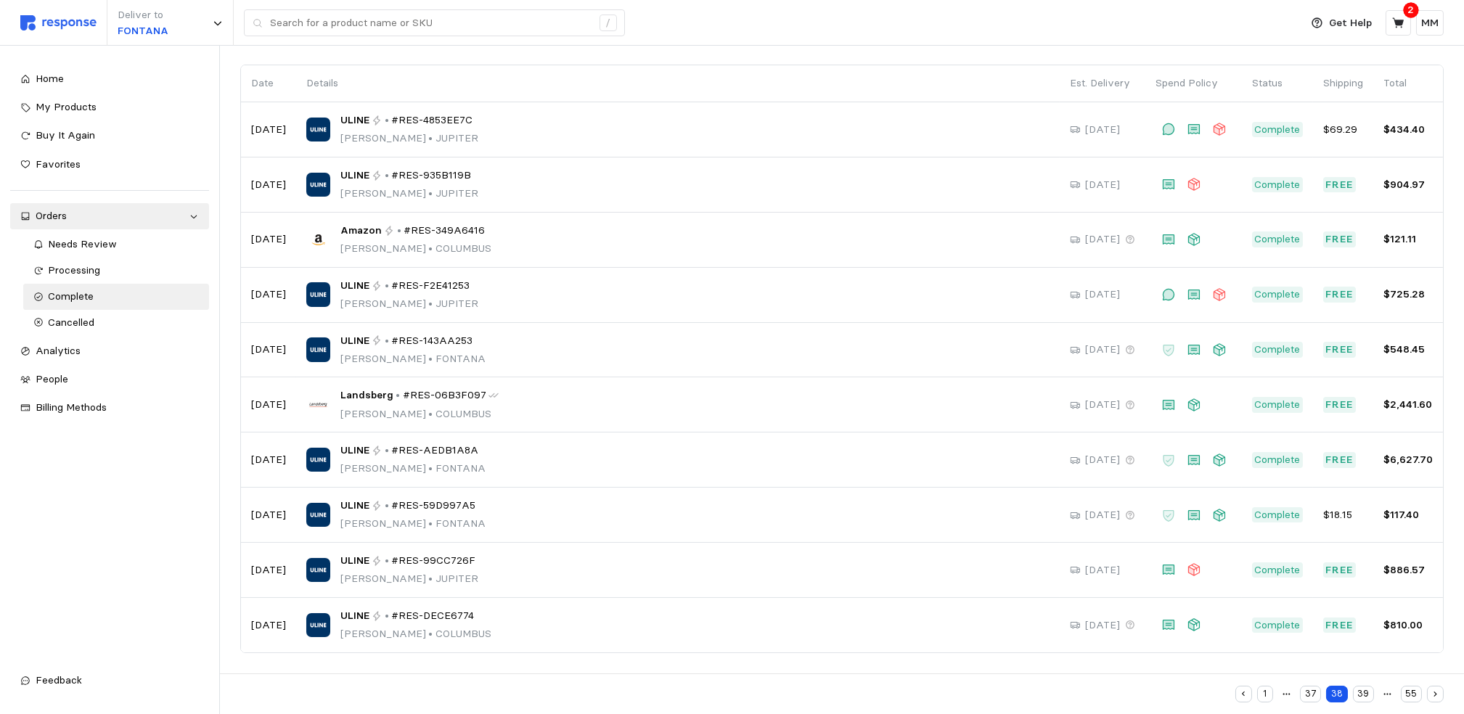
click at [1370, 687] on button "39" at bounding box center [1363, 694] width 21 height 17
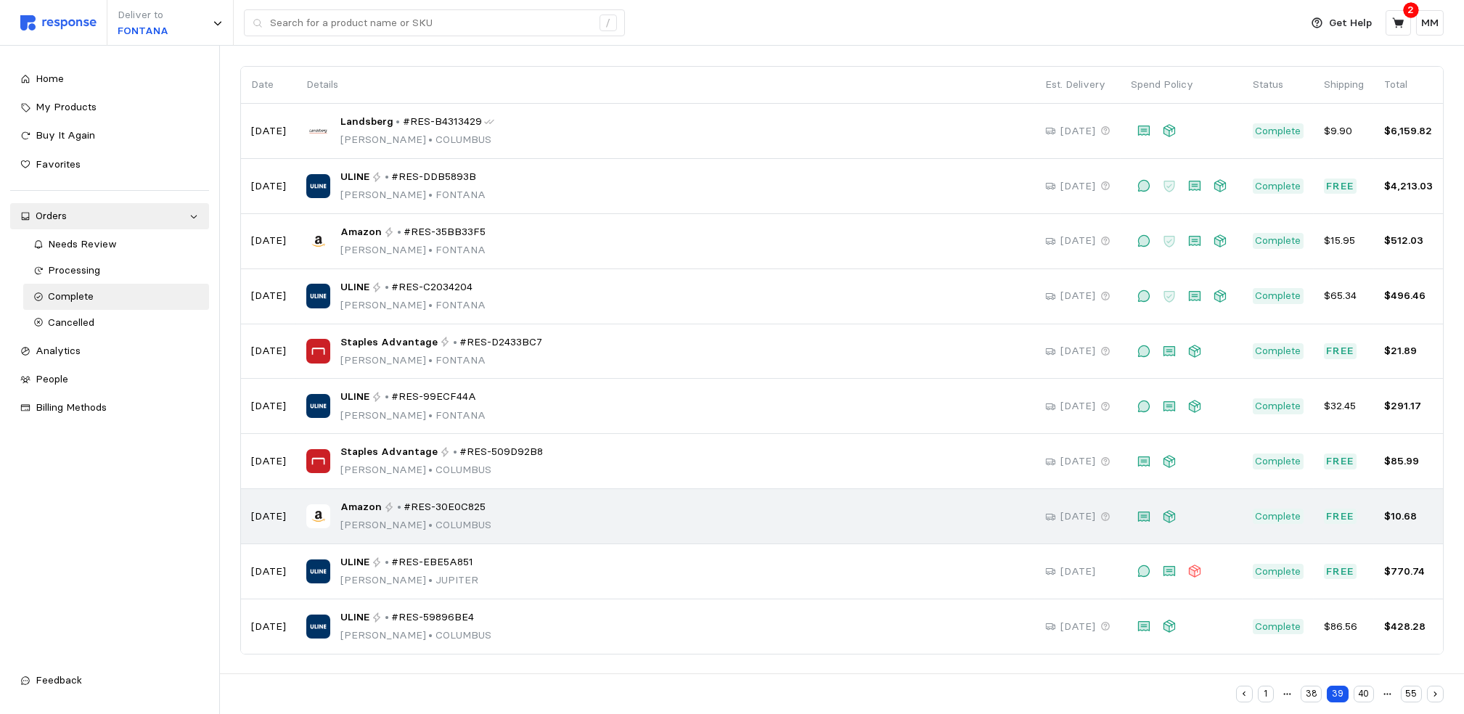
scroll to position [98, 0]
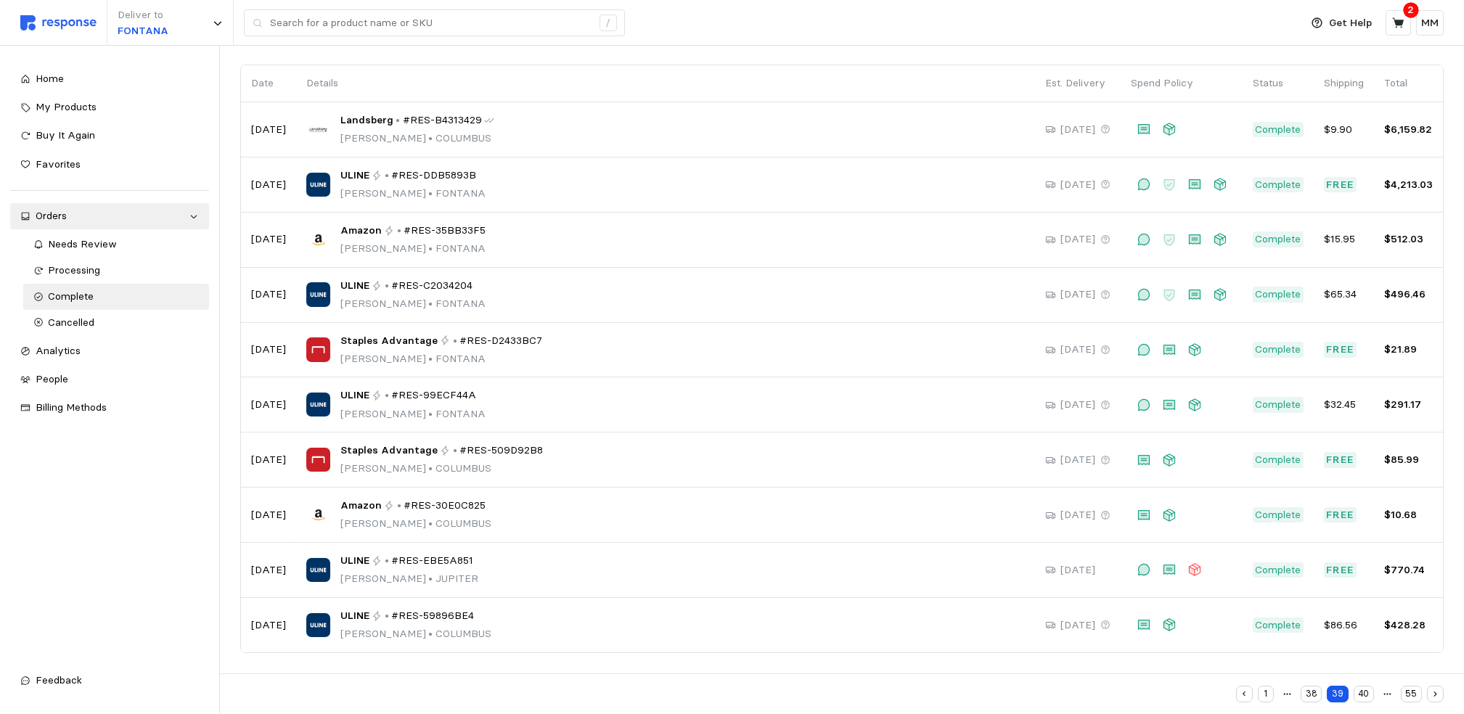
click at [1362, 687] on button "40" at bounding box center [1364, 694] width 20 height 17
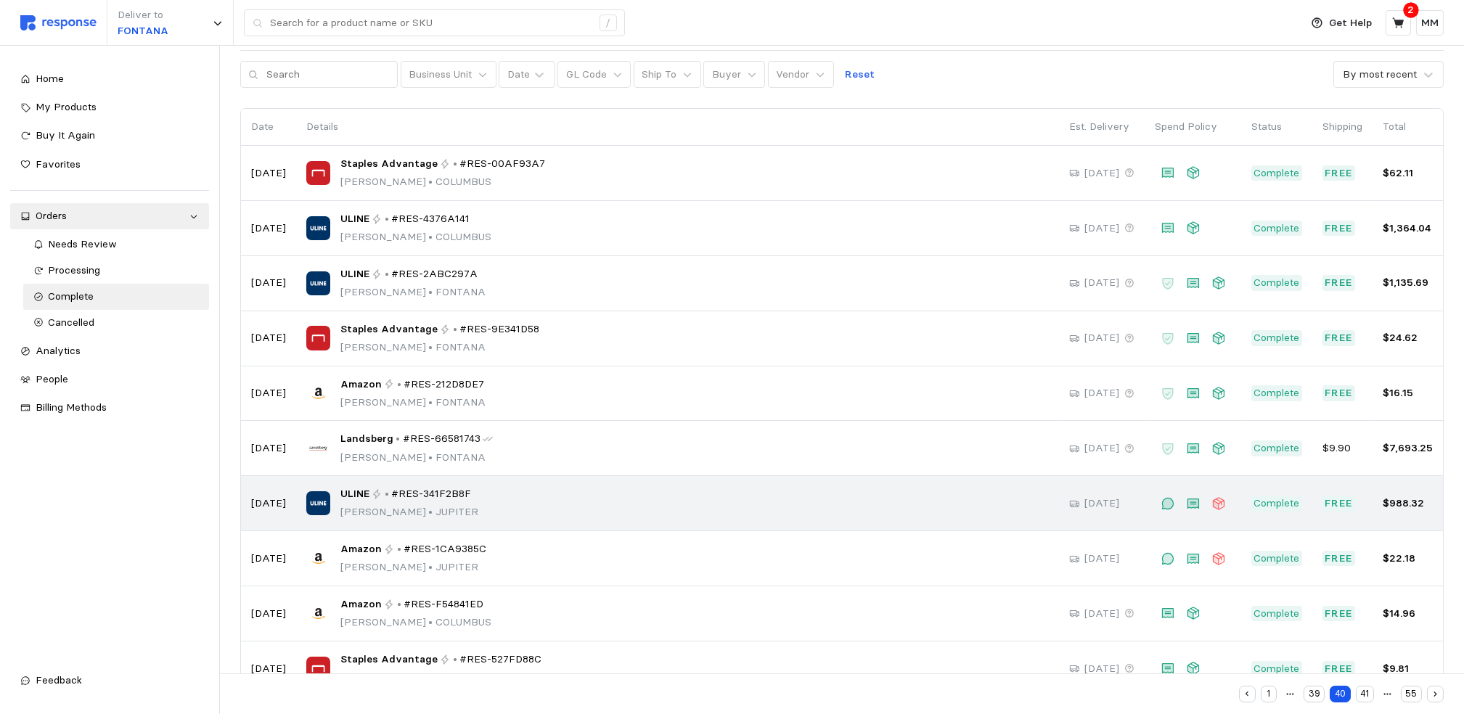
scroll to position [98, 0]
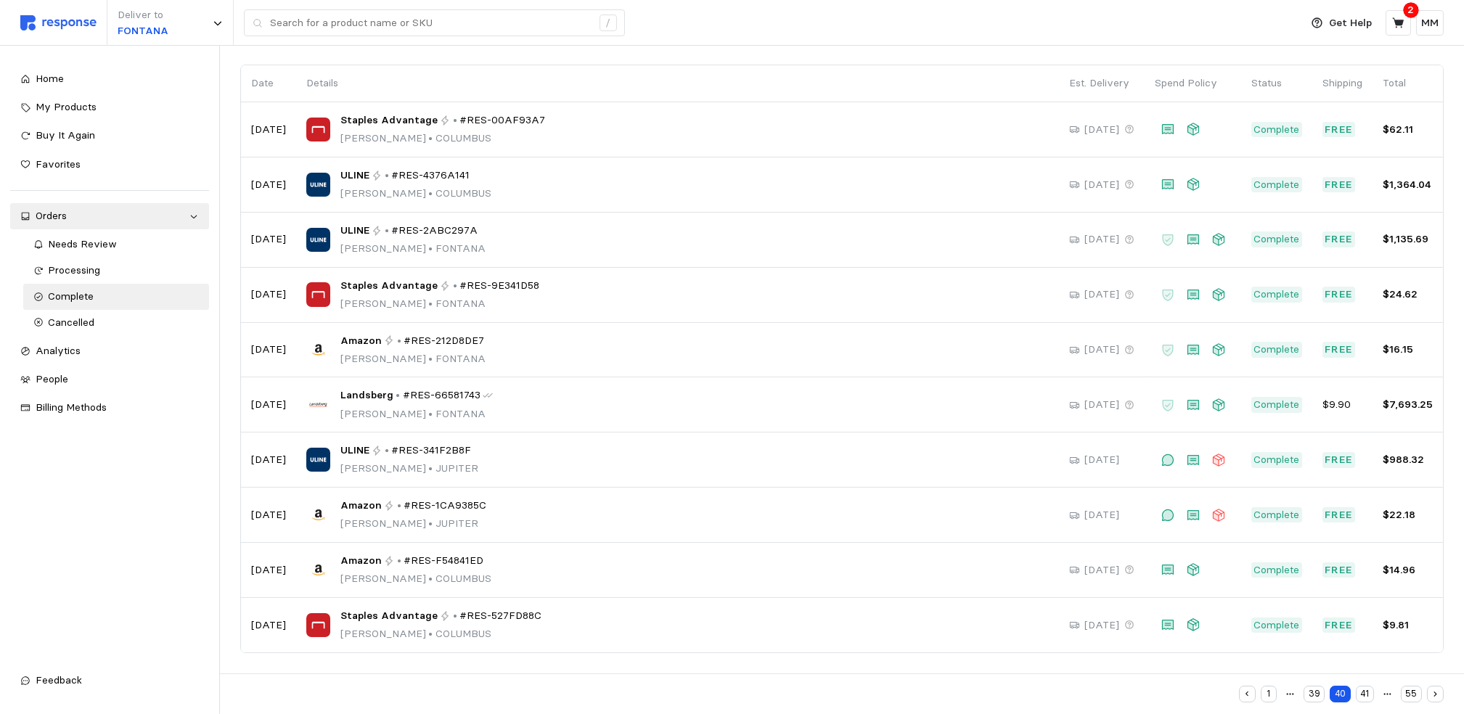
click at [1357, 687] on button "41" at bounding box center [1365, 694] width 18 height 17
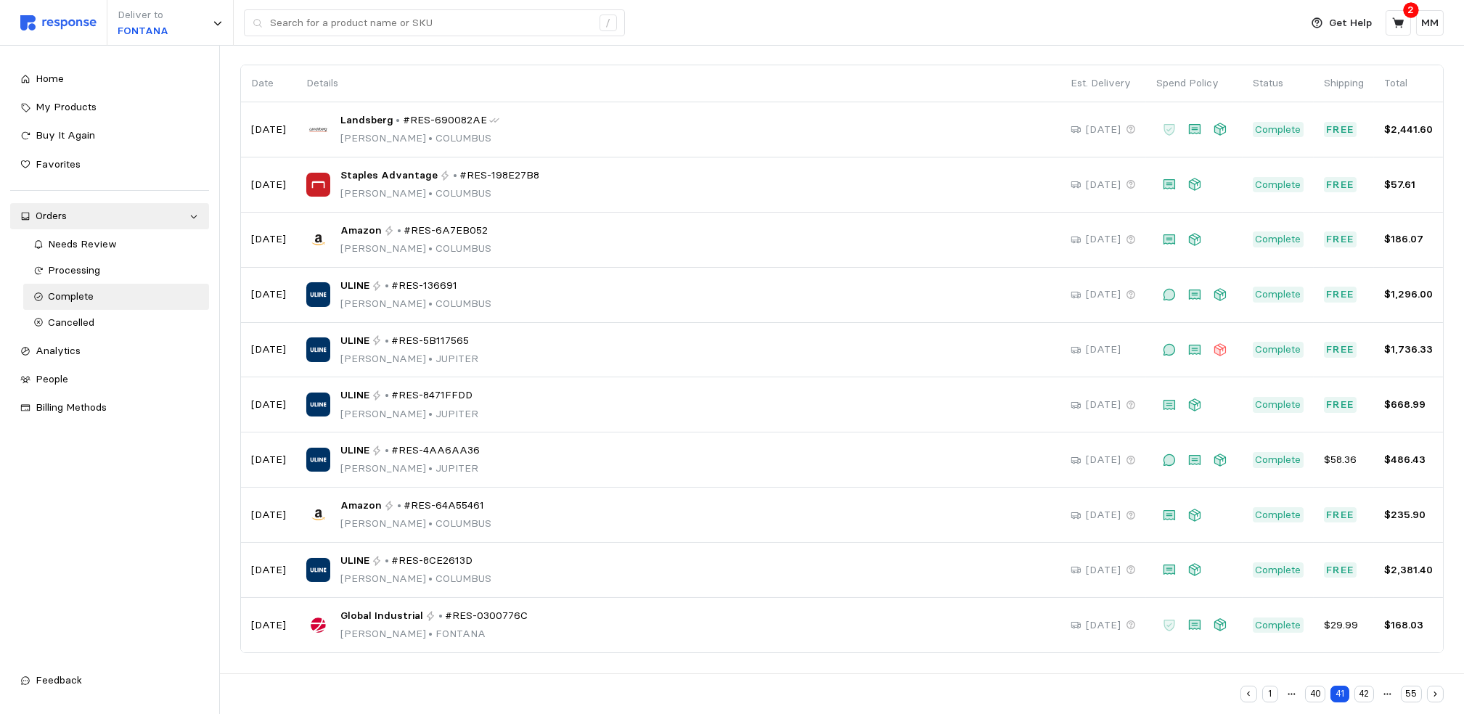
scroll to position [1, 0]
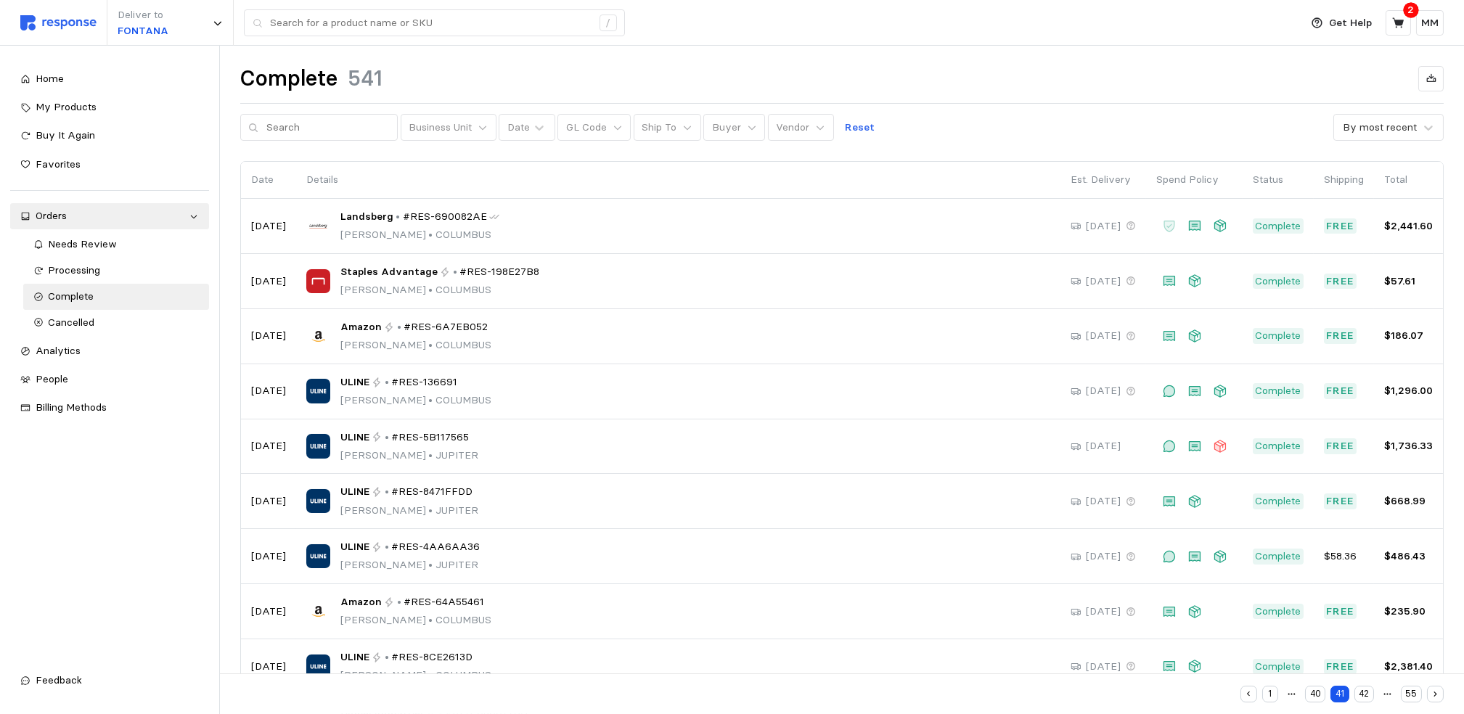
click at [1367, 687] on button "42" at bounding box center [1365, 694] width 20 height 17
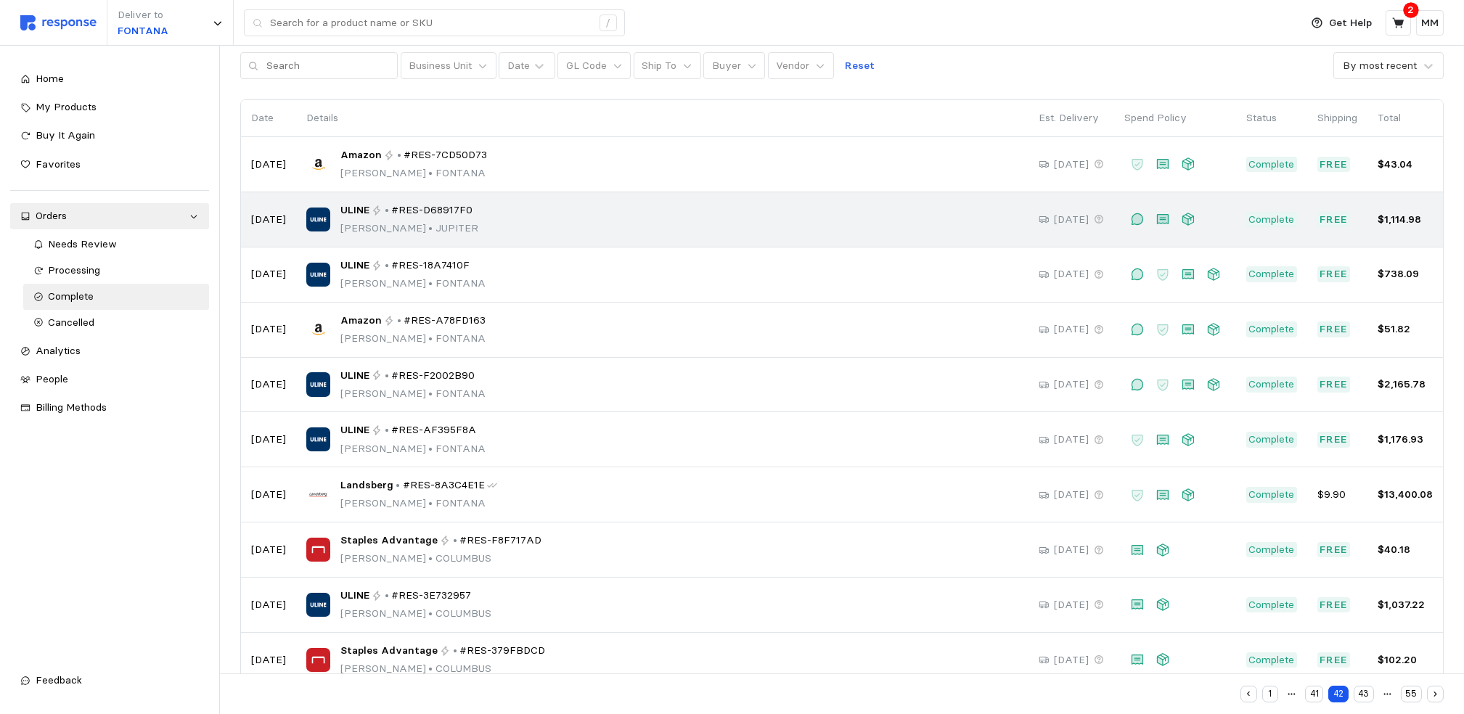
scroll to position [98, 0]
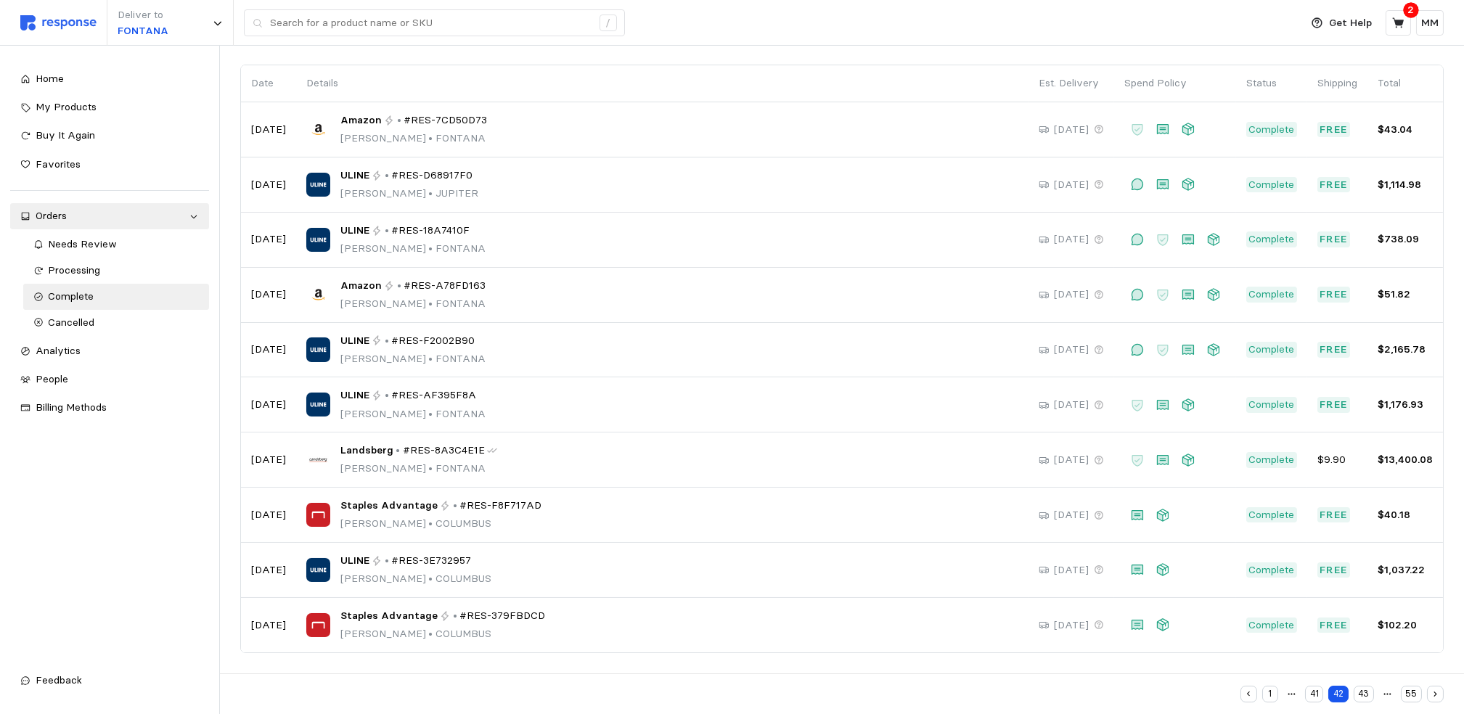
click at [1371, 687] on button "43" at bounding box center [1364, 694] width 20 height 17
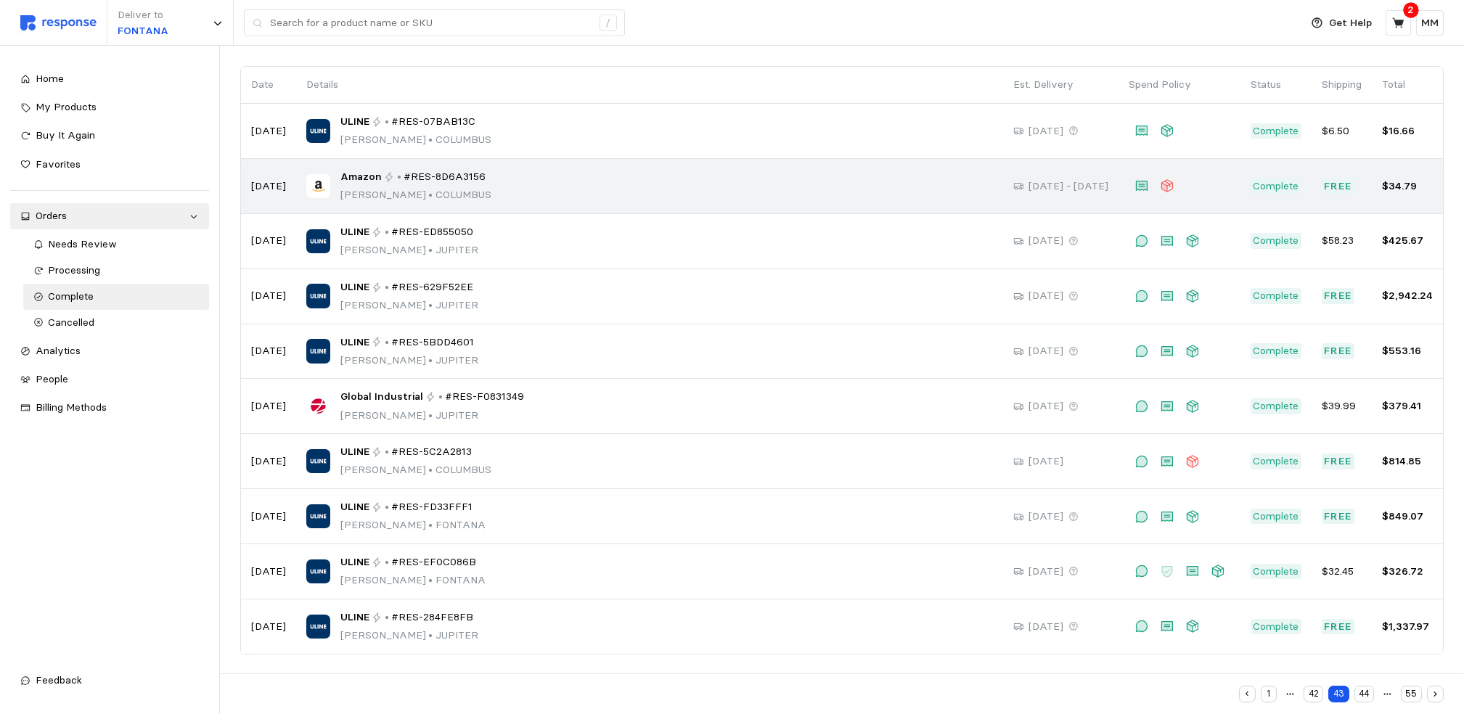
scroll to position [98, 0]
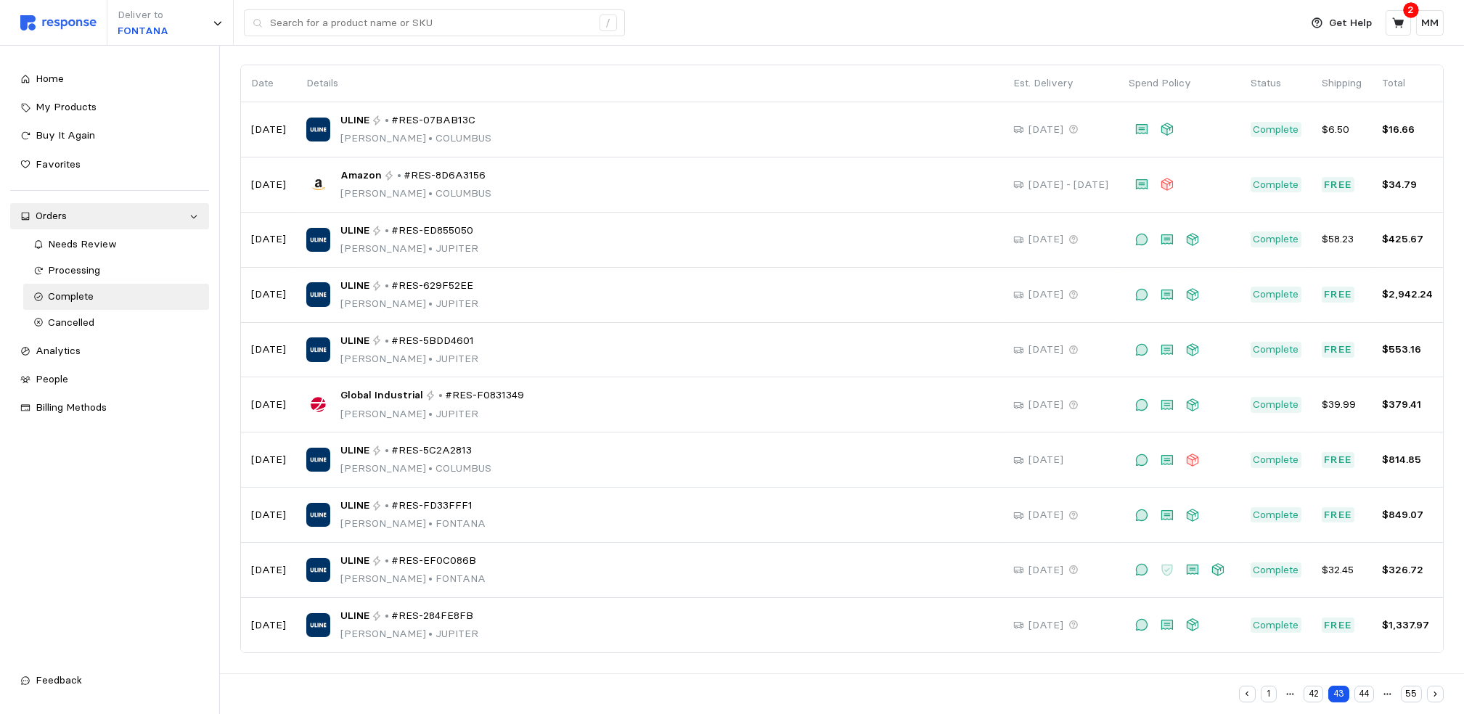
click at [1367, 687] on button "44" at bounding box center [1365, 694] width 20 height 17
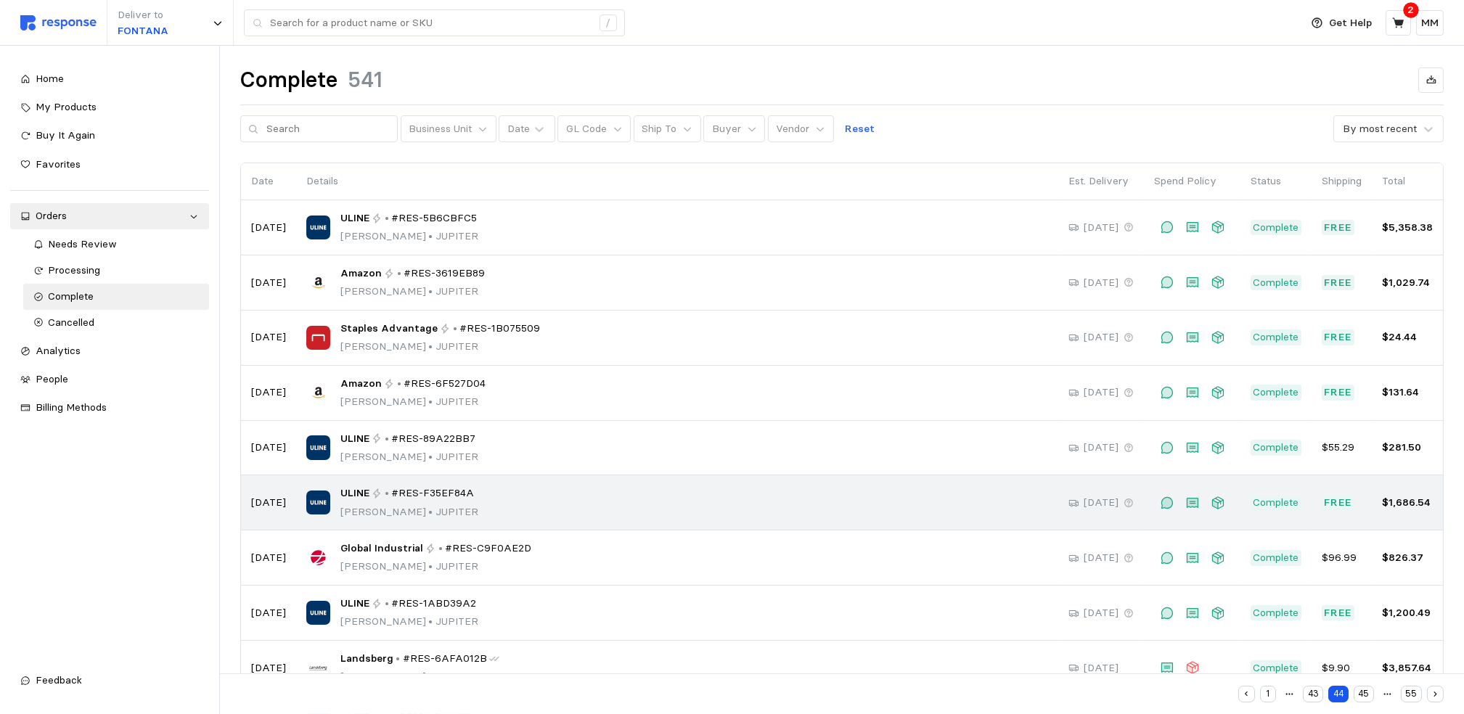
scroll to position [98, 0]
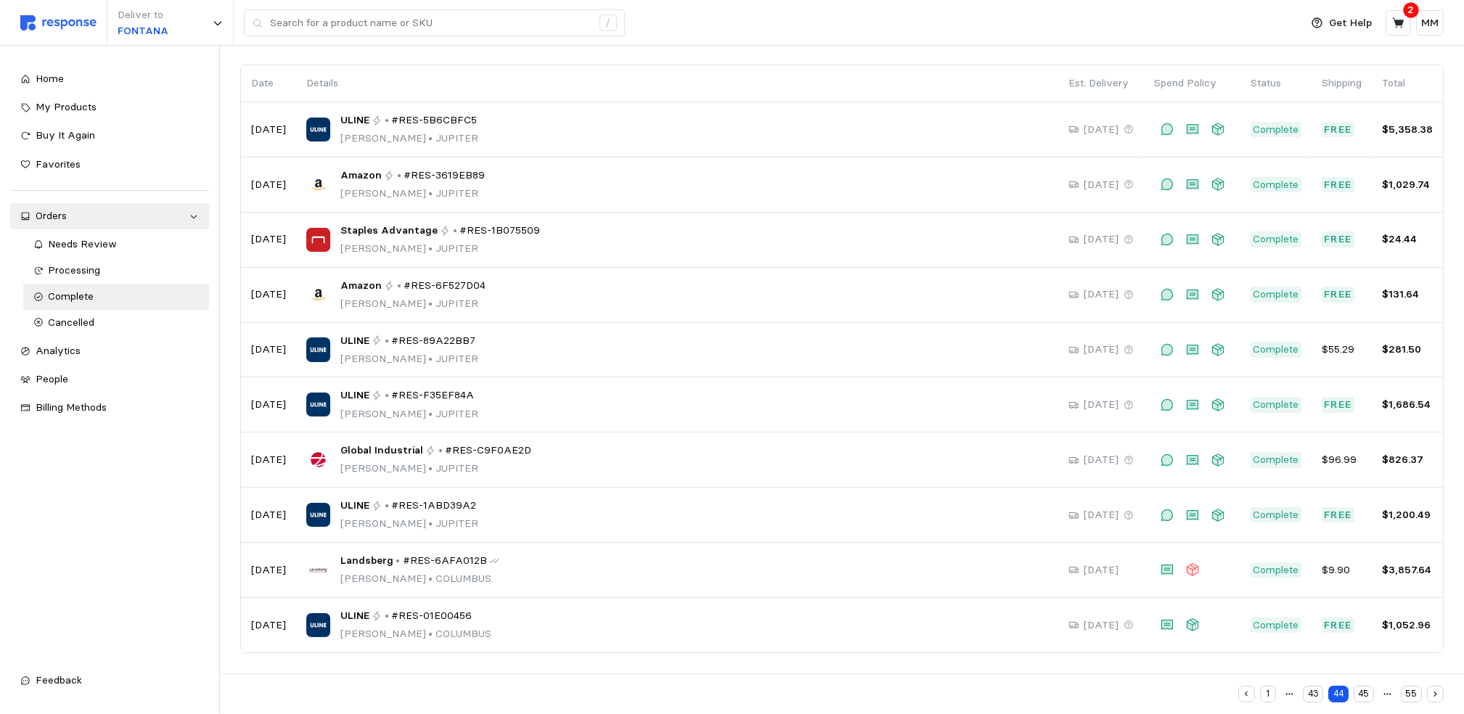
click at [1362, 687] on button "45" at bounding box center [1364, 694] width 20 height 17
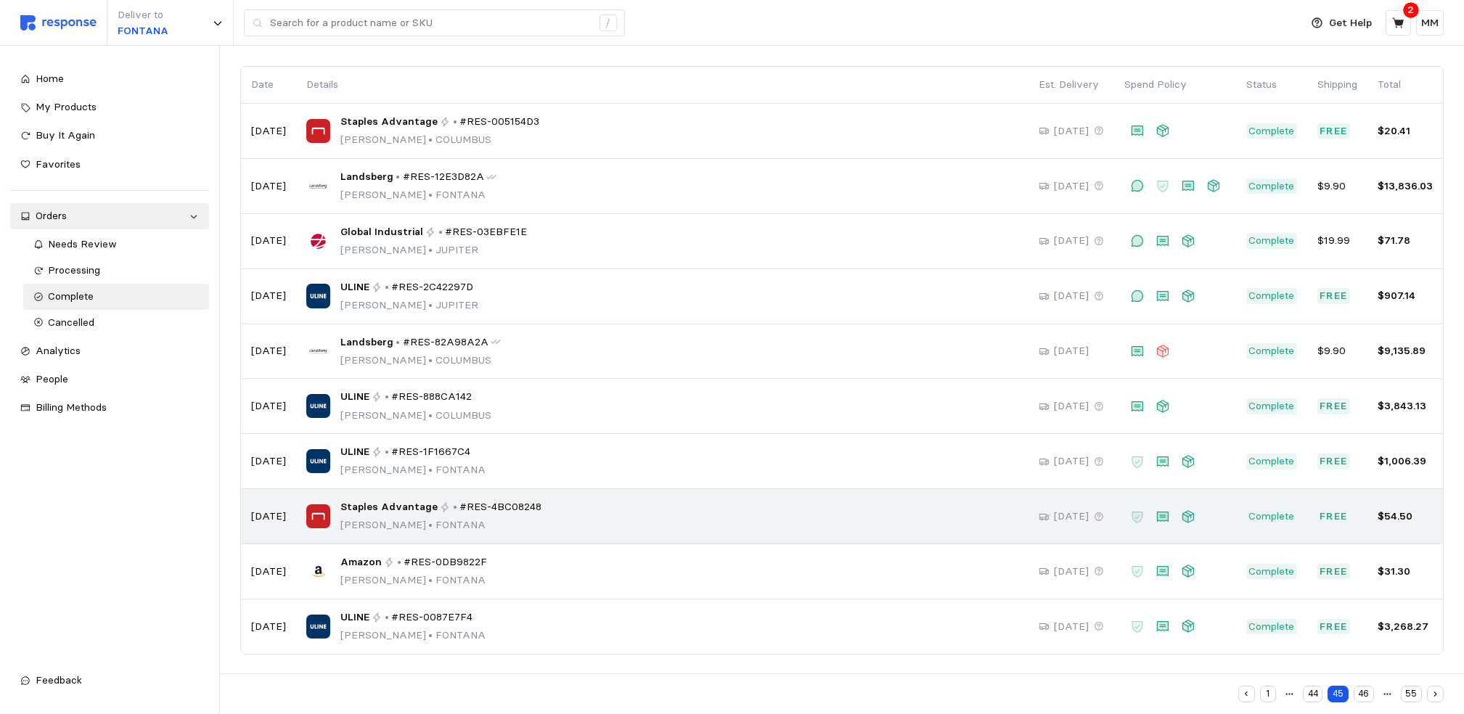
scroll to position [98, 0]
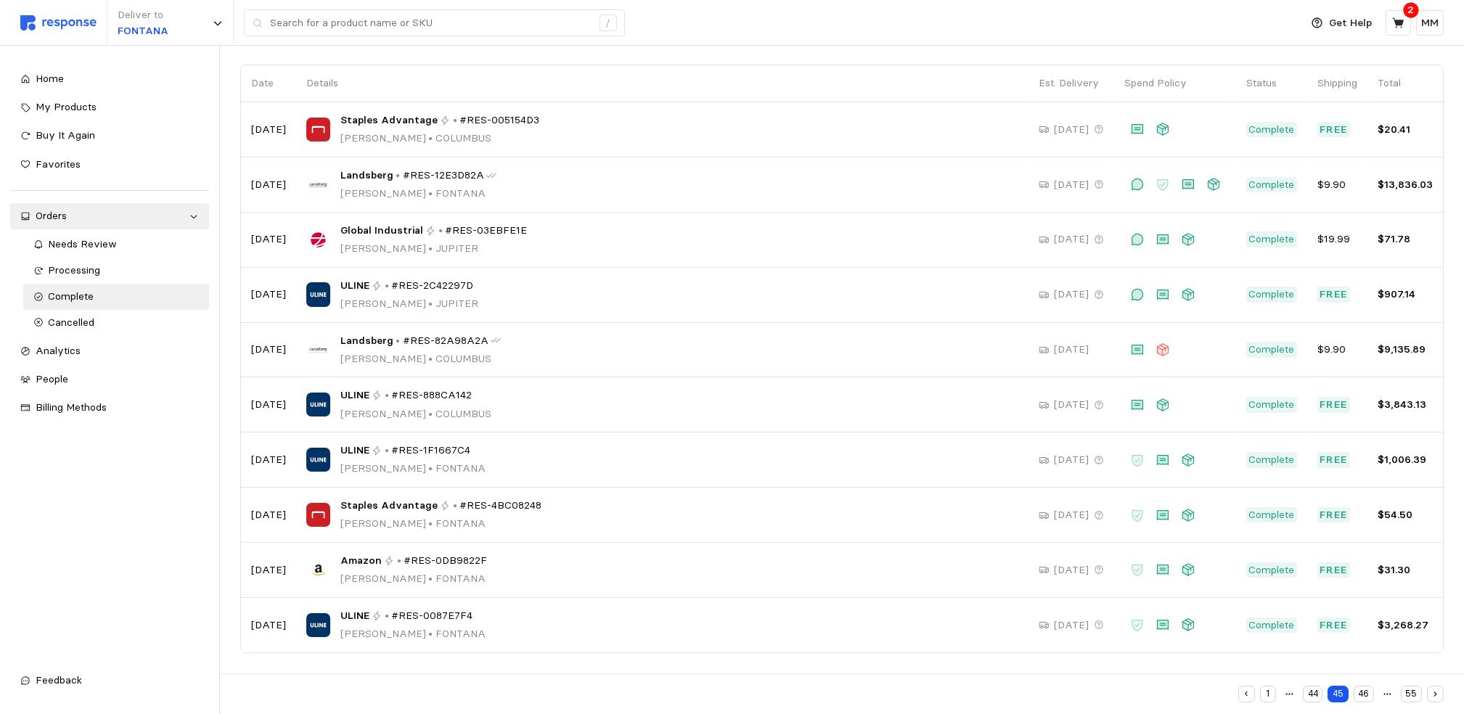
click at [1360, 687] on button "46" at bounding box center [1364, 694] width 20 height 17
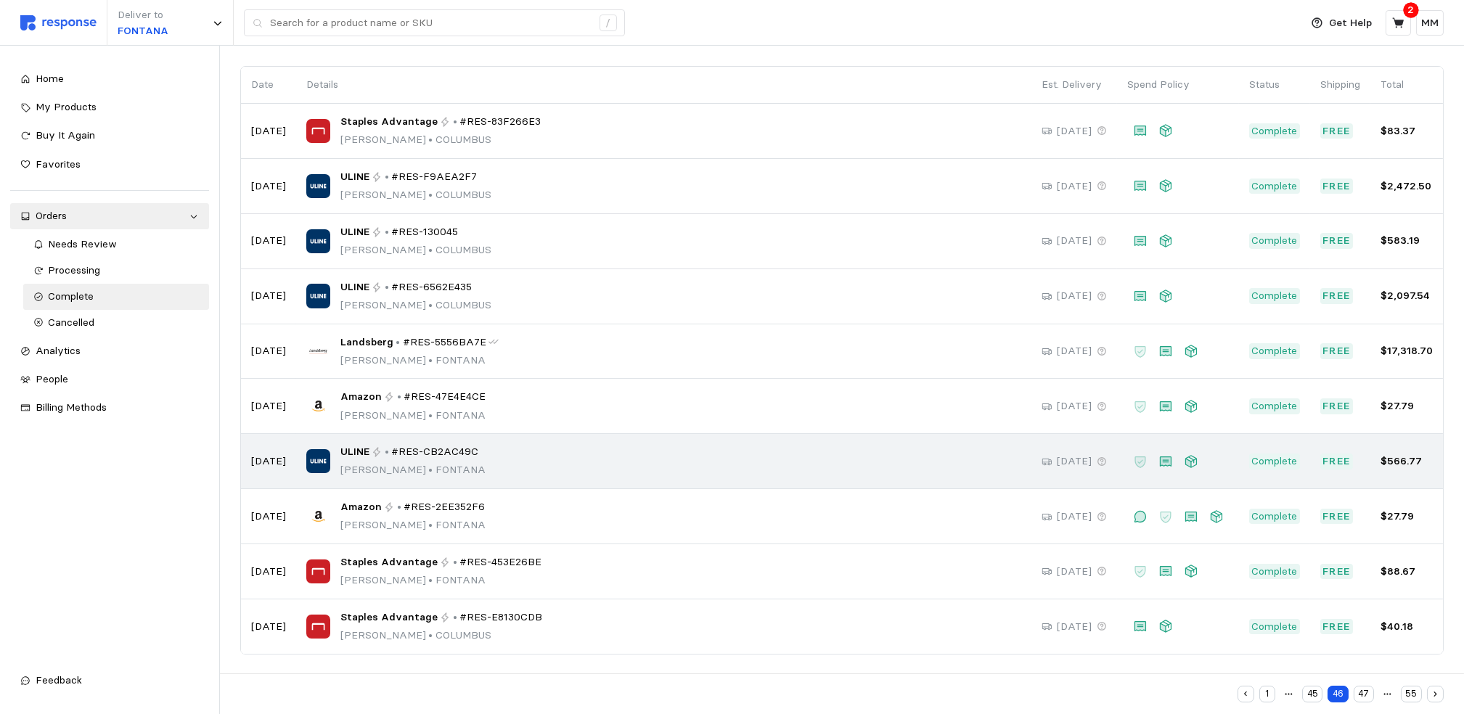
scroll to position [98, 0]
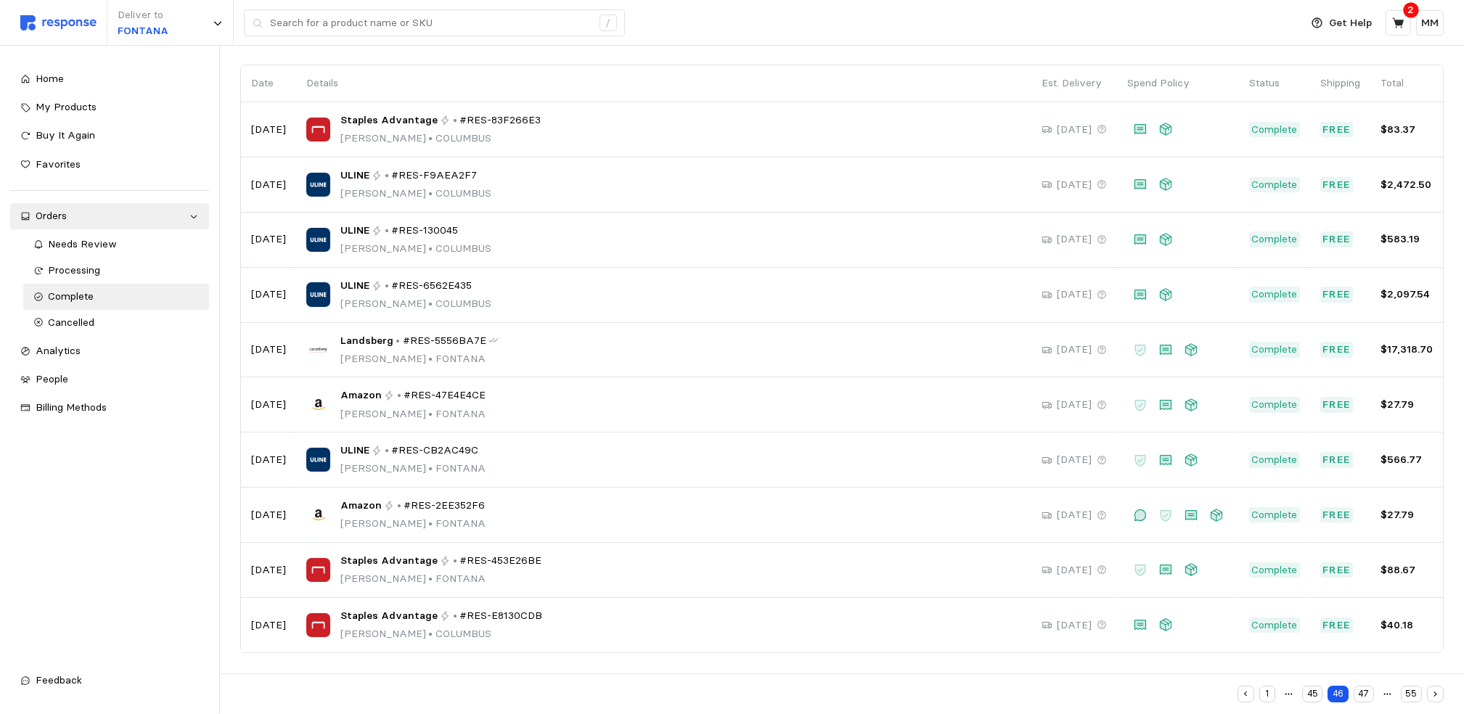
click at [1364, 687] on button "47" at bounding box center [1364, 694] width 20 height 17
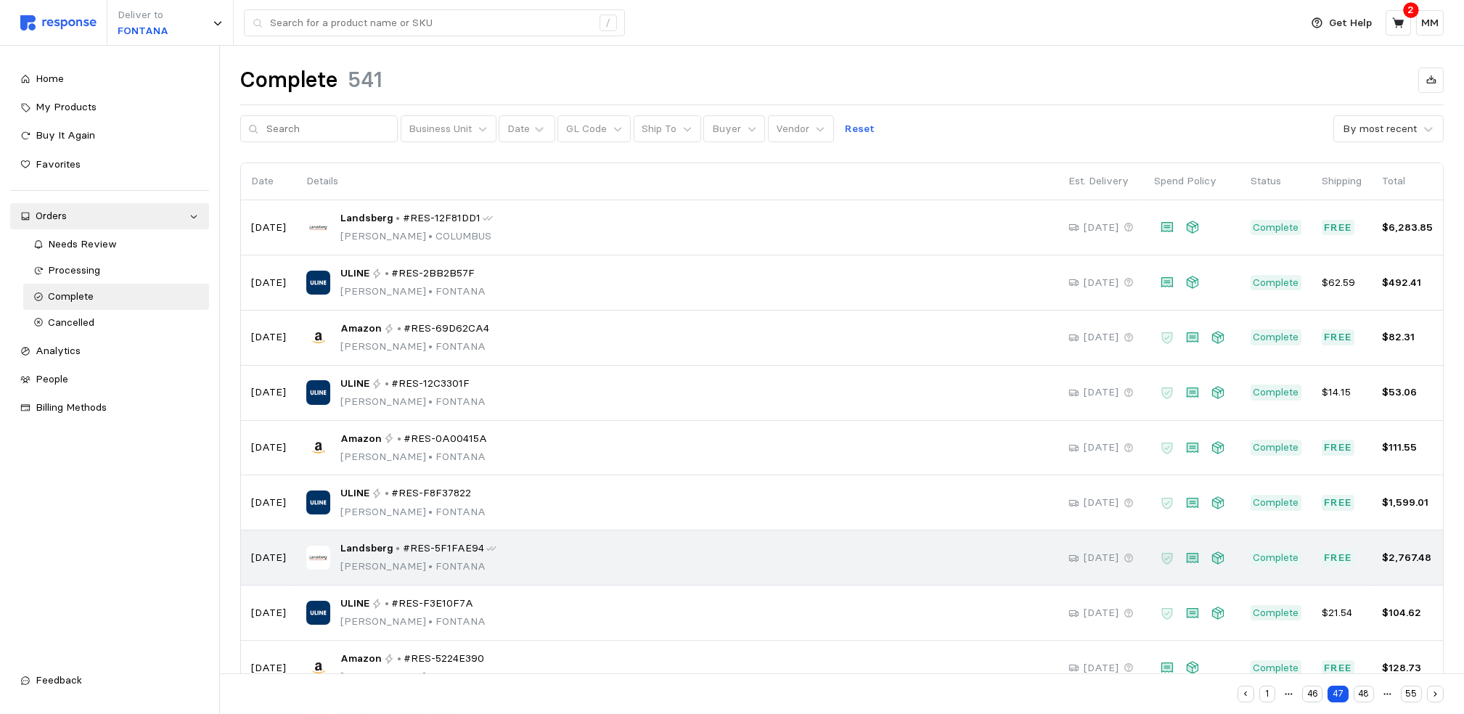
scroll to position [98, 0]
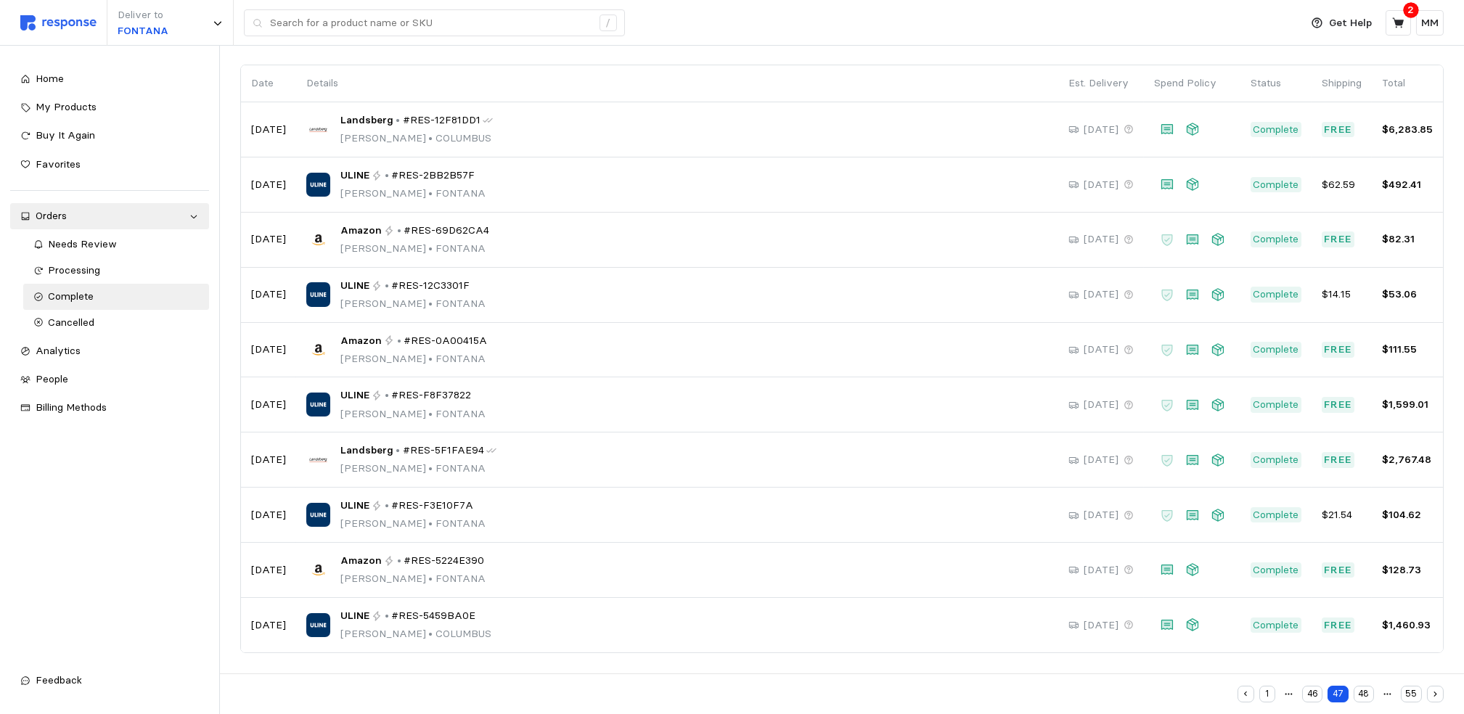
click at [1363, 687] on button "48" at bounding box center [1364, 694] width 20 height 17
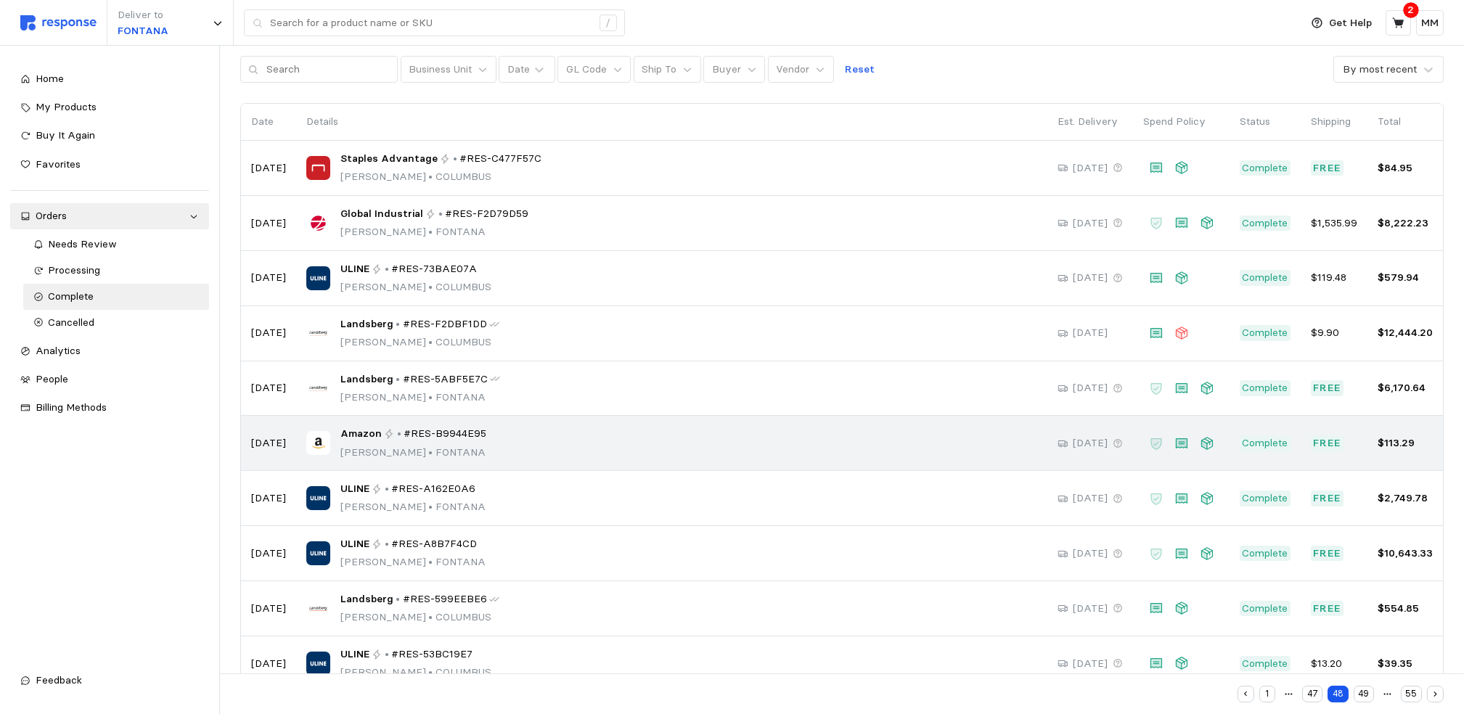
scroll to position [98, 0]
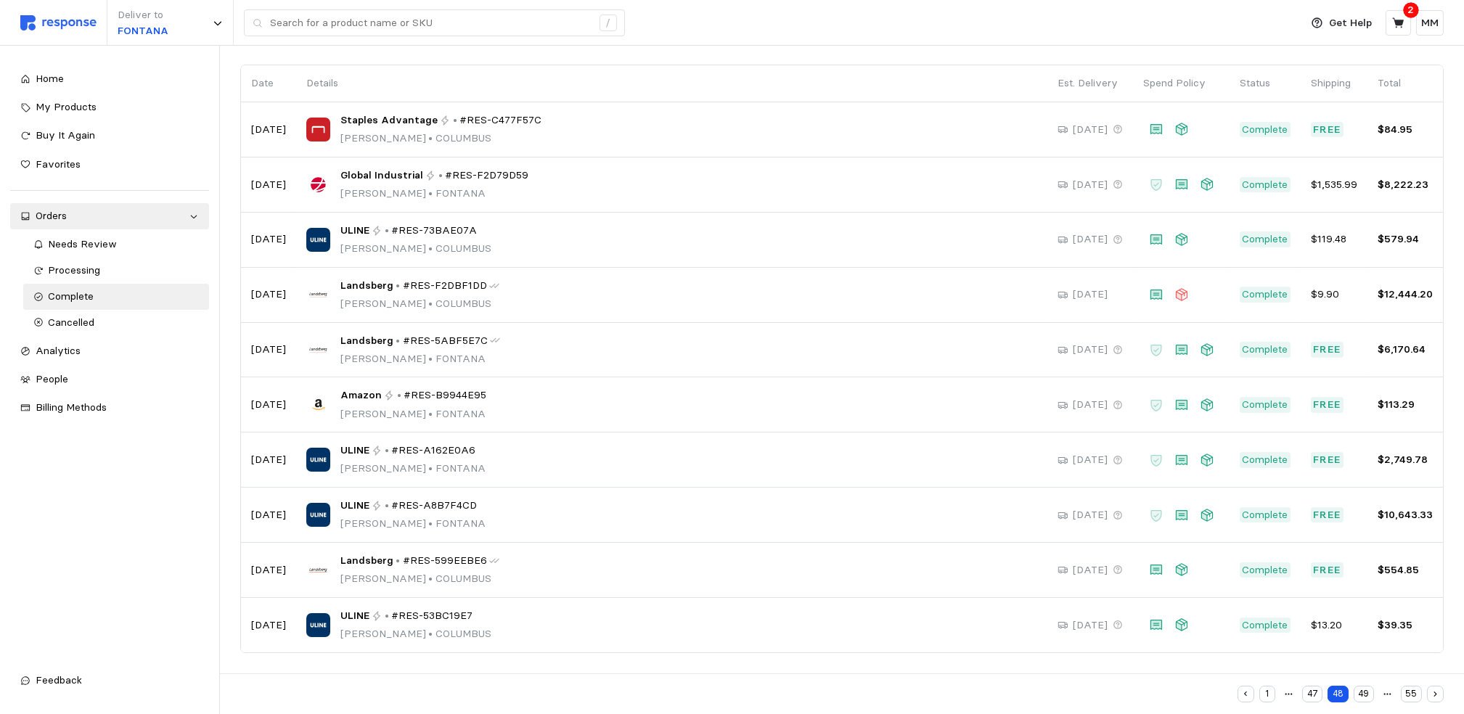
click at [1365, 687] on button "49" at bounding box center [1364, 694] width 20 height 17
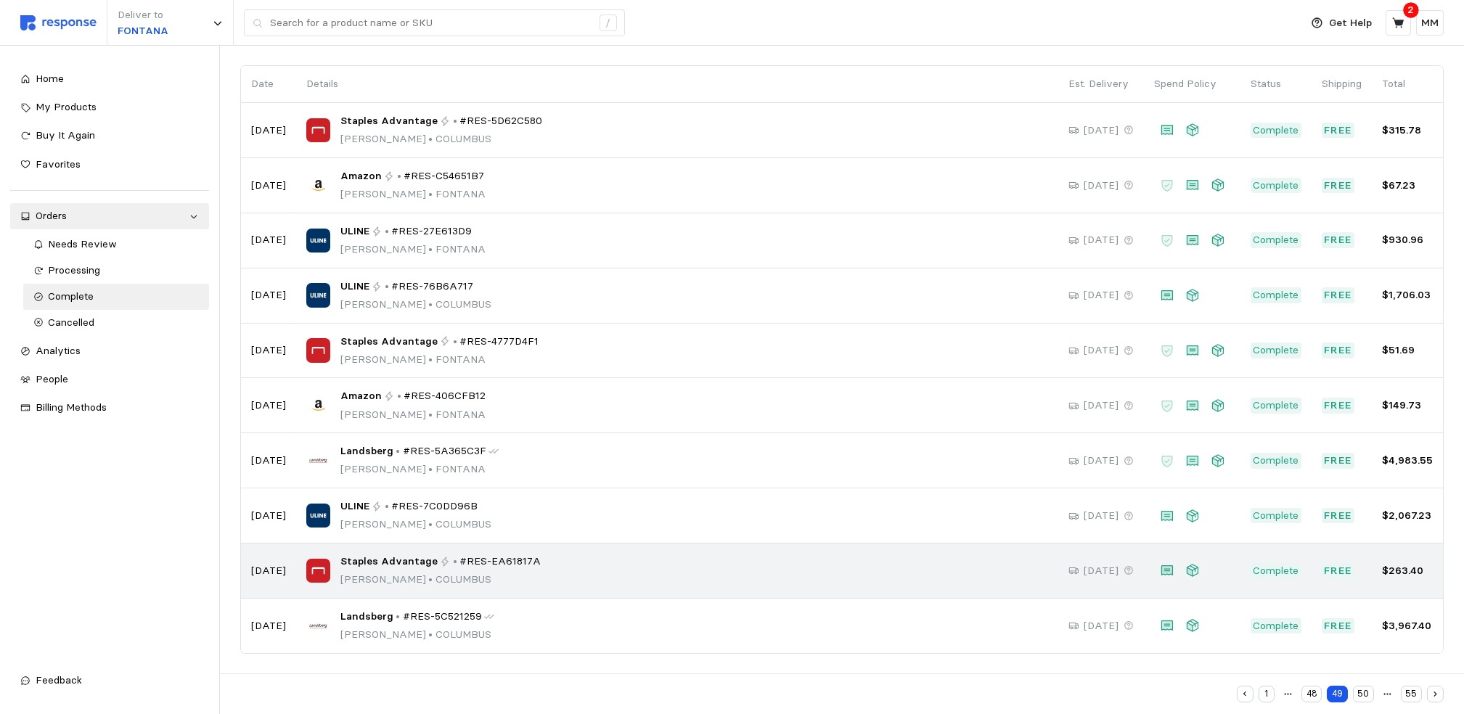
scroll to position [98, 0]
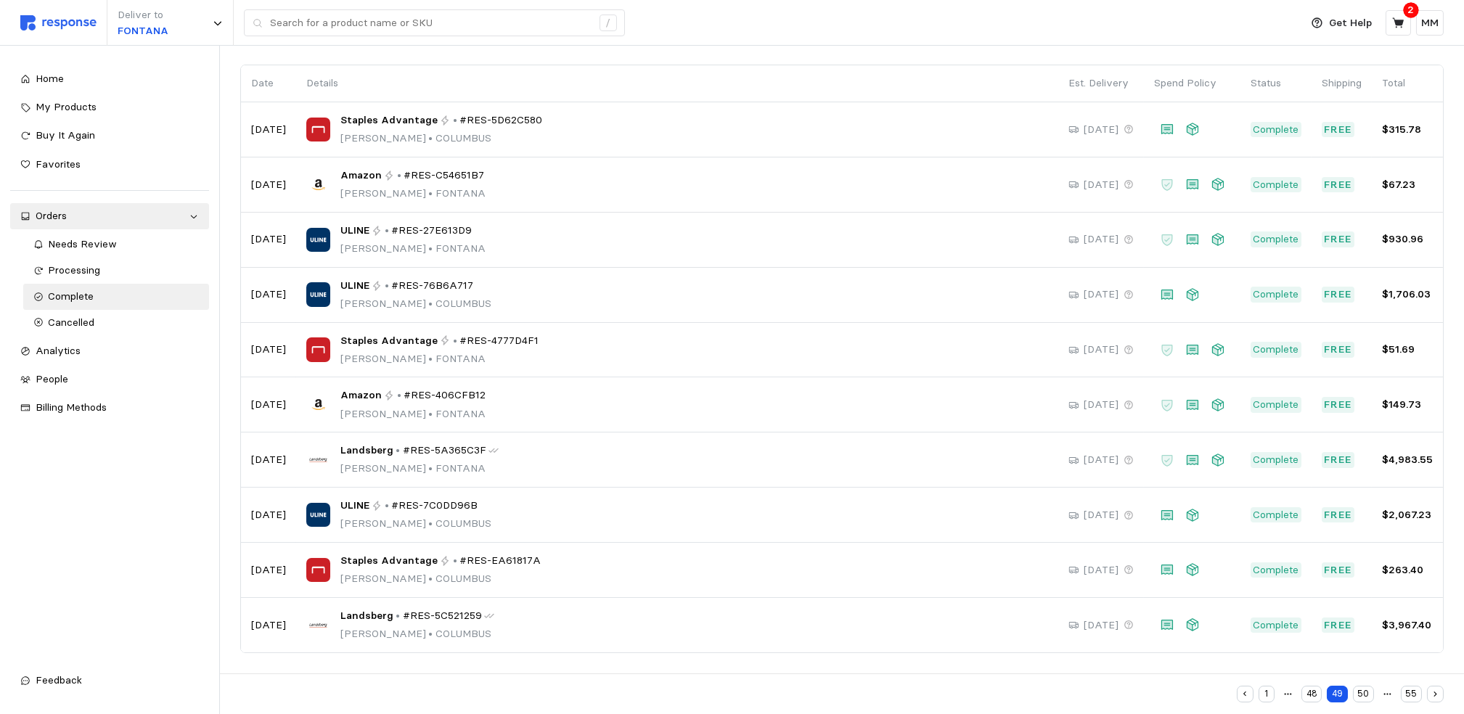
click at [1359, 687] on button "50" at bounding box center [1363, 694] width 21 height 17
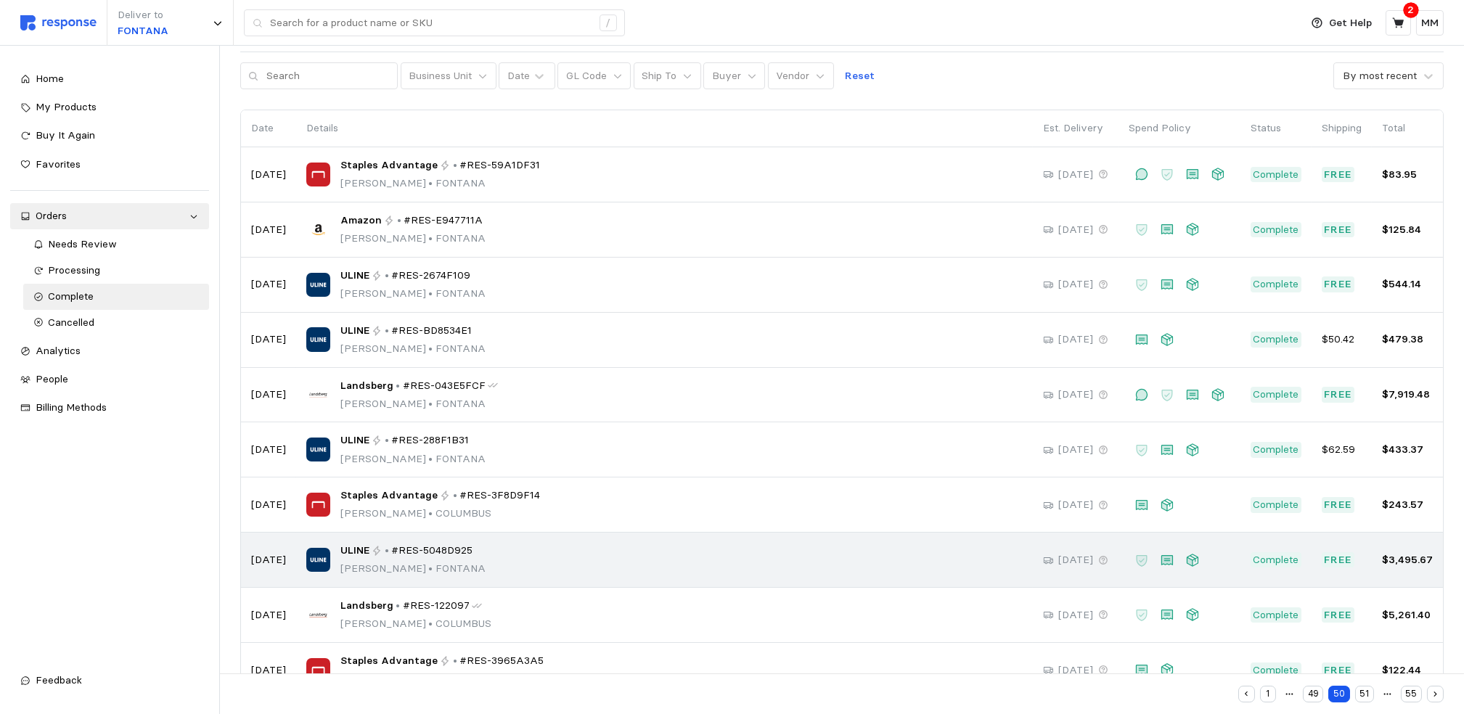
scroll to position [98, 0]
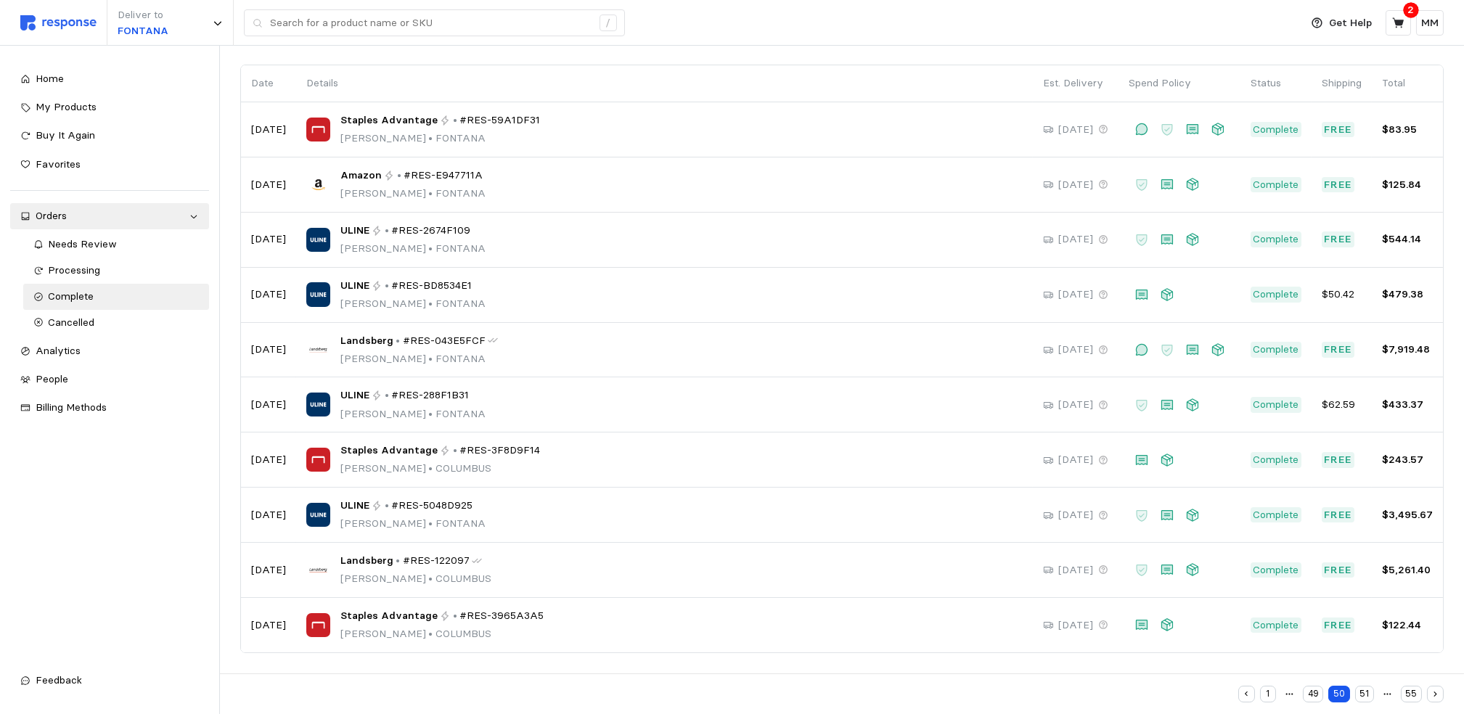
click at [1368, 687] on button "51" at bounding box center [1364, 694] width 19 height 17
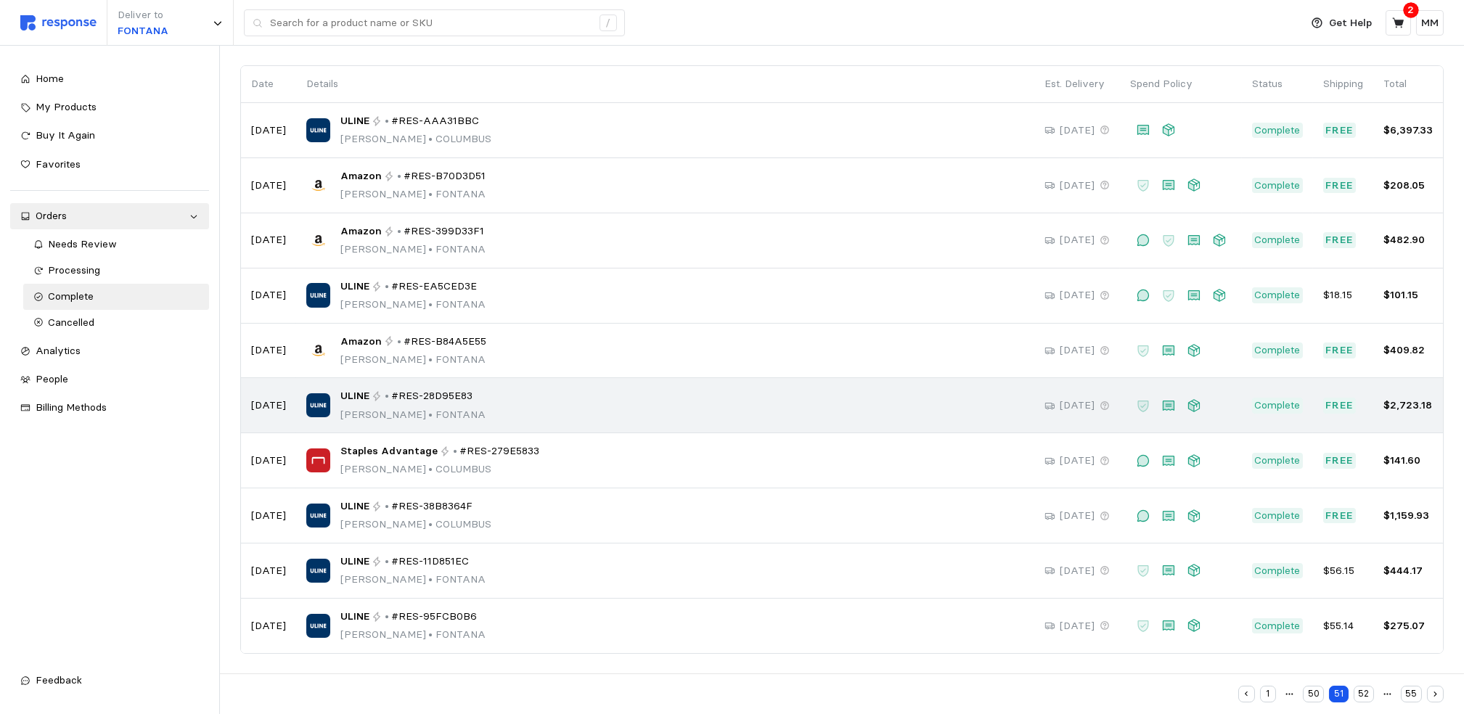
scroll to position [98, 0]
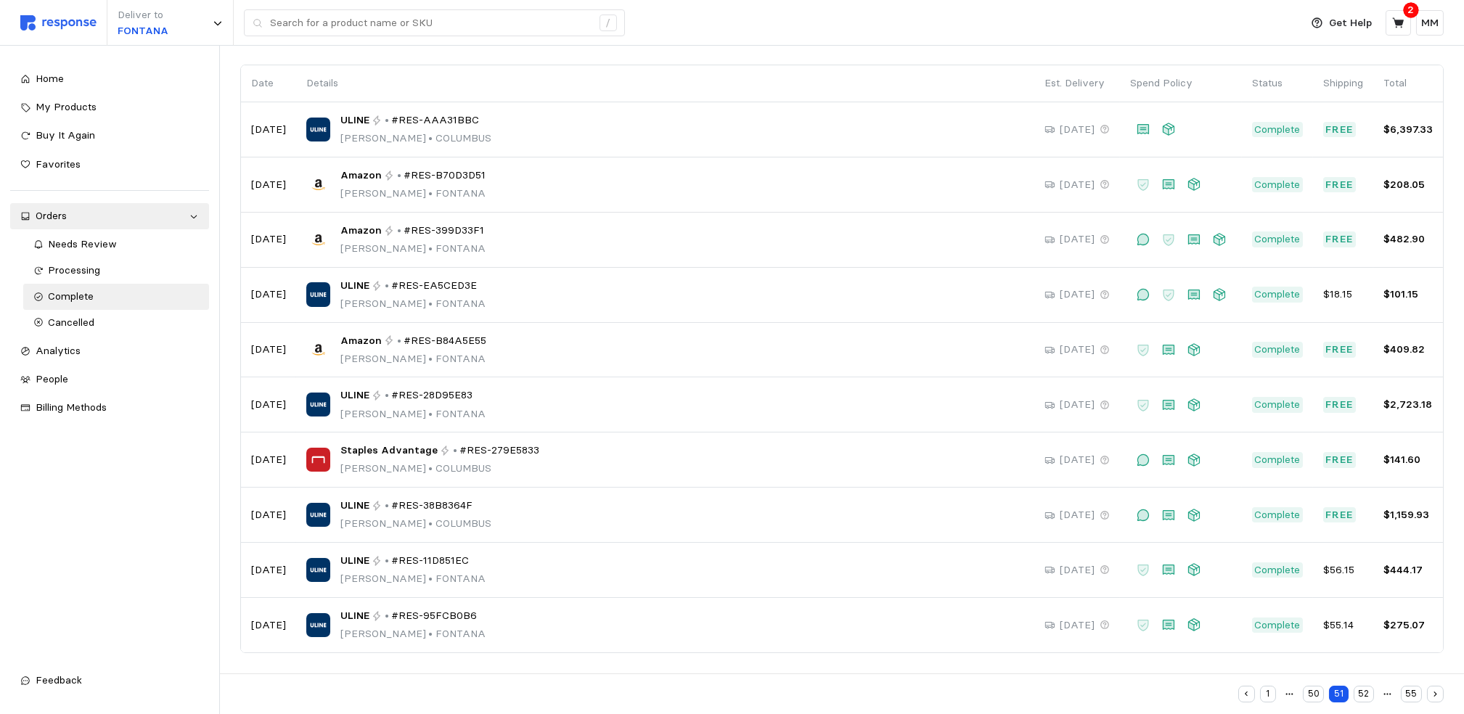
click at [1364, 687] on button "52" at bounding box center [1364, 694] width 20 height 17
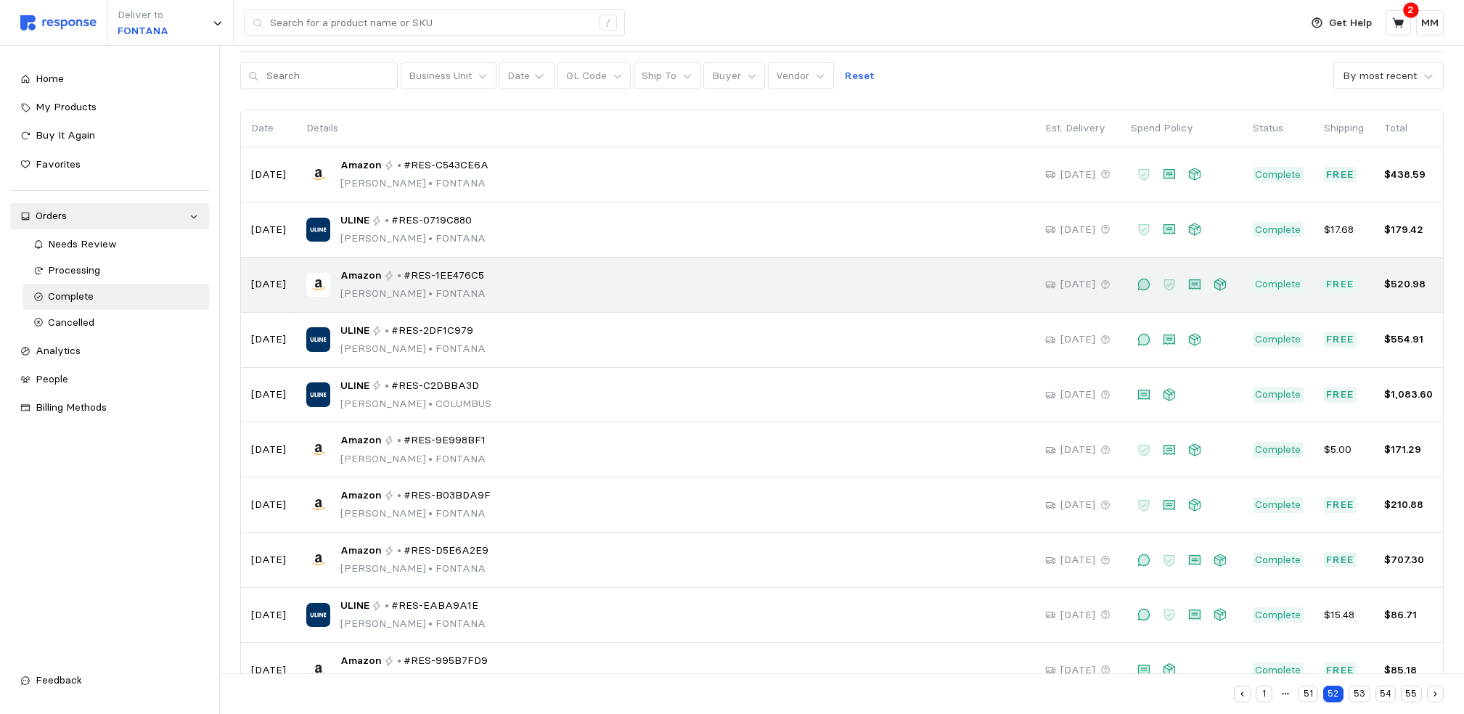
scroll to position [98, 0]
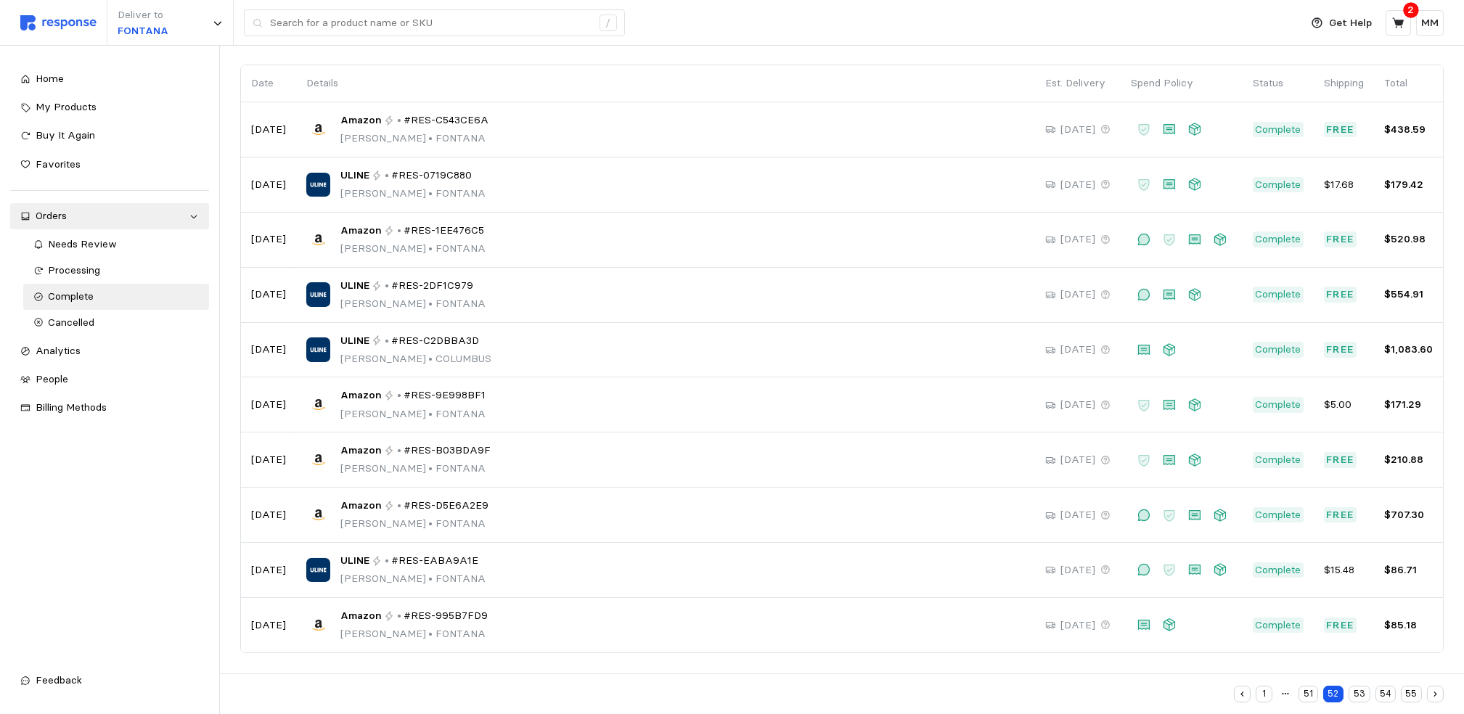
click at [1360, 687] on button "53" at bounding box center [1359, 694] width 21 height 17
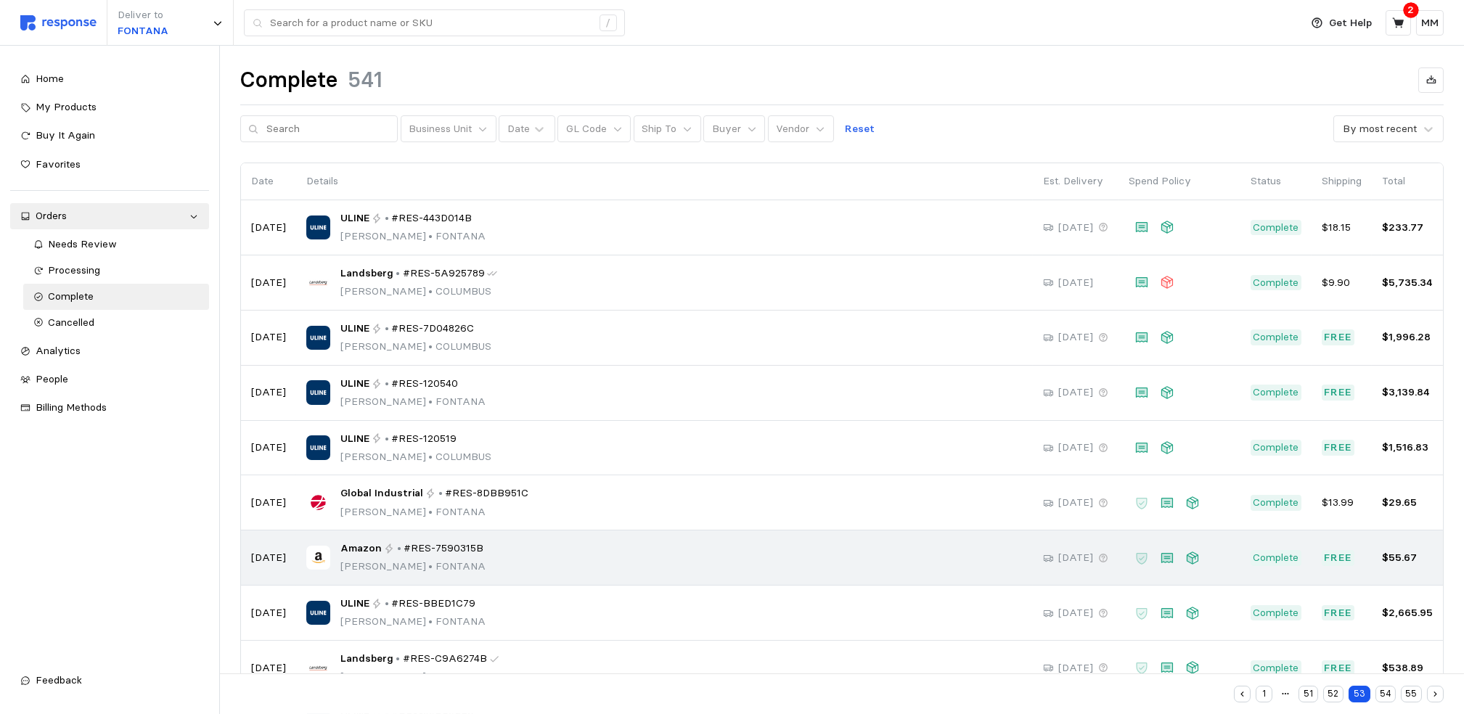
scroll to position [98, 0]
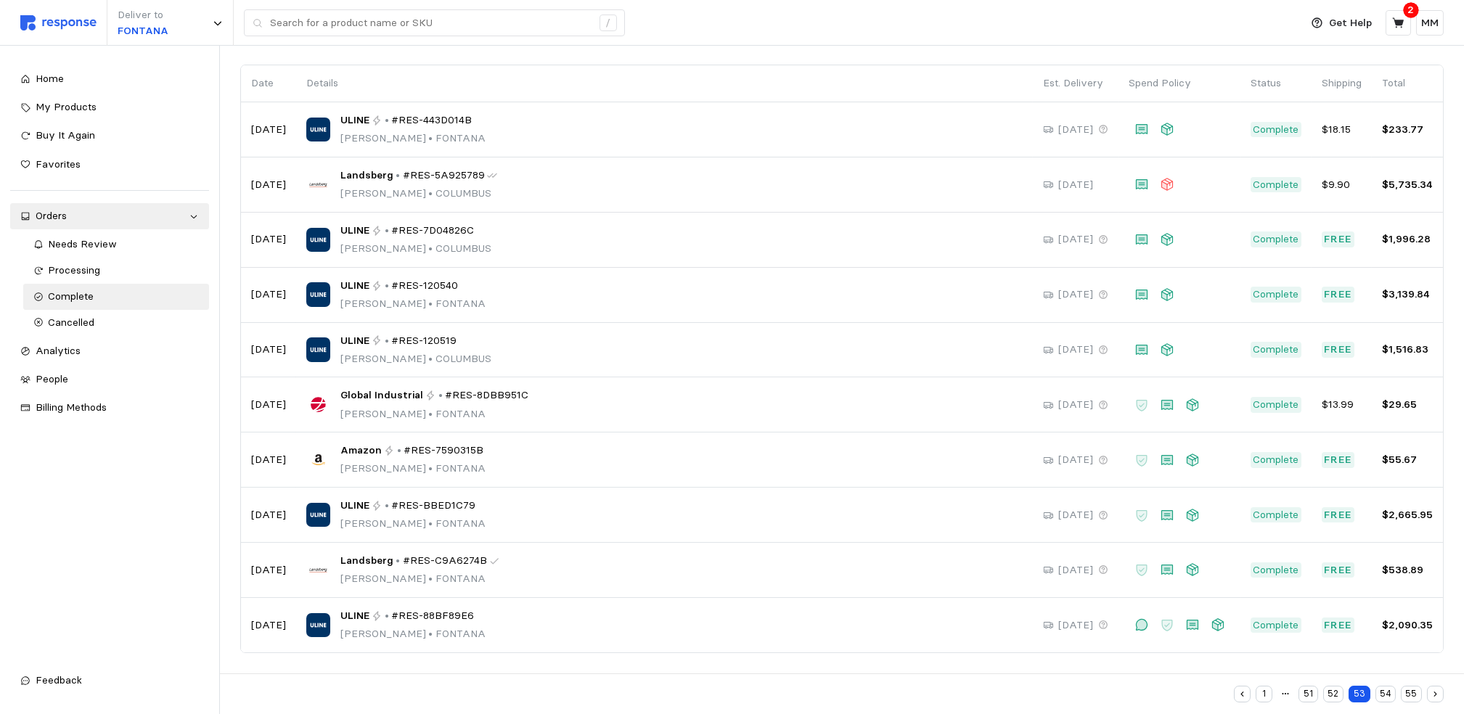
click at [1382, 687] on button "54" at bounding box center [1386, 694] width 20 height 17
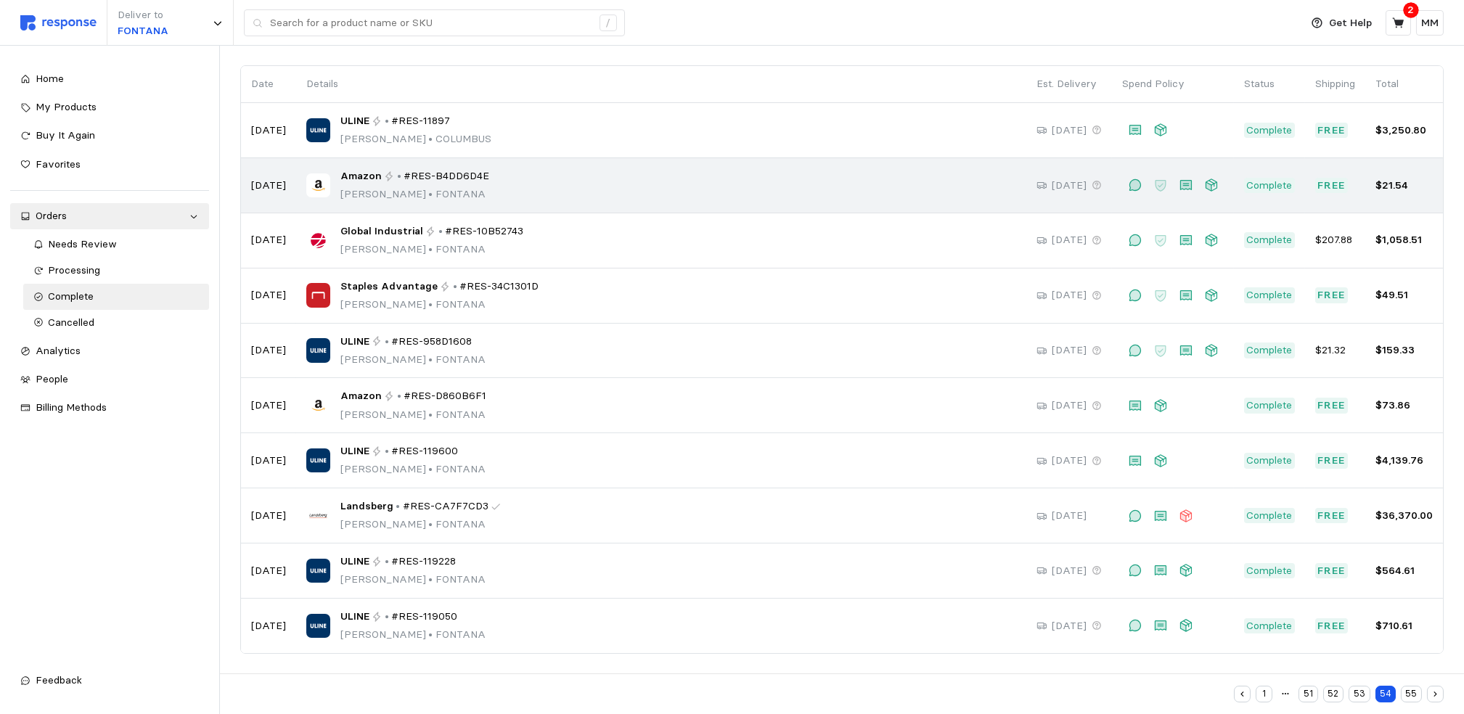
scroll to position [98, 0]
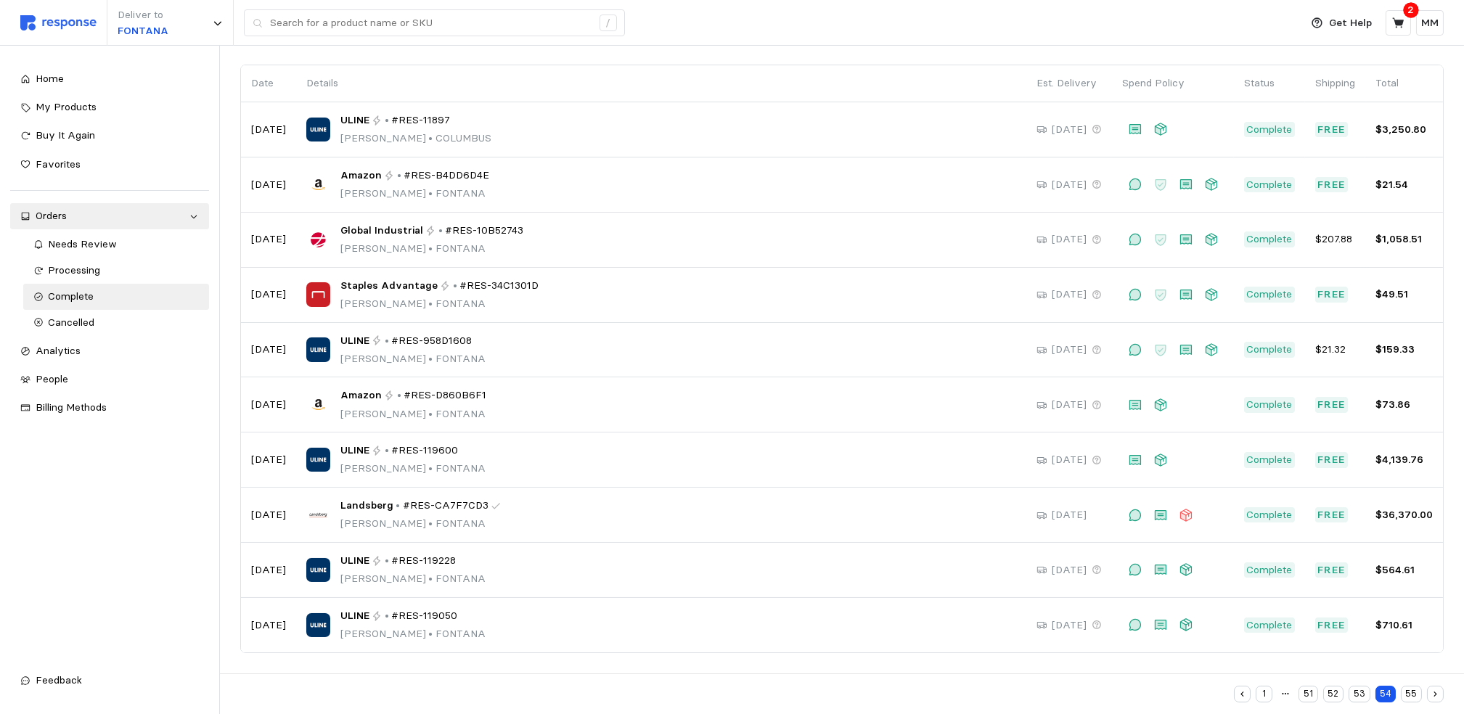
click at [1411, 687] on button "55" at bounding box center [1411, 694] width 21 height 17
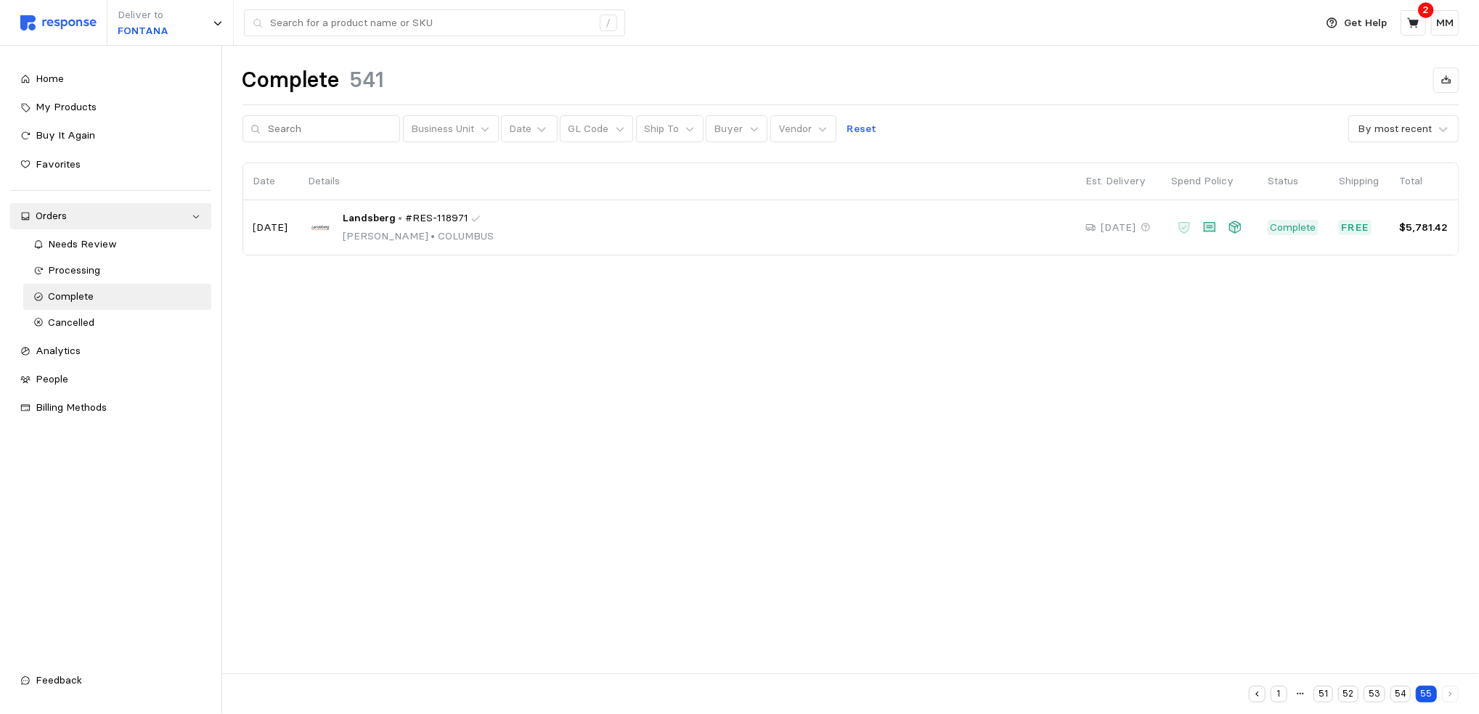
click at [1402, 529] on main "Complete 541 Business Unit Date GL Code Ship To Buyer Vendor Reset By most rece…" at bounding box center [739, 357] width 1479 height 714
click at [965, 491] on main "Complete 541 Business Unit Date GL Code Ship To Buyer Vendor Reset By most rece…" at bounding box center [739, 357] width 1479 height 714
click at [686, 470] on main "Complete 541 Business Unit Date GL Code Ship To Buyer Vendor Reset By most rece…" at bounding box center [739, 357] width 1479 height 714
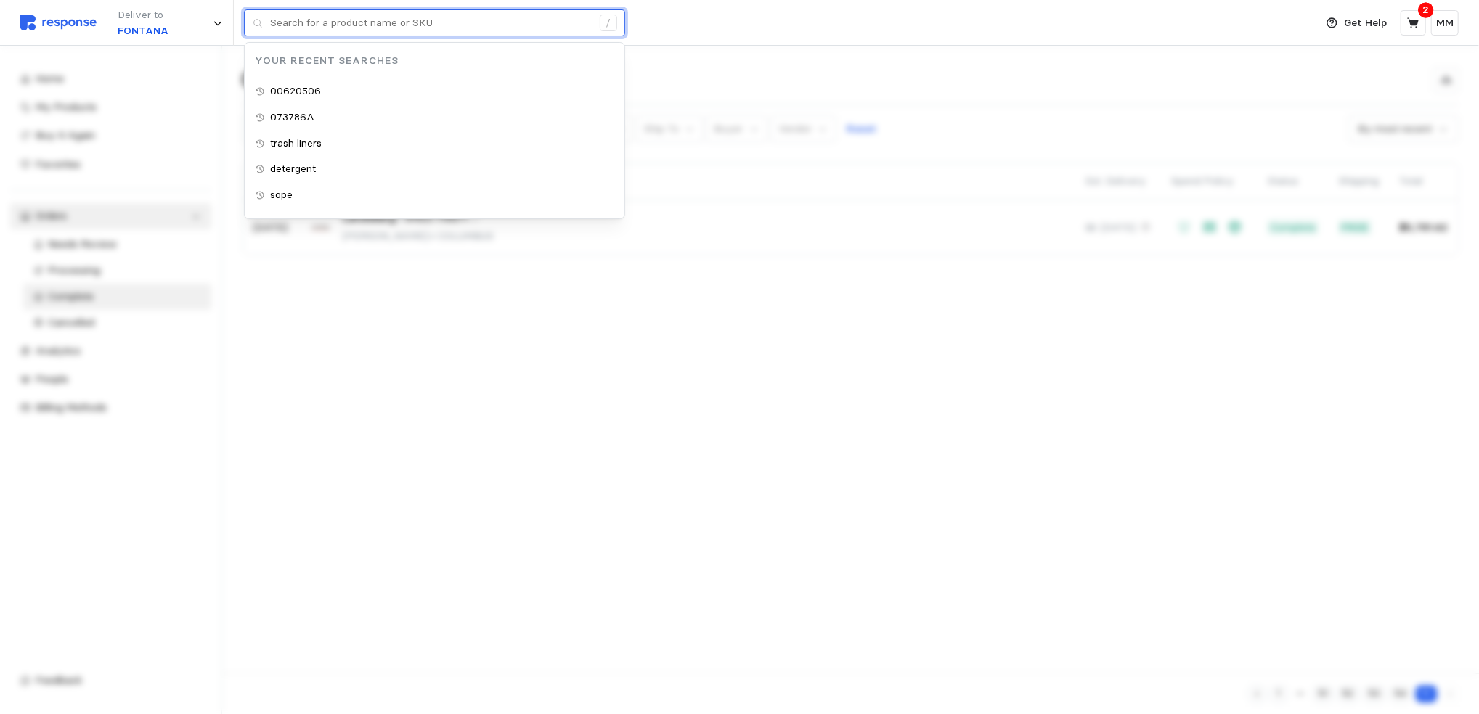
click at [342, 32] on input "text" at bounding box center [431, 23] width 322 height 26
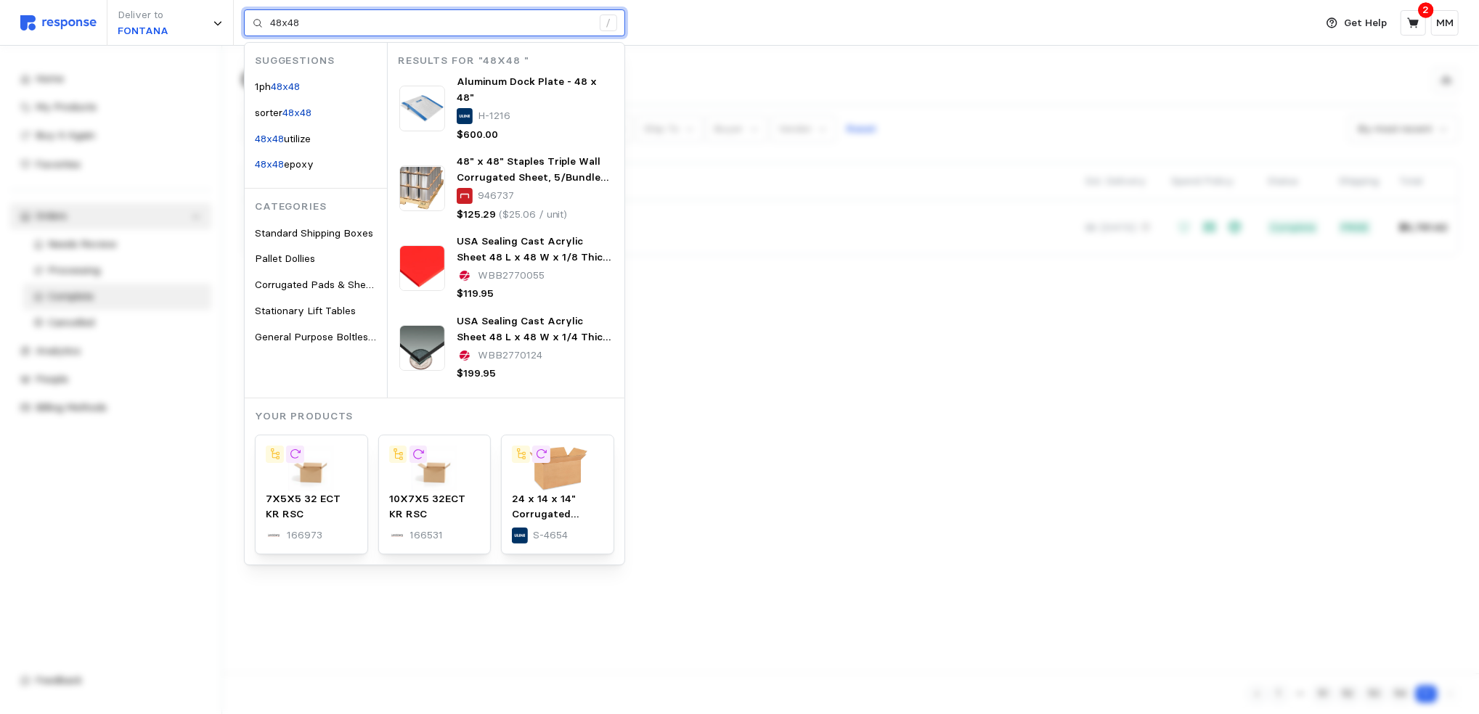
click at [383, 20] on input "48x48" at bounding box center [431, 23] width 322 height 26
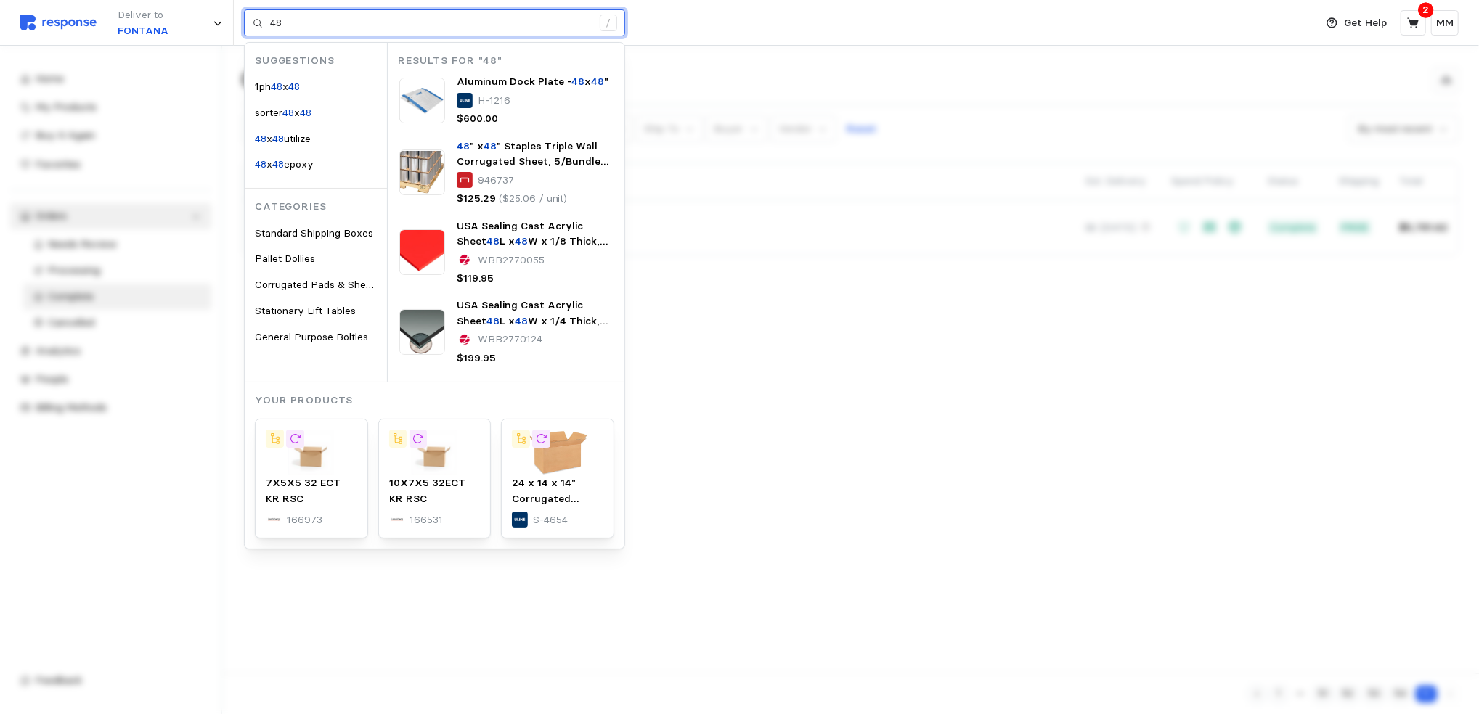
type input "4"
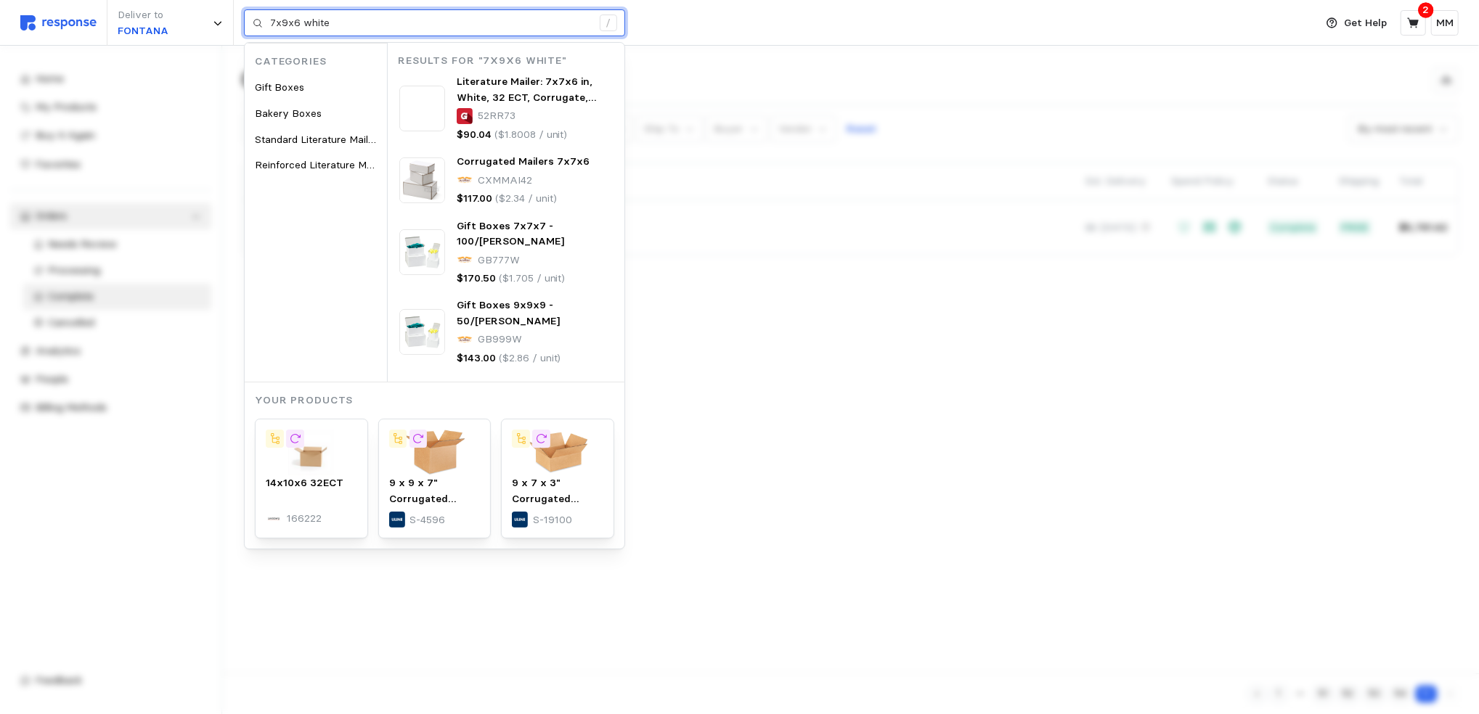
type input "7x9x6 white"
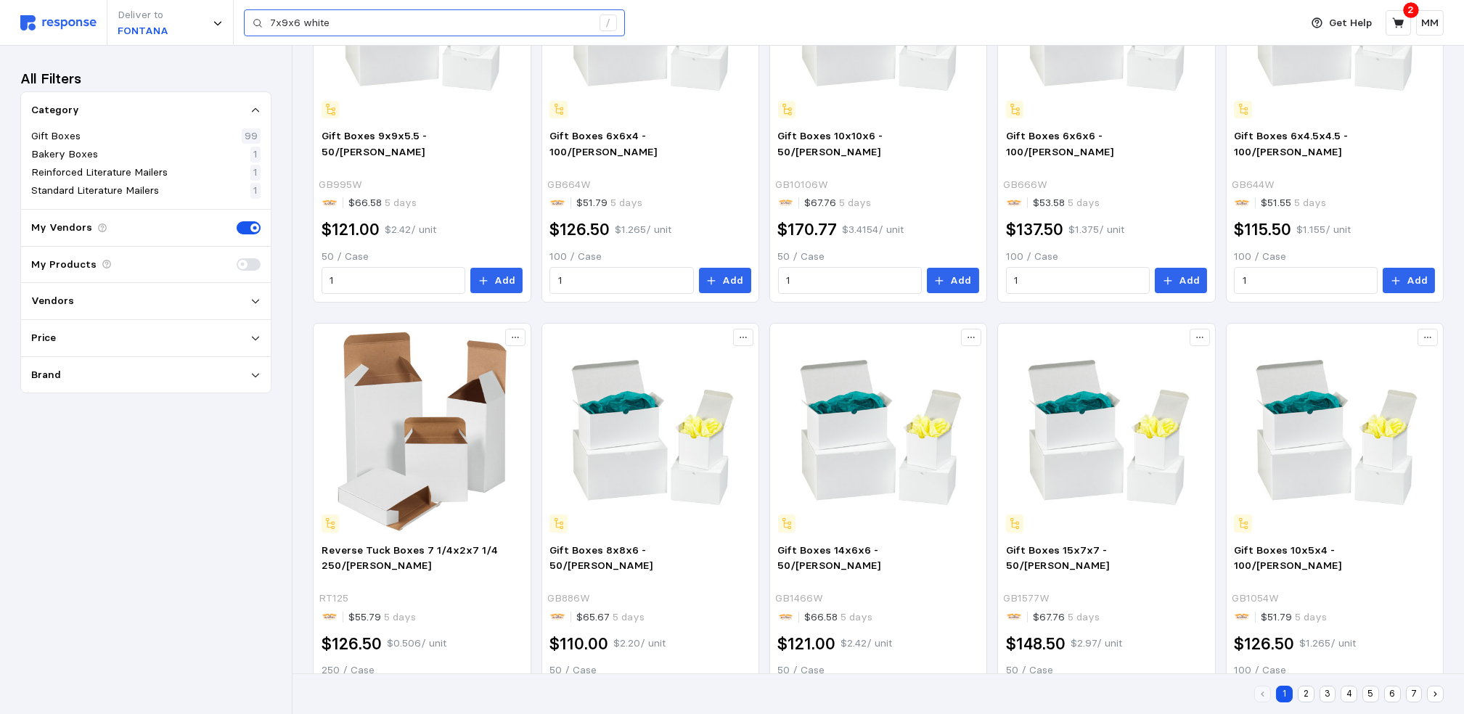
scroll to position [670, 0]
